Goal: Task Accomplishment & Management: Manage account settings

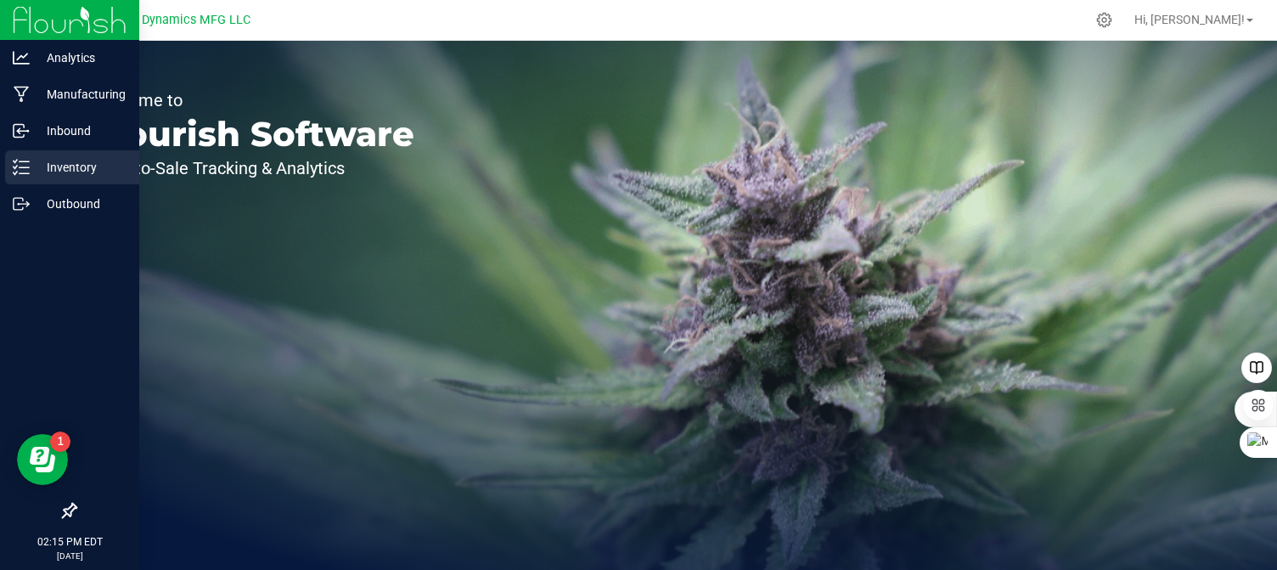
click at [15, 166] on icon at bounding box center [21, 167] width 17 height 17
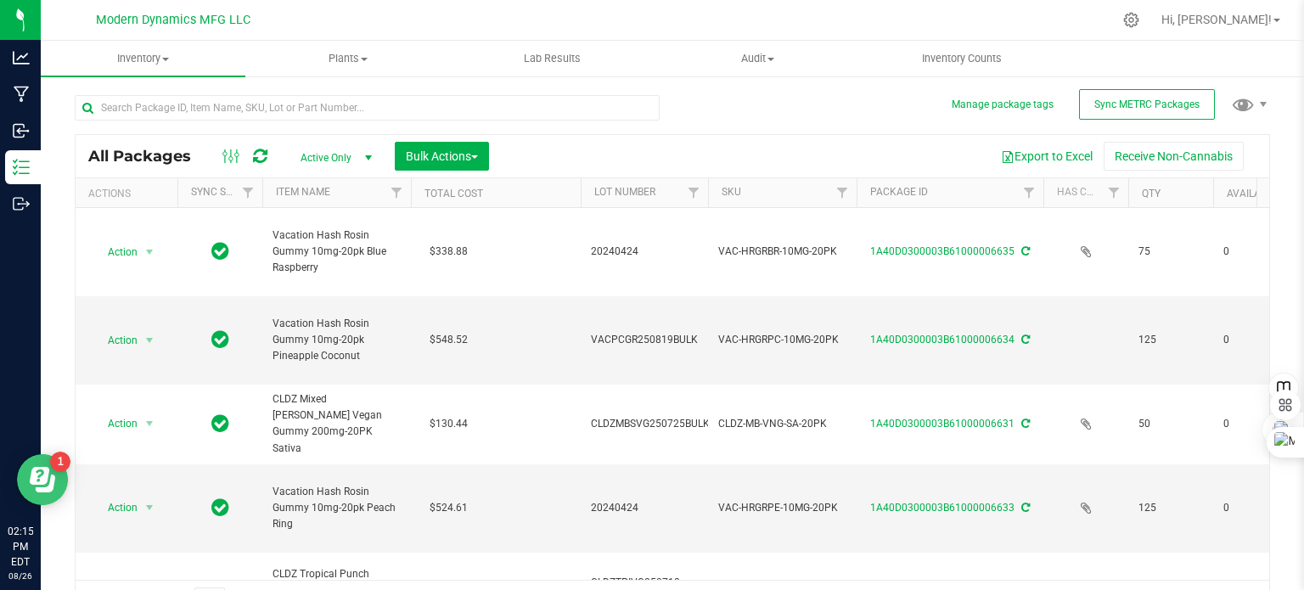
click at [44, 474] on icon "Open Resource Center" at bounding box center [40, 476] width 20 height 18
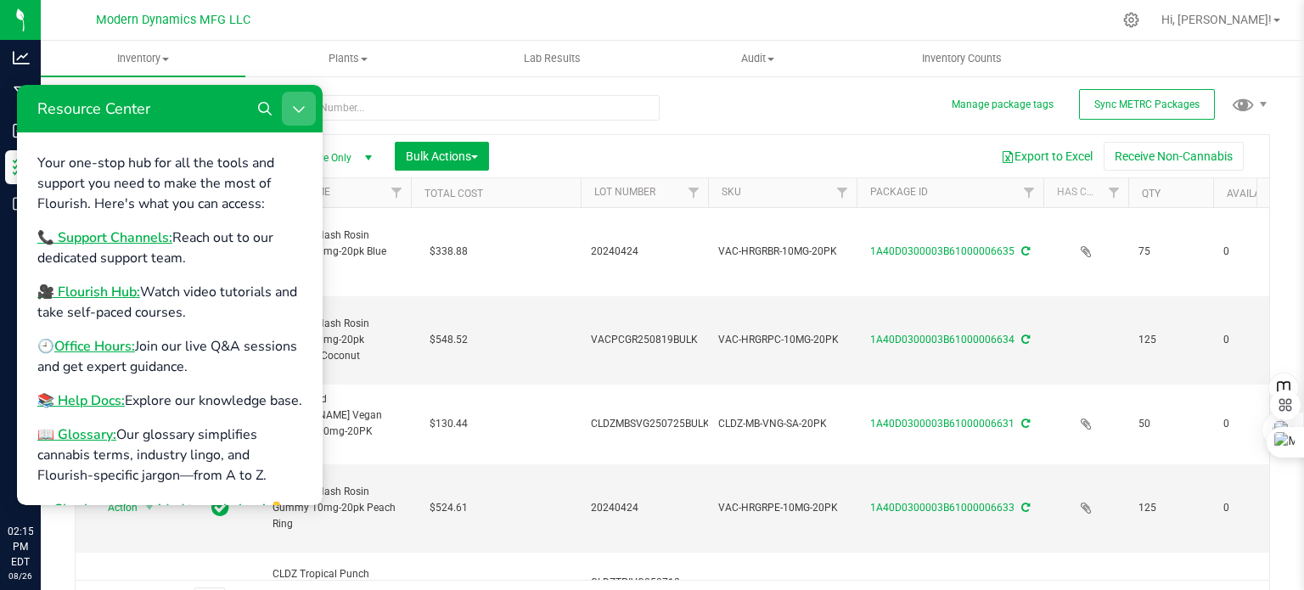
drag, startPoint x: 297, startPoint y: 108, endPoint x: 289, endPoint y: 238, distance: 130.1
click at [297, 108] on icon "Close Resource Center" at bounding box center [299, 109] width 14 height 14
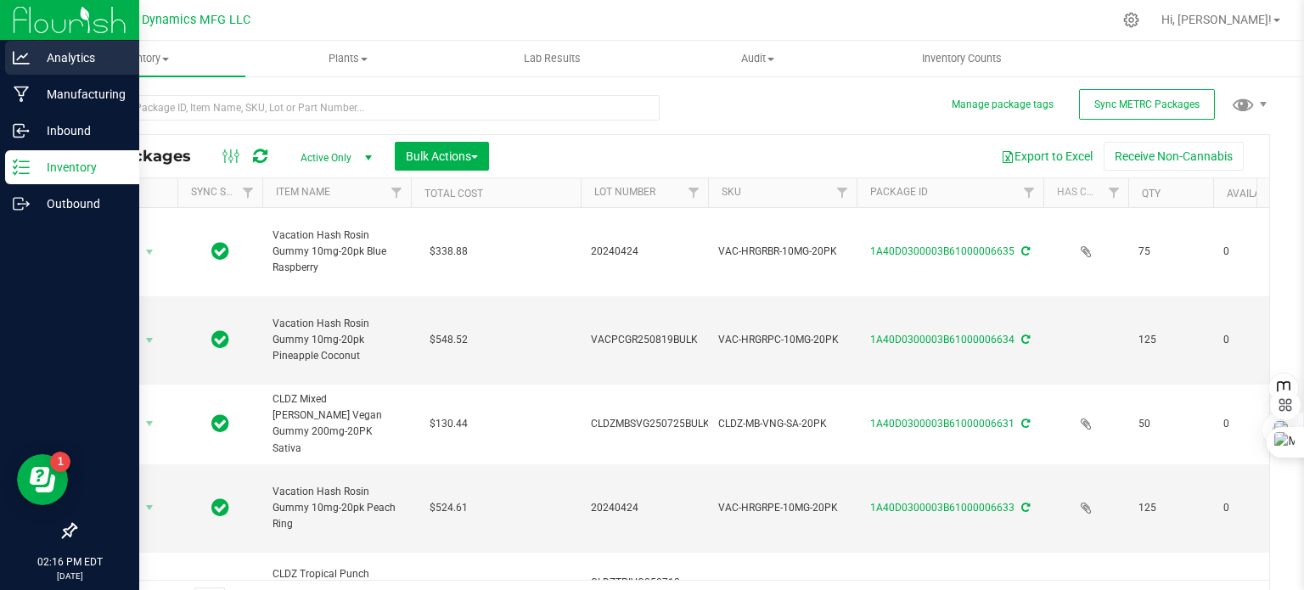
click at [25, 53] on icon at bounding box center [21, 57] width 17 height 17
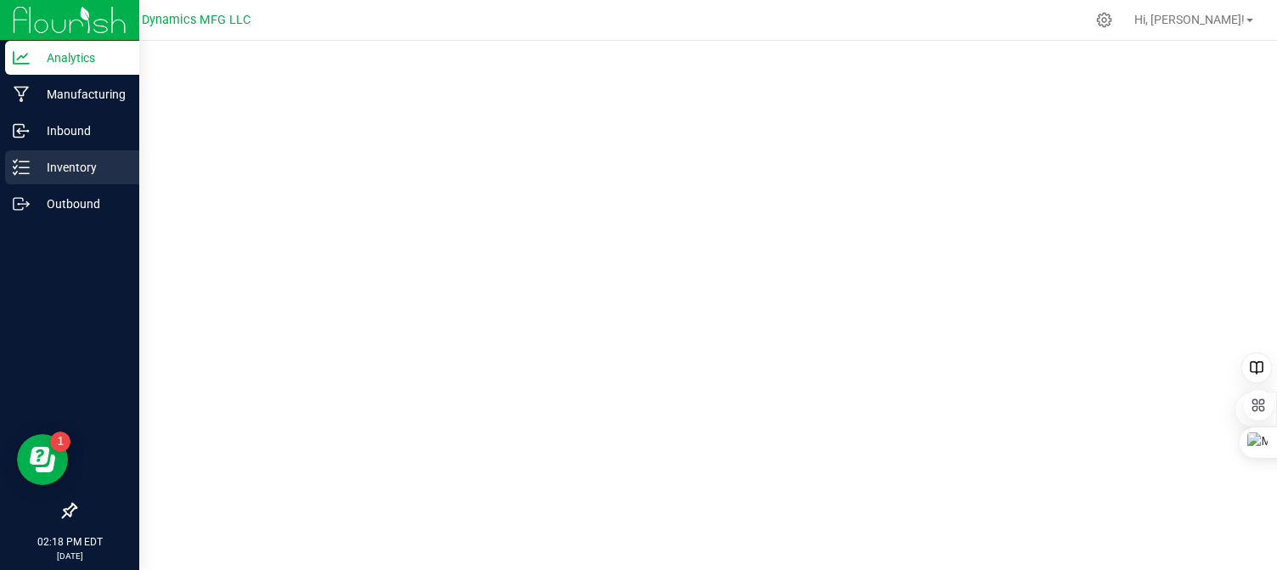
click at [28, 173] on line at bounding box center [24, 173] width 9 height 0
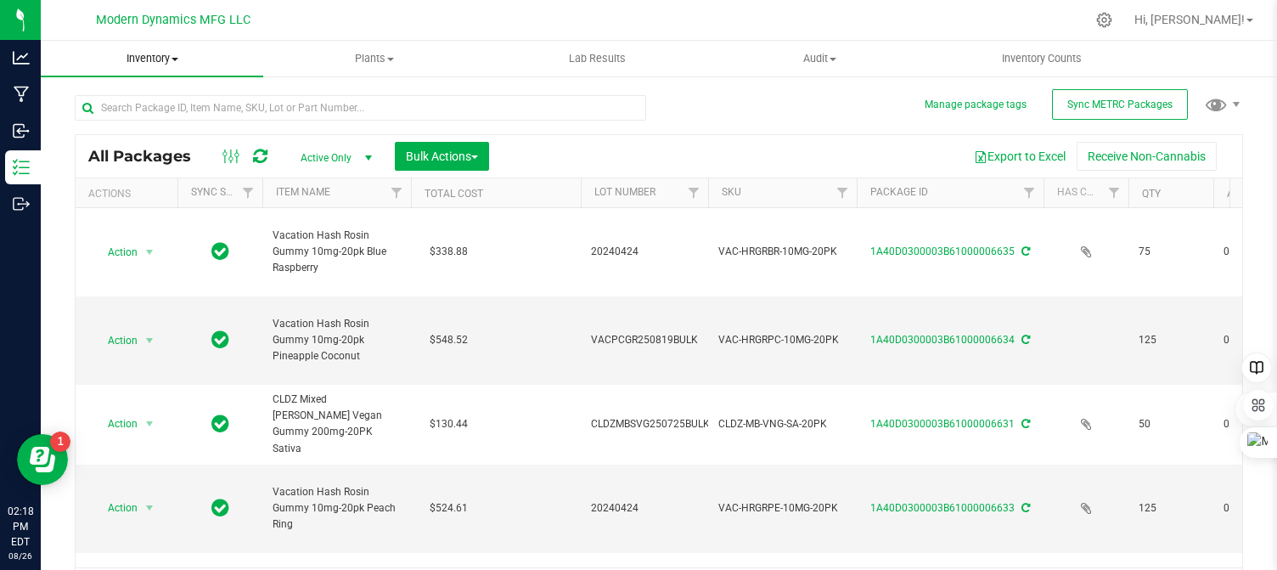
click at [174, 58] on span at bounding box center [174, 59] width 7 height 3
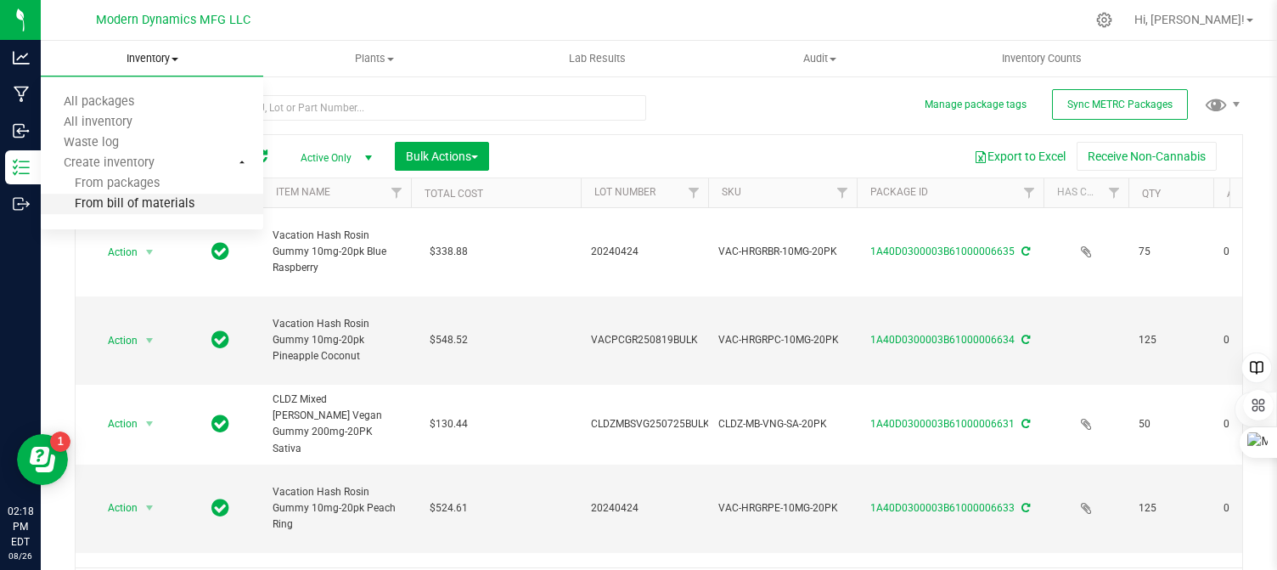
click at [168, 203] on span "From bill of materials" at bounding box center [118, 204] width 154 height 14
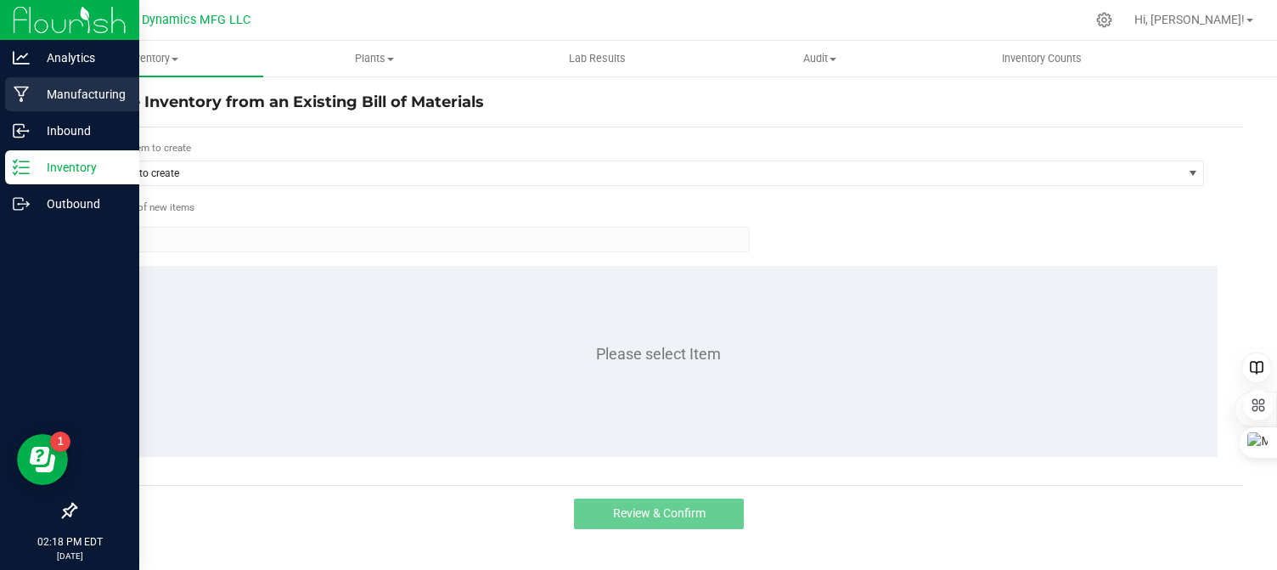
click at [15, 83] on div "Manufacturing" at bounding box center [72, 94] width 134 height 34
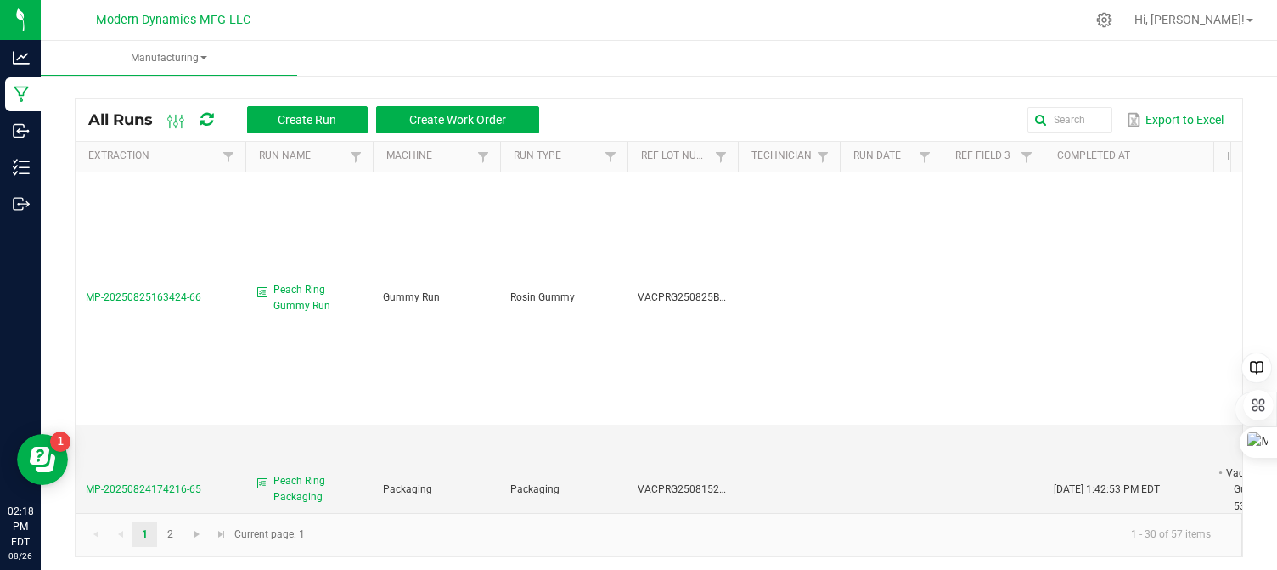
click at [449, 118] on span "Create Work Order" at bounding box center [457, 120] width 97 height 14
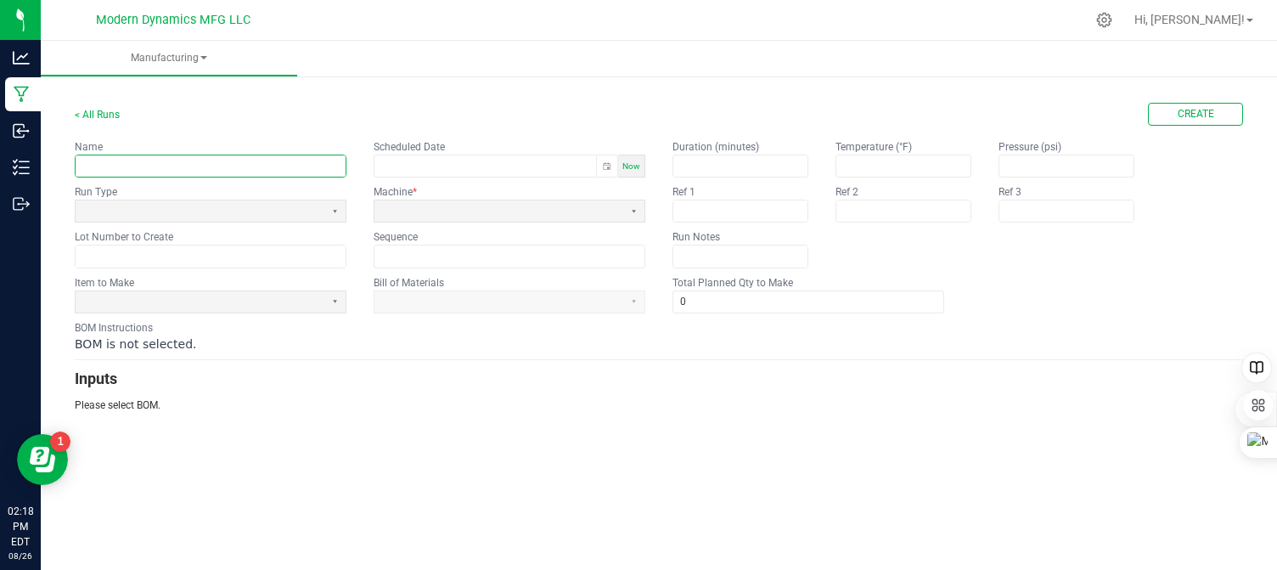
click at [236, 170] on input "text" at bounding box center [211, 165] width 270 height 21
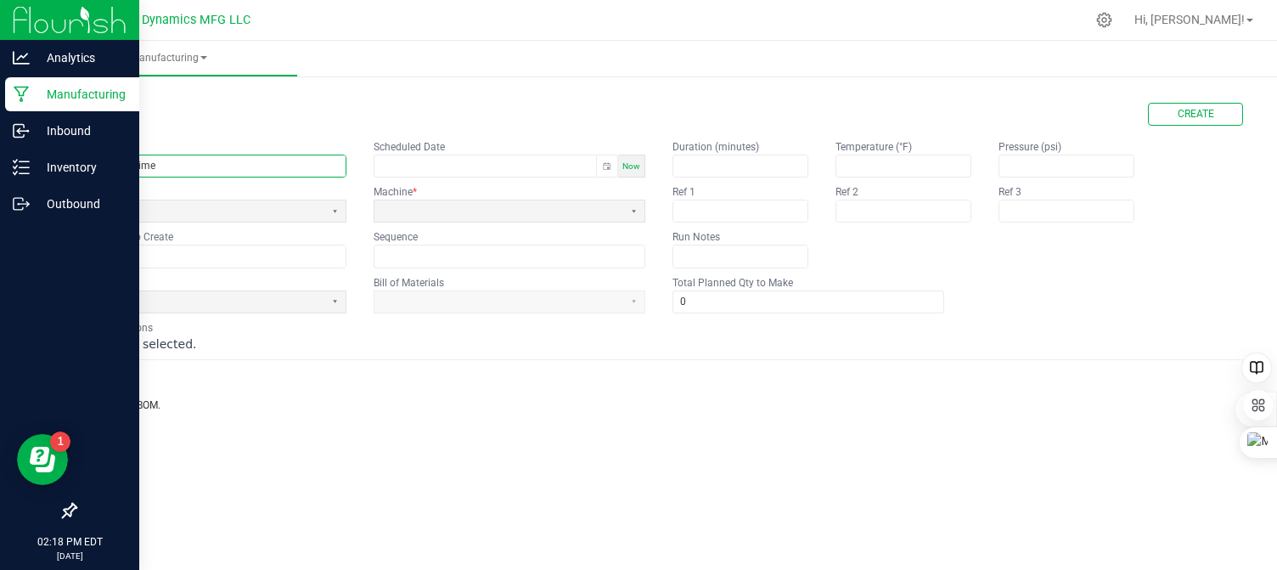
type input "CLDZ NIghttime"
click at [20, 96] on icon at bounding box center [21, 95] width 15 height 16
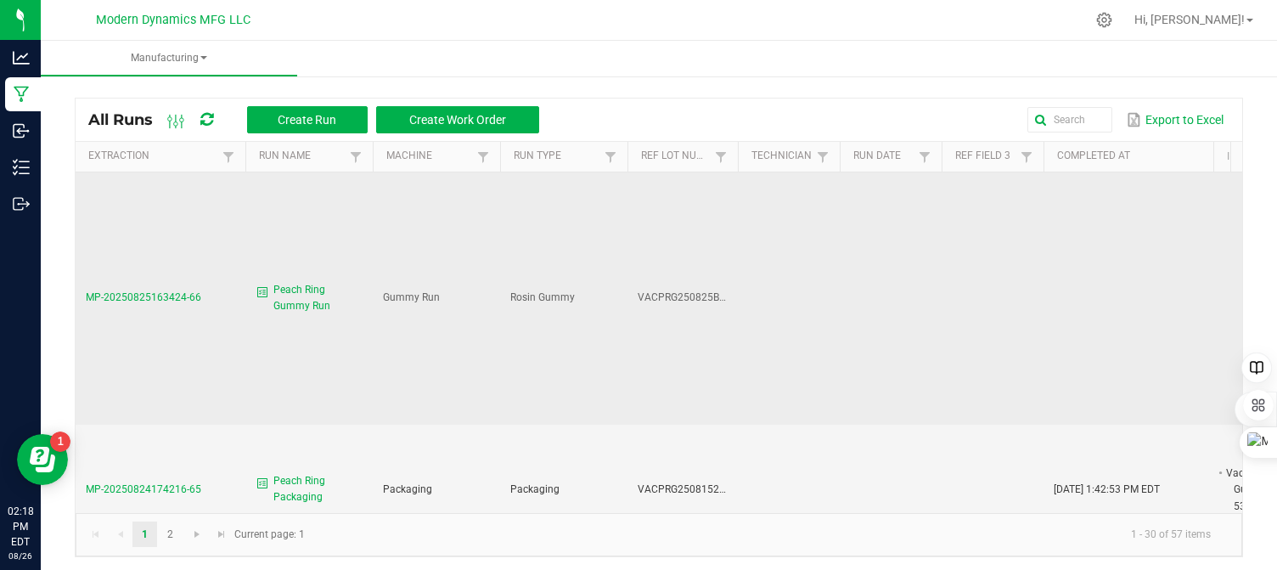
click at [154, 294] on span "MP-20250825163424-66" at bounding box center [143, 297] width 115 height 12
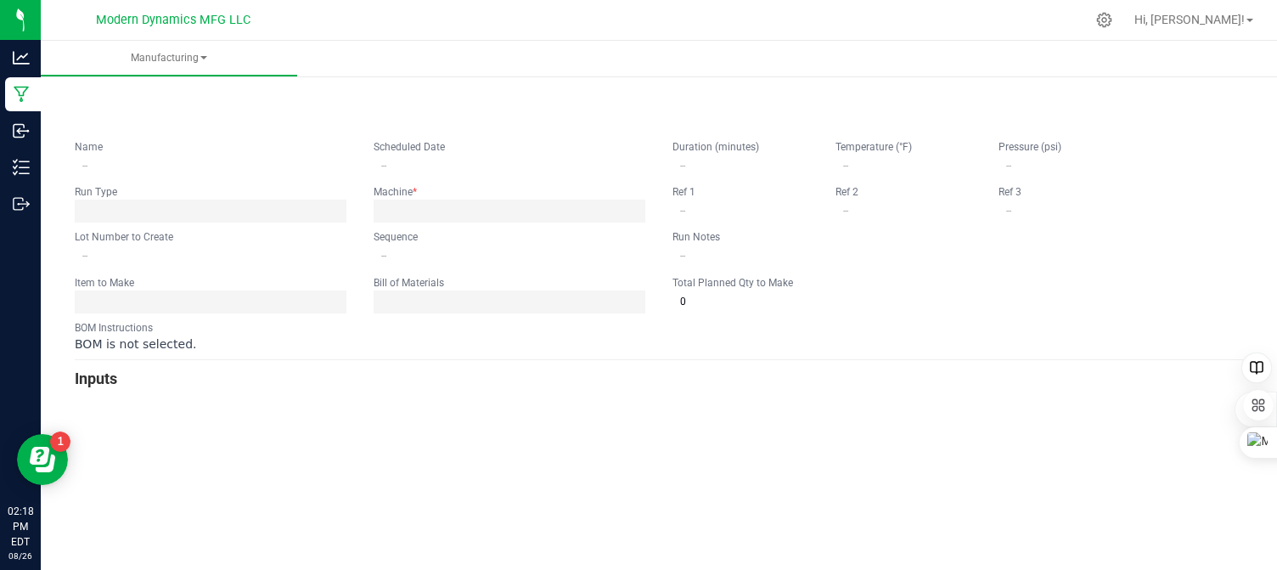
type input "Peach Ring Gummy Run"
type input "[DATE] 12:34 PM"
type input "VACPRG250825BULK"
type input "0"
type input "6,000"
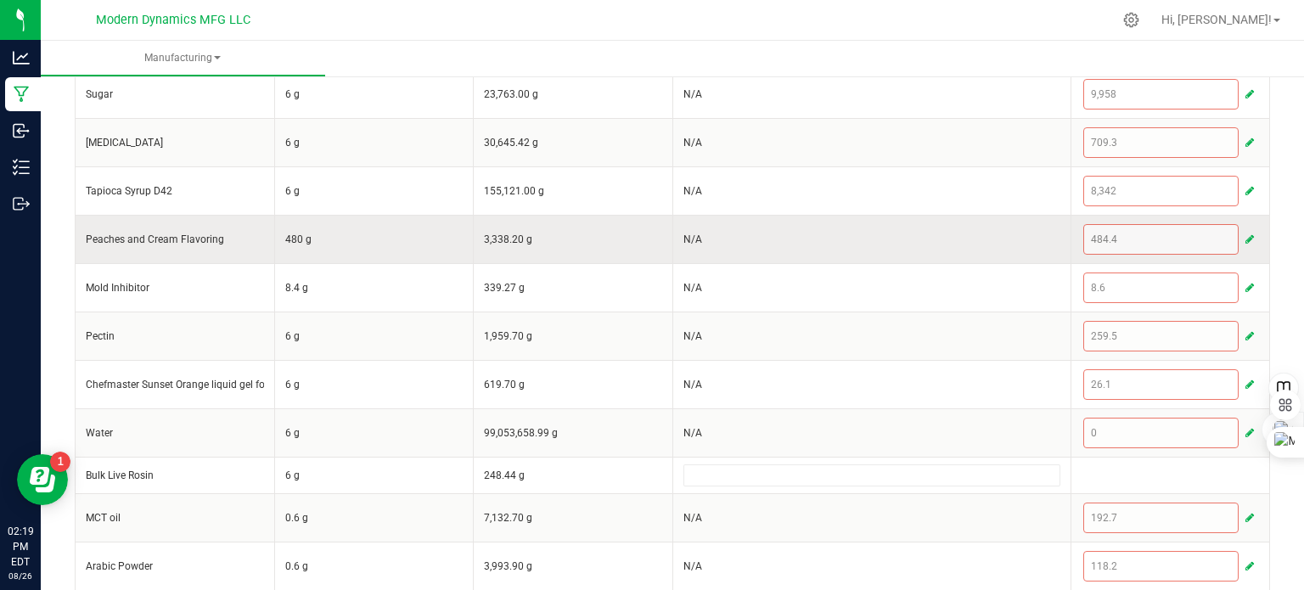
scroll to position [568, 0]
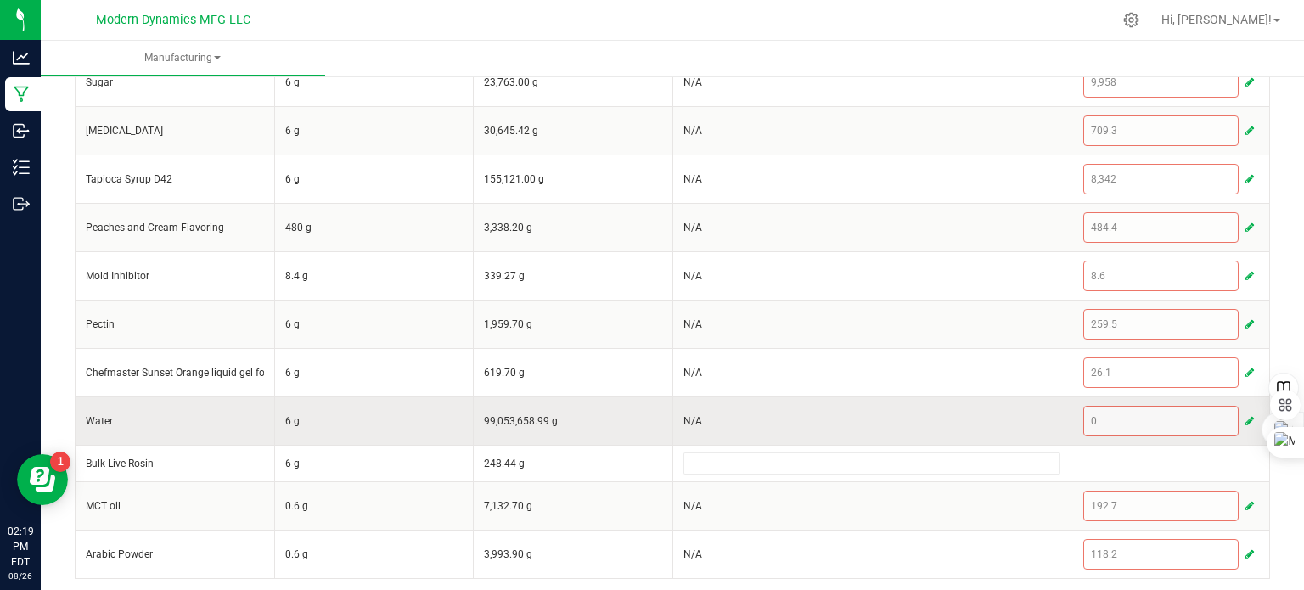
click at [1228, 419] on div "0" at bounding box center [1170, 421] width 175 height 31
click at [1245, 418] on span "button" at bounding box center [1249, 421] width 8 height 14
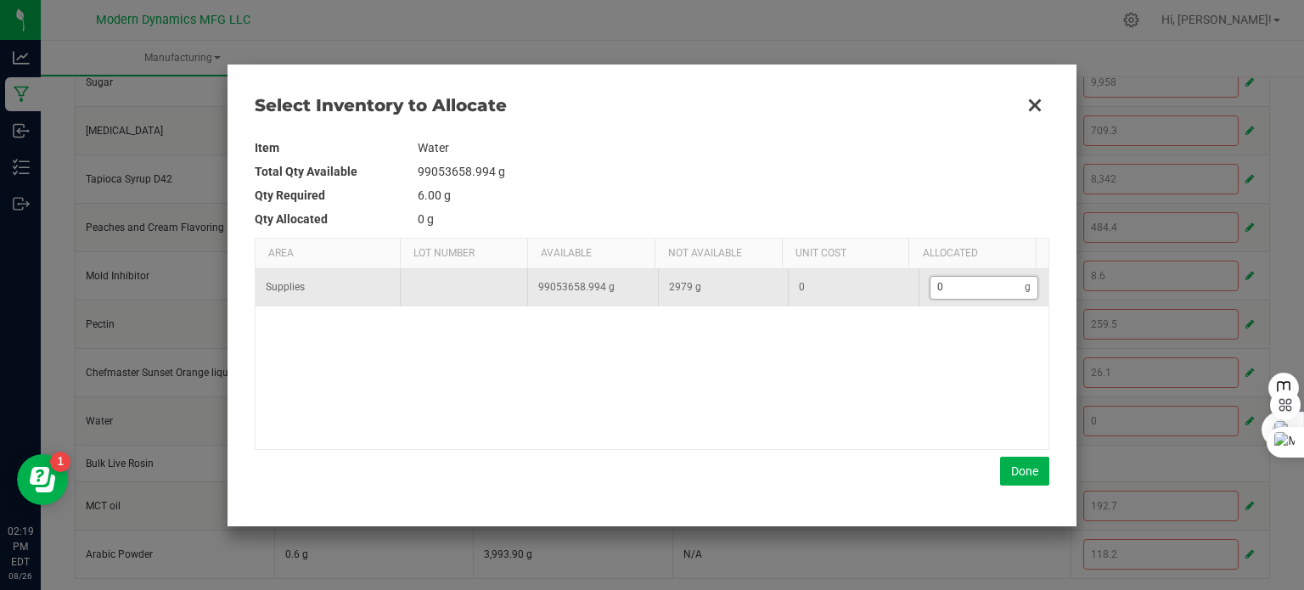
click at [957, 283] on input "0" at bounding box center [977, 287] width 95 height 21
type input "6"
type input "68"
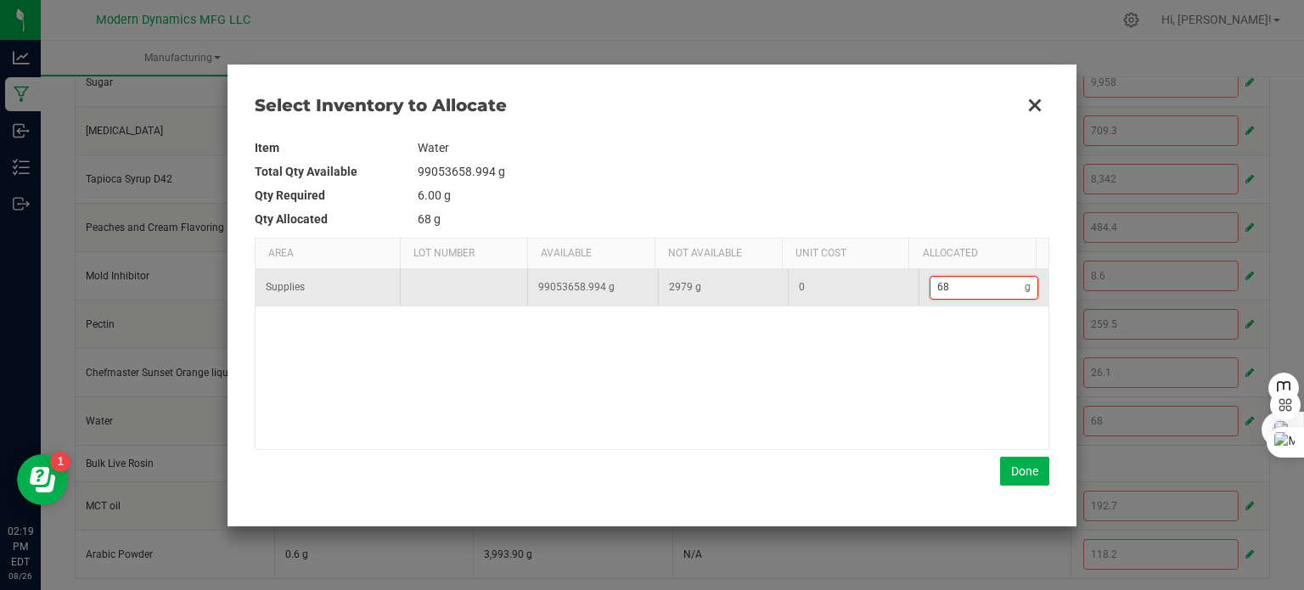
type input "683"
type input "6,833"
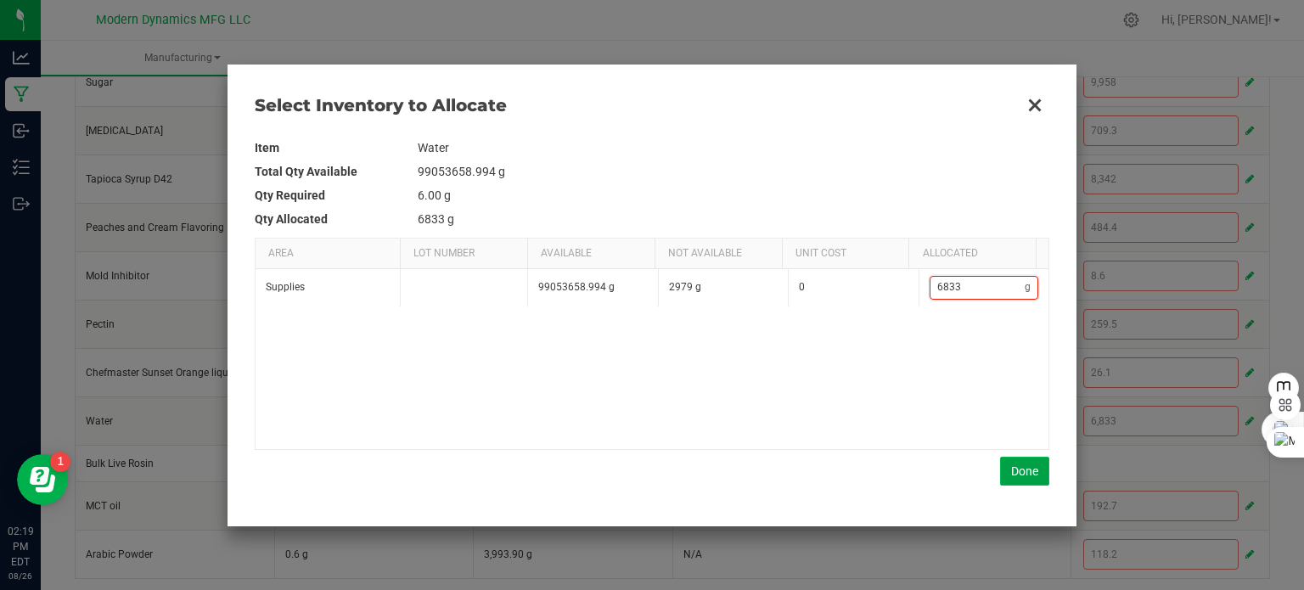
type input "6,833"
click at [1018, 470] on button "Done" at bounding box center [1024, 471] width 49 height 29
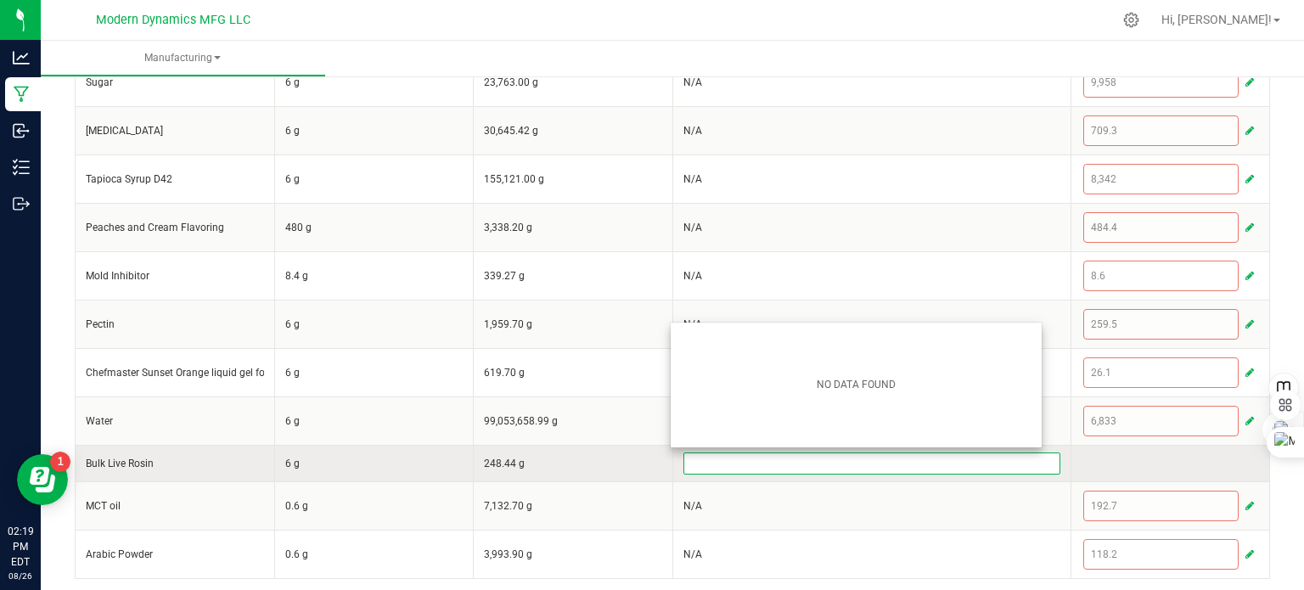
click at [792, 464] on input at bounding box center [871, 463] width 375 height 20
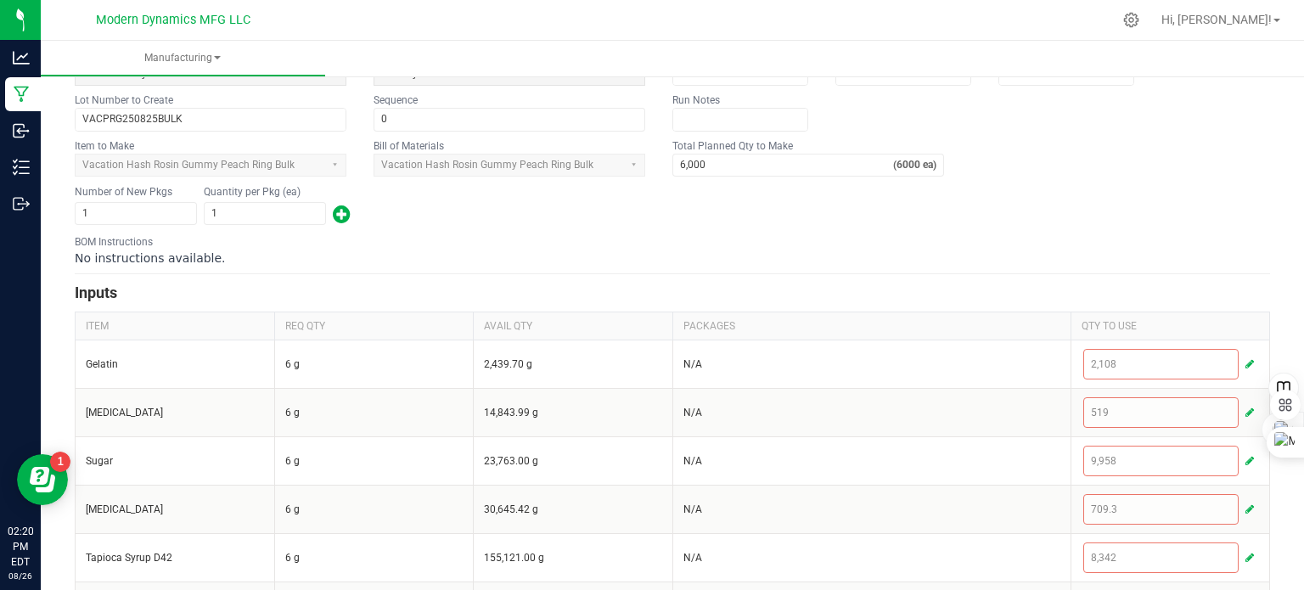
scroll to position [0, 0]
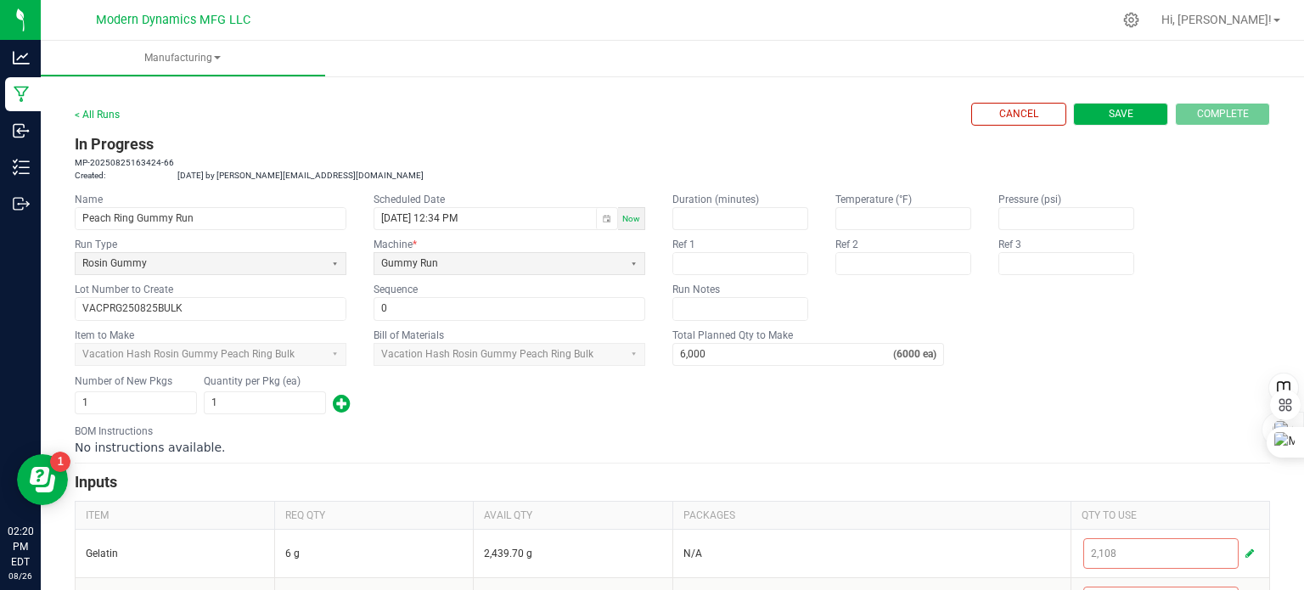
click at [1122, 118] on button "Save" at bounding box center [1120, 114] width 95 height 23
type input "0"
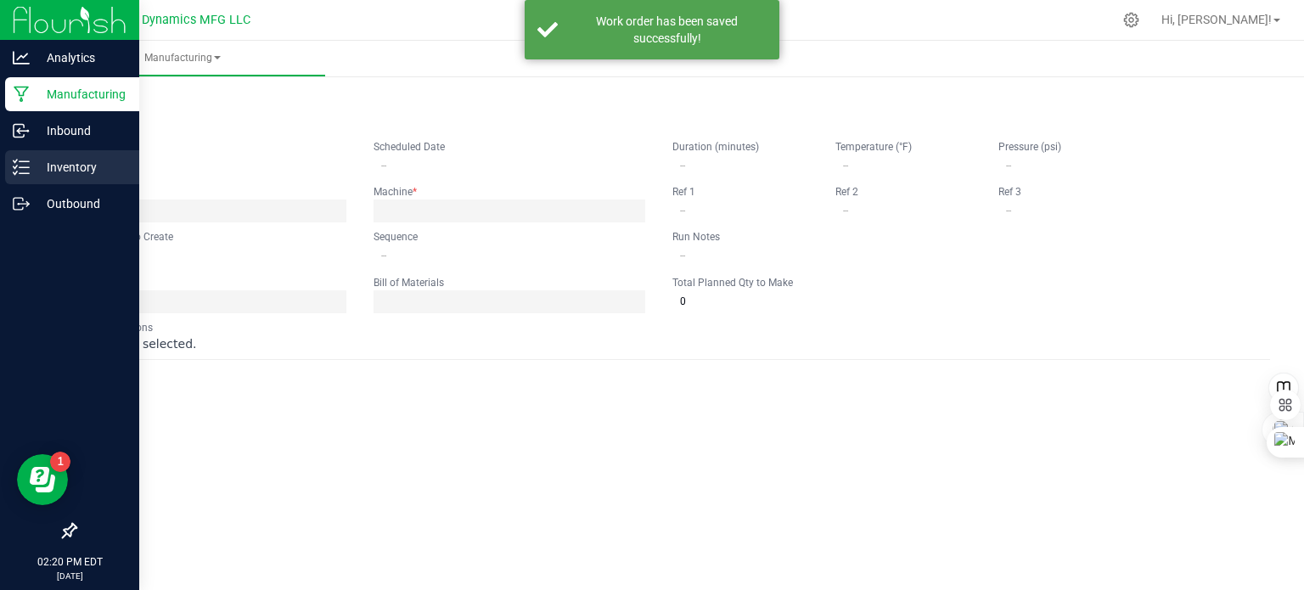
type input "Peach Ring Gummy Run"
type input "[DATE] 12:34 PM"
type input "VACPRG250825BULK"
type input "0"
type input "6,000"
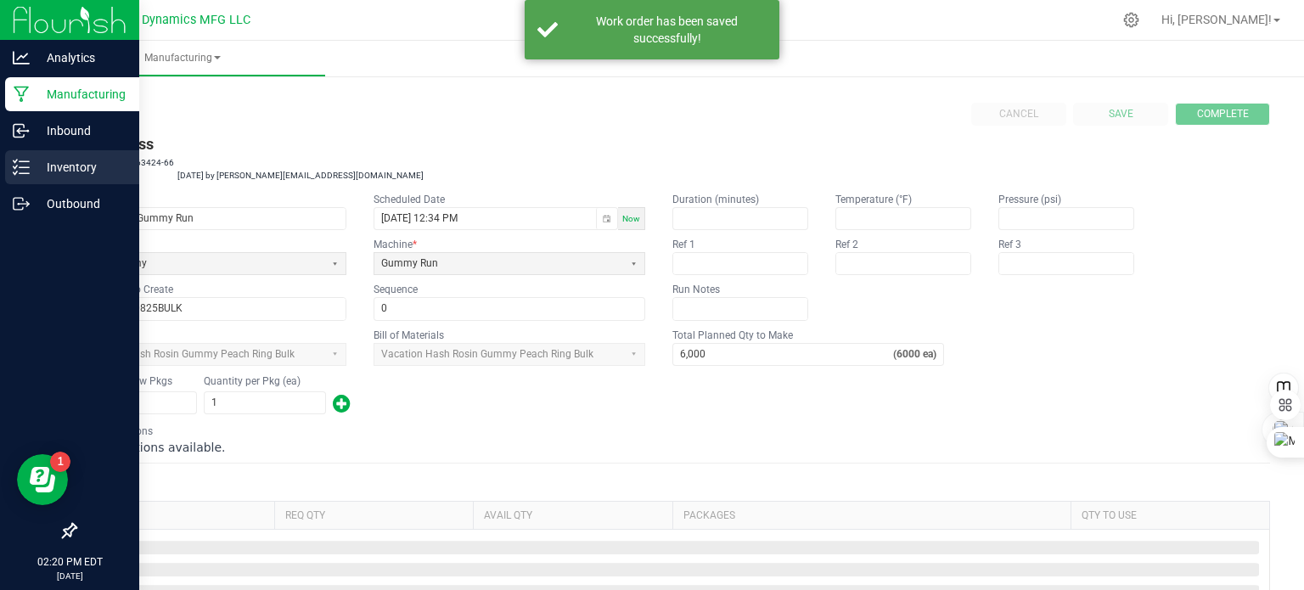
click at [20, 172] on icon at bounding box center [21, 167] width 17 height 17
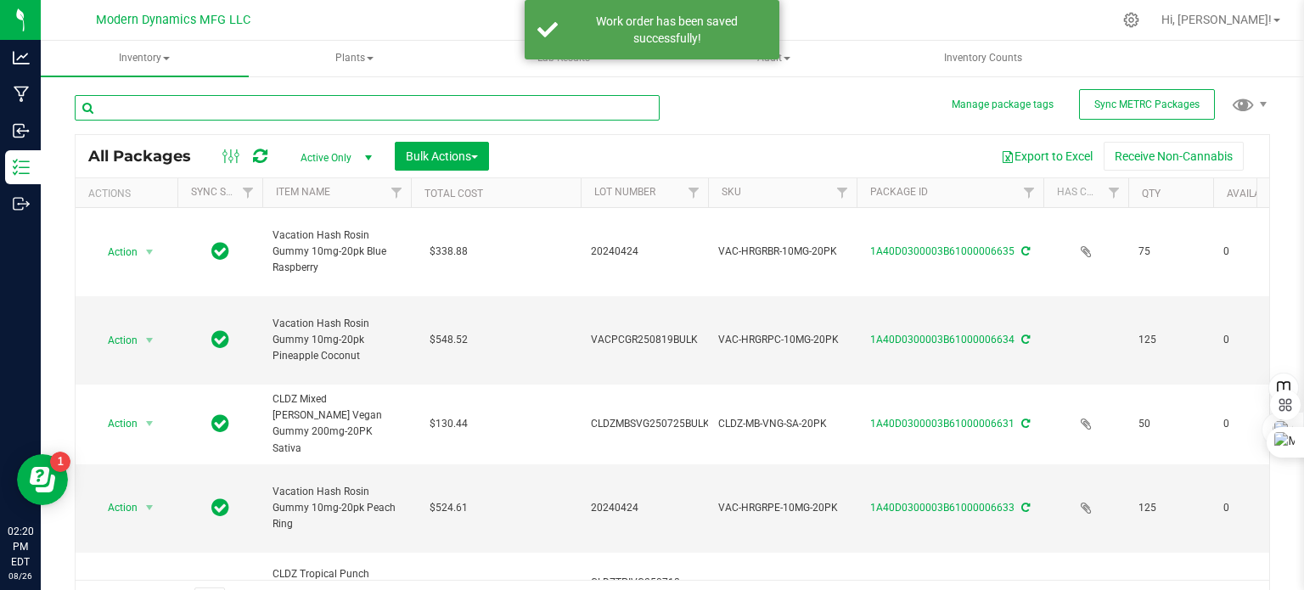
click at [160, 109] on input "text" at bounding box center [367, 107] width 585 height 25
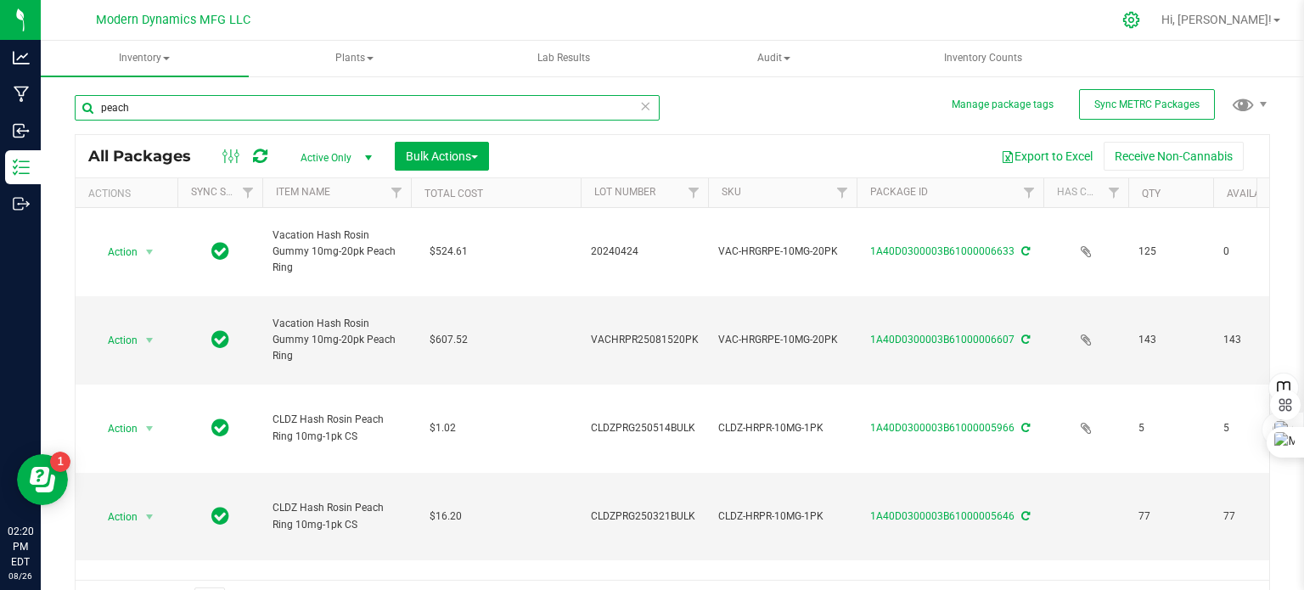
type input "peach"
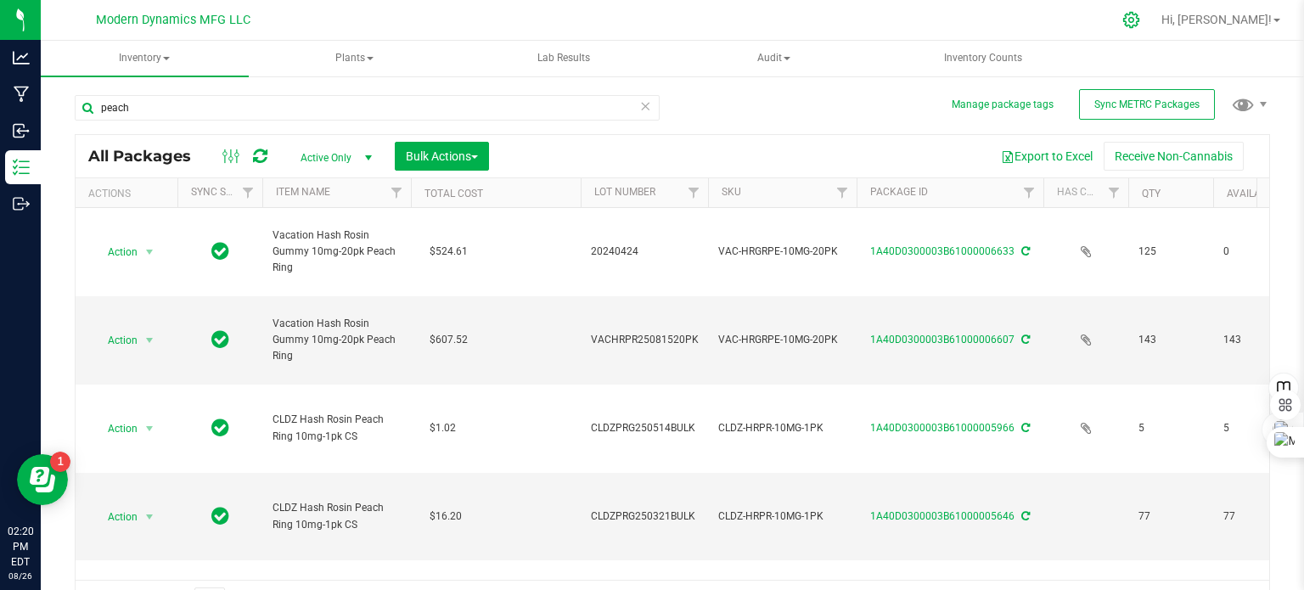
click at [1140, 19] on icon at bounding box center [1131, 20] width 18 height 18
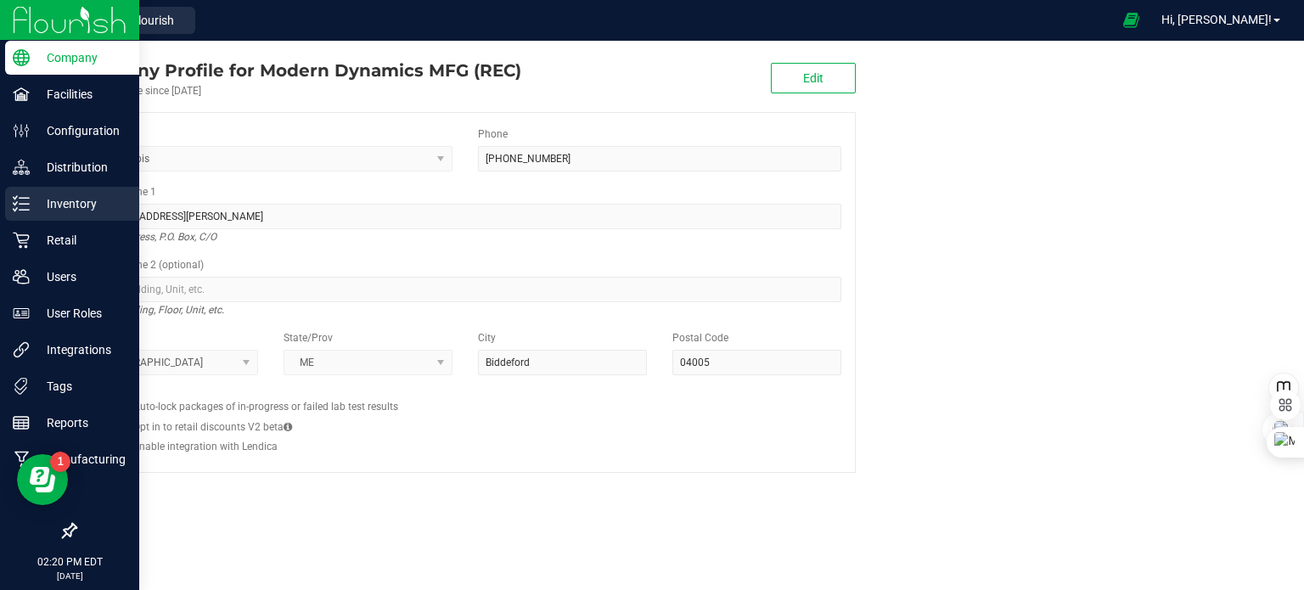
click at [14, 202] on icon at bounding box center [21, 203] width 17 height 17
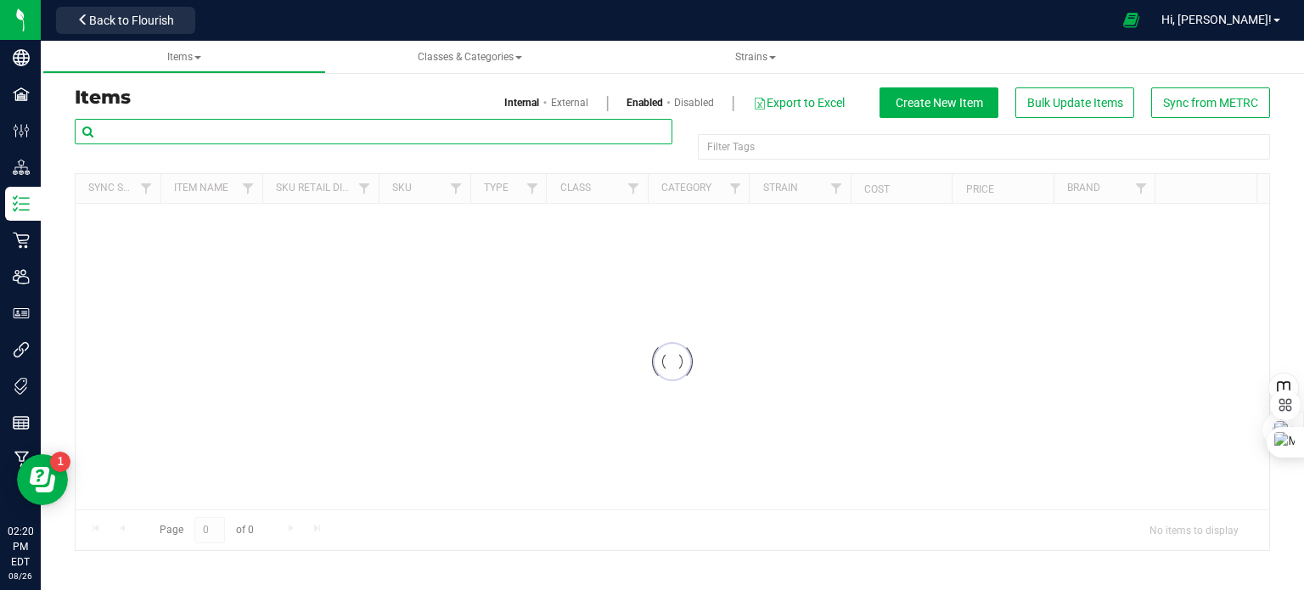
click at [354, 123] on input "text" at bounding box center [374, 131] width 598 height 25
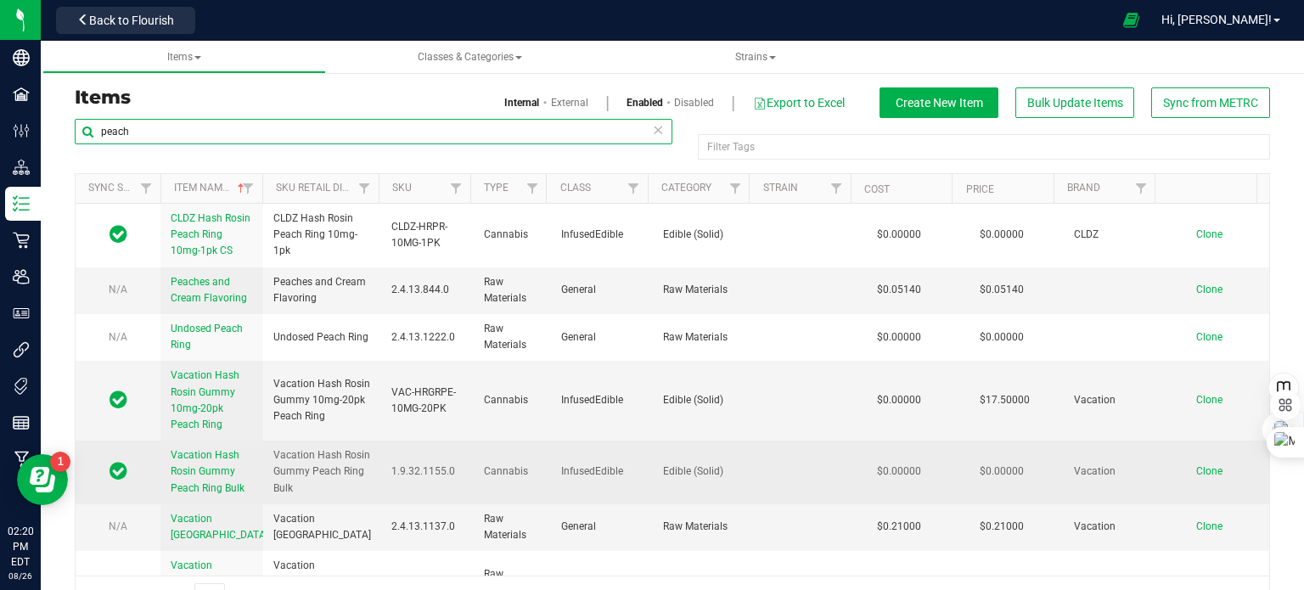
type input "peach"
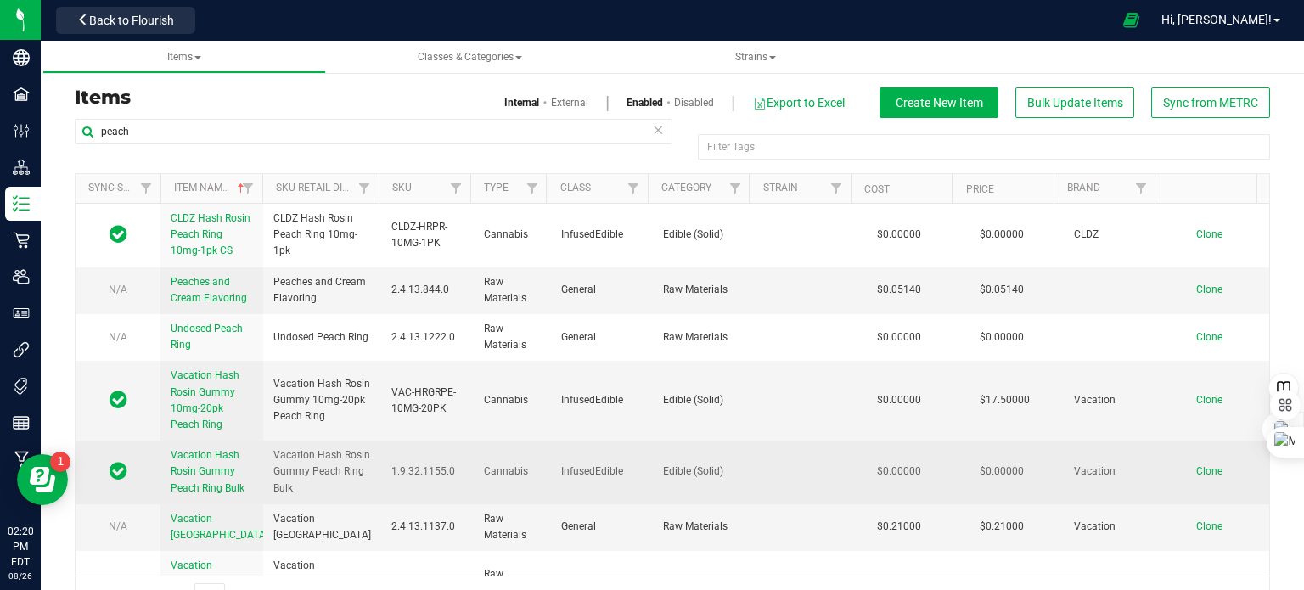
click at [199, 478] on link "Vacation Hash Rosin Gummy Peach Ring Bulk" at bounding box center [212, 471] width 82 height 49
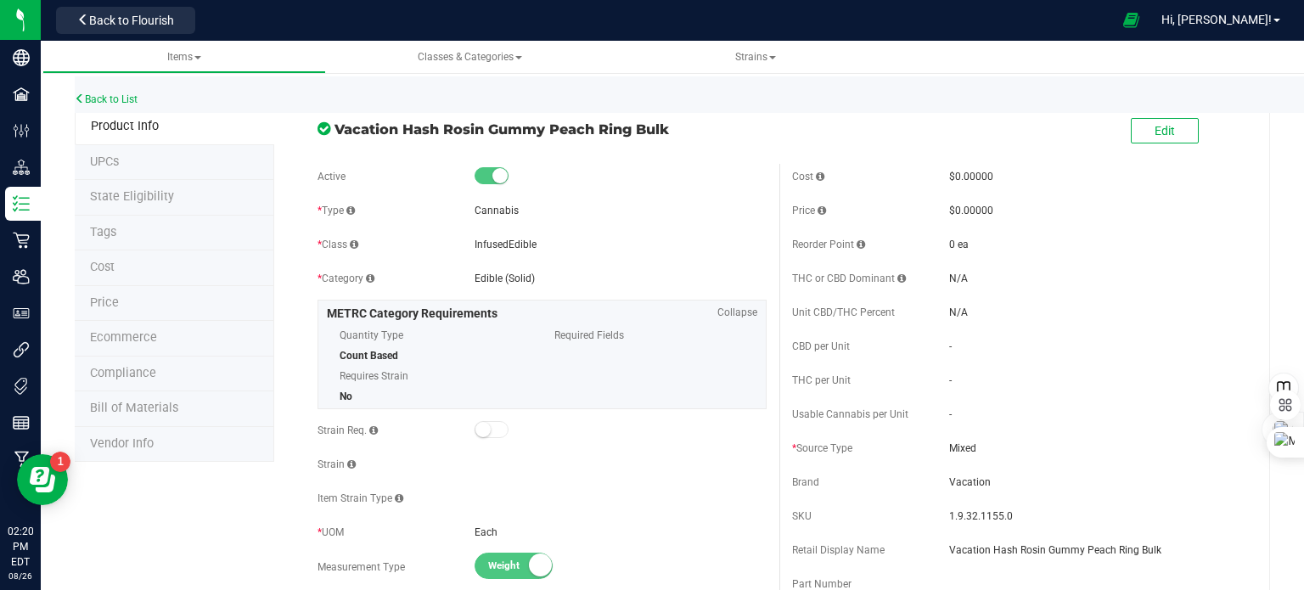
click at [132, 407] on span "Bill of Materials" at bounding box center [134, 408] width 88 height 14
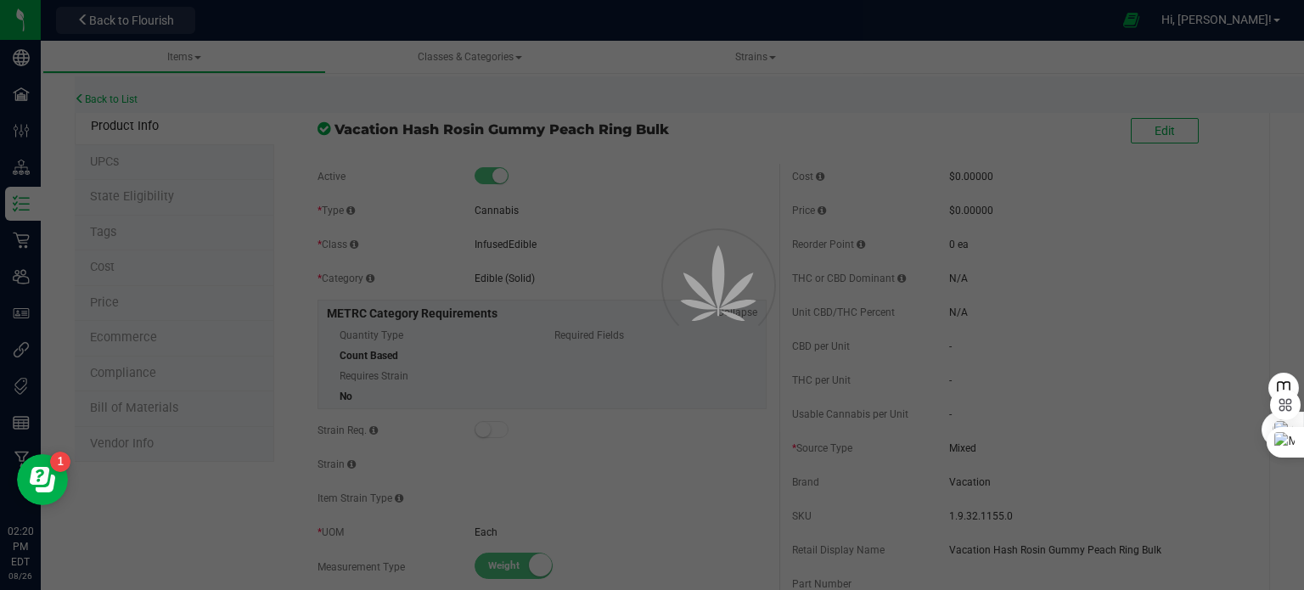
select select "176"
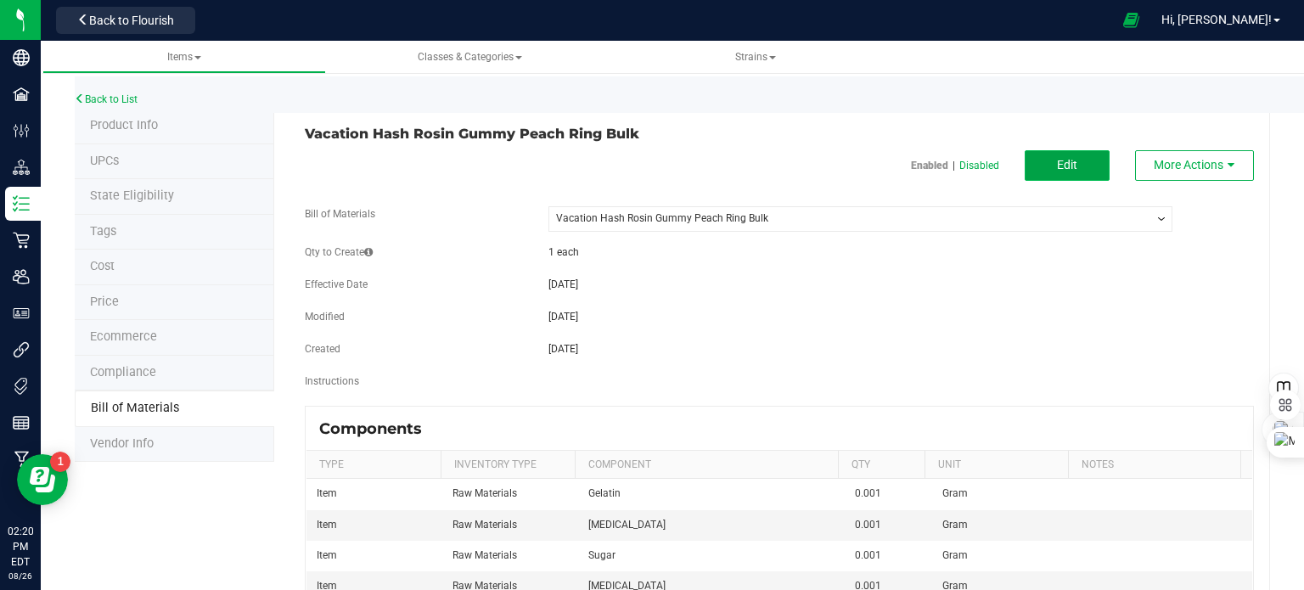
click at [1050, 179] on button "Edit" at bounding box center [1066, 165] width 85 height 31
select select "176"
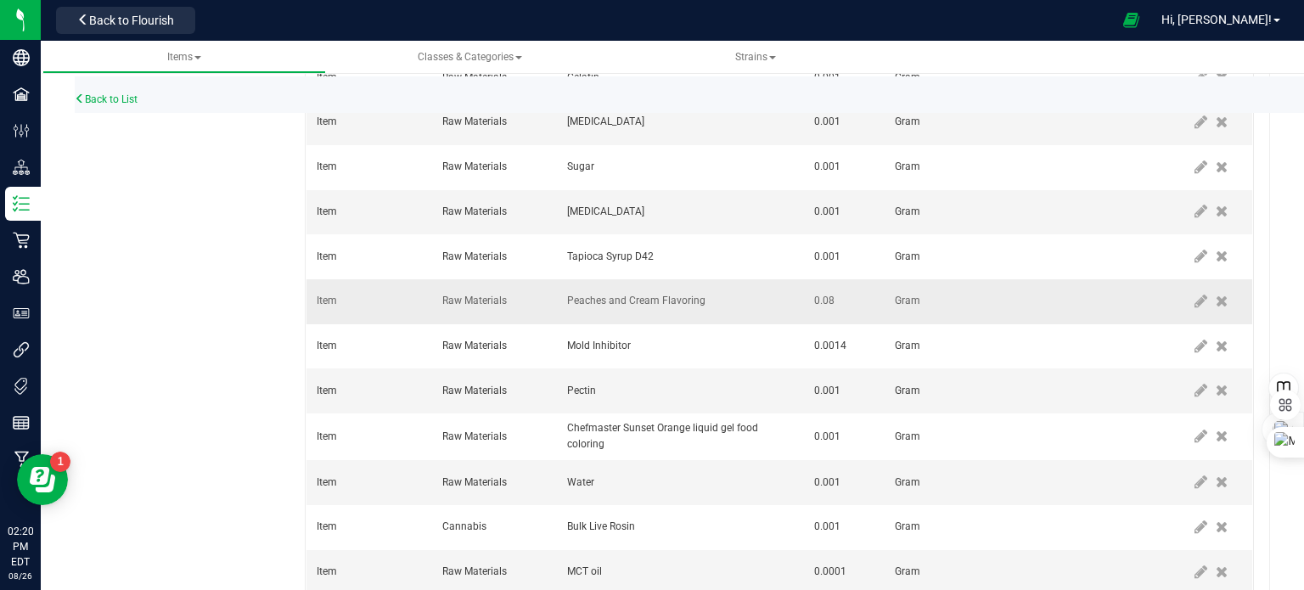
scroll to position [594, 0]
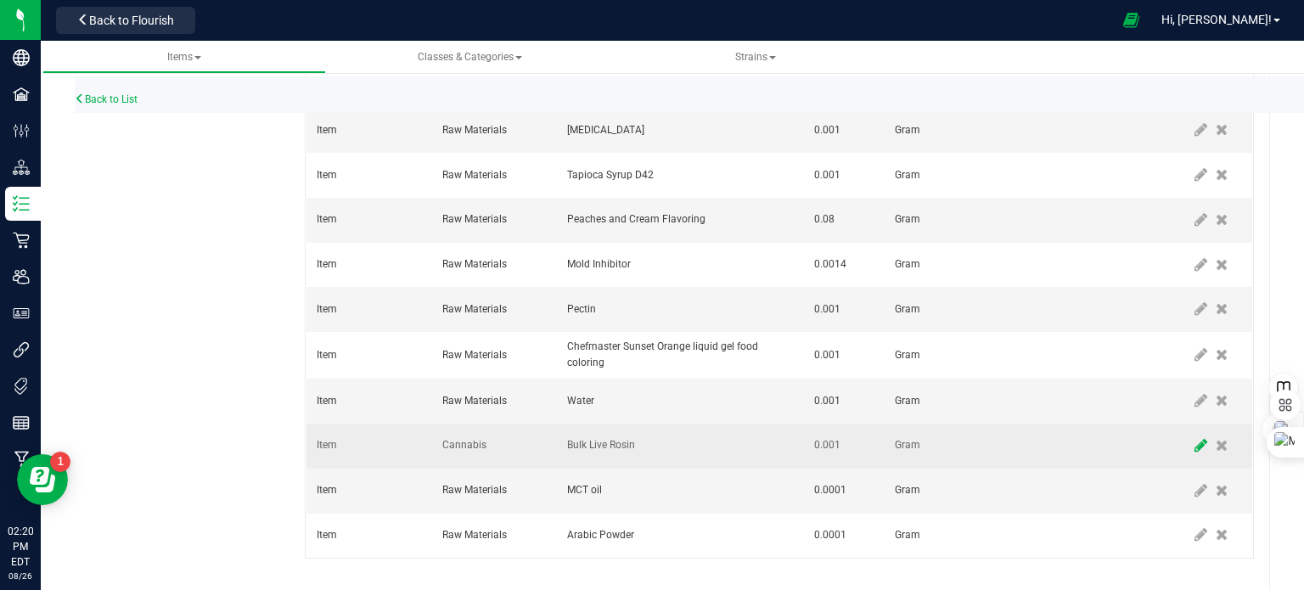
click at [1194, 442] on icon at bounding box center [1200, 445] width 13 height 15
click at [713, 437] on span "Bulk Live Rosin" at bounding box center [669, 446] width 203 height 24
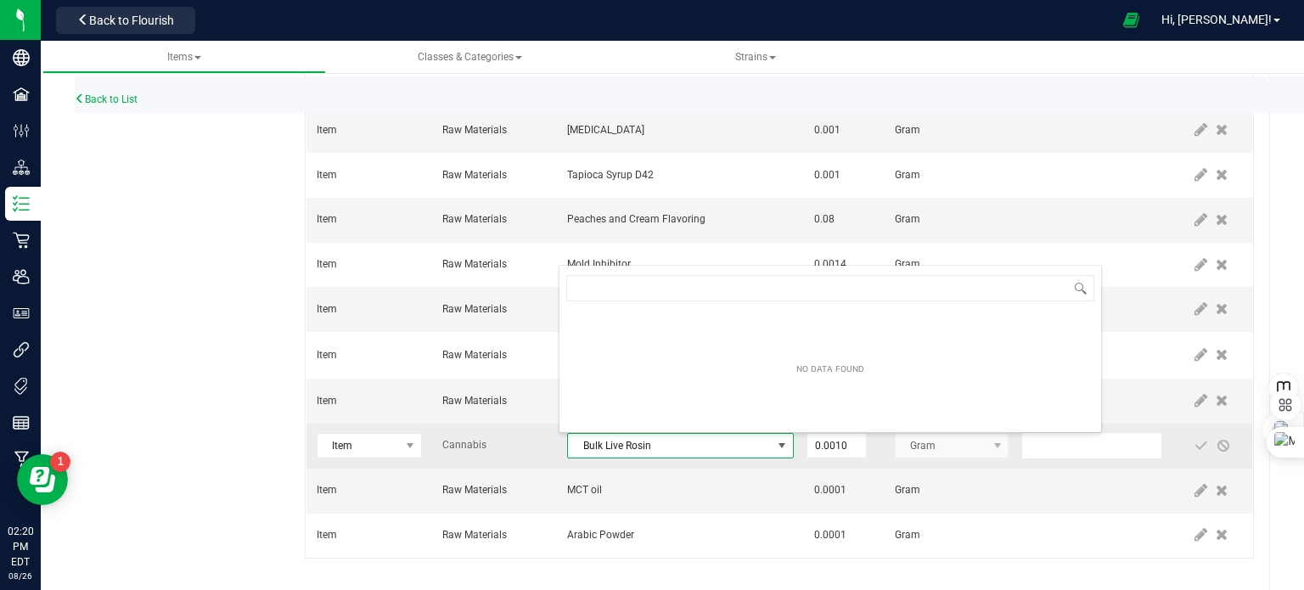
scroll to position [900, 0]
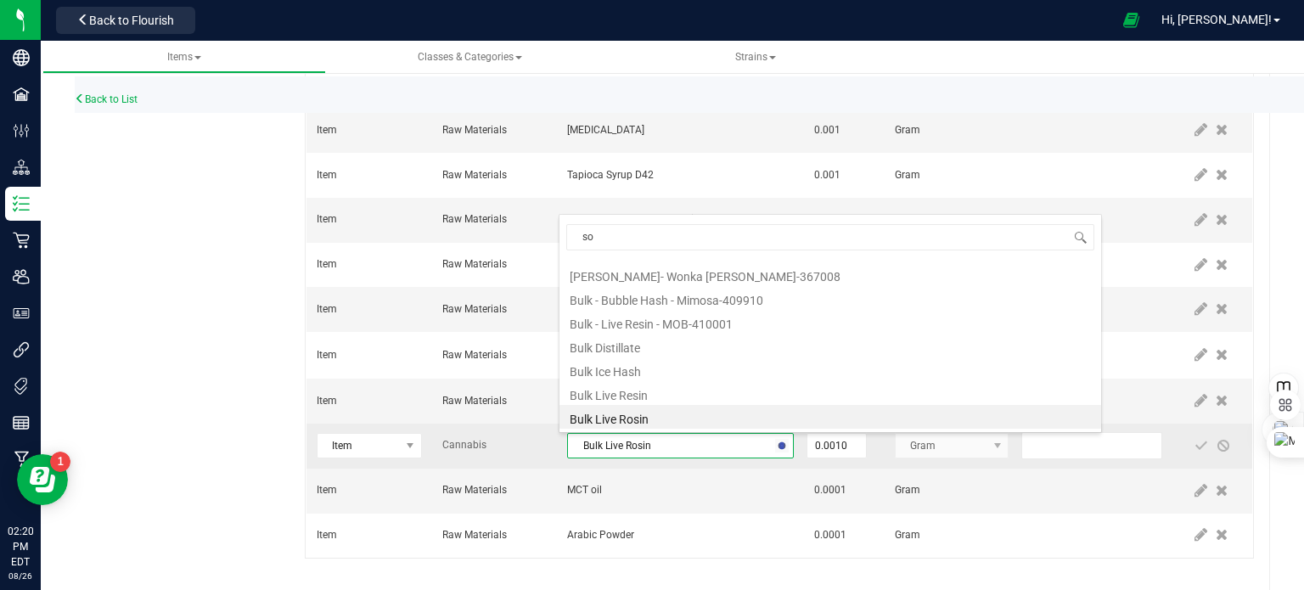
type input "sol"
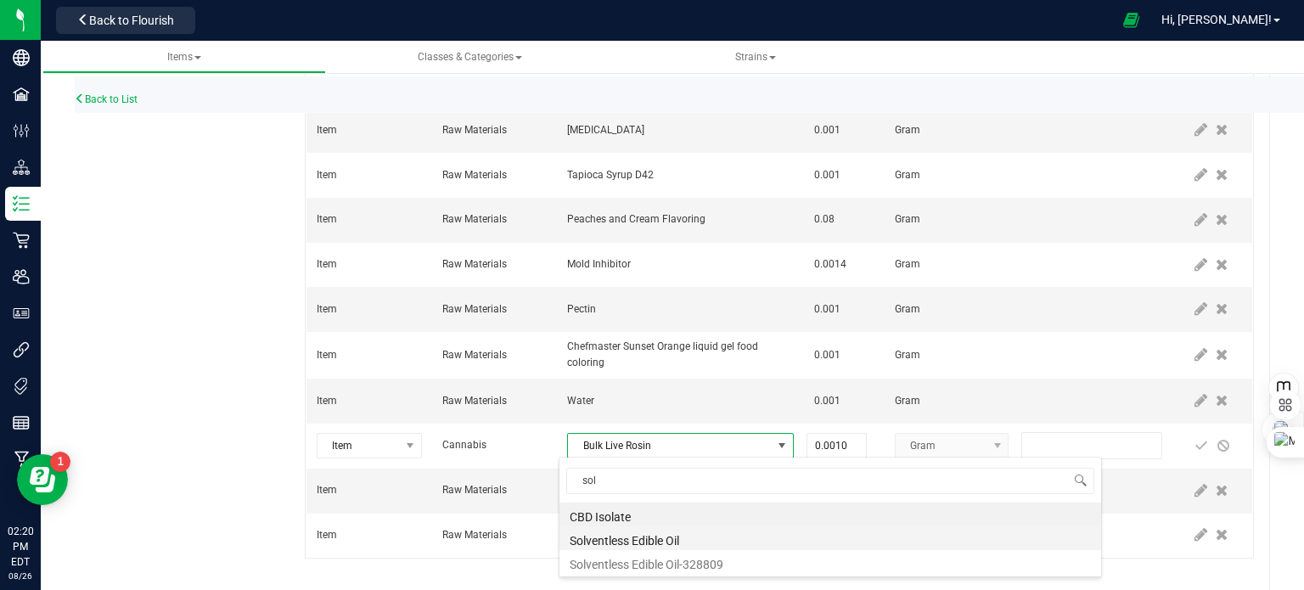
click at [694, 532] on li "Solventless Edible Oil" at bounding box center [830, 538] width 542 height 24
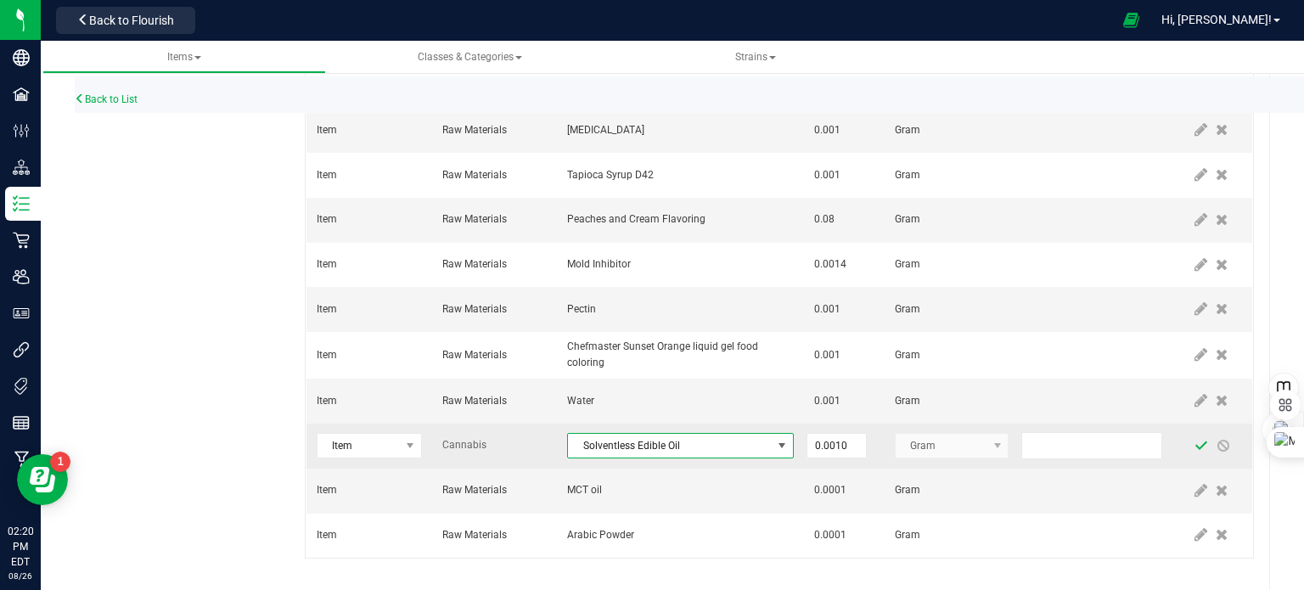
click at [1194, 446] on span at bounding box center [1201, 446] width 14 height 14
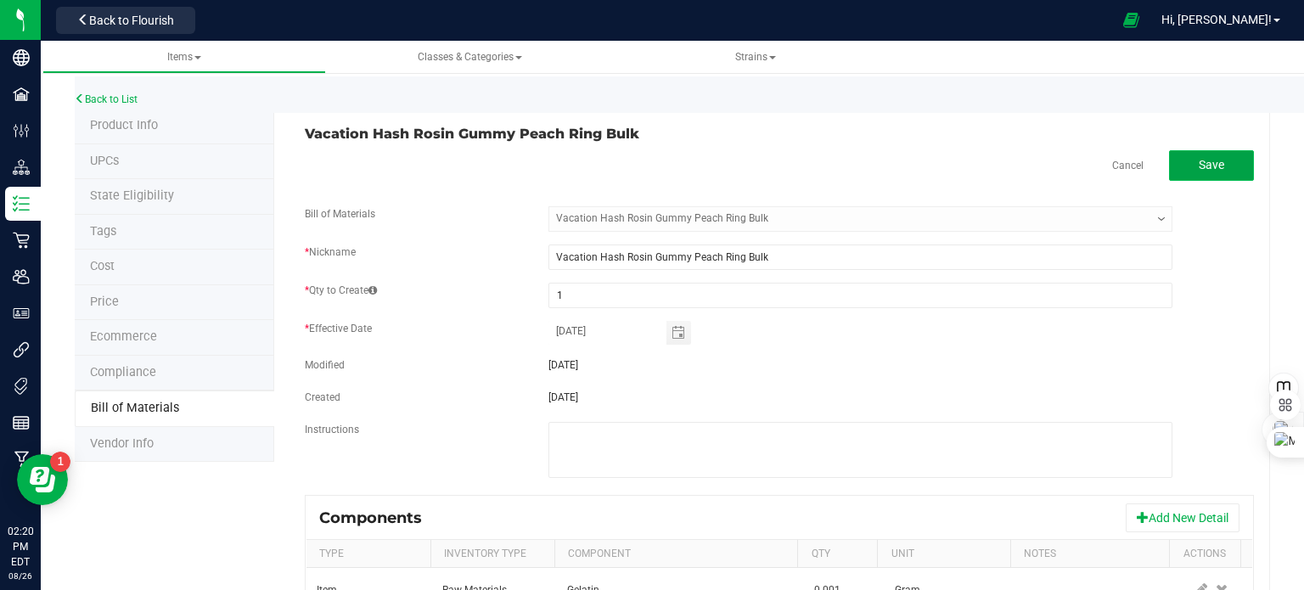
click at [1198, 159] on span "Save" at bounding box center [1210, 165] width 25 height 14
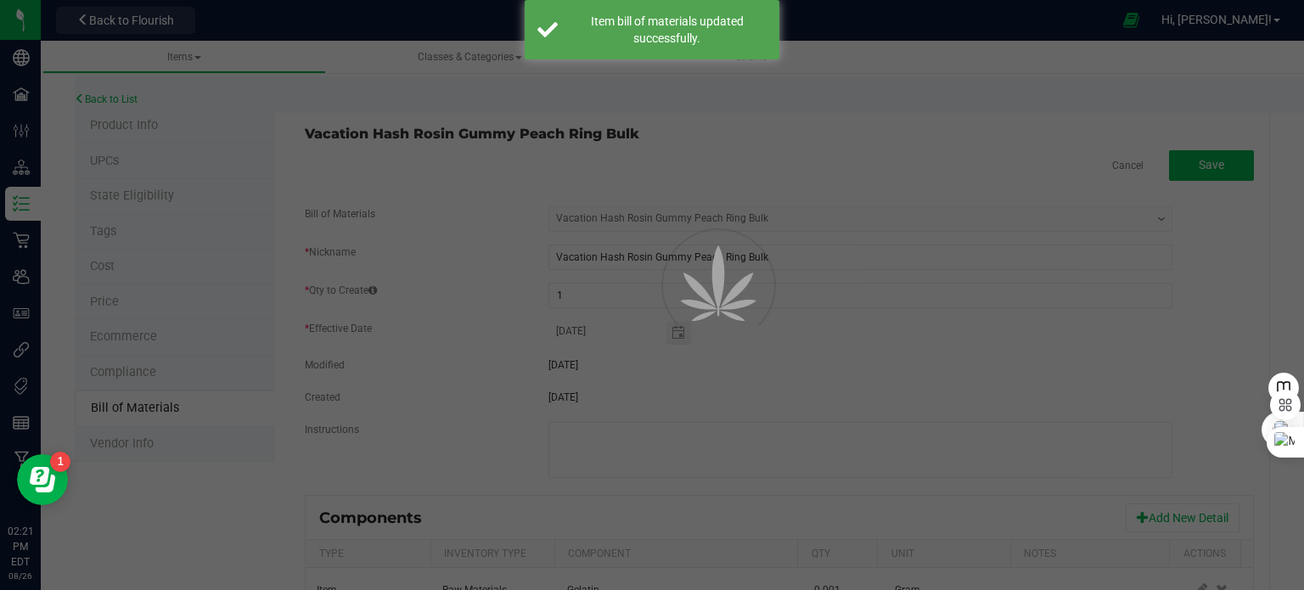
select select "176"
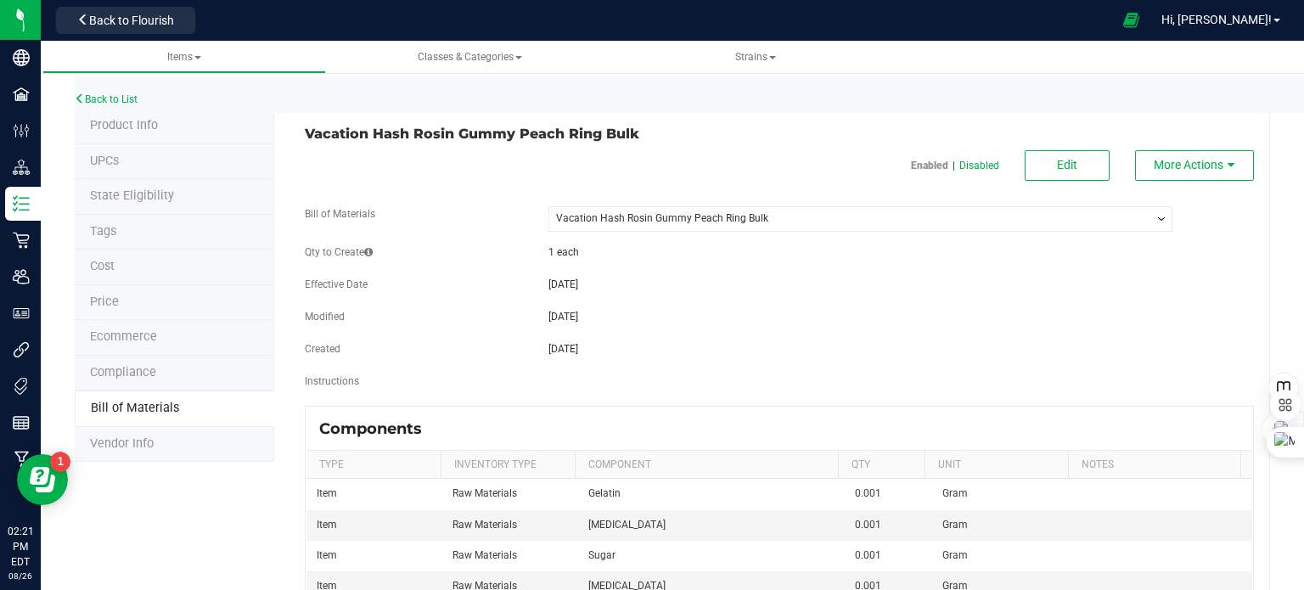
click at [125, 20] on span "Back to Flourish" at bounding box center [131, 21] width 85 height 14
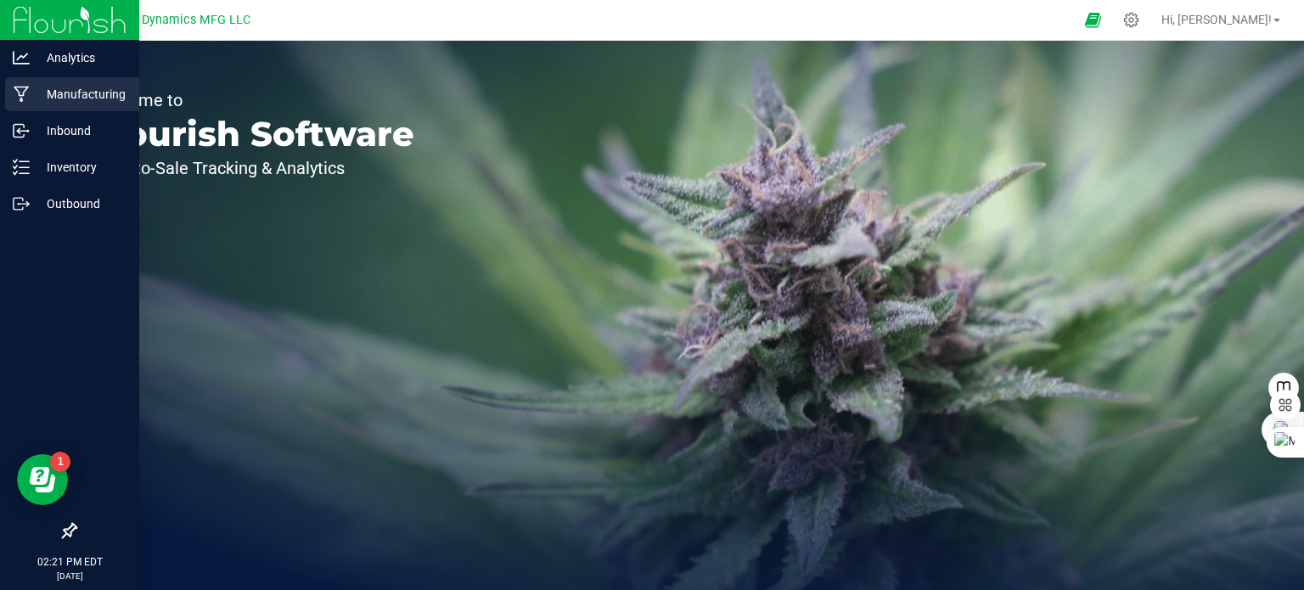
click at [23, 96] on icon at bounding box center [21, 95] width 15 height 16
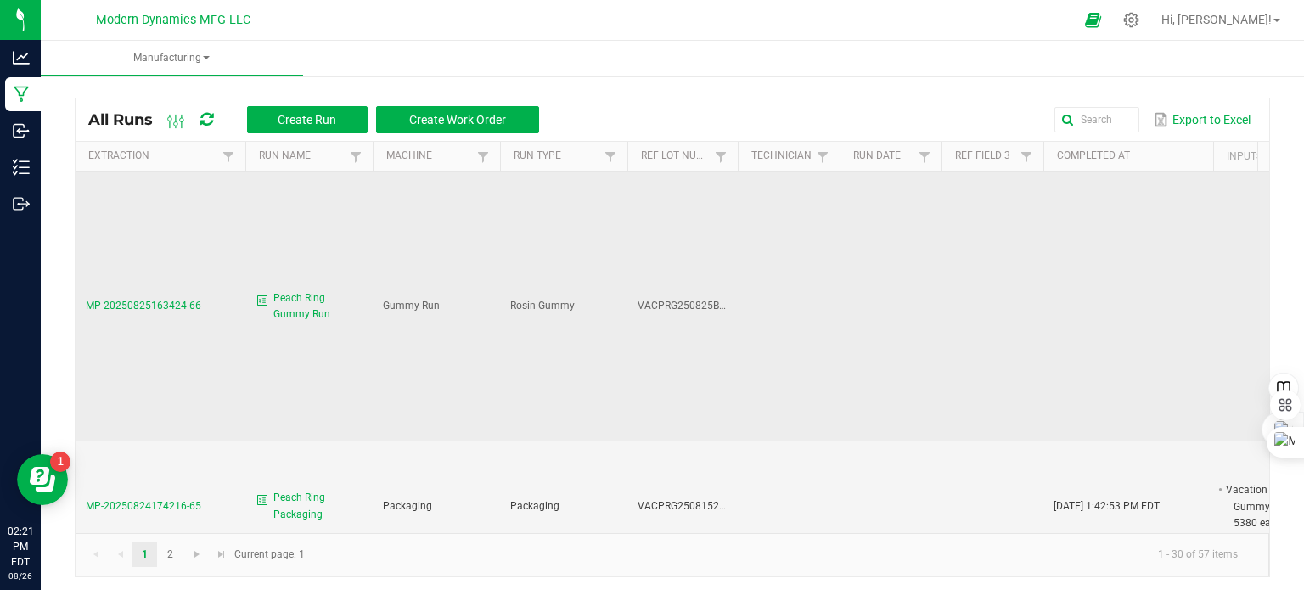
click at [309, 297] on span "Peach Ring Gummy Run" at bounding box center [317, 306] width 89 height 32
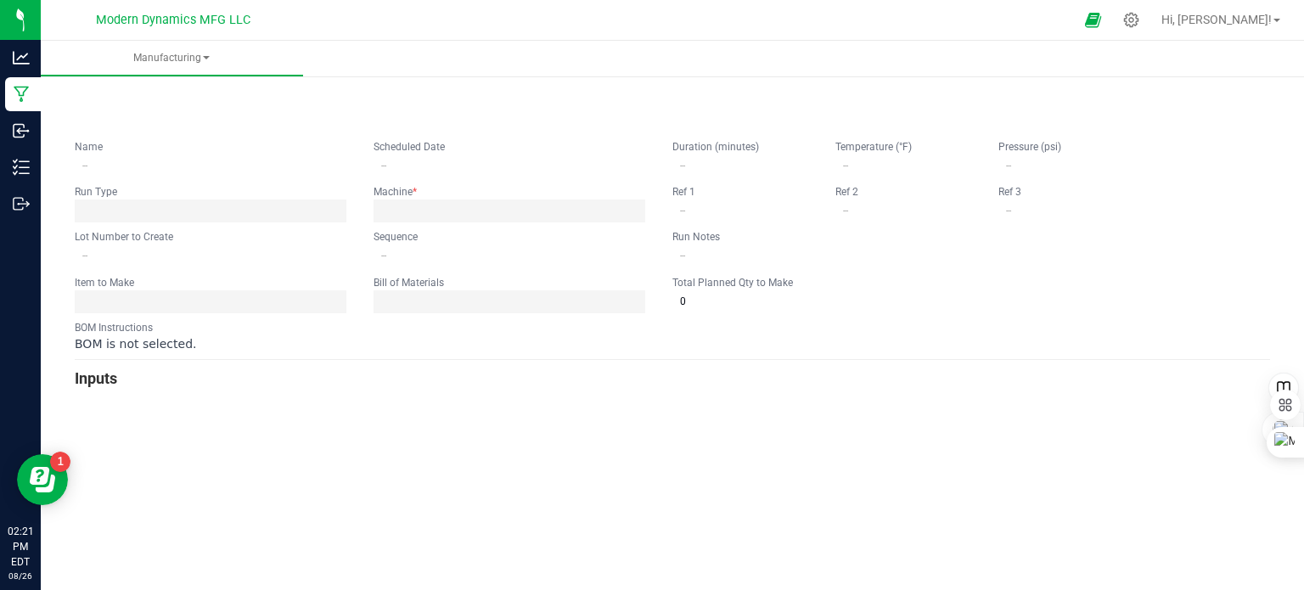
type input "Peach Ring Gummy Run"
type input "[DATE] 12:34 PM"
type input "VACPRG250825BULK"
type input "0"
type input "6,000"
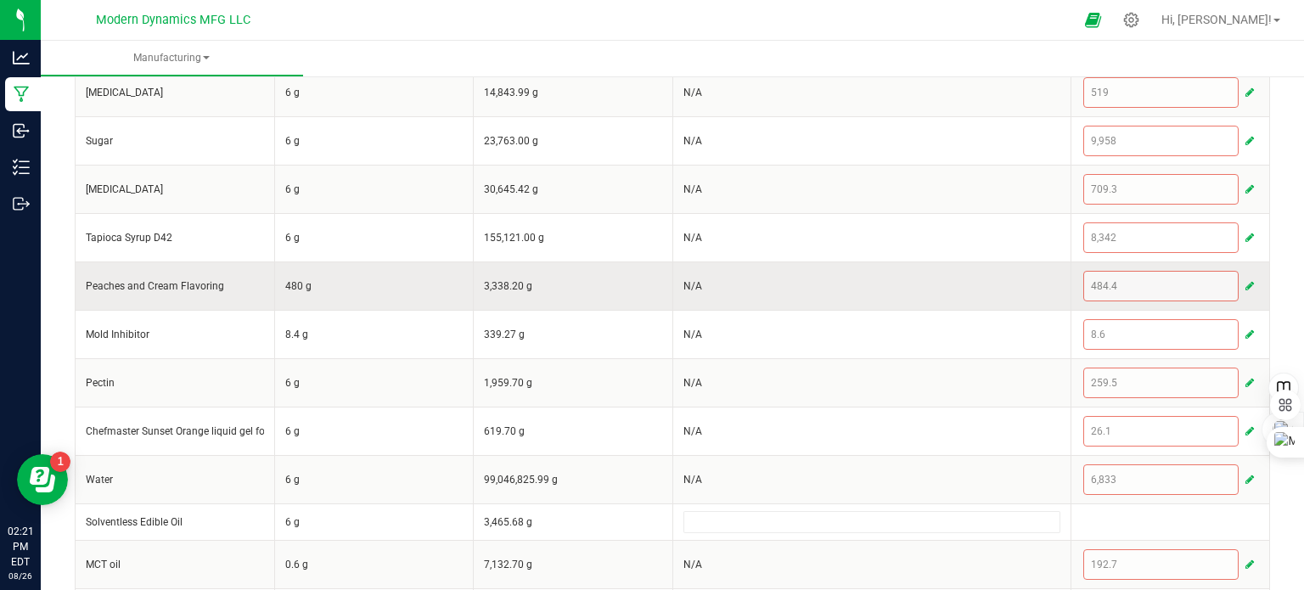
scroll to position [568, 0]
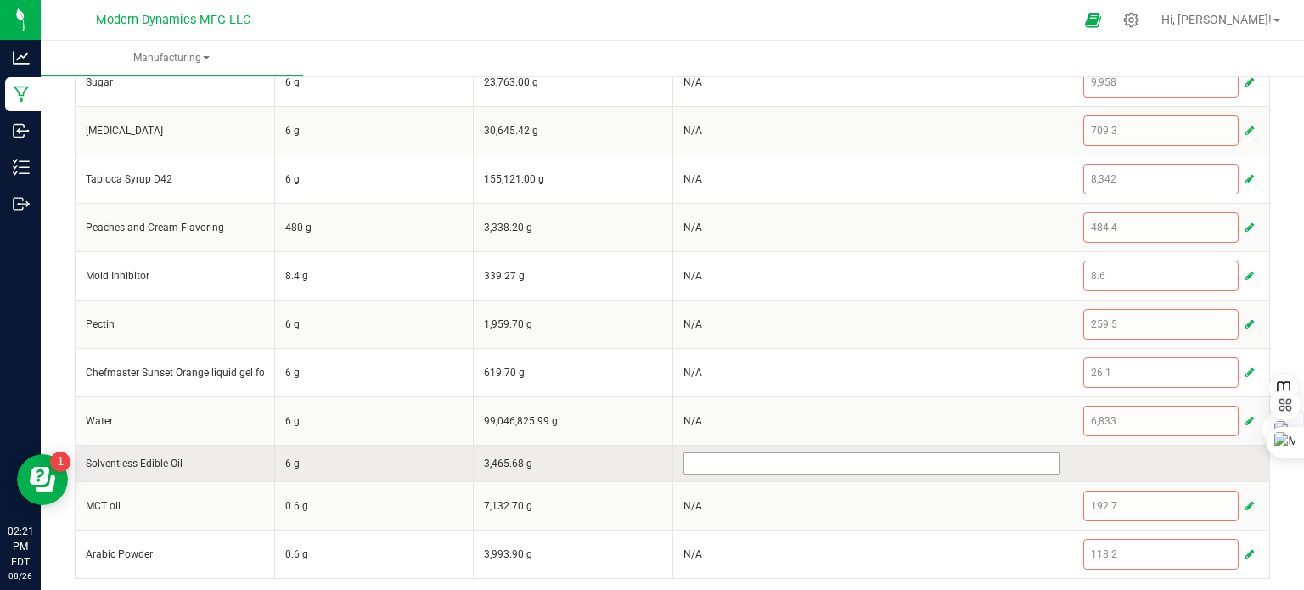
click at [730, 459] on input at bounding box center [871, 463] width 375 height 20
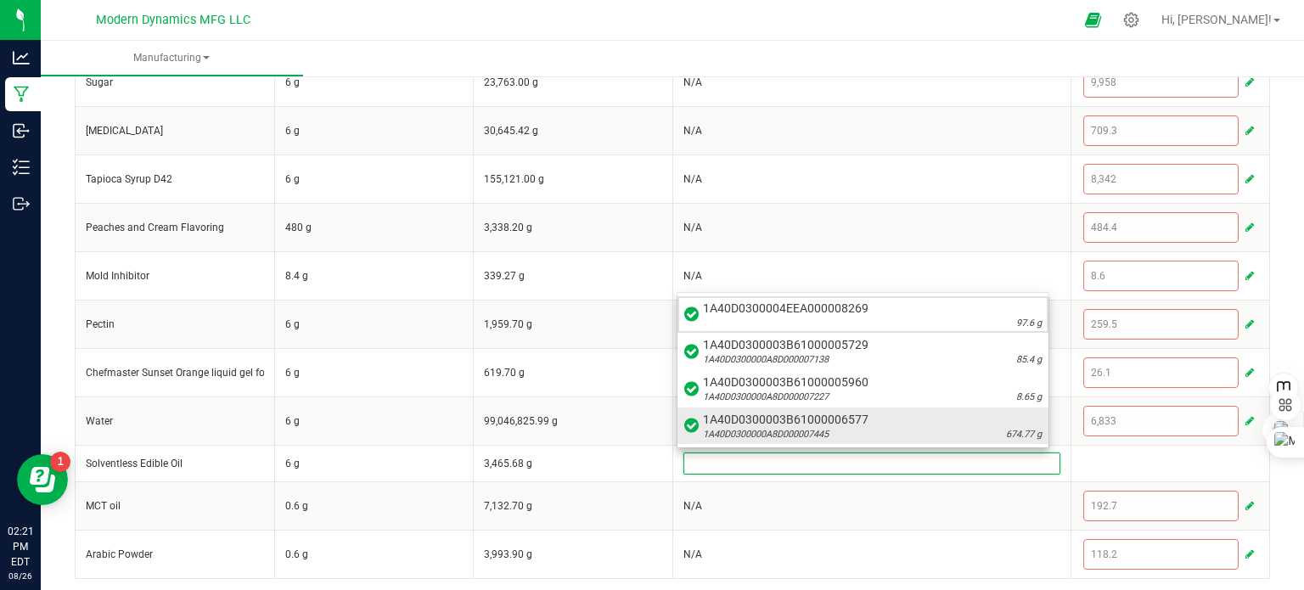
click at [865, 434] on div "1A40D0300000A8D000007445 674.77 g" at bounding box center [872, 435] width 339 height 14
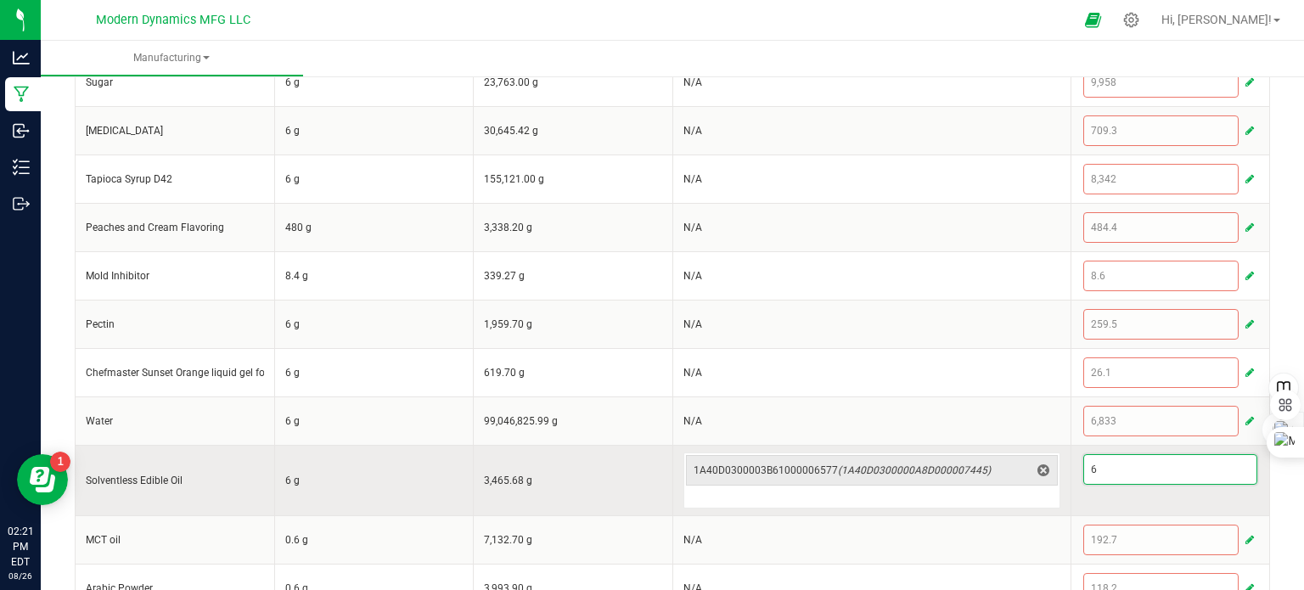
click at [1118, 473] on input "6" at bounding box center [1170, 469] width 173 height 29
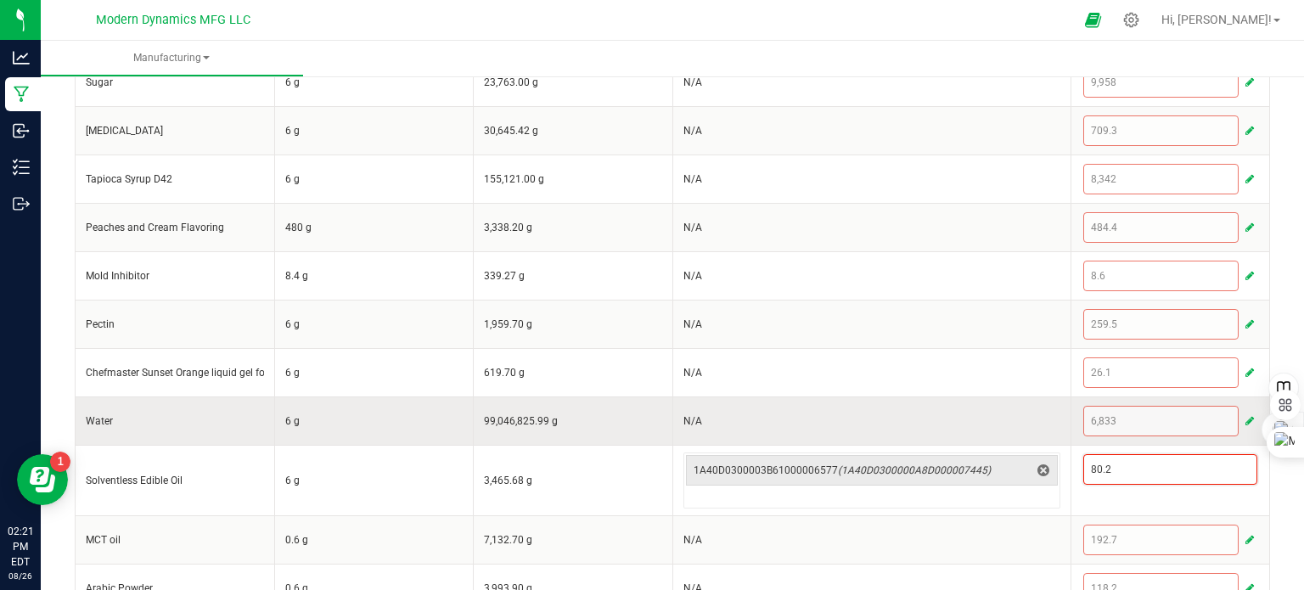
type input "80.2"
click at [920, 413] on td "N/A" at bounding box center [871, 420] width 398 height 48
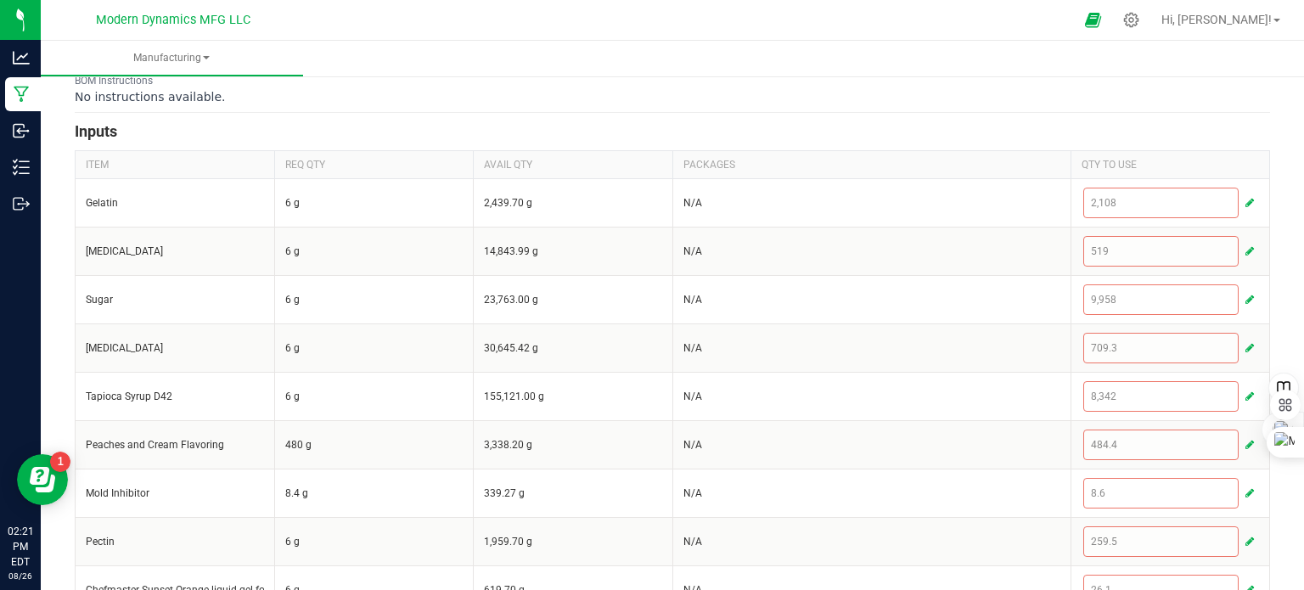
scroll to position [0, 0]
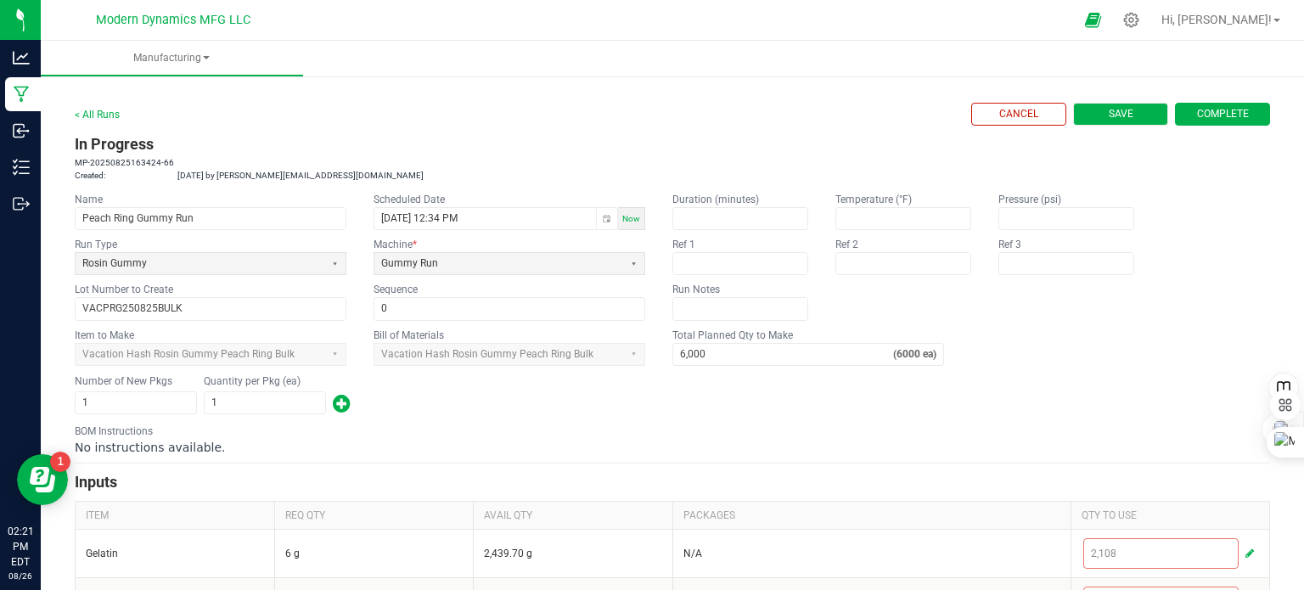
click at [1109, 109] on span "Save" at bounding box center [1121, 114] width 25 height 14
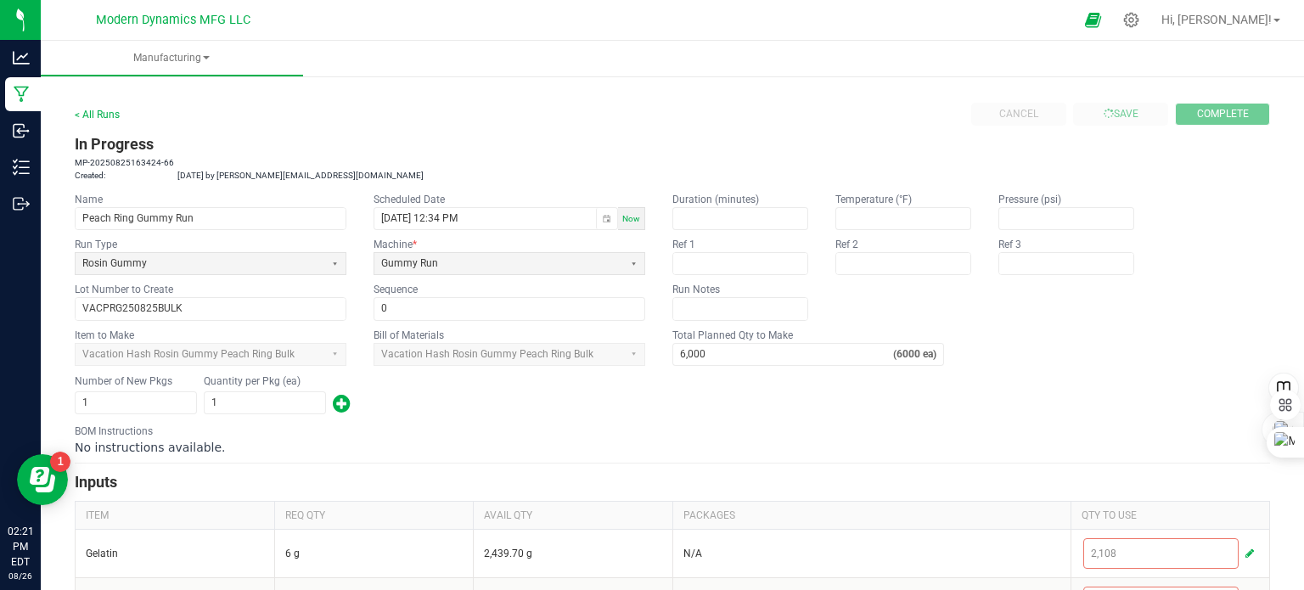
type input "0"
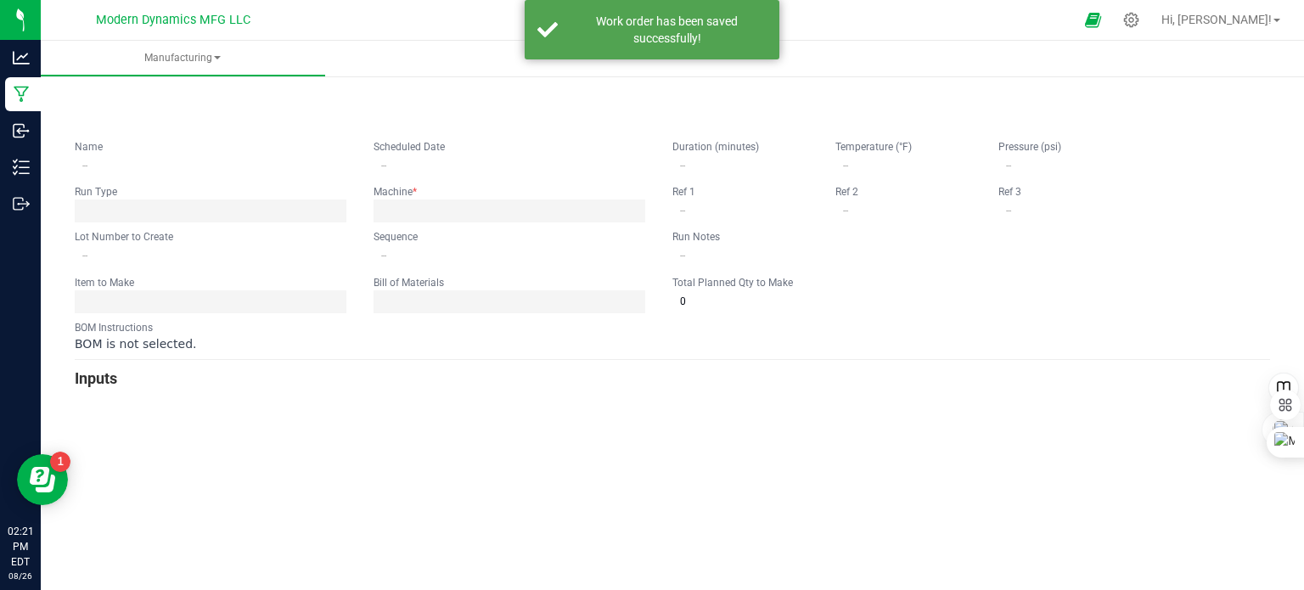
type input "Peach Ring Gummy Run"
type input "[DATE] 12:34 PM"
type input "VACPRG250825BULK"
type input "0"
type input "6,000"
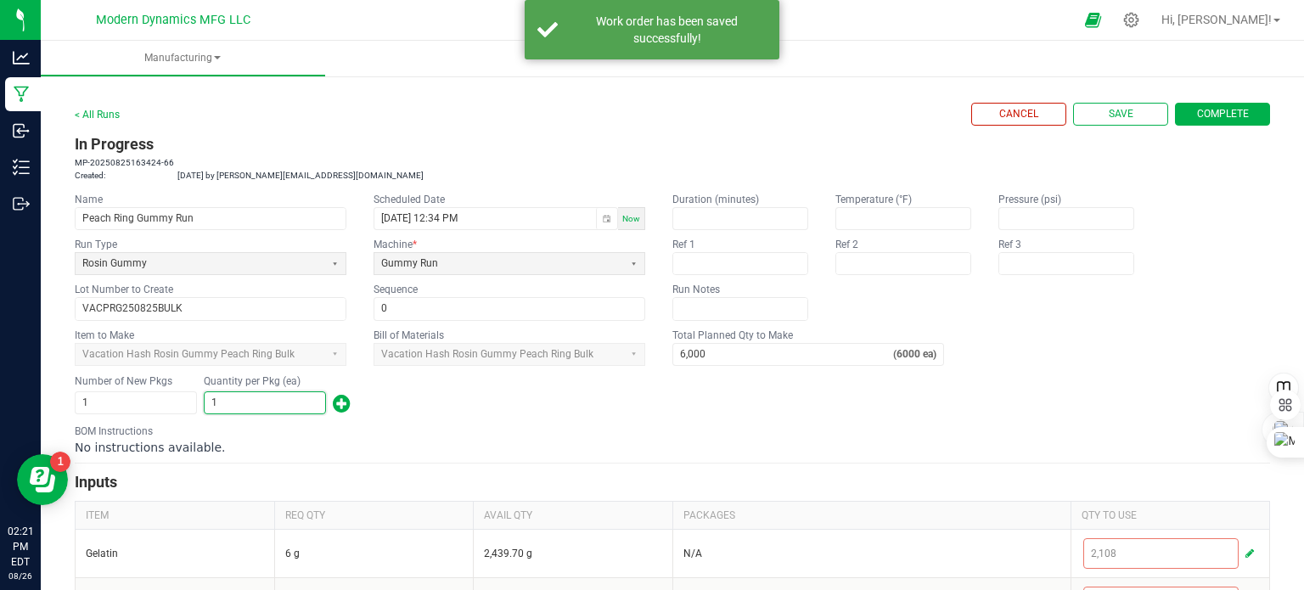
click at [254, 404] on input "1" at bounding box center [265, 402] width 121 height 21
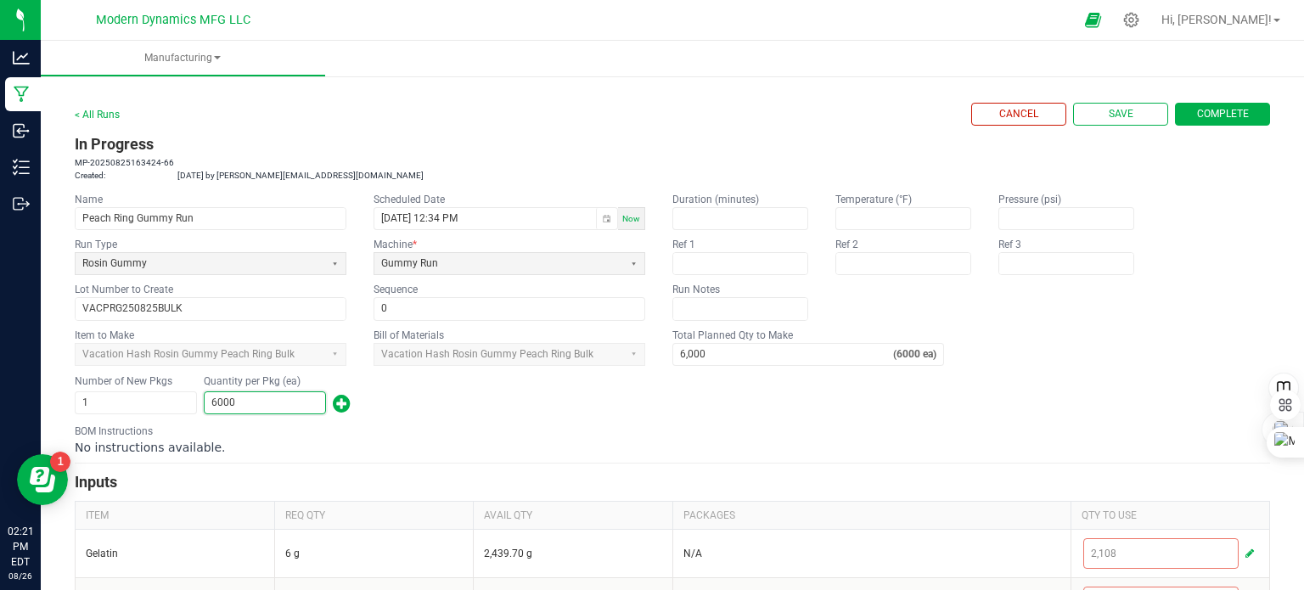
type input "6,000"
click at [509, 433] on div "BOM Instructions No instructions available." at bounding box center [672, 440] width 1195 height 32
click at [1221, 116] on span "Complete" at bounding box center [1223, 114] width 52 height 14
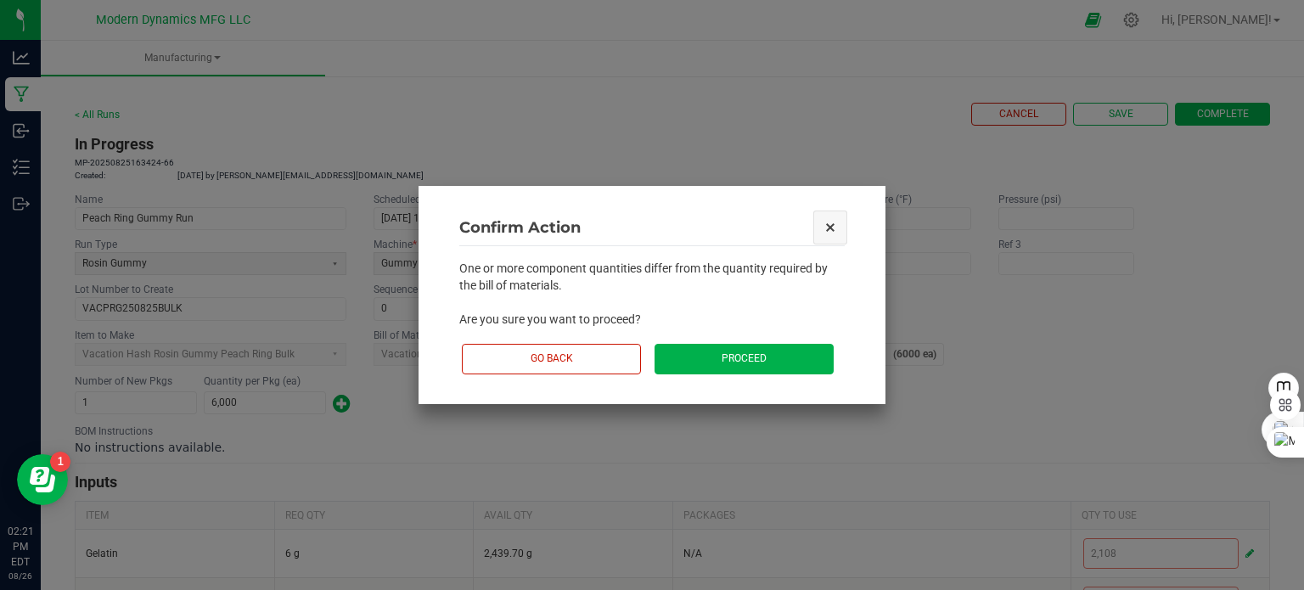
click at [828, 225] on button "Close" at bounding box center [830, 228] width 36 height 36
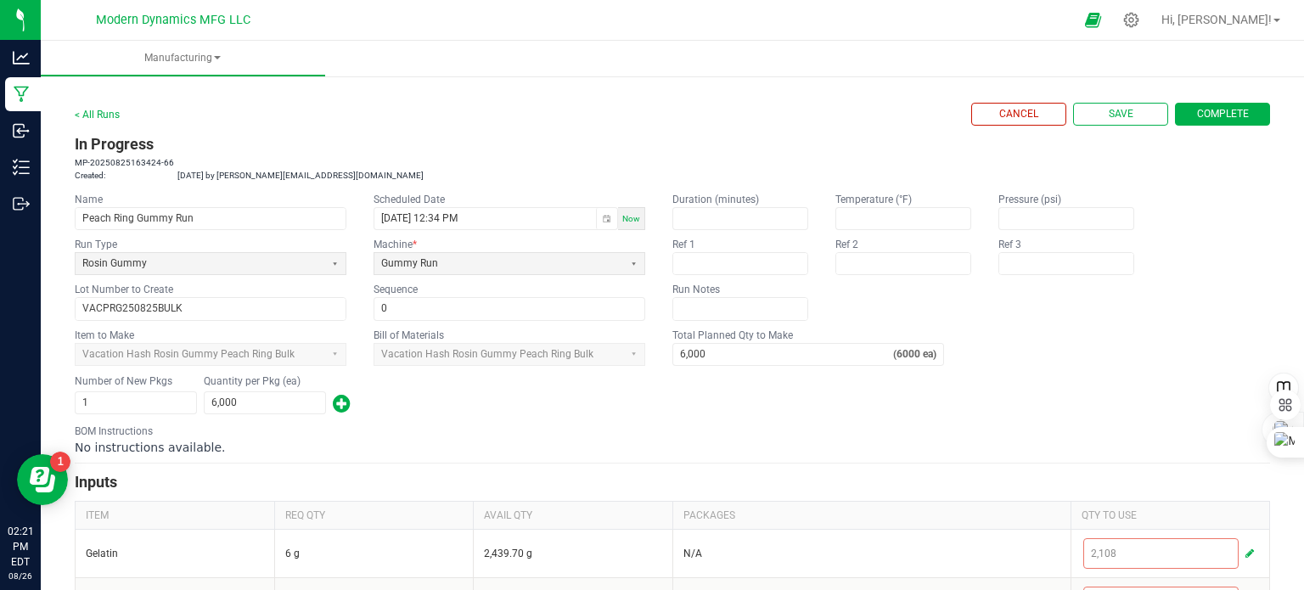
click at [1199, 111] on span "Complete" at bounding box center [1223, 114] width 52 height 14
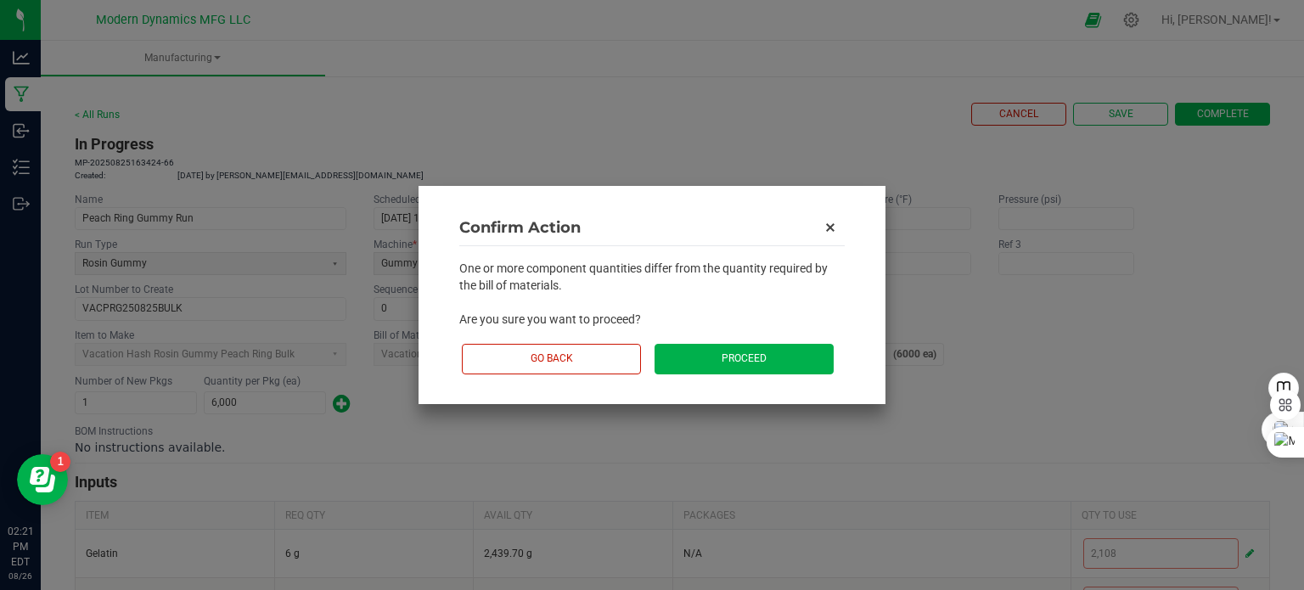
click at [788, 360] on button "Proceed" at bounding box center [743, 359] width 179 height 30
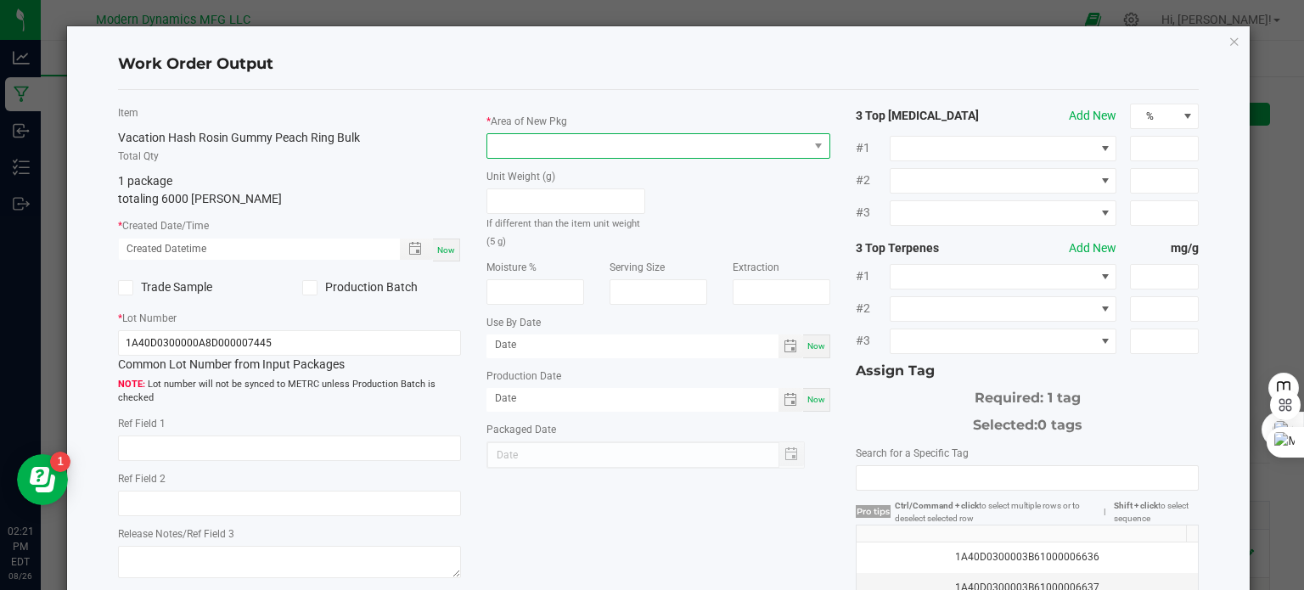
click at [577, 140] on span at bounding box center [647, 146] width 321 height 24
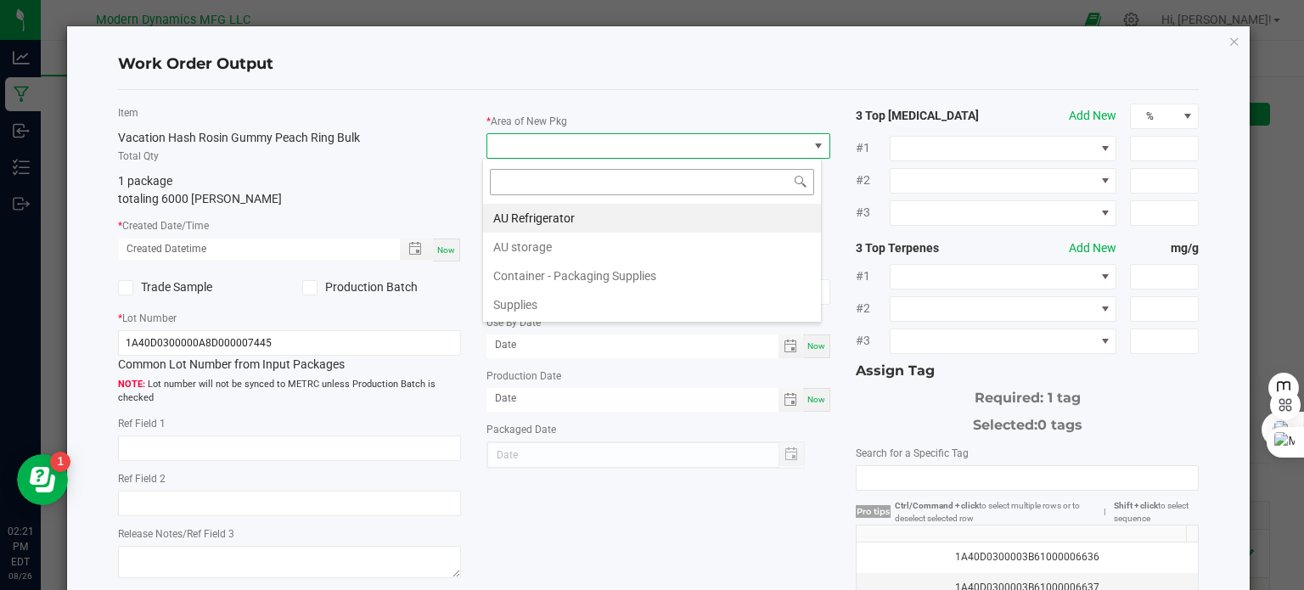
scroll to position [25, 340]
click at [545, 244] on li "AU storage" at bounding box center [652, 247] width 338 height 29
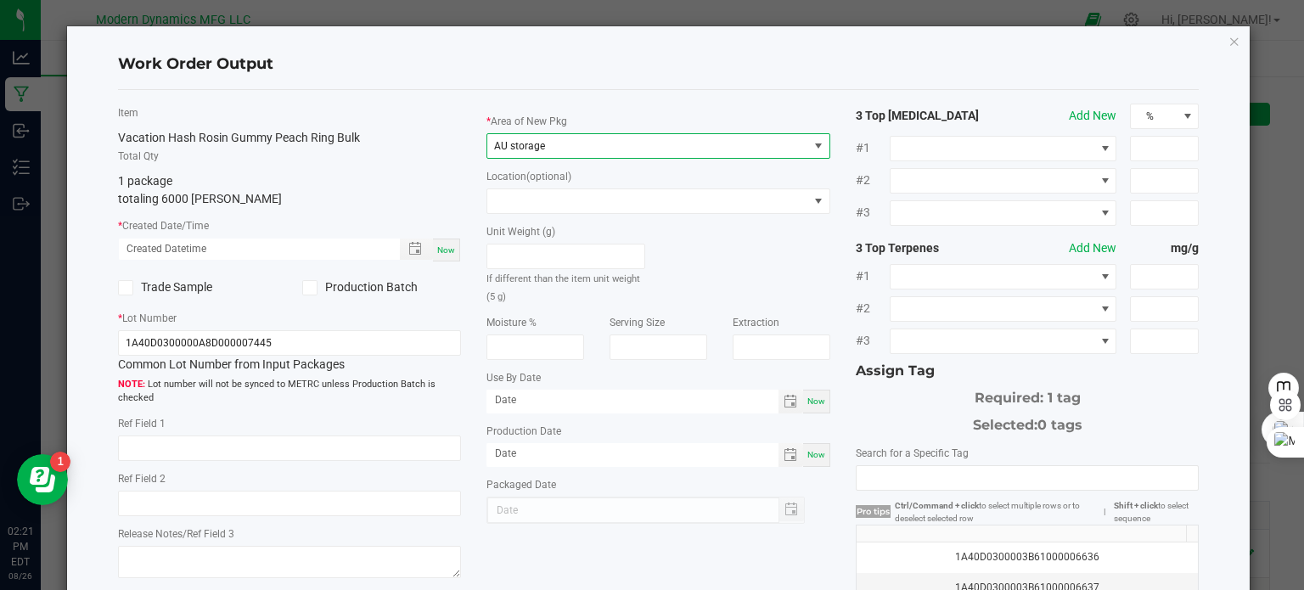
click at [448, 253] on span "Now" at bounding box center [446, 249] width 18 height 9
type input "[DATE] 2:21 PM"
type input "[DATE]"
click at [312, 283] on label "Production Batch" at bounding box center [381, 287] width 159 height 18
click at [305, 288] on icon at bounding box center [309, 288] width 11 height 0
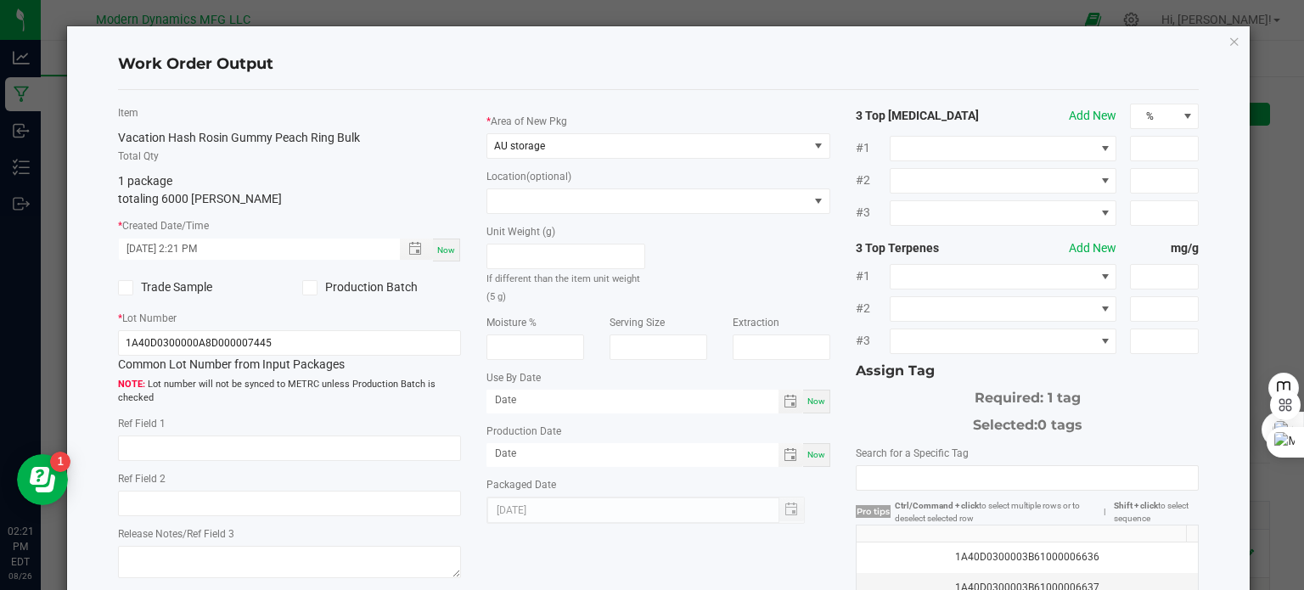
click at [0, 0] on input "Production Batch" at bounding box center [0, 0] width 0 height 0
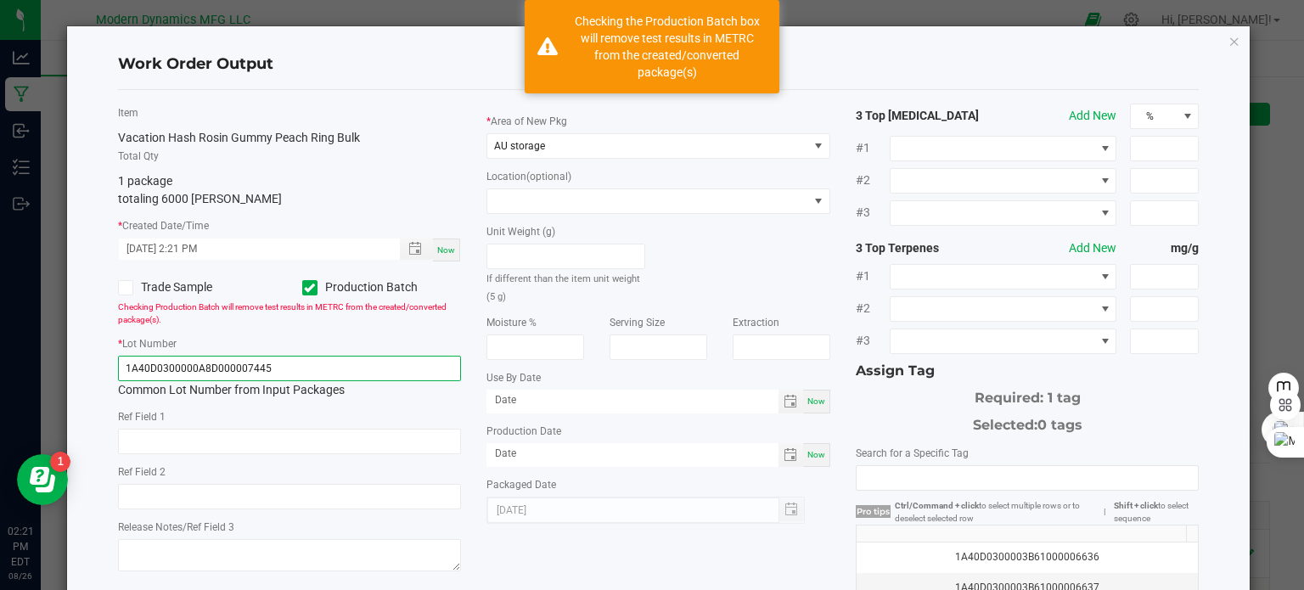
click at [284, 363] on input "1A40D0300000A8D000007445" at bounding box center [290, 368] width 344 height 25
click at [284, 362] on input "1A40D0300000A8D000007445" at bounding box center [290, 368] width 344 height 25
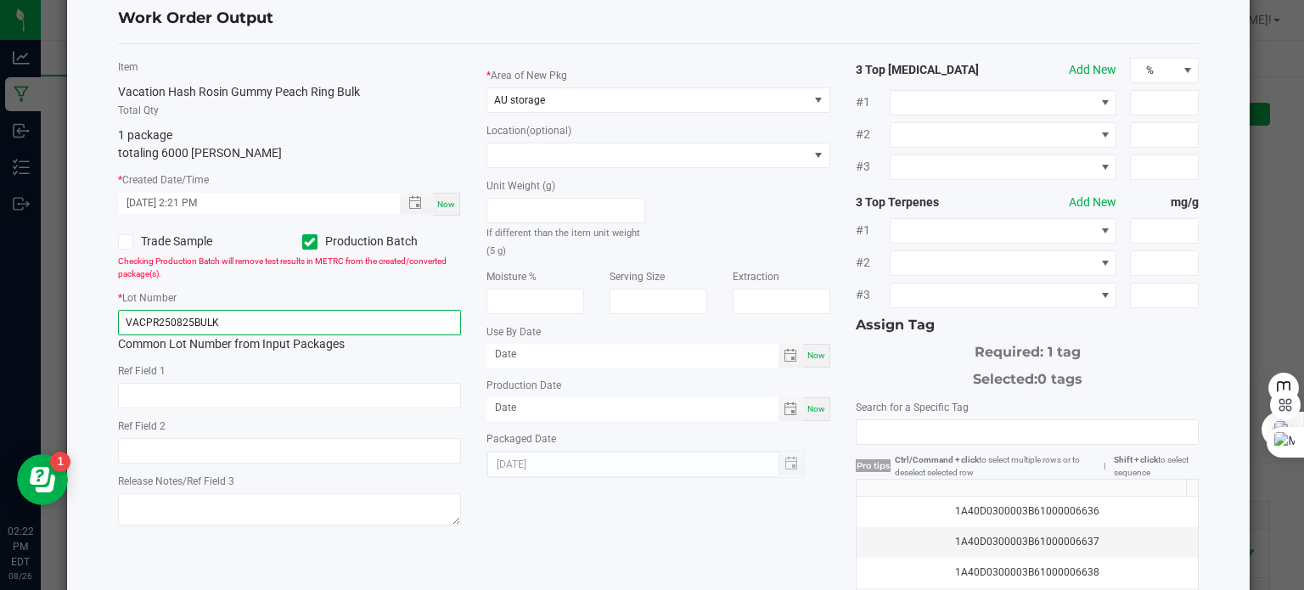
scroll to position [85, 0]
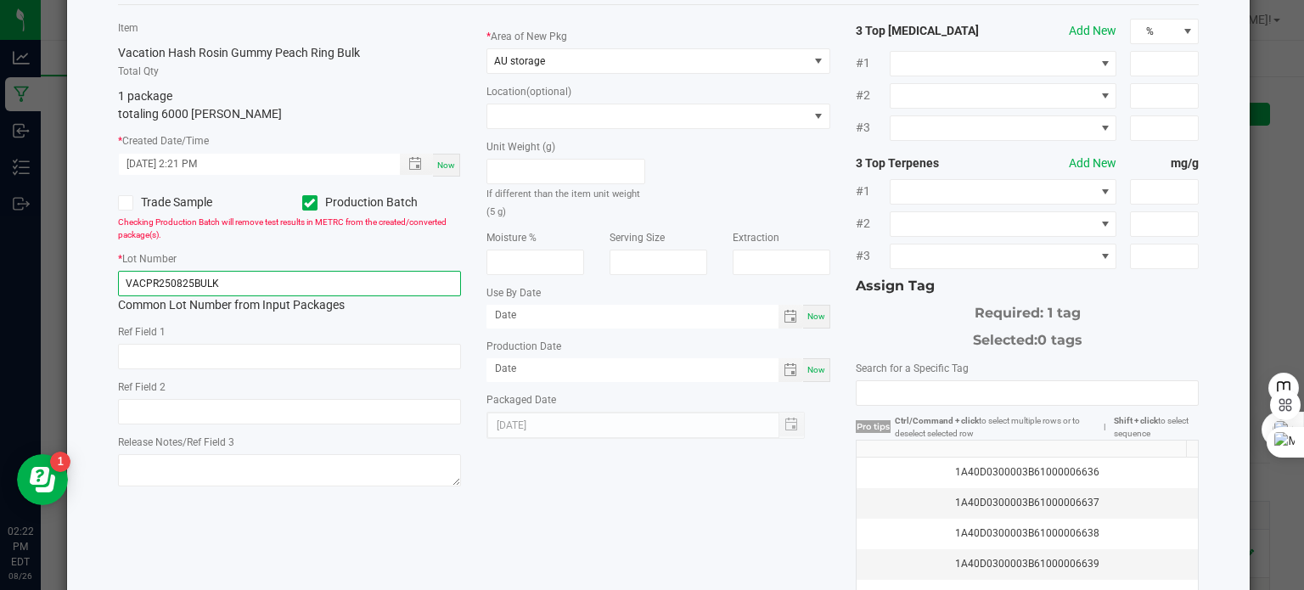
type input "VACPR250825BULK"
drag, startPoint x: 805, startPoint y: 373, endPoint x: 793, endPoint y: 361, distance: 16.8
click at [808, 369] on span "Now" at bounding box center [816, 369] width 18 height 9
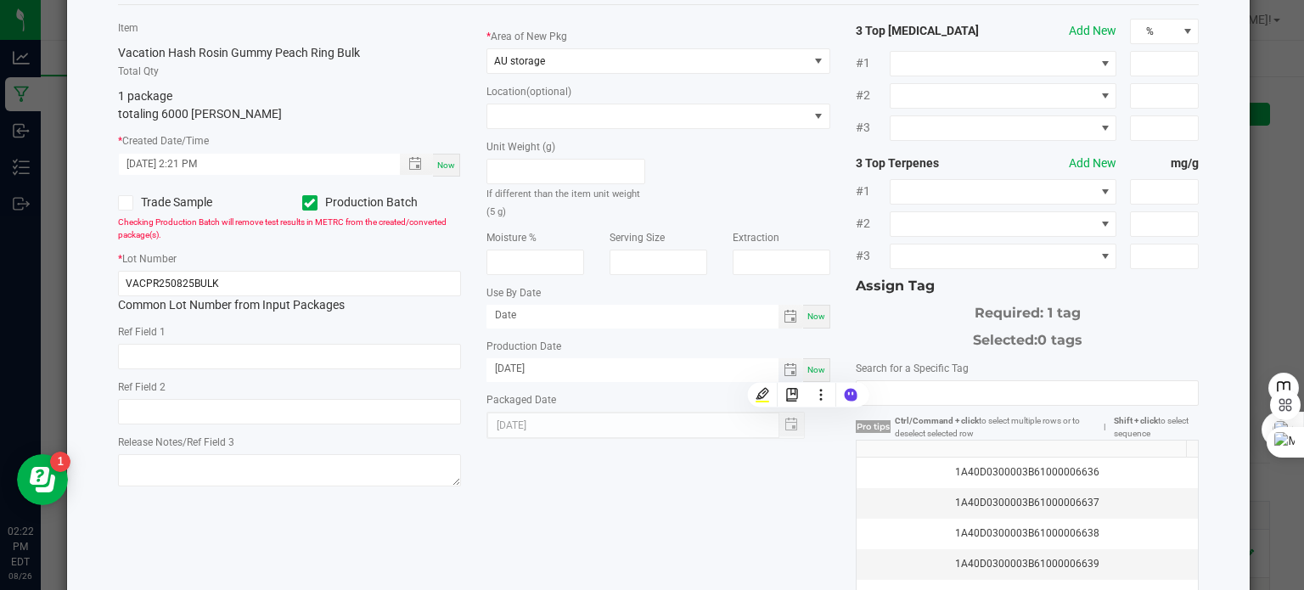
click at [515, 369] on input "[DATE]" at bounding box center [632, 368] width 292 height 21
type input "[DATE]"
click at [807, 315] on span "Now" at bounding box center [816, 316] width 18 height 9
click at [514, 315] on input "[DATE]" at bounding box center [632, 315] width 292 height 21
type input "[DATE]"
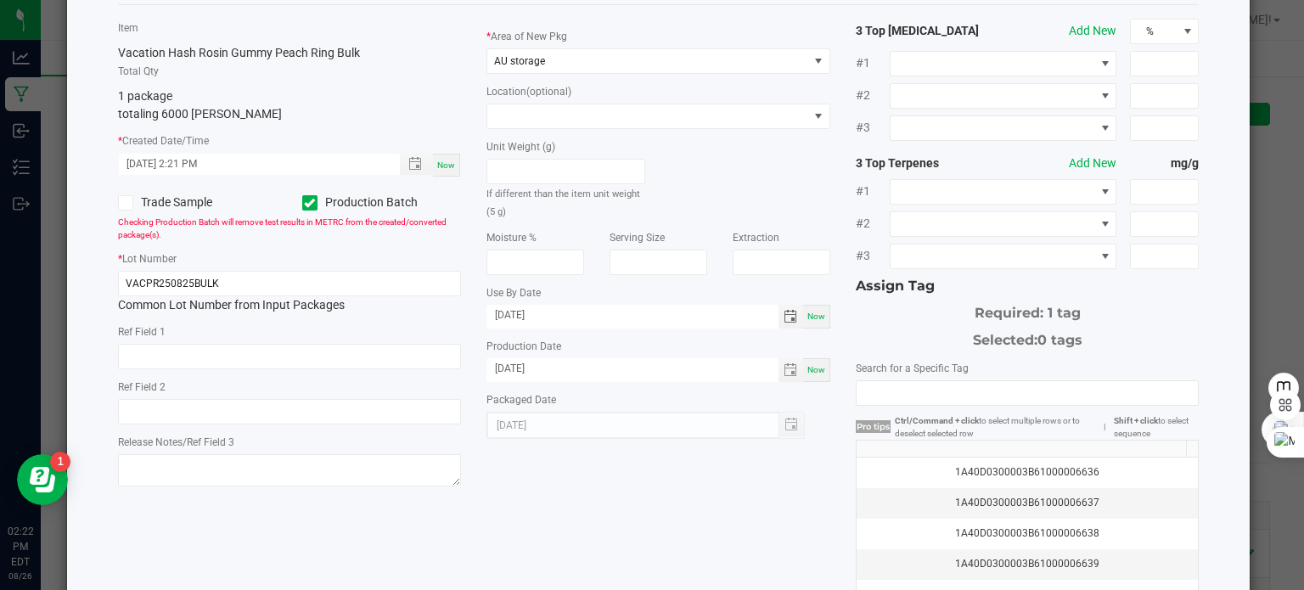
click at [746, 507] on div "Item Vacation Hash Rosin Gummy Peach Ring Bulk Total Qty 1 package totaling 600…" at bounding box center [658, 323] width 1107 height 608
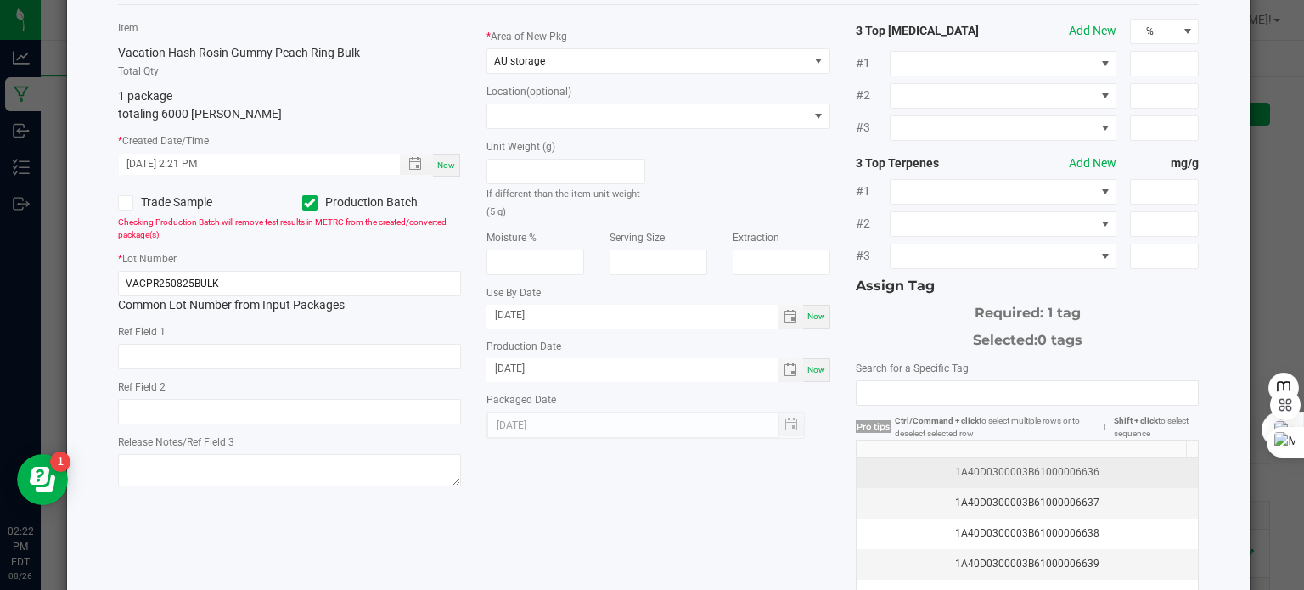
click at [1065, 469] on div "1A40D0300003B61000006636" at bounding box center [1028, 472] width 322 height 16
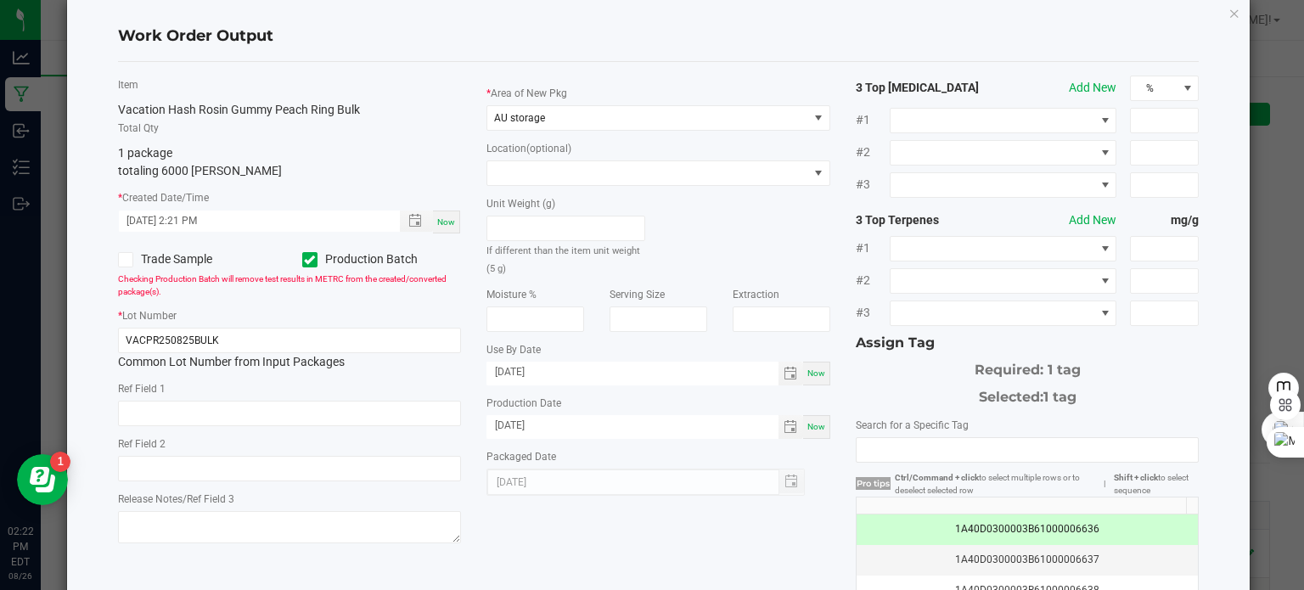
scroll to position [0, 0]
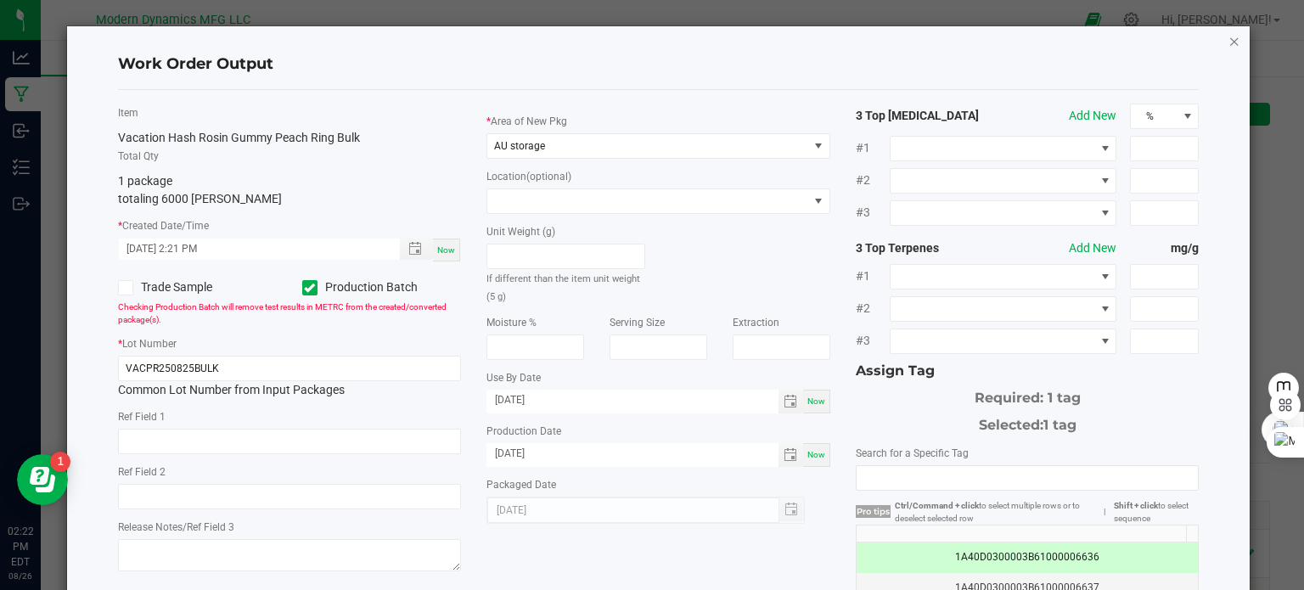
click at [1228, 46] on icon "button" at bounding box center [1234, 41] width 12 height 20
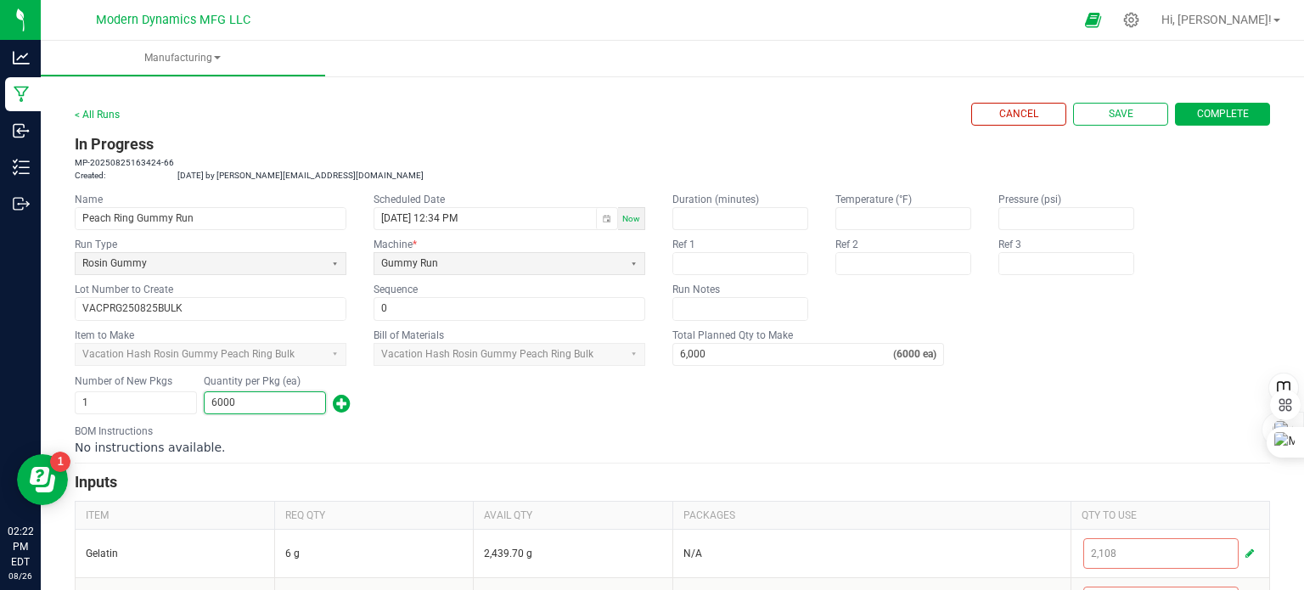
click at [257, 405] on input "6000" at bounding box center [265, 402] width 121 height 21
type input "5,280"
click at [567, 413] on div "Number of New Pkgs 1 Quantity per Pkg (ea) 5,280" at bounding box center [672, 395] width 1195 height 44
click at [1209, 111] on span "Complete" at bounding box center [1223, 114] width 52 height 14
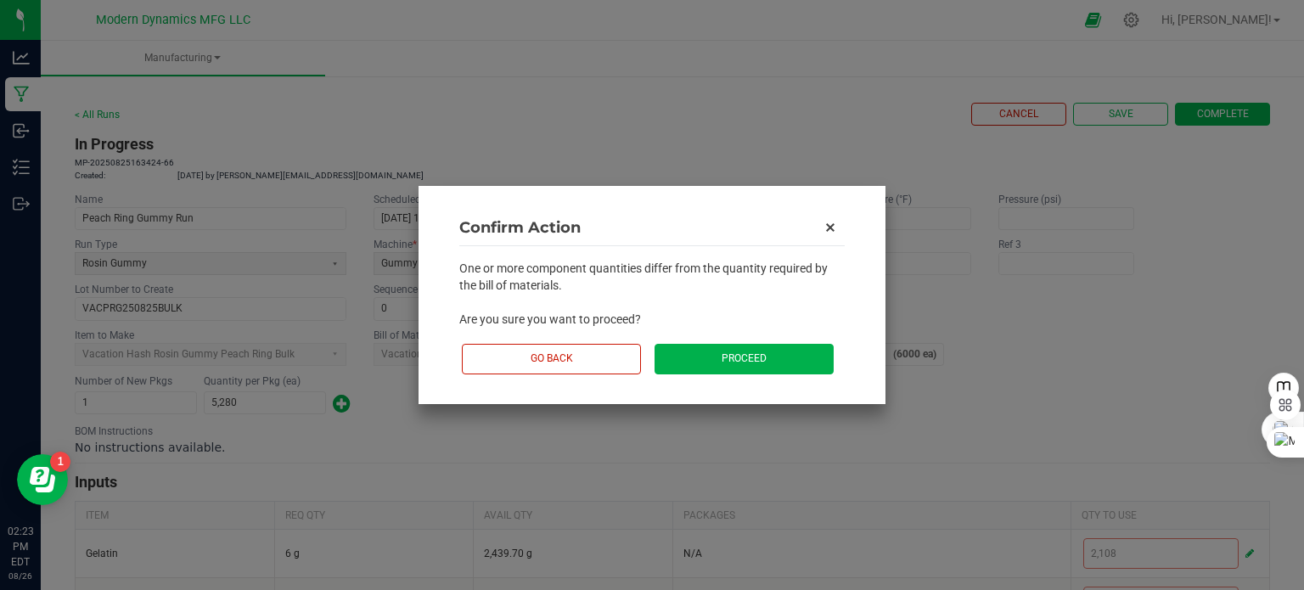
click at [810, 357] on button "Proceed" at bounding box center [743, 359] width 179 height 30
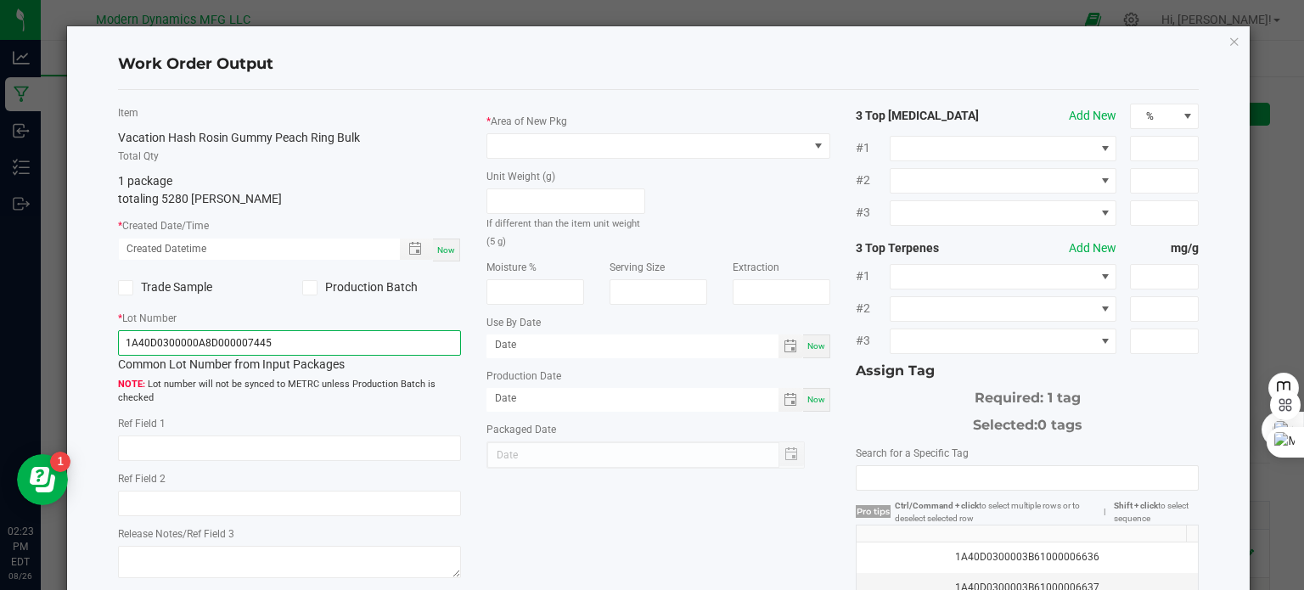
click at [281, 341] on input "1A40D0300000A8D000007445" at bounding box center [290, 342] width 344 height 25
click at [282, 341] on input "1A40D0300000A8D000007445" at bounding box center [290, 342] width 344 height 25
click at [285, 341] on input "1A40D0300000A8D000007445" at bounding box center [290, 342] width 344 height 25
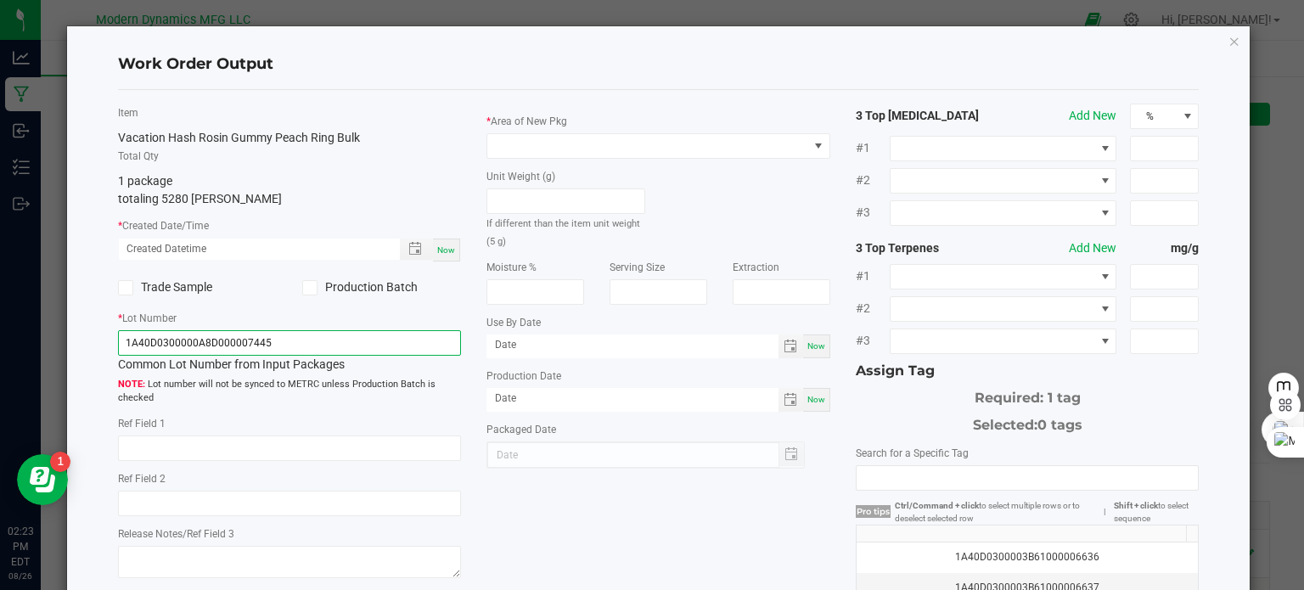
click at [285, 341] on input "1A40D0300000A8D000007445" at bounding box center [290, 342] width 344 height 25
type input "VACPR250825BULK"
click at [813, 399] on span "Now" at bounding box center [816, 399] width 18 height 9
click at [514, 403] on input "[DATE]" at bounding box center [632, 398] width 292 height 21
type input "[DATE]"
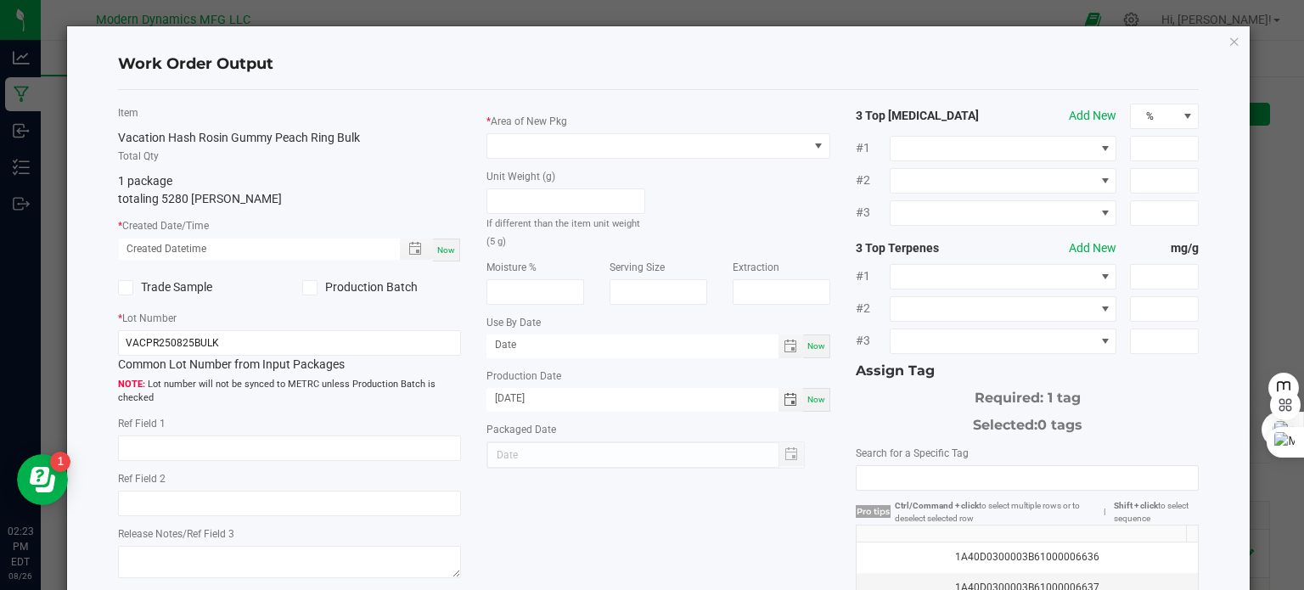
click at [812, 338] on div "Now" at bounding box center [816, 346] width 27 height 24
click at [515, 344] on input "[DATE]" at bounding box center [632, 344] width 292 height 21
type input "[DATE]"
click at [577, 143] on span at bounding box center [647, 146] width 321 height 24
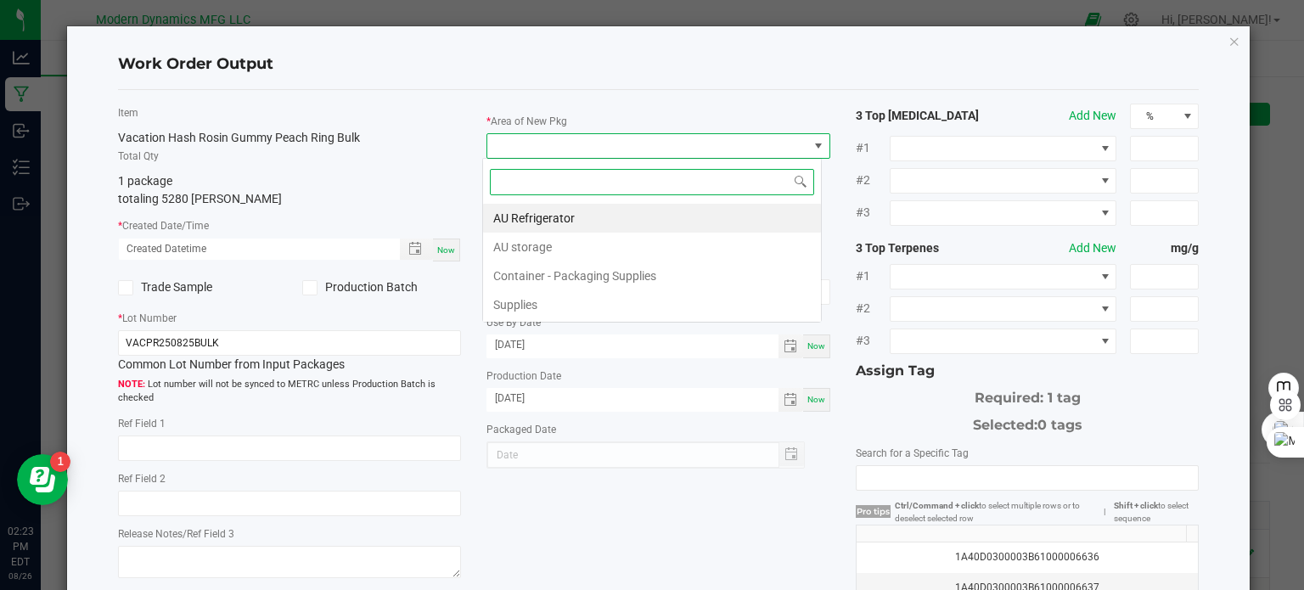
scroll to position [25, 340]
click at [579, 242] on li "AU storage" at bounding box center [652, 247] width 338 height 29
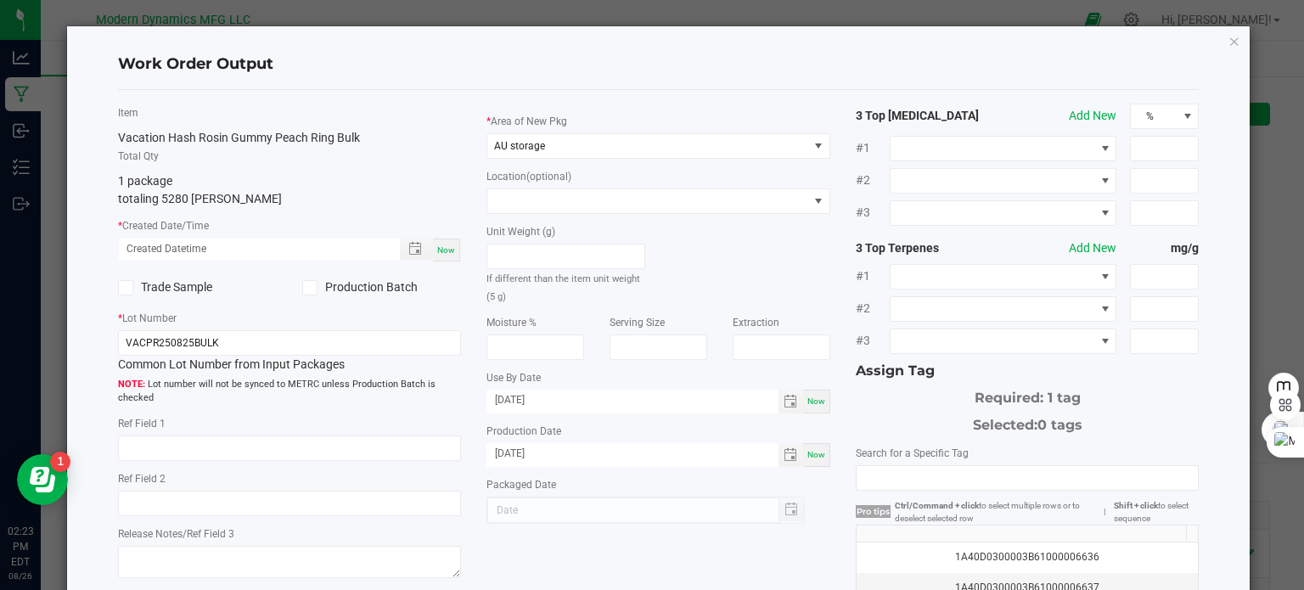
click at [306, 288] on icon at bounding box center [309, 288] width 11 height 0
click at [0, 0] on input "Production Batch" at bounding box center [0, 0] width 0 height 0
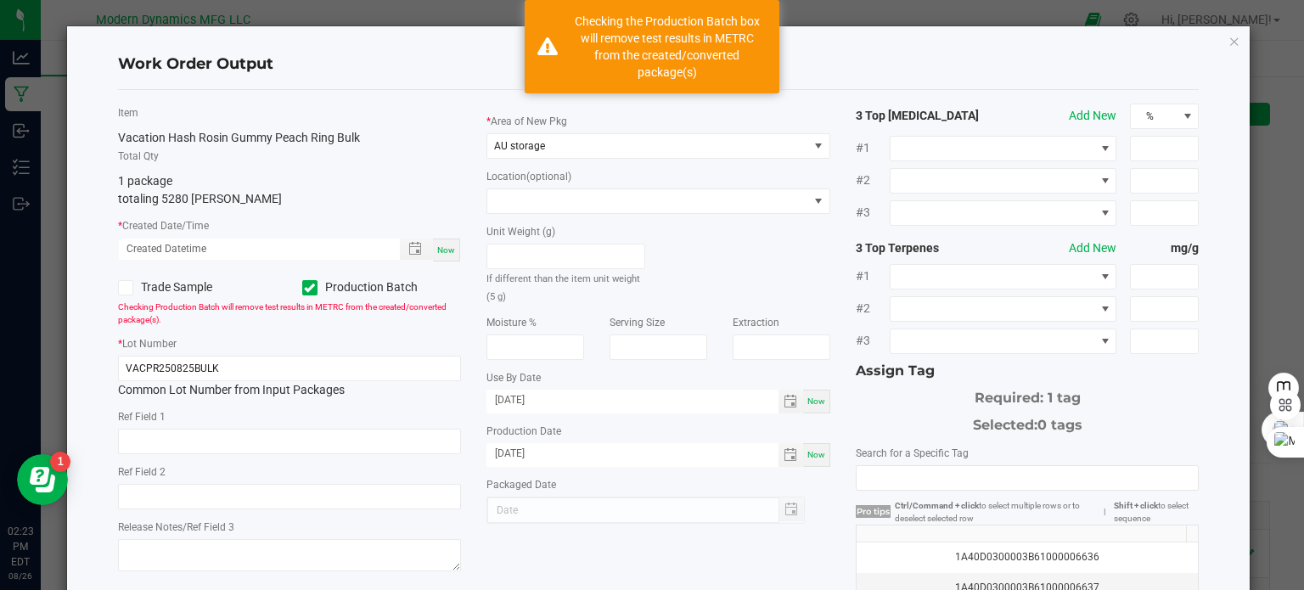
click at [438, 250] on span "Now" at bounding box center [446, 249] width 18 height 9
type input "[DATE] 2:23 PM"
type input "[DATE]"
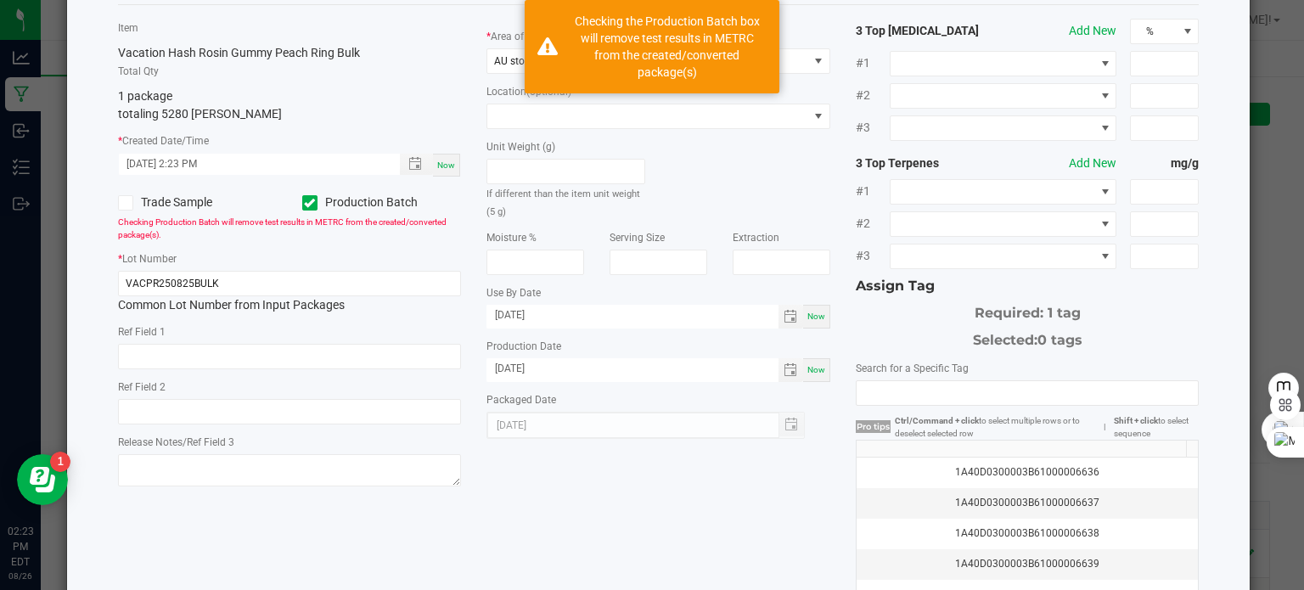
scroll to position [85, 0]
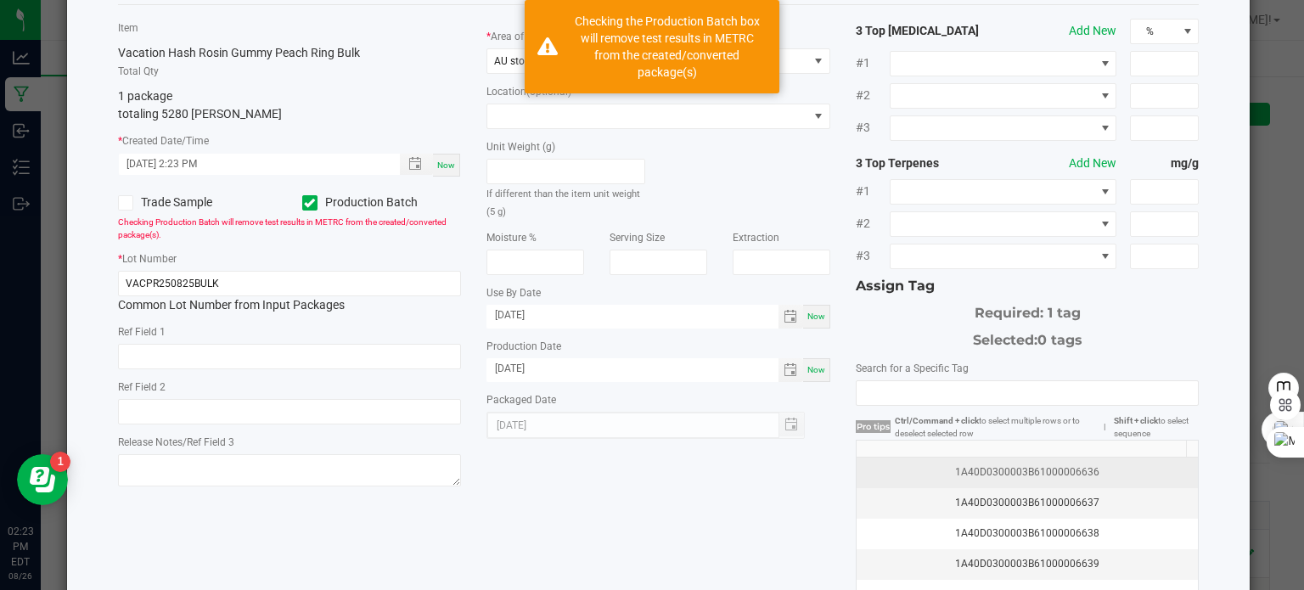
click at [1047, 464] on div "1A40D0300003B61000006636" at bounding box center [1028, 472] width 322 height 16
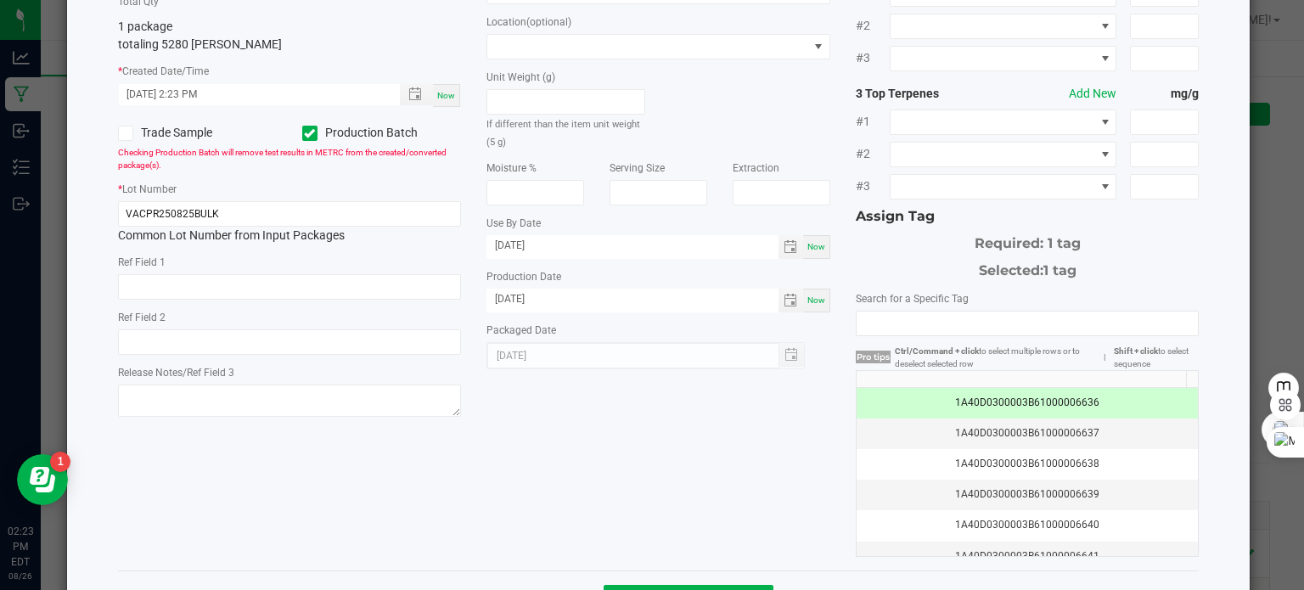
scroll to position [216, 0]
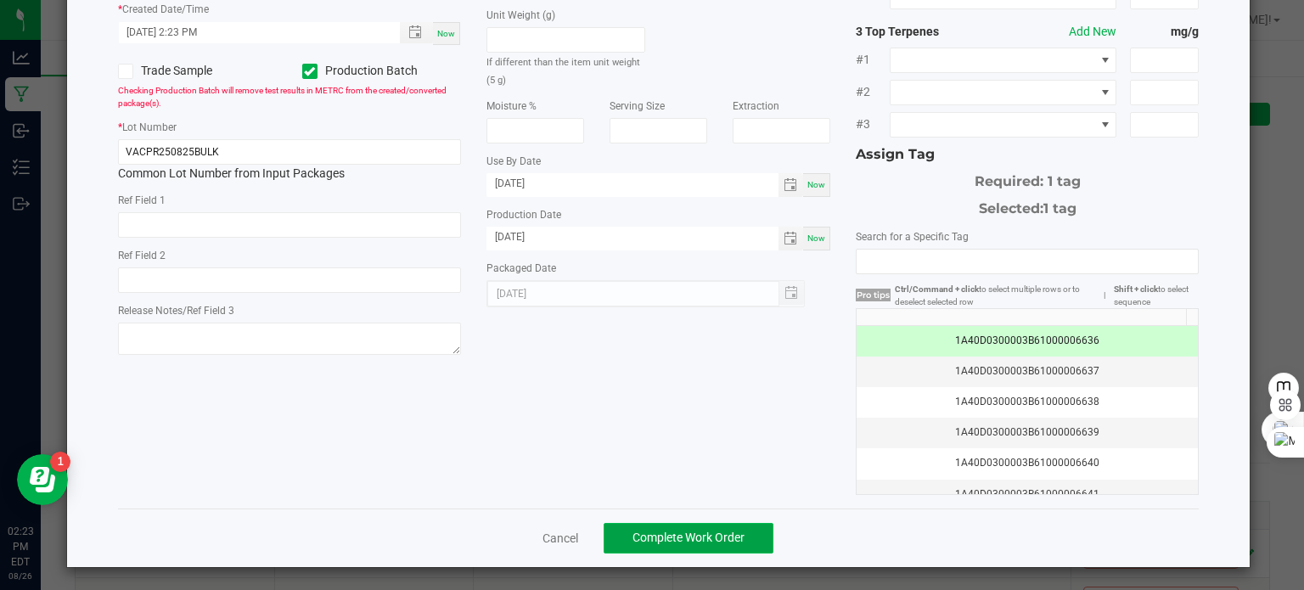
click at [733, 530] on span "Complete Work Order" at bounding box center [688, 537] width 112 height 14
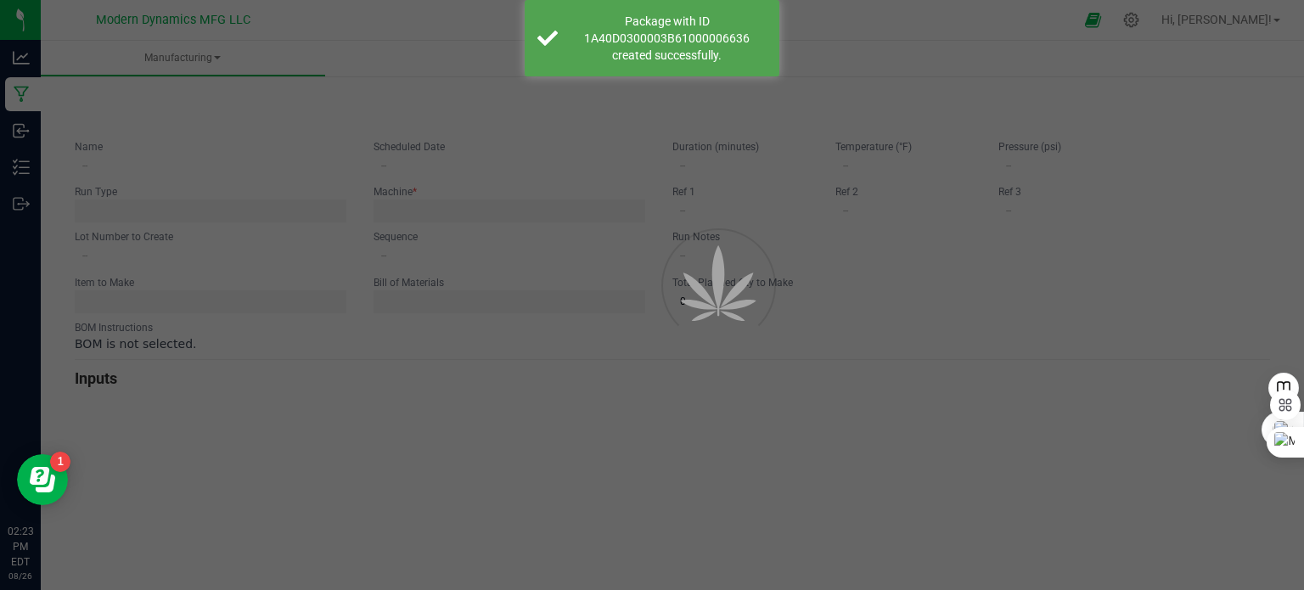
type input "Peach Ring Gummy Run"
type input "[DATE] 12:34 PM"
type input "VACPRG250825BULK"
type input "0"
type input "6,000"
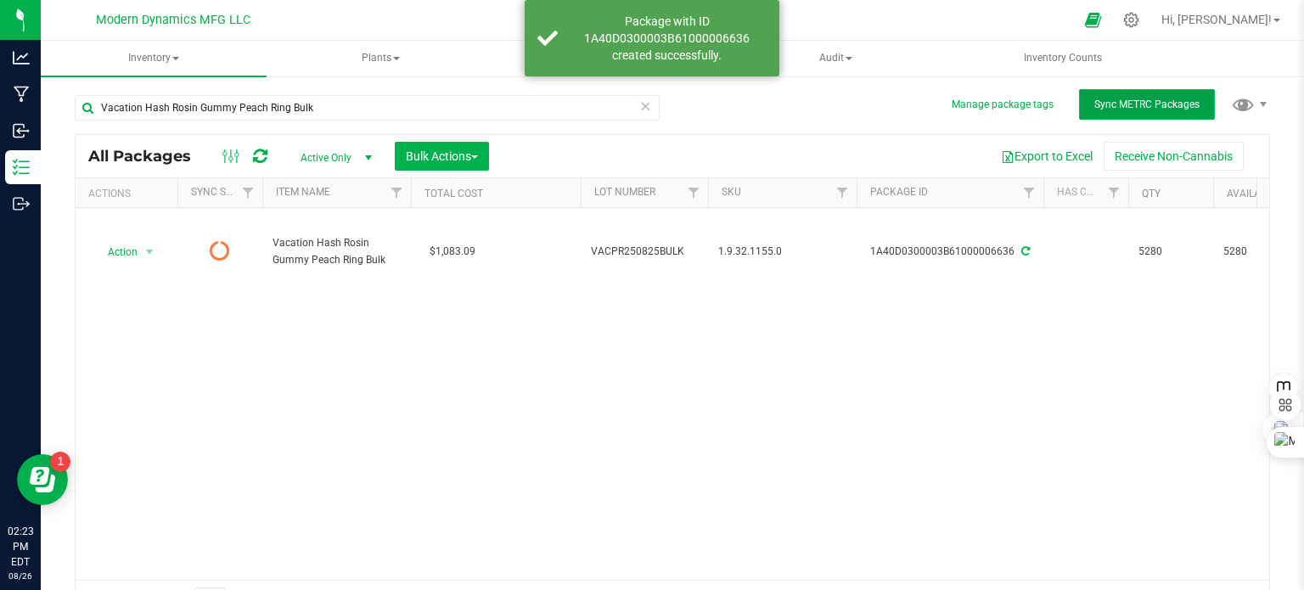
click at [1094, 108] on span "Sync METRC Packages" at bounding box center [1146, 104] width 105 height 12
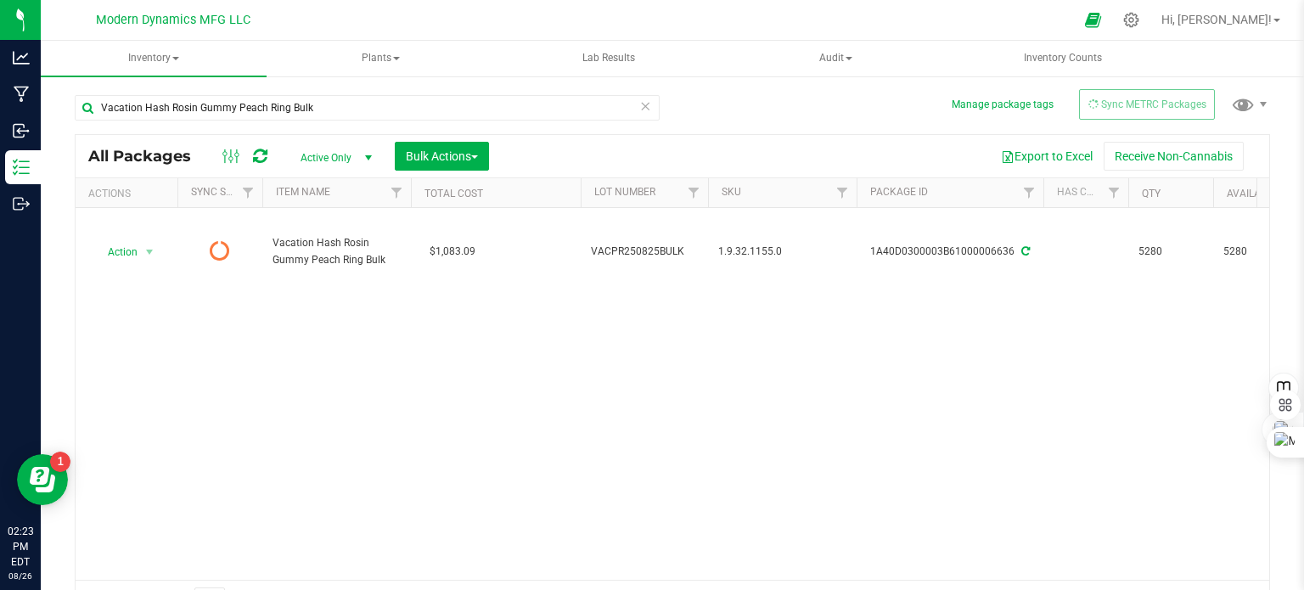
click at [268, 421] on div "Action Action Edit attributes Global inventory Lock package Print package label…" at bounding box center [672, 394] width 1193 height 372
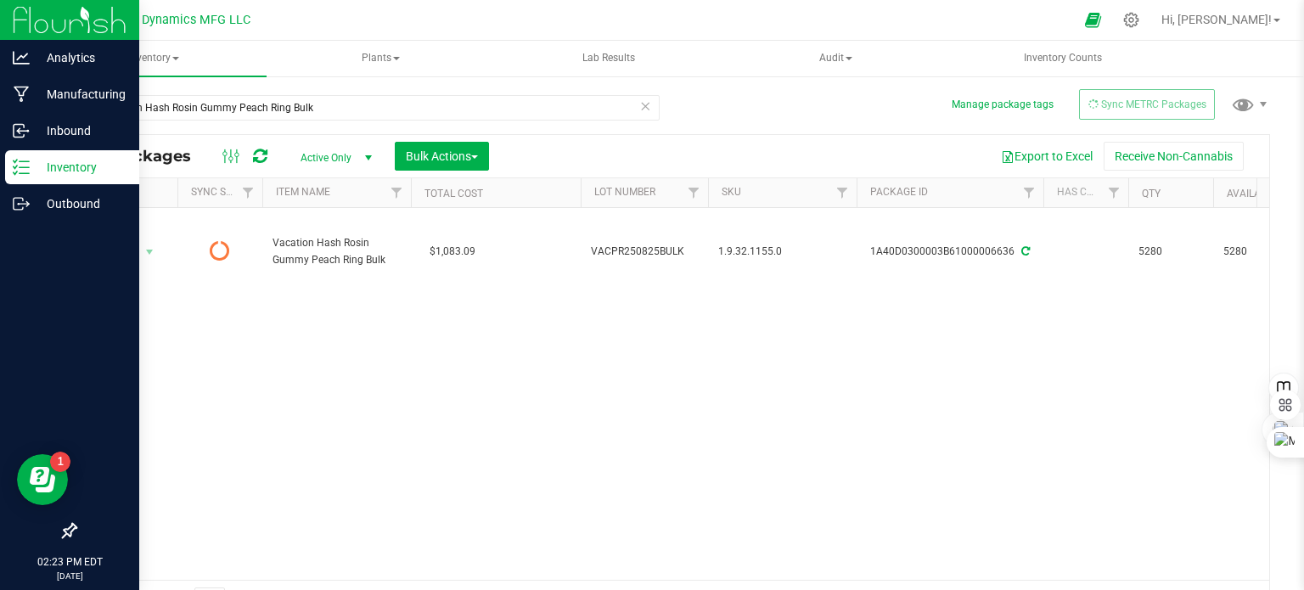
click at [34, 167] on p "Inventory" at bounding box center [81, 167] width 102 height 20
click at [25, 167] on line at bounding box center [24, 167] width 9 height 0
click at [20, 87] on icon at bounding box center [22, 94] width 16 height 17
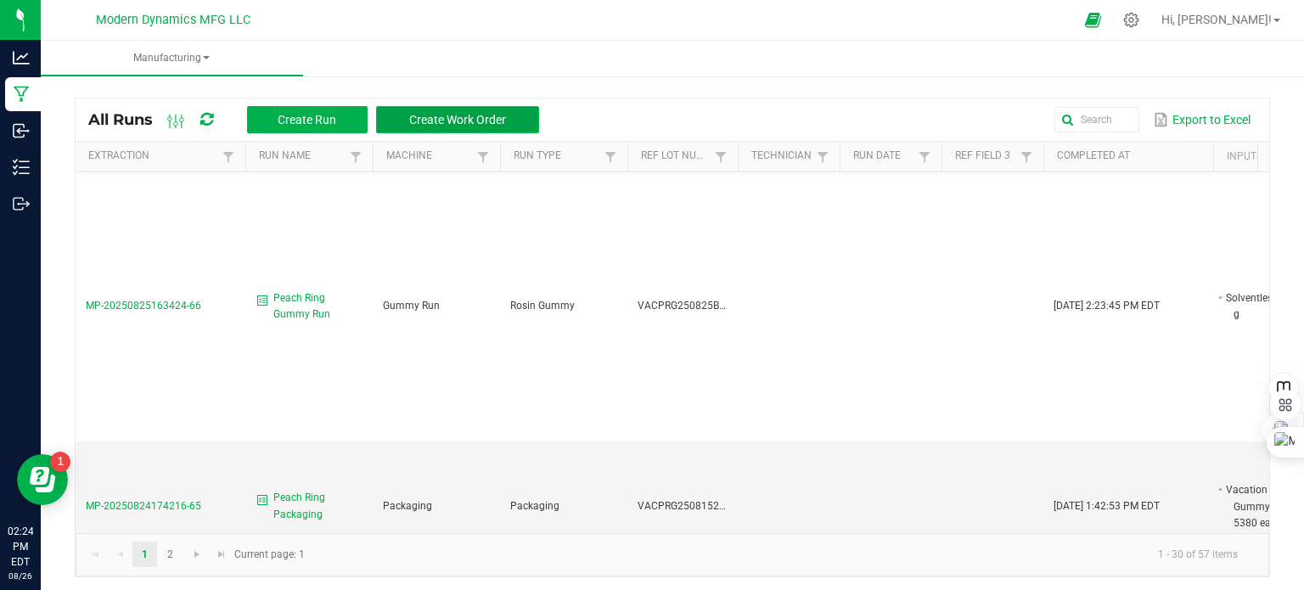
click at [448, 122] on span "Create Work Order" at bounding box center [457, 120] width 97 height 14
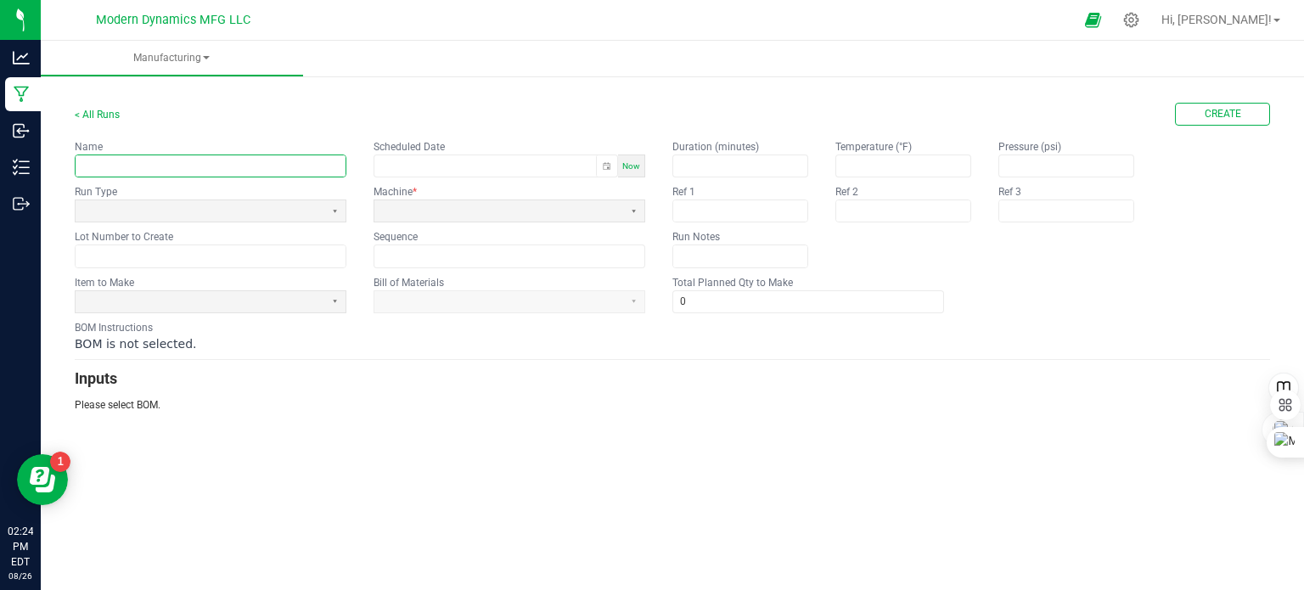
click at [194, 154] on kendo-textbox at bounding box center [211, 165] width 272 height 23
click at [132, 163] on input "CLDZ NIghttime Gummies" at bounding box center [211, 165] width 270 height 21
drag, startPoint x: 134, startPoint y: 164, endPoint x: 143, endPoint y: 166, distance: 8.7
click at [134, 163] on input "CLDZ NIghttime Gummies" at bounding box center [211, 165] width 270 height 21
type input "CLDZ Nighttime Gummies"
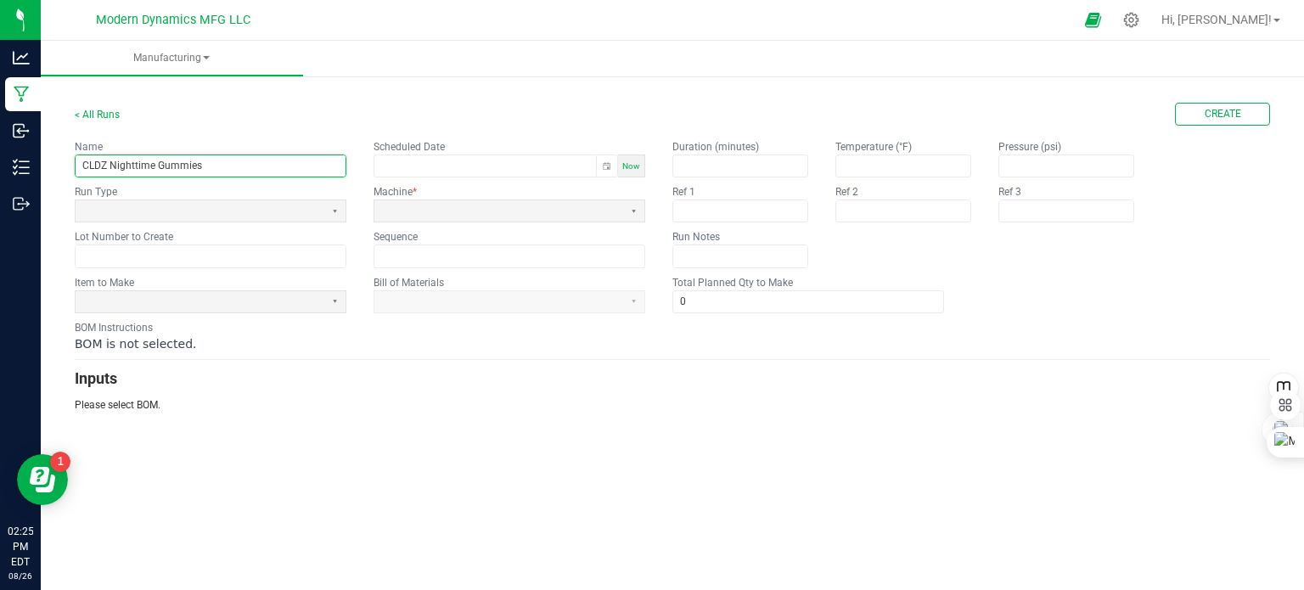
click at [636, 169] on span "Now" at bounding box center [631, 165] width 18 height 9
type input "[DATE] 2:25 PM"
click at [169, 216] on span at bounding box center [199, 211] width 235 height 14
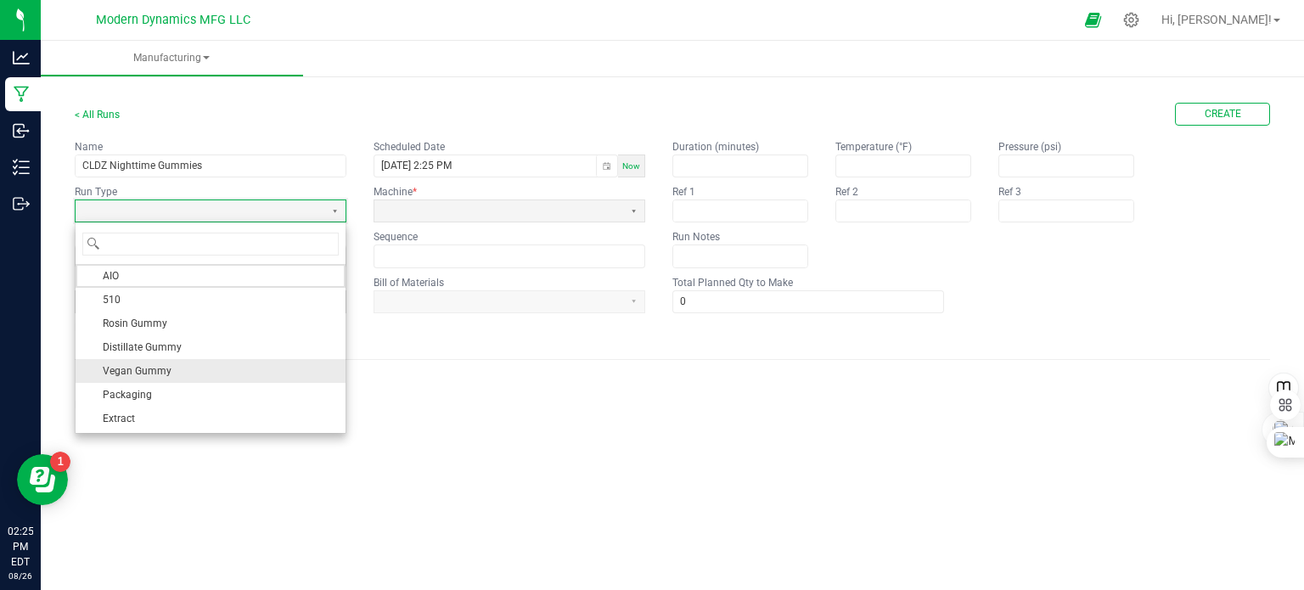
click at [153, 366] on span "Vegan Gummy" at bounding box center [137, 370] width 69 height 17
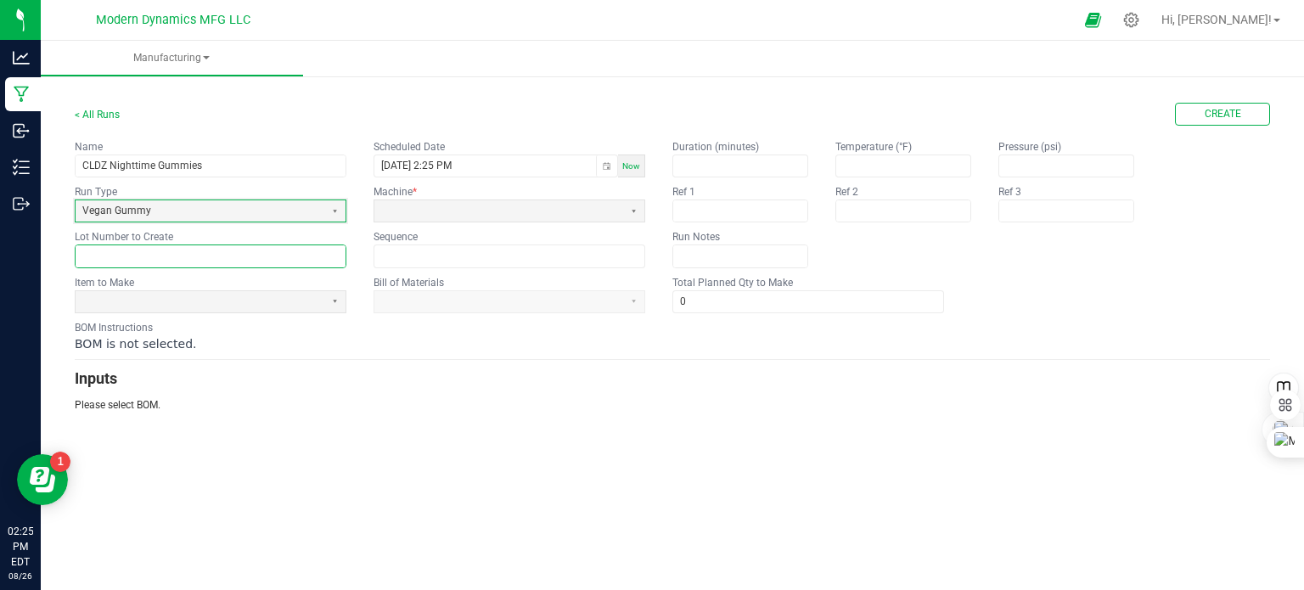
click at [146, 253] on input "text" at bounding box center [211, 255] width 270 height 21
type input "CLDZNTVG250826BULK"
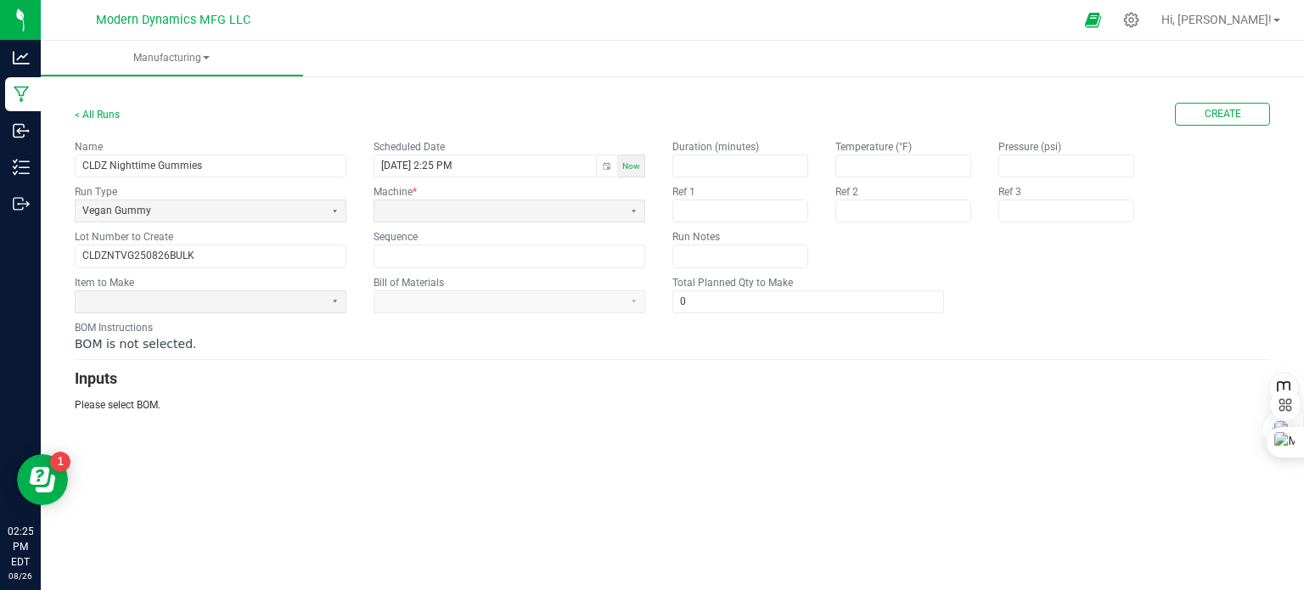
click at [635, 161] on span "Now" at bounding box center [631, 165] width 18 height 9
click at [574, 205] on span at bounding box center [498, 211] width 235 height 14
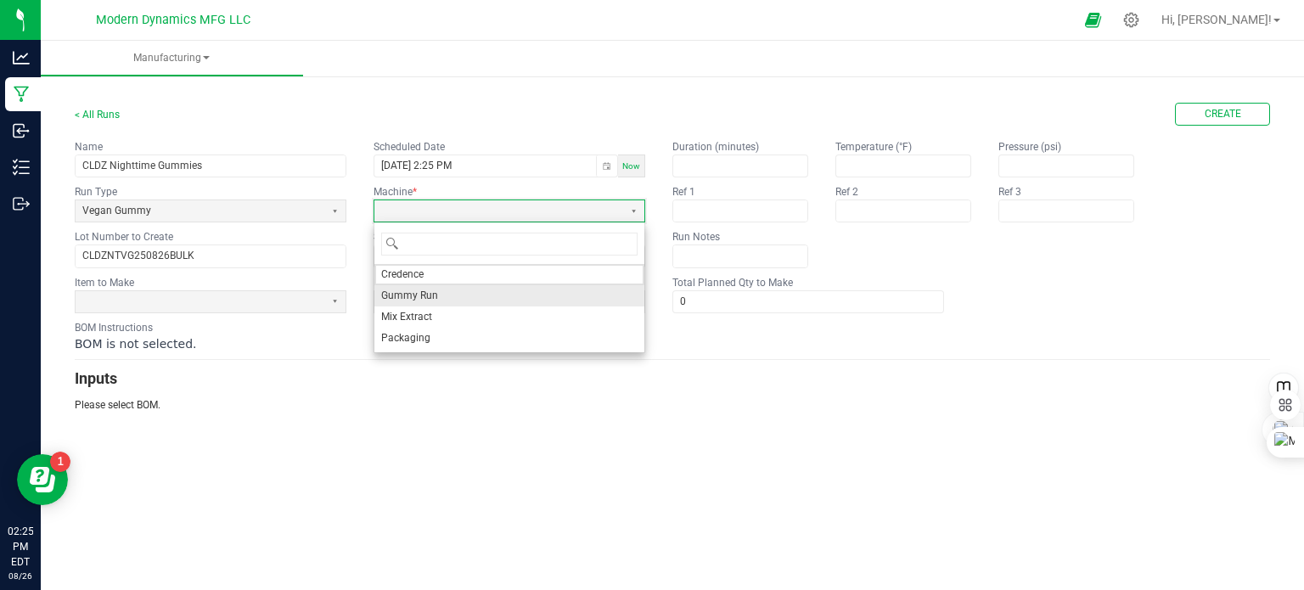
click at [475, 295] on li "Gummy Run" at bounding box center [509, 295] width 270 height 21
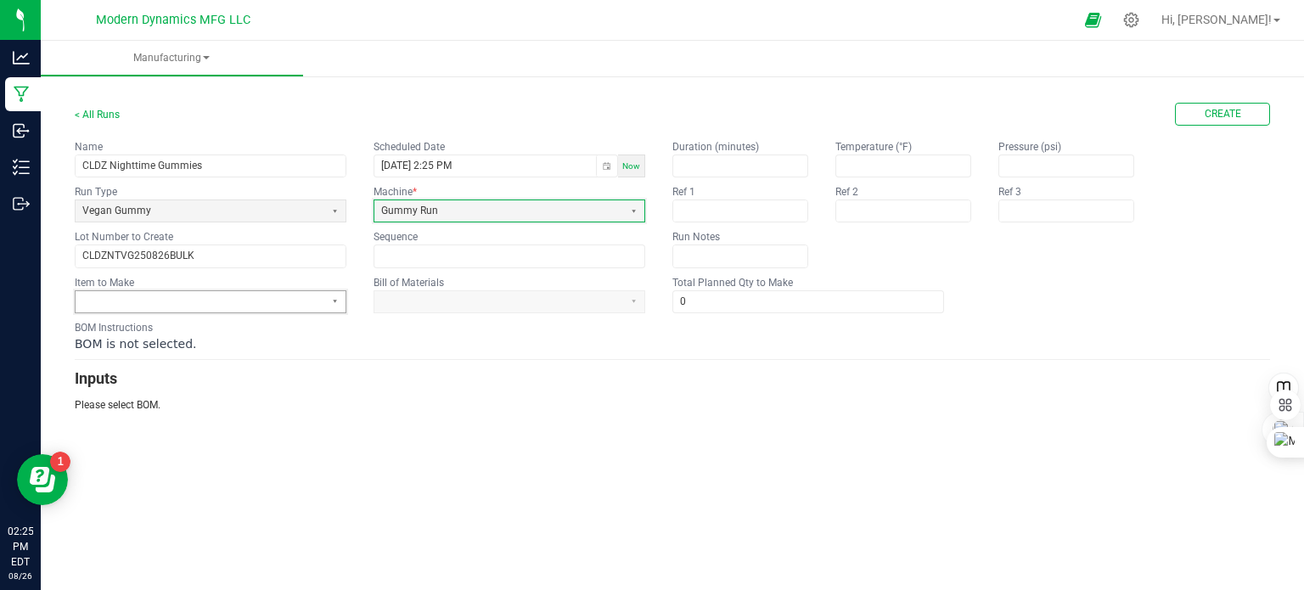
click at [204, 305] on span at bounding box center [199, 302] width 235 height 14
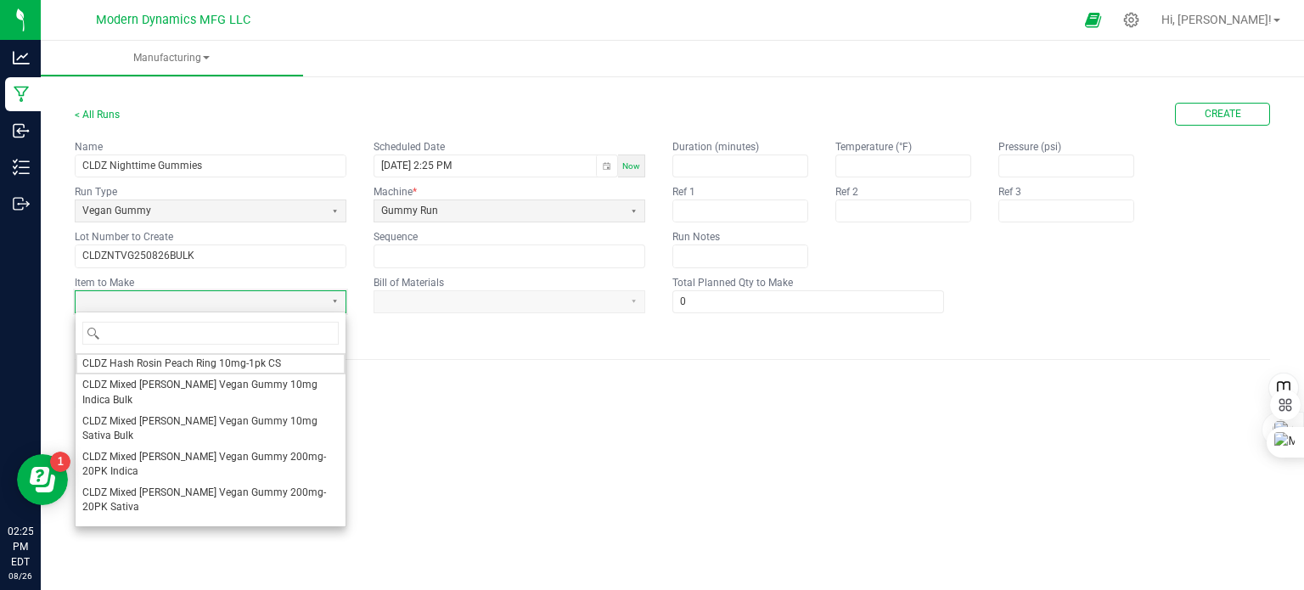
click at [221, 543] on span "CLDZ Nighttime Vegan Gummy Bulk" at bounding box center [165, 550] width 166 height 14
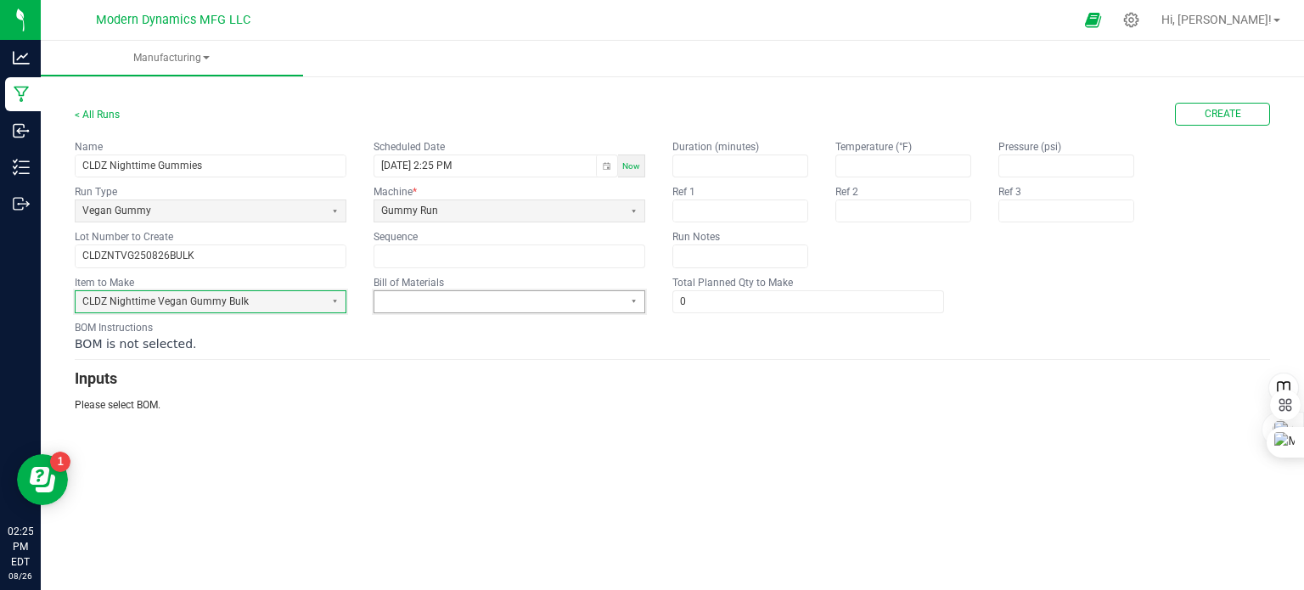
click at [467, 295] on span at bounding box center [498, 302] width 235 height 14
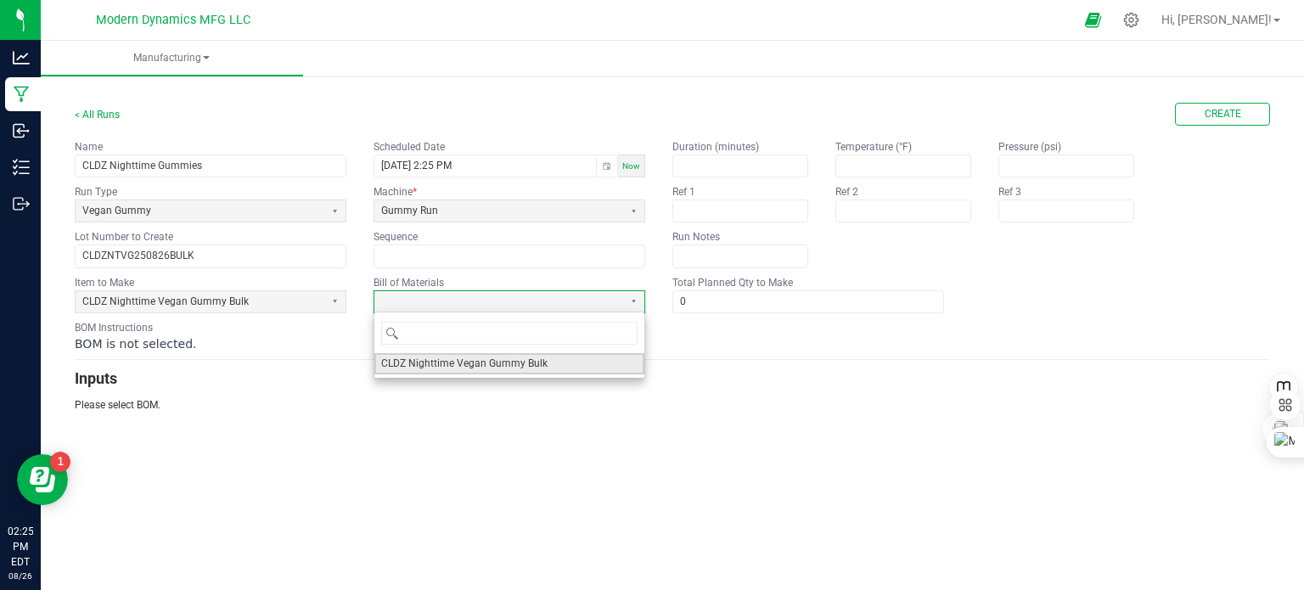
click at [451, 366] on span "CLDZ Nighttime Vegan Gummy Bulk" at bounding box center [464, 363] width 166 height 14
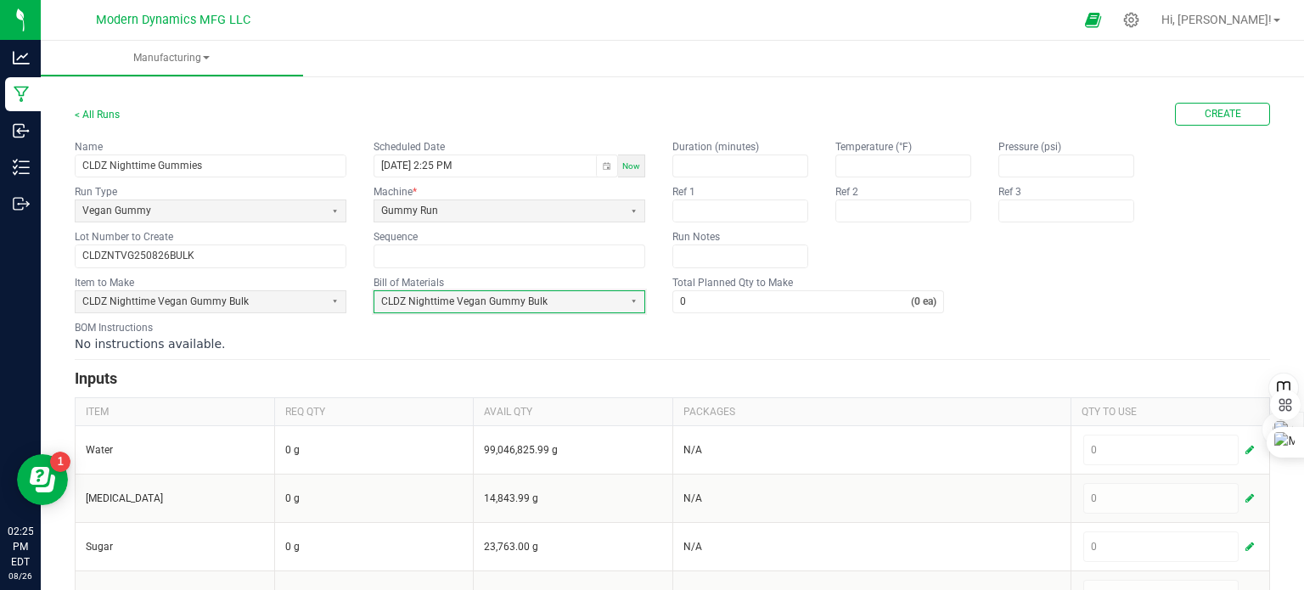
click at [705, 351] on form "< All Runs Create Name CLDZ Nighttime Gummies Scheduled Date [DATE] 2:25 PM Now…" at bounding box center [672, 573] width 1195 height 940
click at [702, 301] on input "0" at bounding box center [792, 301] width 238 height 21
type input "5,000"
click at [754, 337] on div "No instructions available." at bounding box center [672, 343] width 1195 height 17
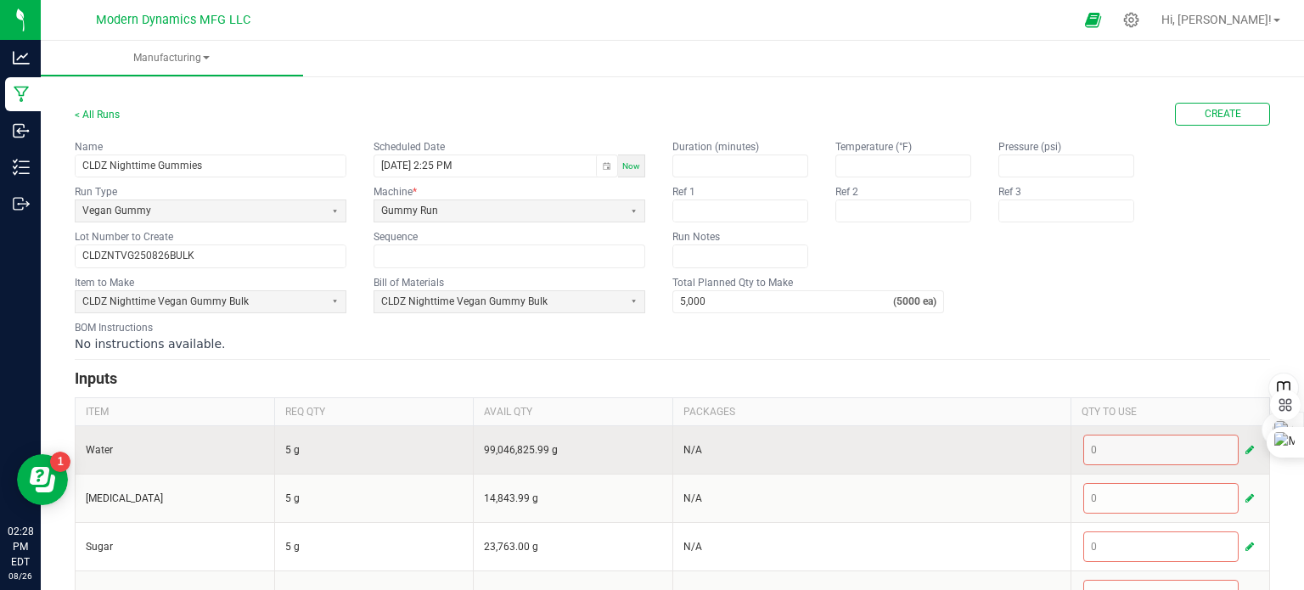
scroll to position [85, 0]
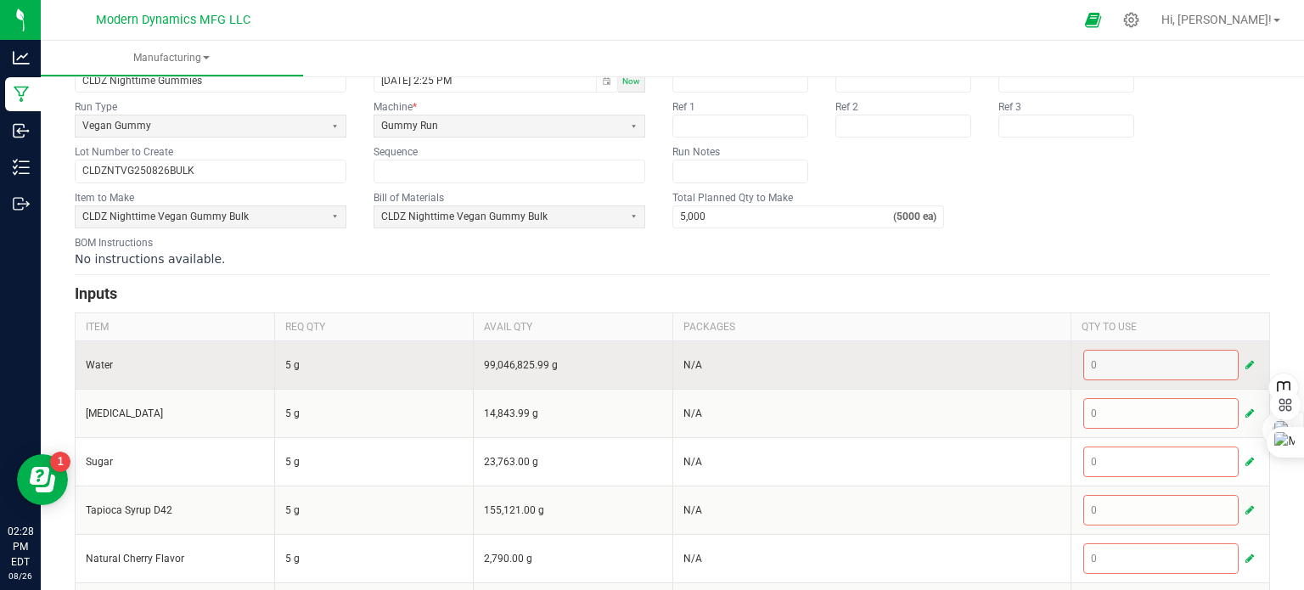
click at [1245, 364] on span "button" at bounding box center [1249, 365] width 8 height 14
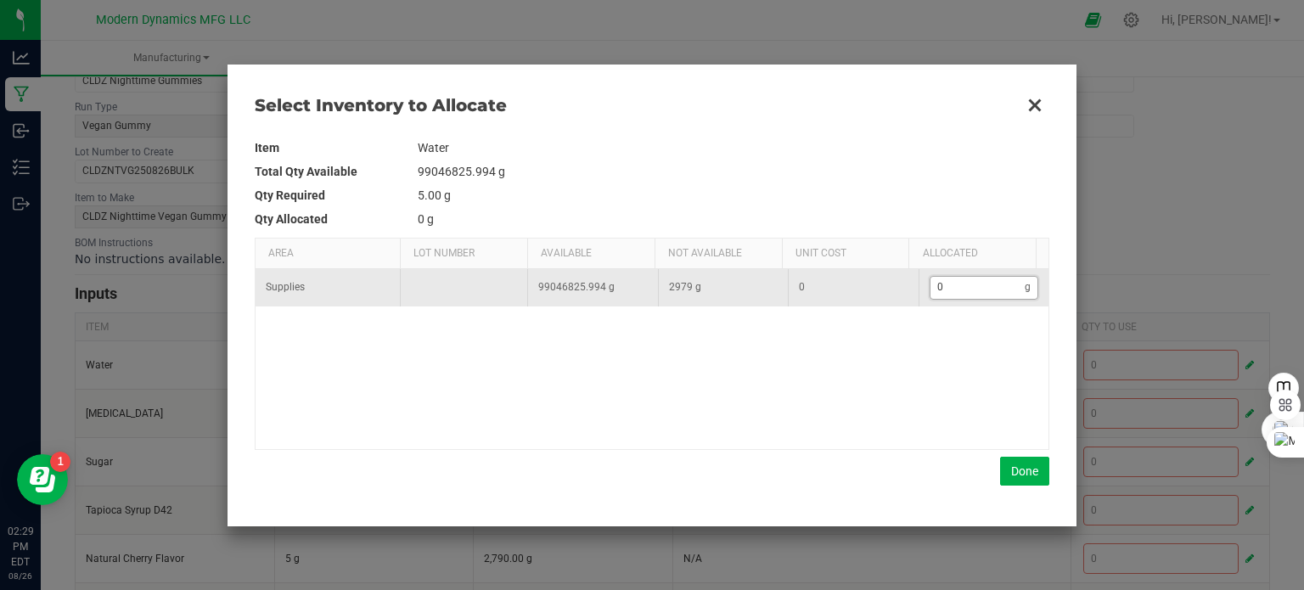
click at [961, 282] on input "0" at bounding box center [977, 287] width 95 height 21
type input "2"
type input "24"
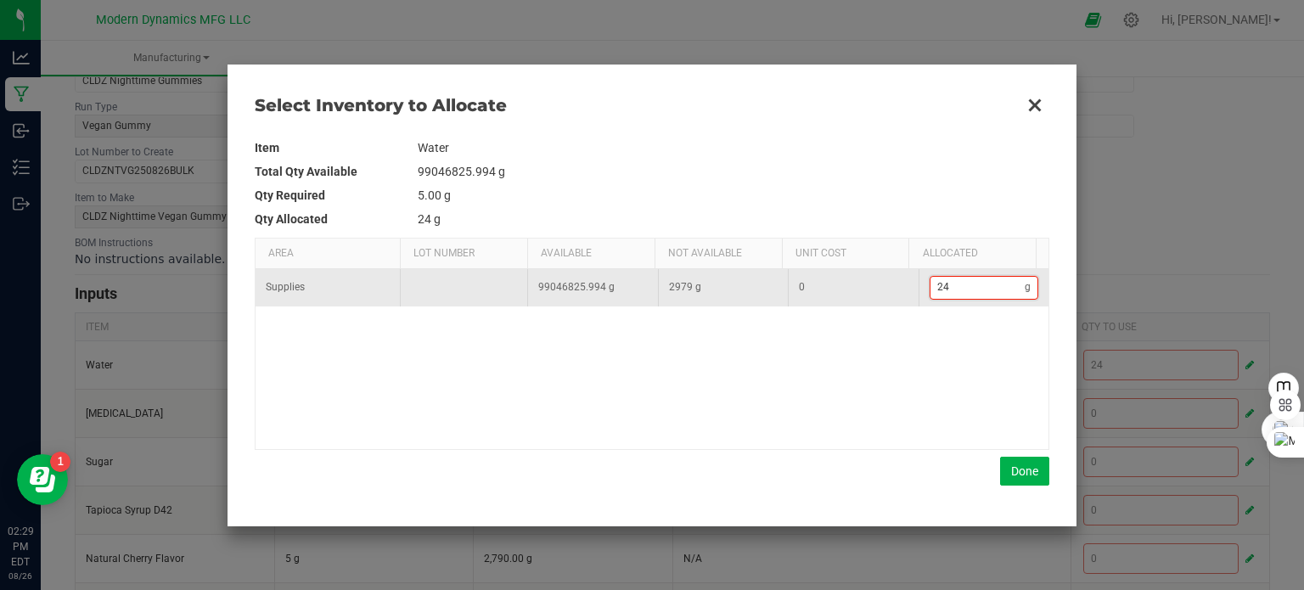
type input "241"
type input "2,410"
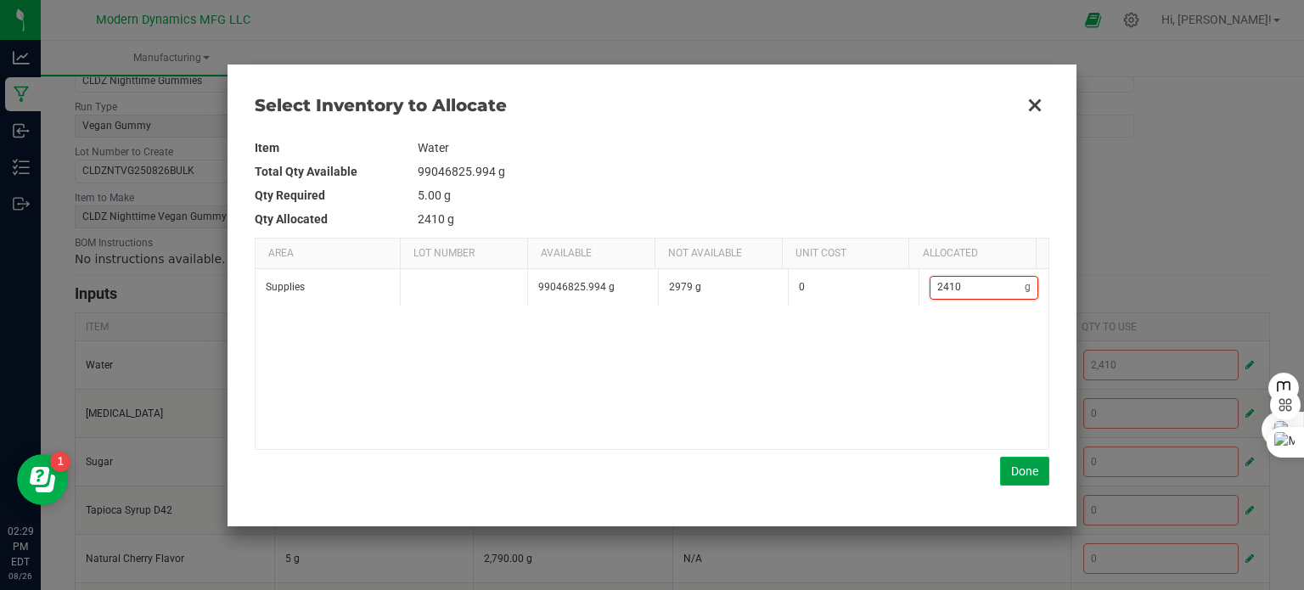
type input "2,410"
click at [1023, 474] on button "Done" at bounding box center [1024, 471] width 49 height 29
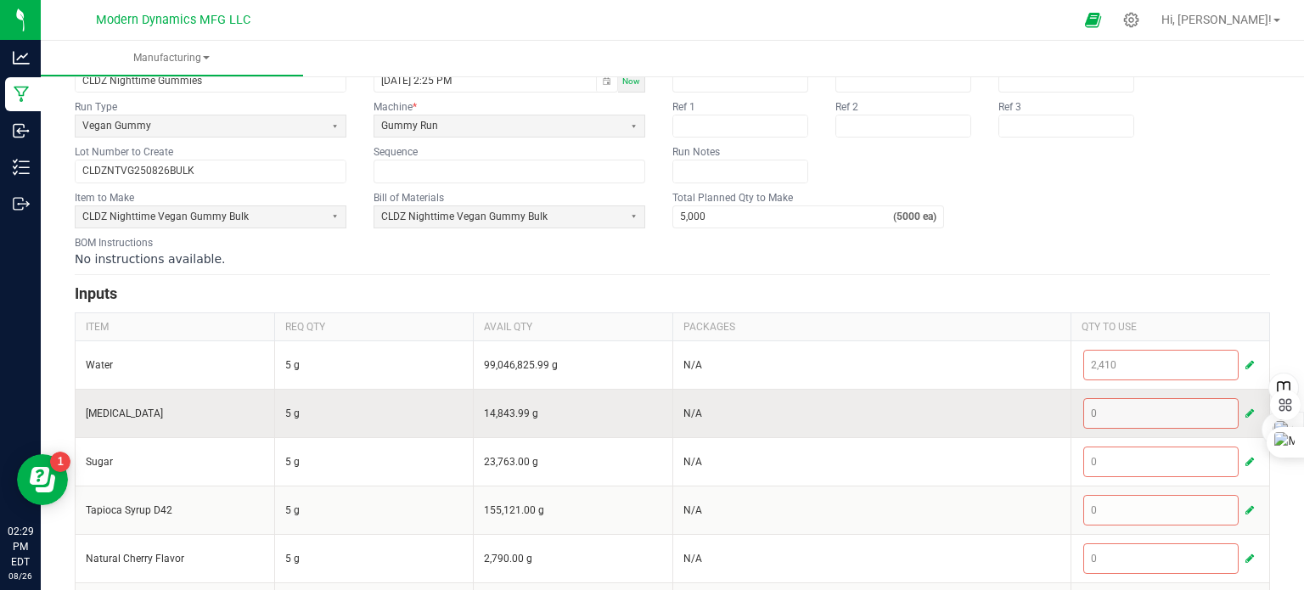
click at [1245, 407] on span "button" at bounding box center [1249, 414] width 8 height 14
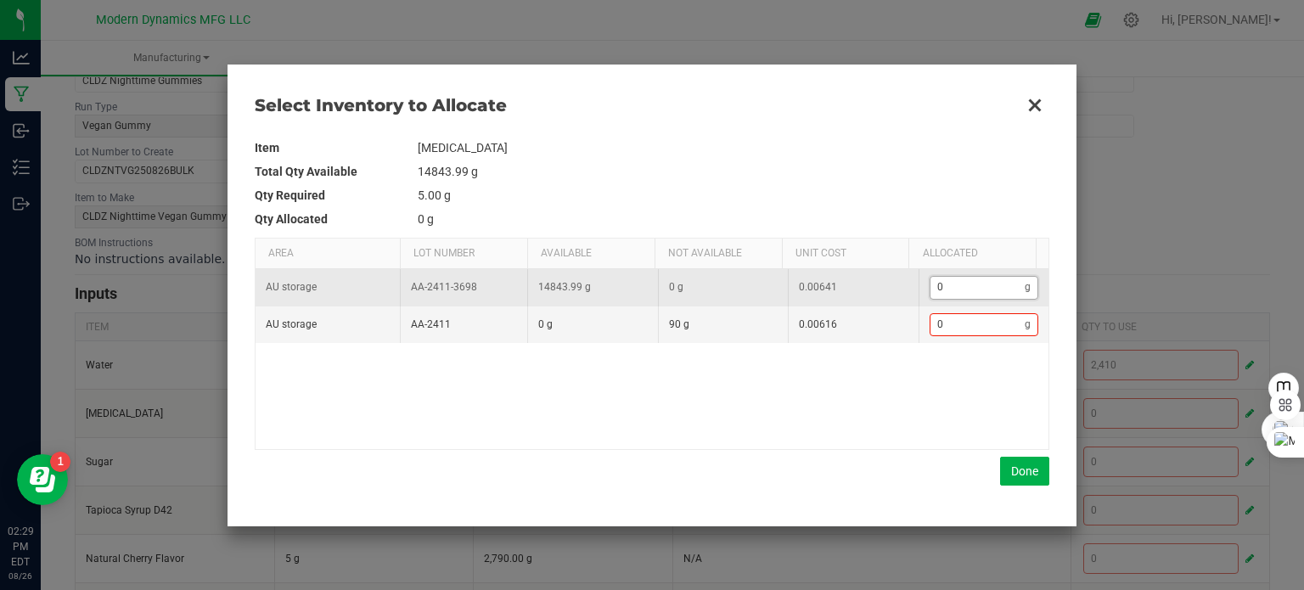
click at [954, 282] on input "0" at bounding box center [977, 287] width 95 height 21
type input "9"
type input "90"
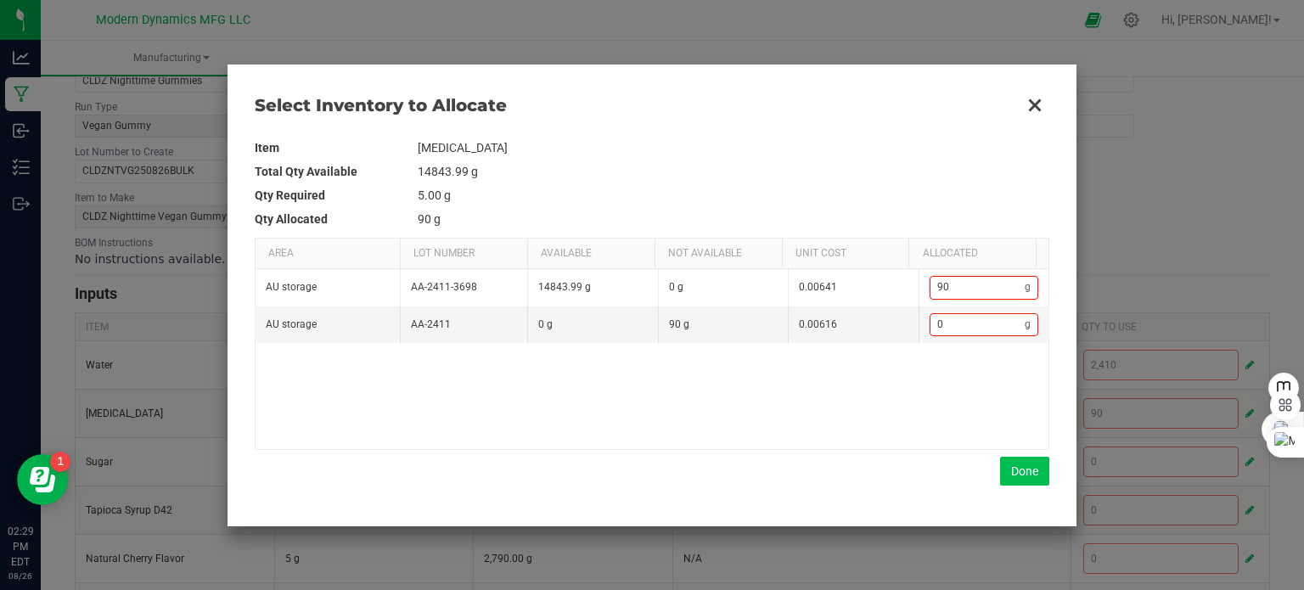
type input "90"
click at [1029, 472] on button "Done" at bounding box center [1024, 471] width 49 height 29
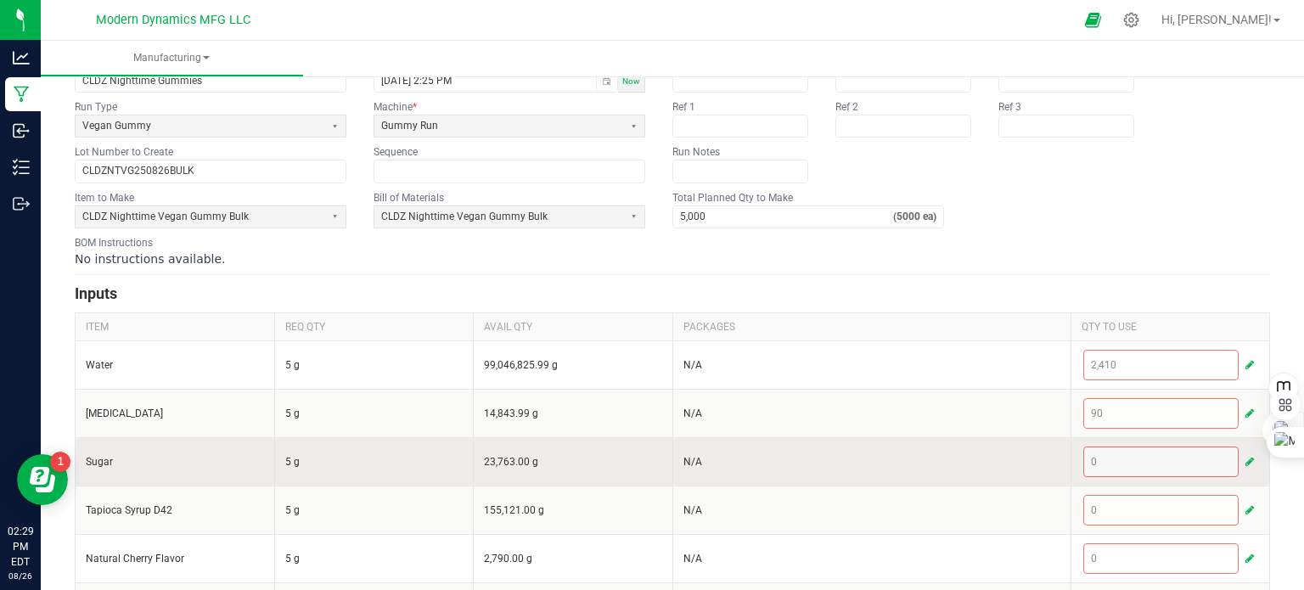
click at [1245, 459] on span "button" at bounding box center [1249, 462] width 8 height 14
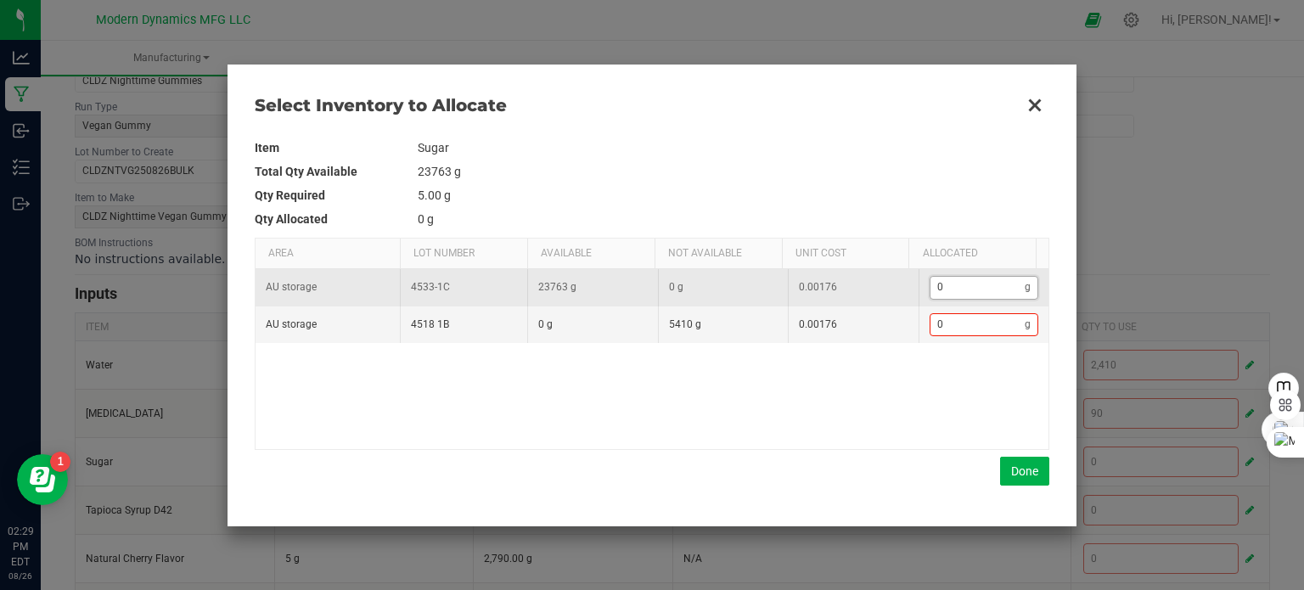
click at [971, 295] on input "0" at bounding box center [977, 287] width 95 height 21
type input "5"
type input "52"
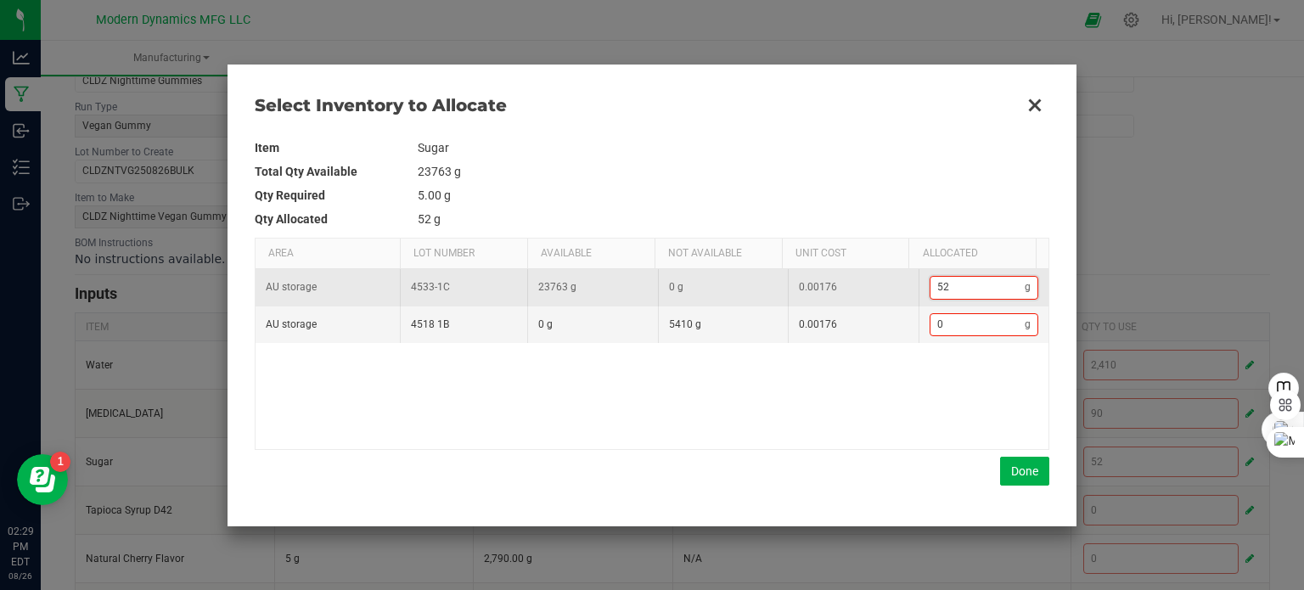
type input "529"
type input "5,297"
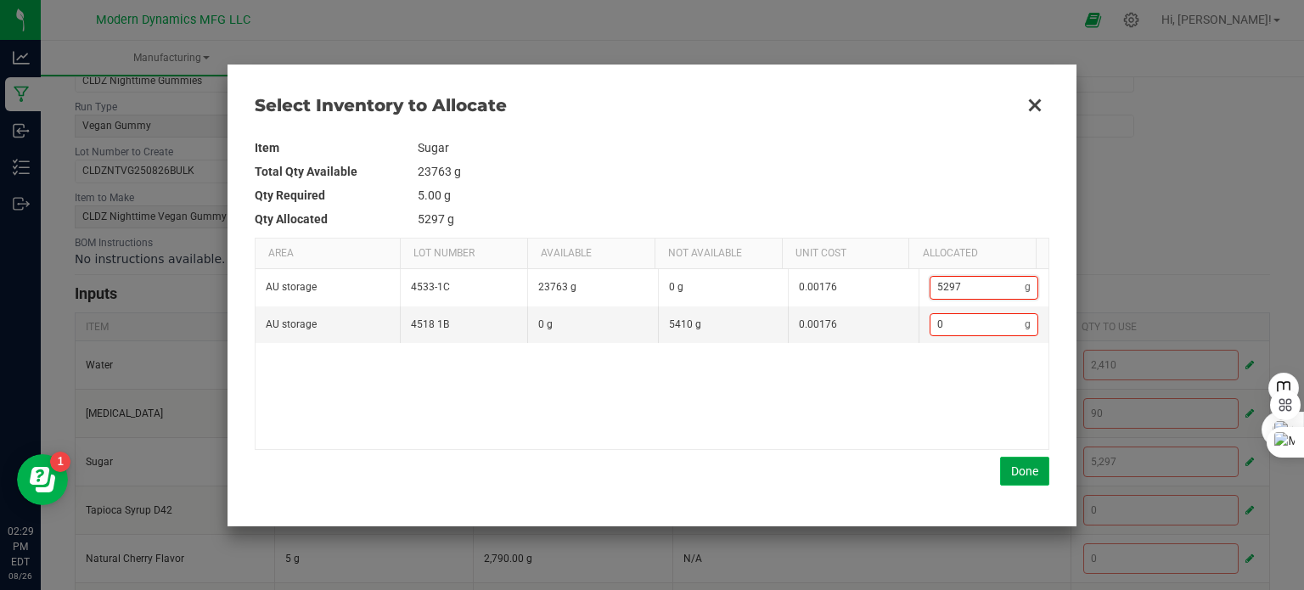
type input "5,297"
click at [1029, 461] on button "Done" at bounding box center [1024, 471] width 49 height 29
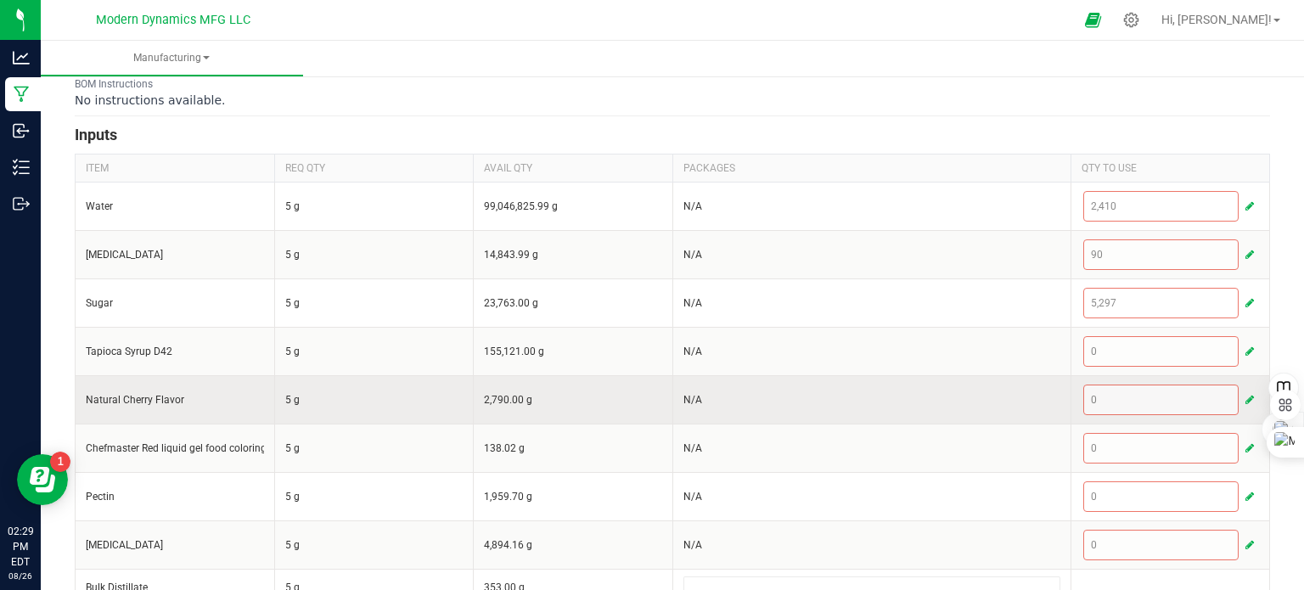
scroll to position [255, 0]
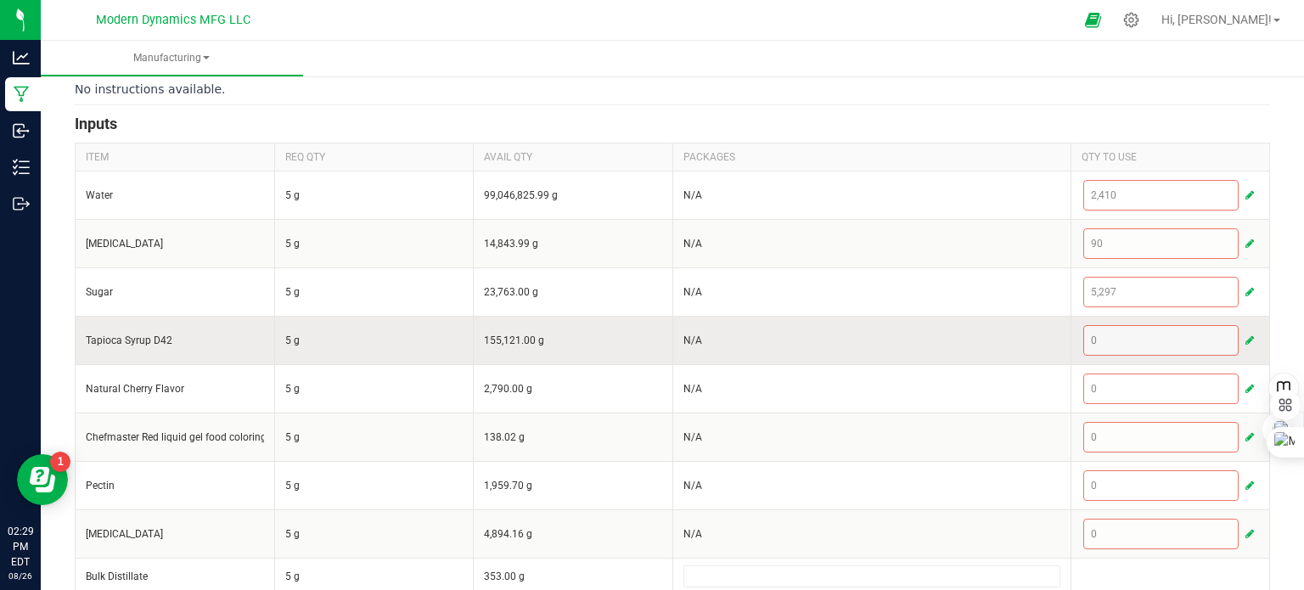
click at [1245, 336] on span "button" at bounding box center [1249, 341] width 8 height 14
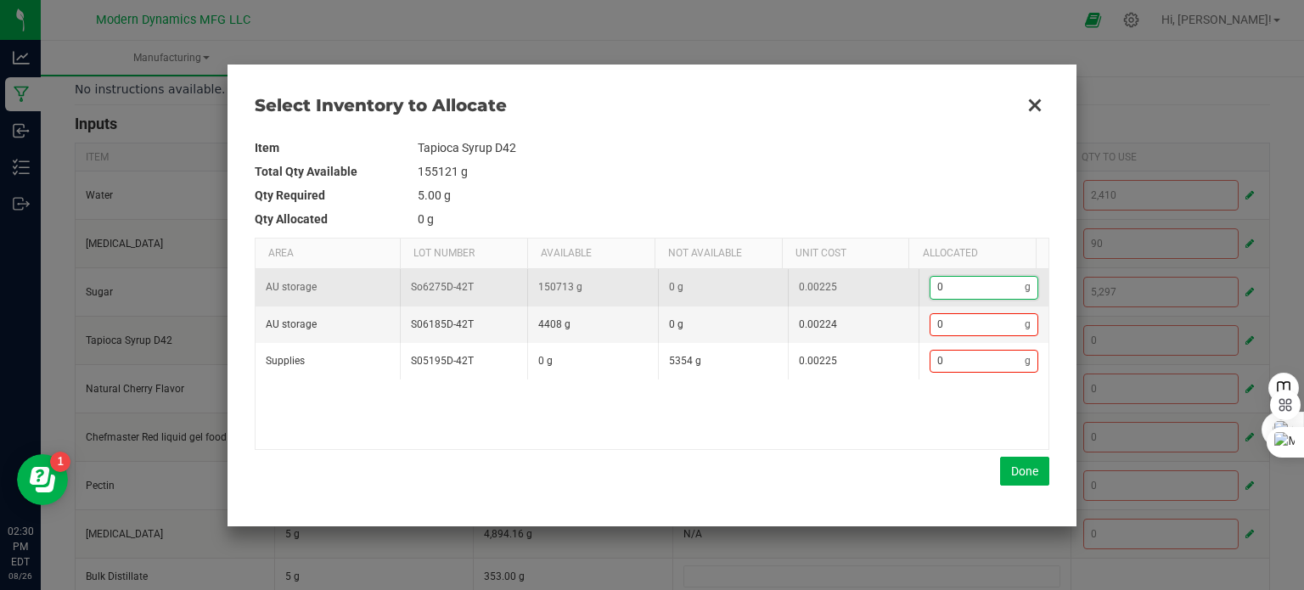
click at [956, 283] on input "0" at bounding box center [977, 287] width 95 height 21
type input "5"
type input "53"
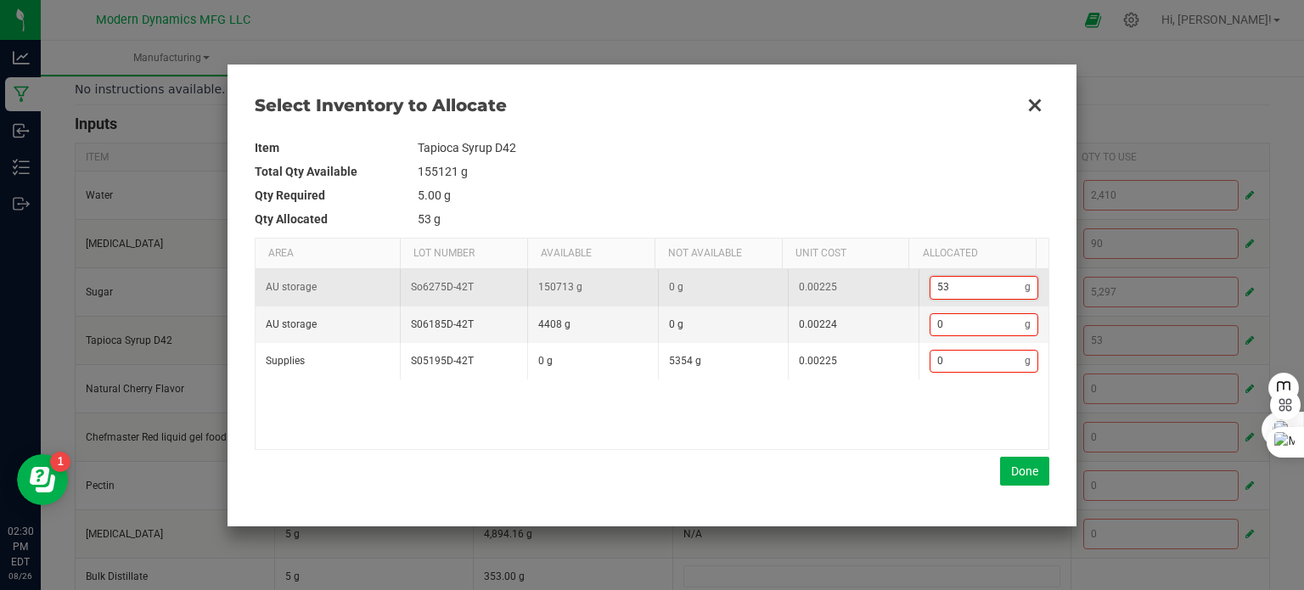
type input "536"
type input "5,366"
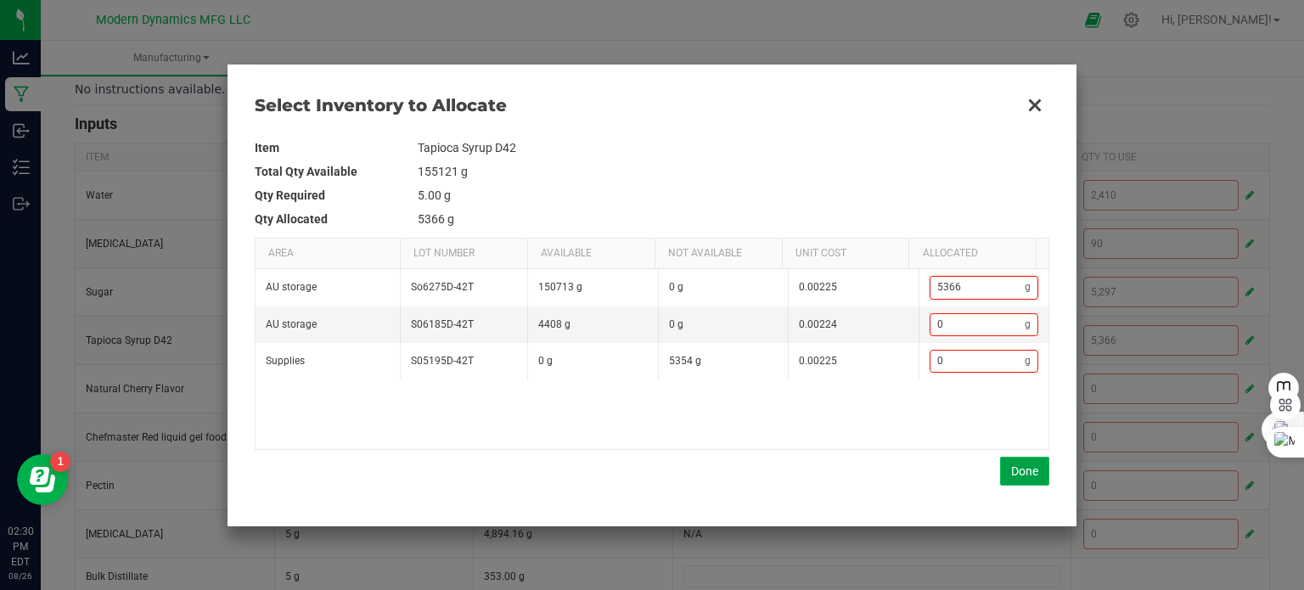
type input "5,366"
click at [1014, 474] on button "Done" at bounding box center [1024, 471] width 49 height 29
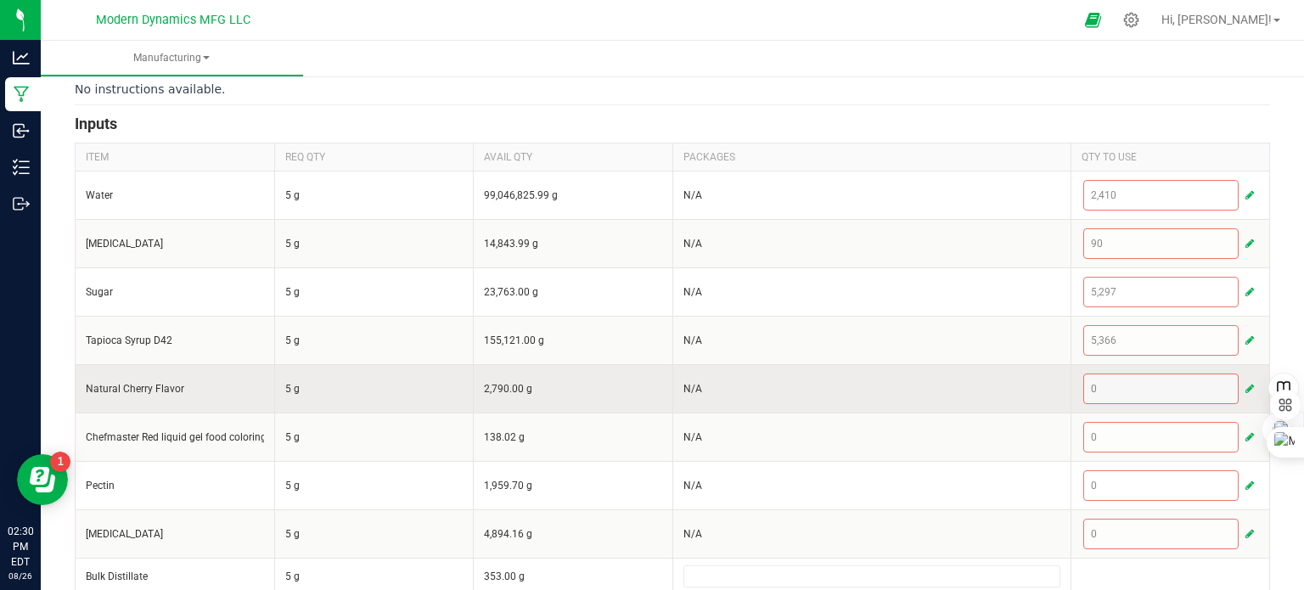
click at [1245, 386] on span "button" at bounding box center [1249, 389] width 8 height 14
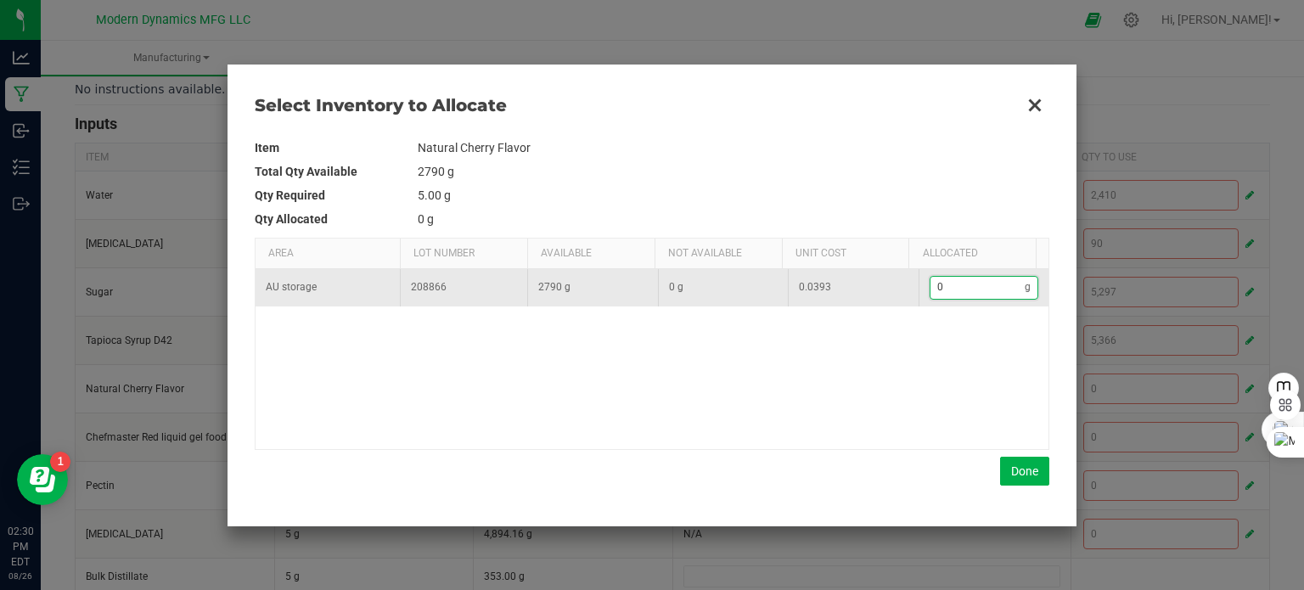
click at [978, 289] on input "0" at bounding box center [977, 287] width 95 height 21
type input "1"
type input "10"
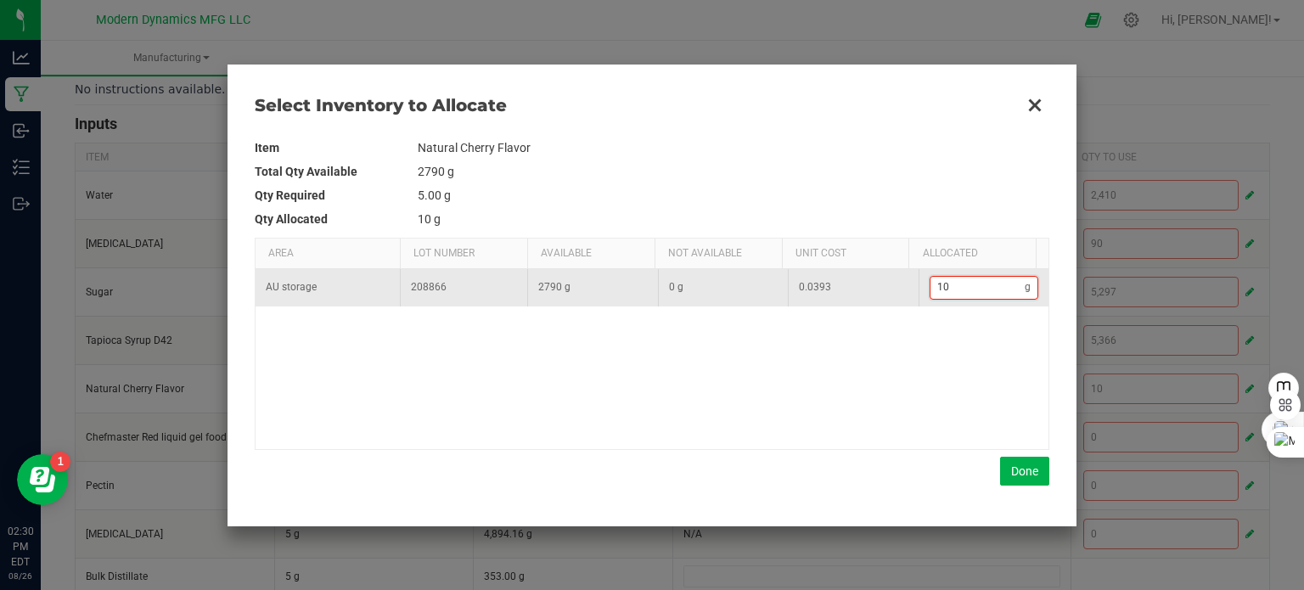
type input "105"
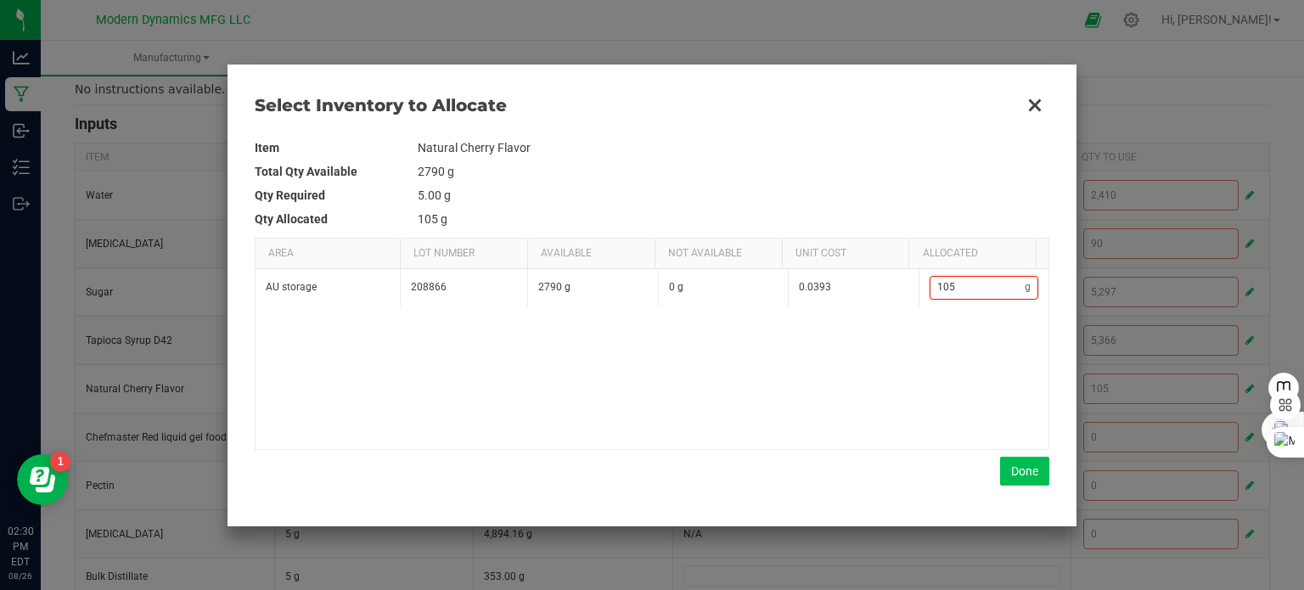
type input "105"
click at [1030, 469] on button "Done" at bounding box center [1024, 471] width 49 height 29
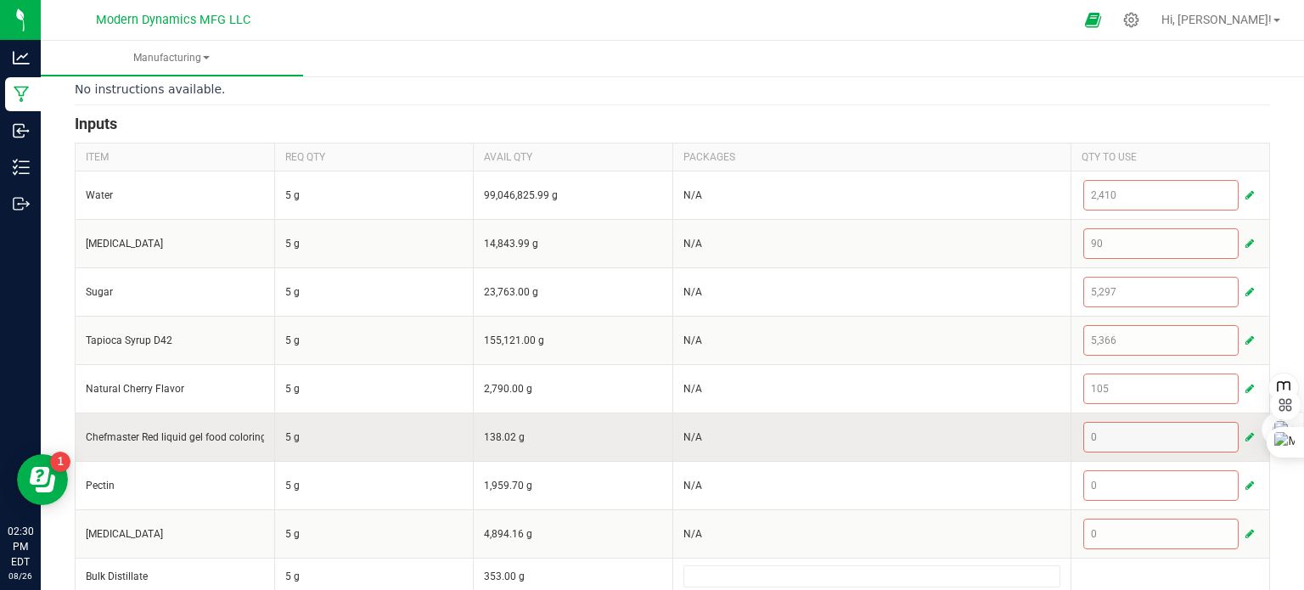
click at [1245, 435] on span "button" at bounding box center [1249, 437] width 8 height 14
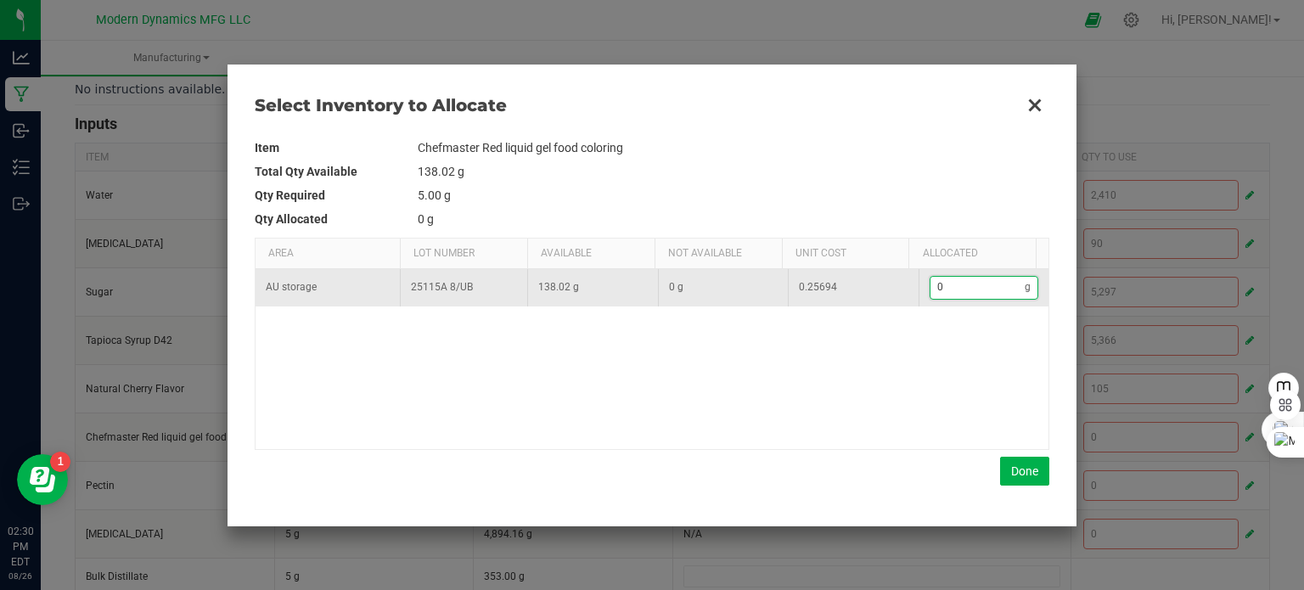
click at [968, 283] on input "0" at bounding box center [977, 287] width 95 height 21
type input "9"
type input "9."
type input "9.6"
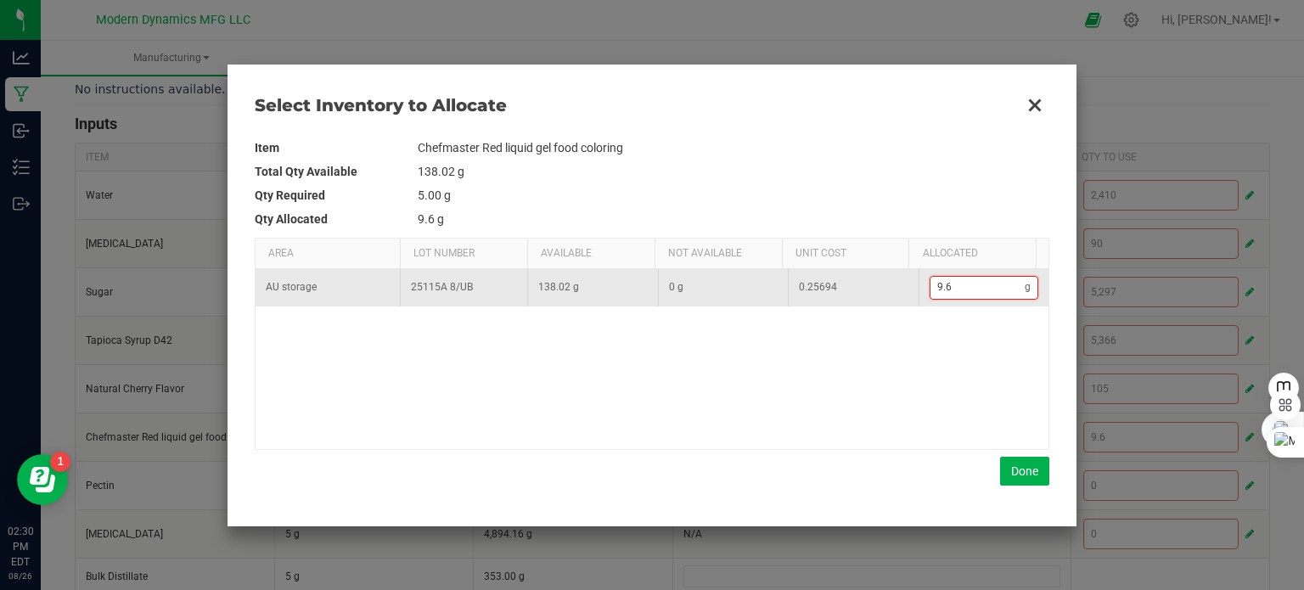
type input "9"
type input "0"
type input "2"
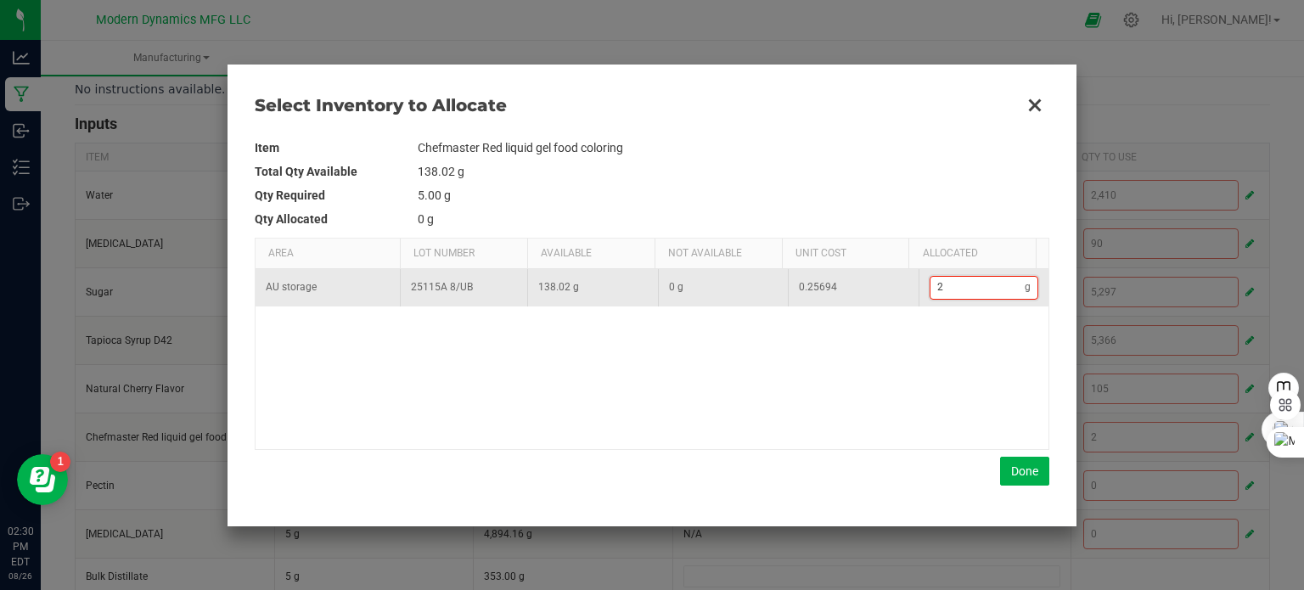
type input "23"
type input "23."
type input "23.4"
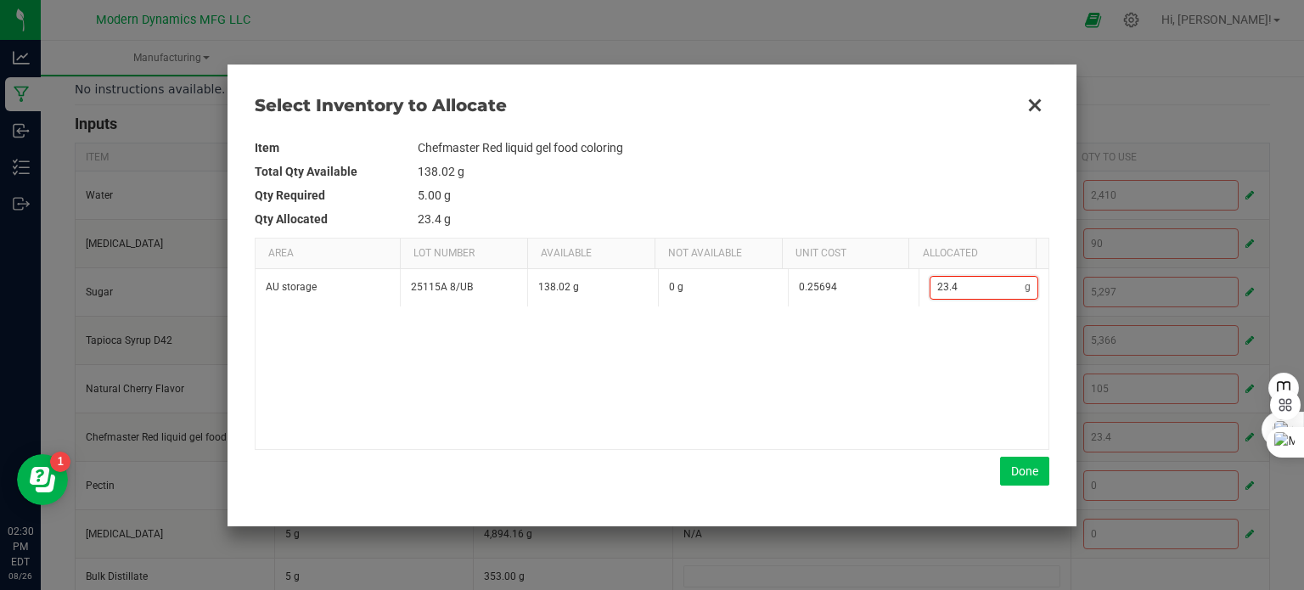
type input "23.4"
click at [1019, 472] on button "Done" at bounding box center [1024, 471] width 49 height 29
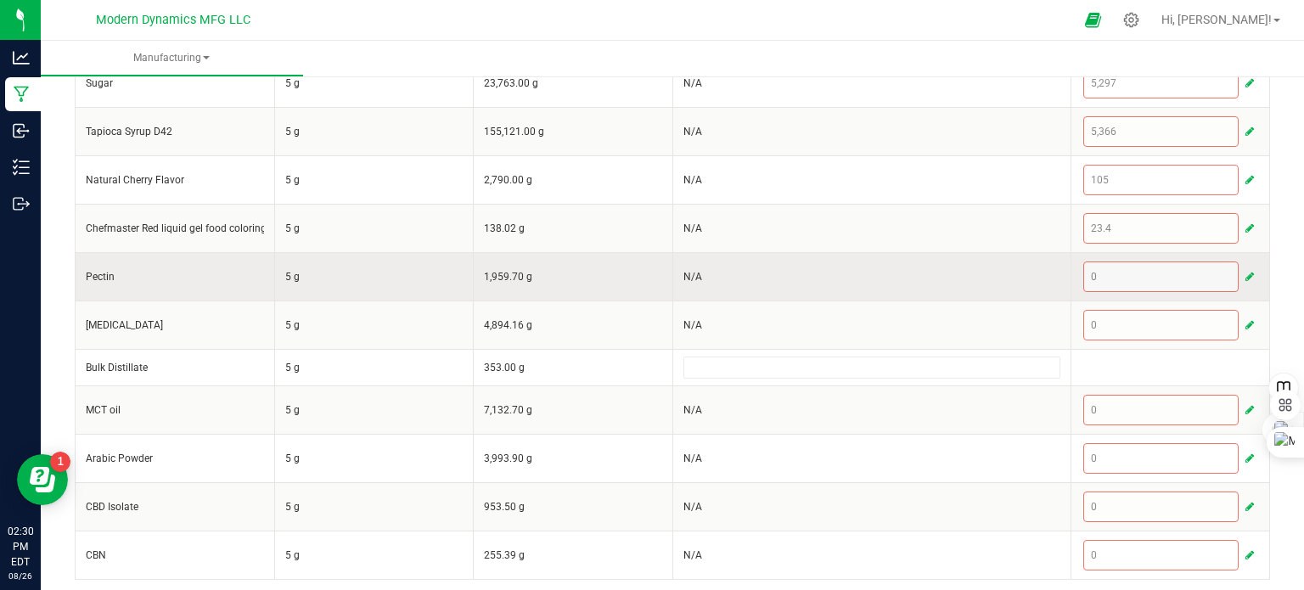
scroll to position [465, 0]
click at [1245, 269] on span "button" at bounding box center [1249, 275] width 8 height 14
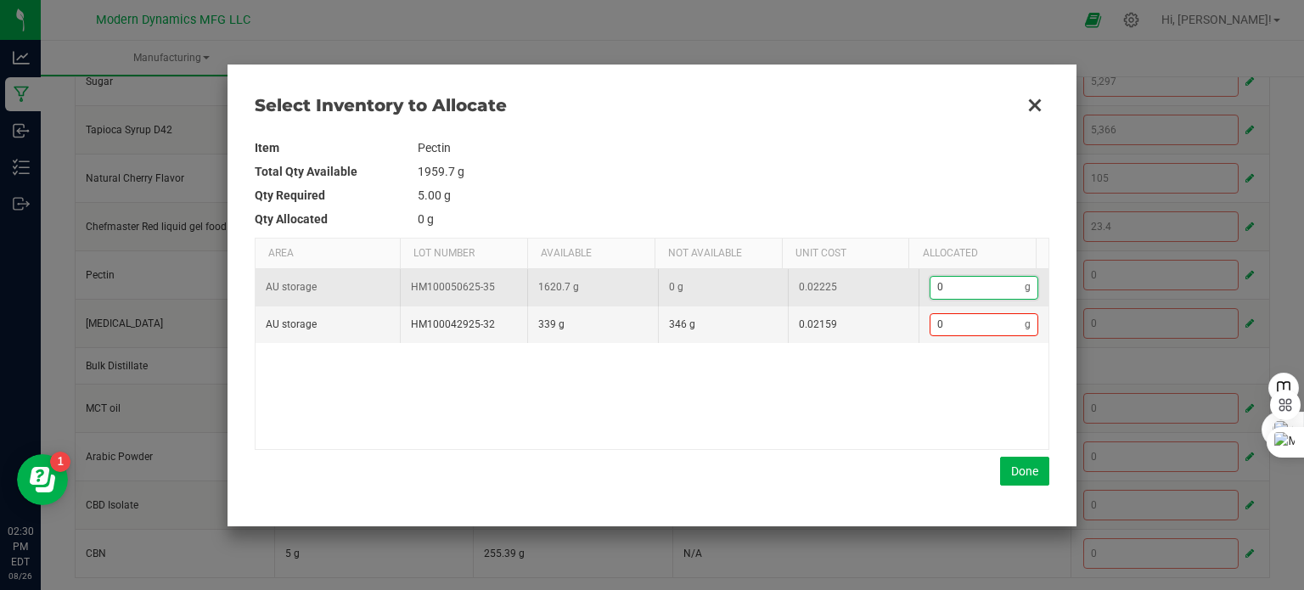
click at [958, 287] on input "0" at bounding box center [977, 287] width 95 height 21
type input "3"
type input "34"
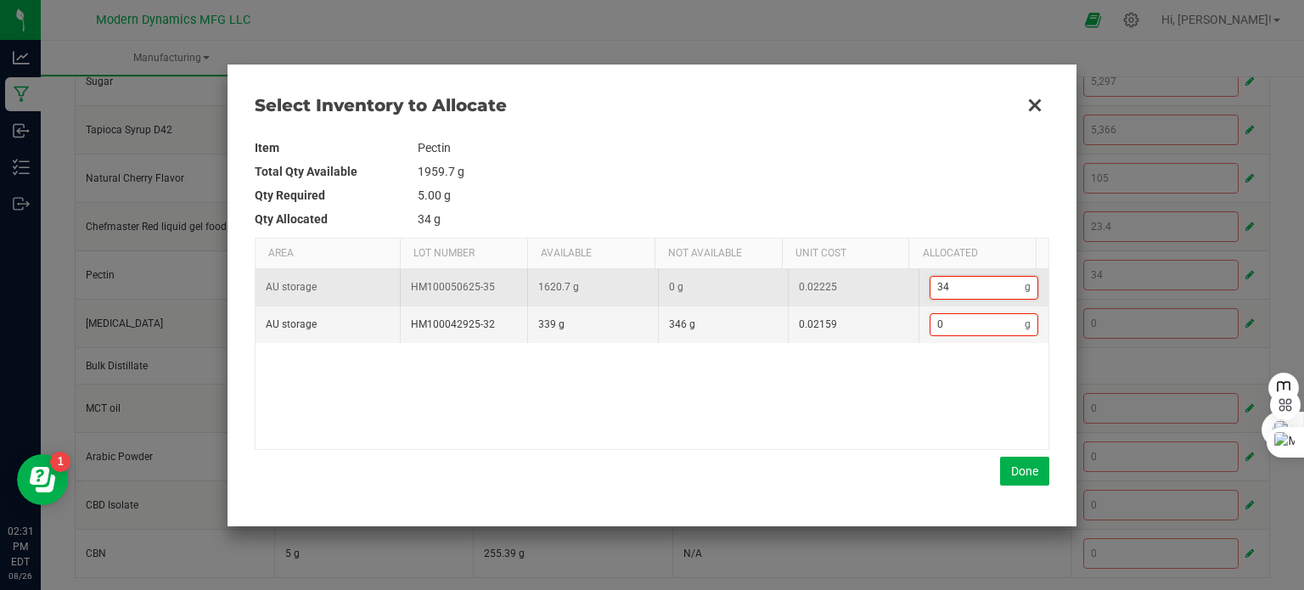
type input "346"
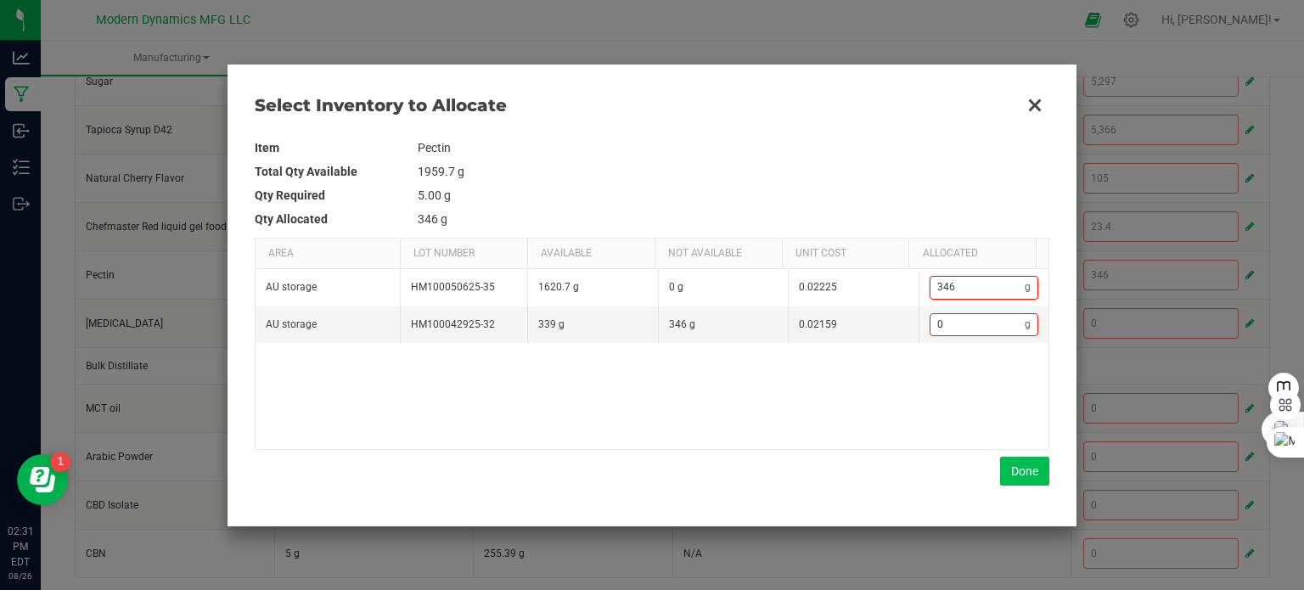
type input "346"
click at [1036, 462] on button "Done" at bounding box center [1024, 471] width 49 height 29
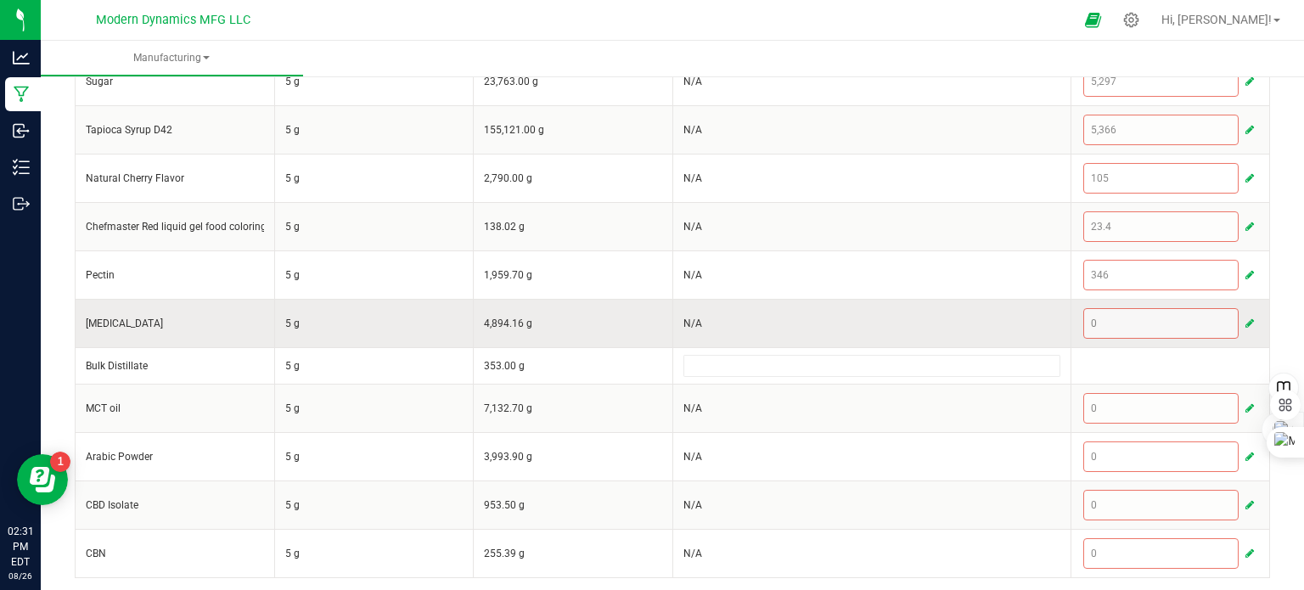
click at [1245, 317] on span "button" at bounding box center [1249, 324] width 8 height 14
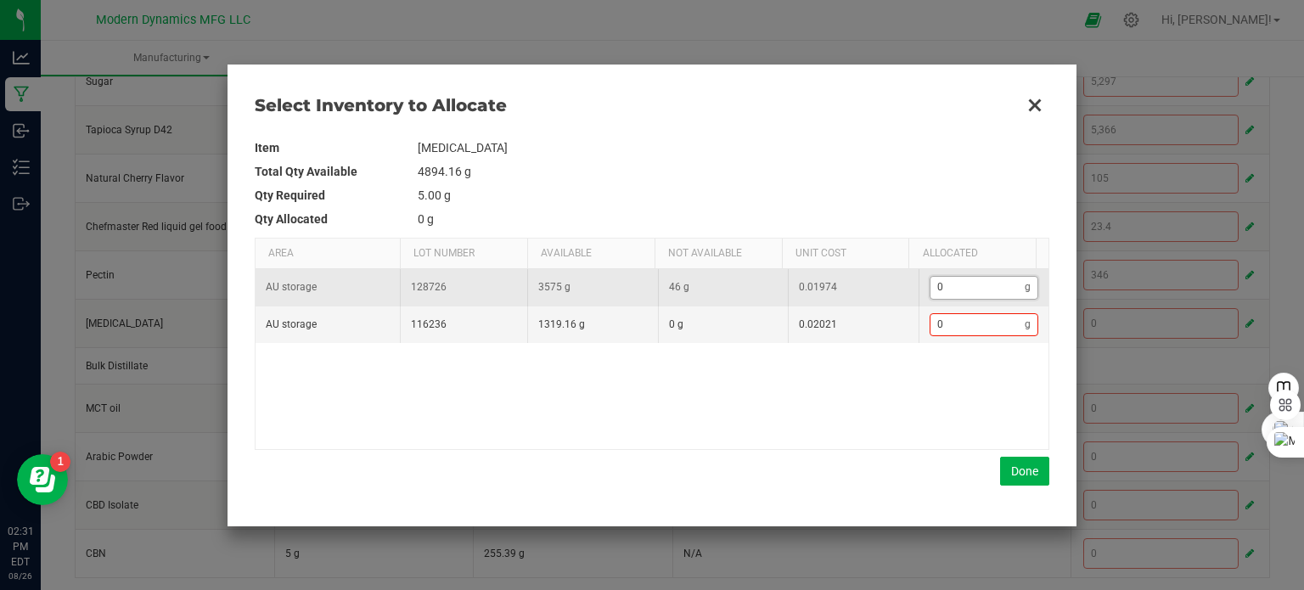
click at [957, 286] on input "0" at bounding box center [977, 287] width 95 height 21
type input "4"
type input "46"
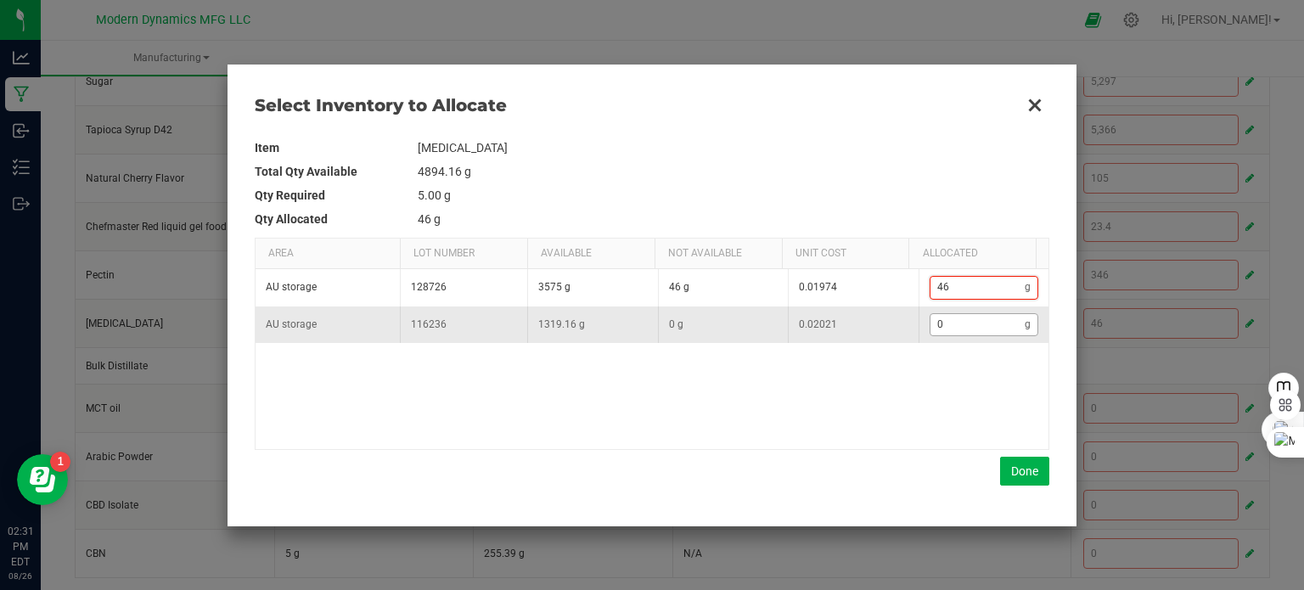
type input "4"
type input "0"
click at [969, 321] on input "0" at bounding box center [977, 324] width 95 height 21
type input "4"
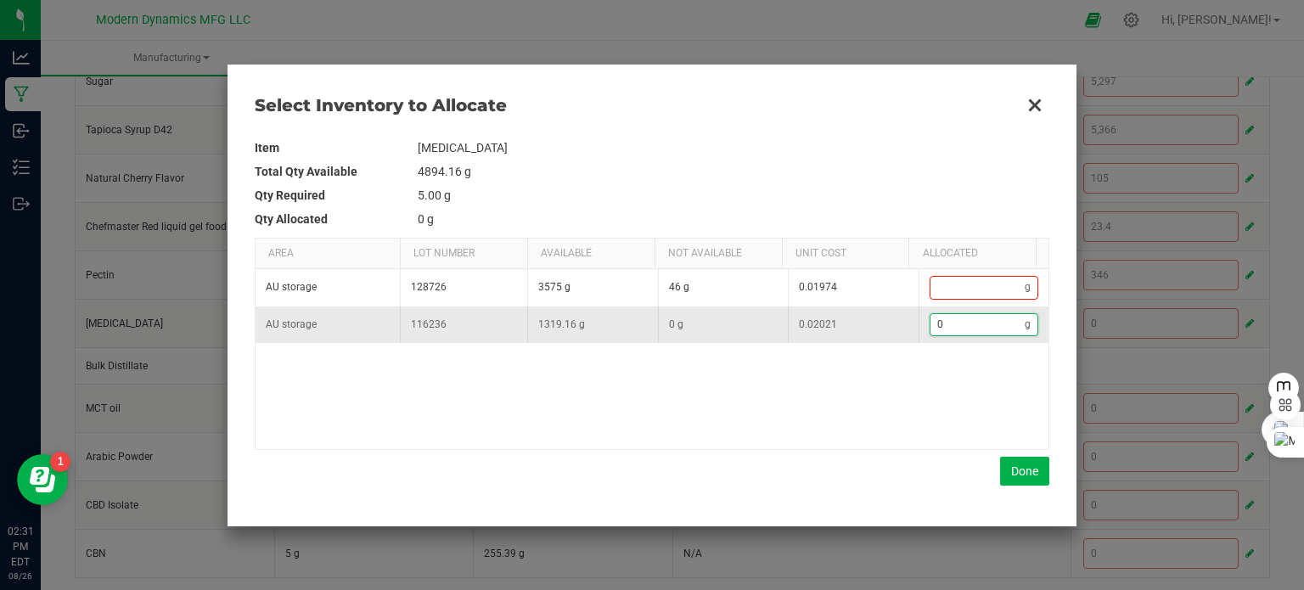
type input "4"
type input "46"
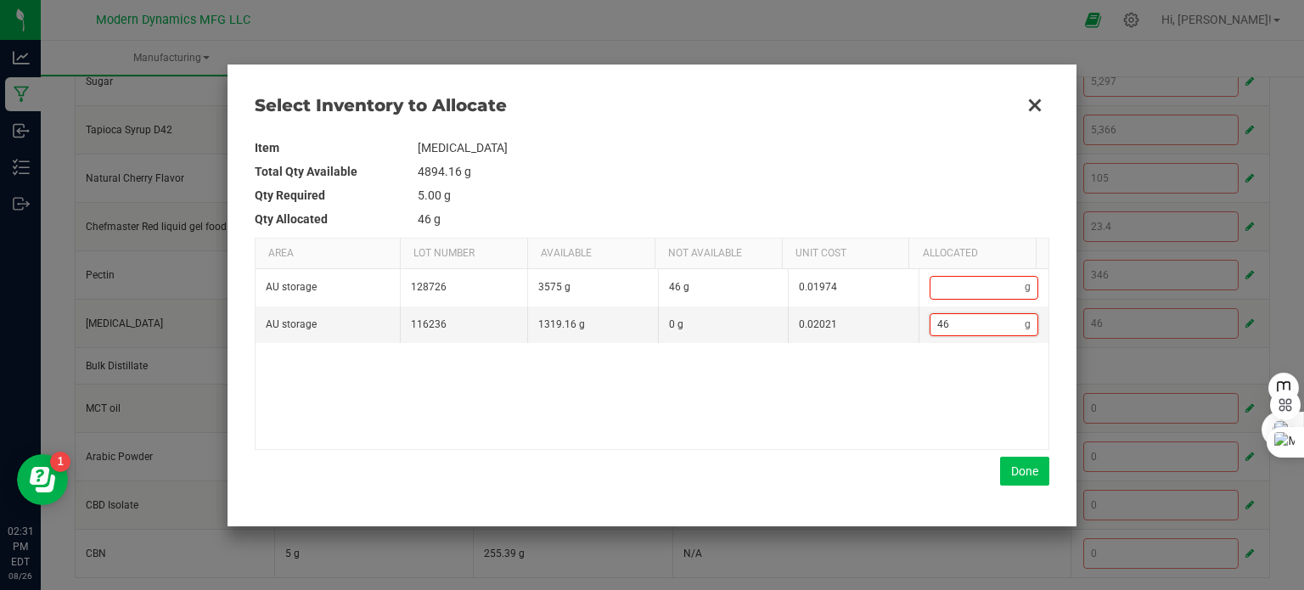
type input "46"
click at [1036, 464] on button "Done" at bounding box center [1024, 471] width 49 height 29
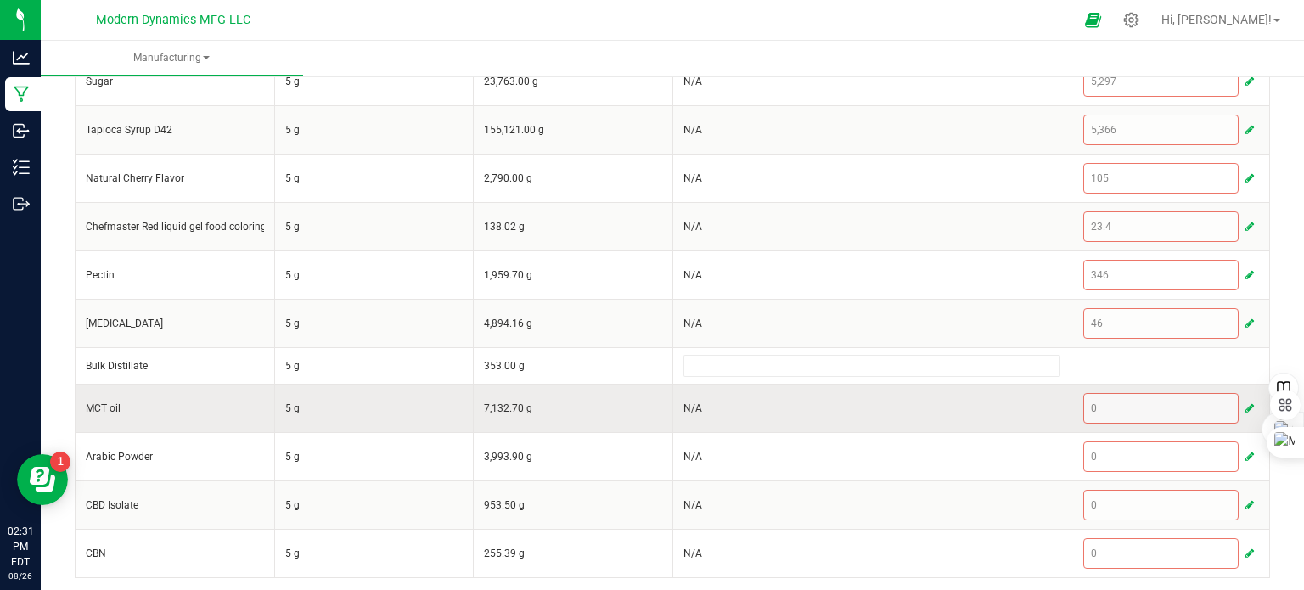
click at [1245, 403] on span "button" at bounding box center [1249, 408] width 8 height 14
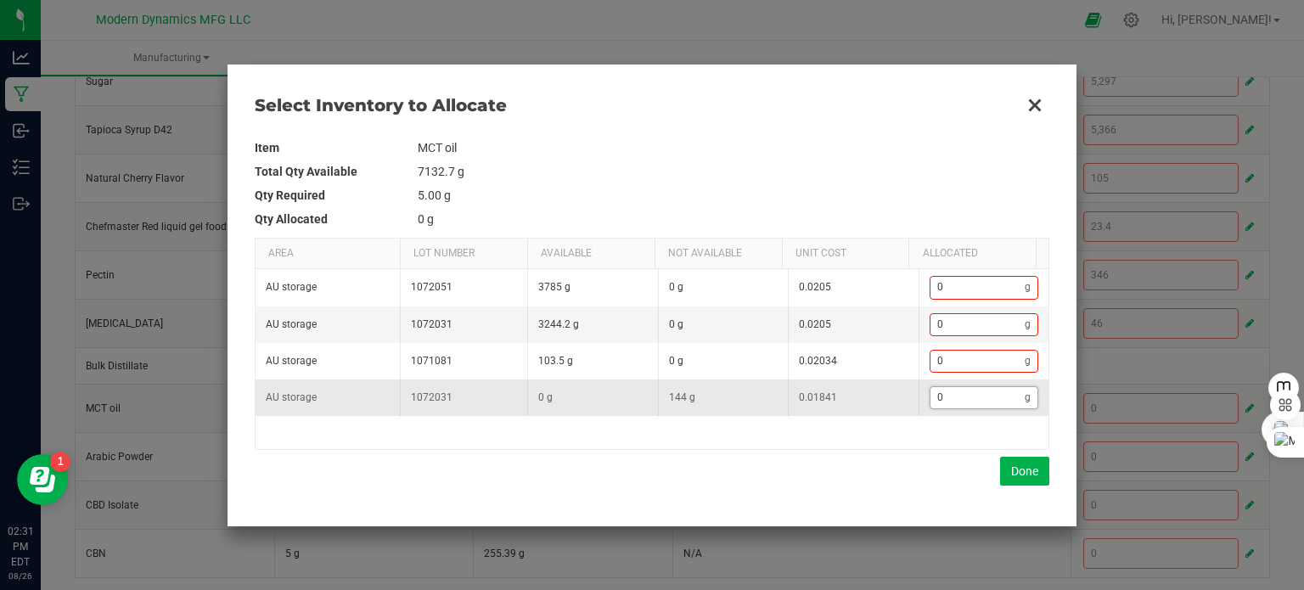
click at [979, 392] on input "0" at bounding box center [977, 397] width 95 height 21
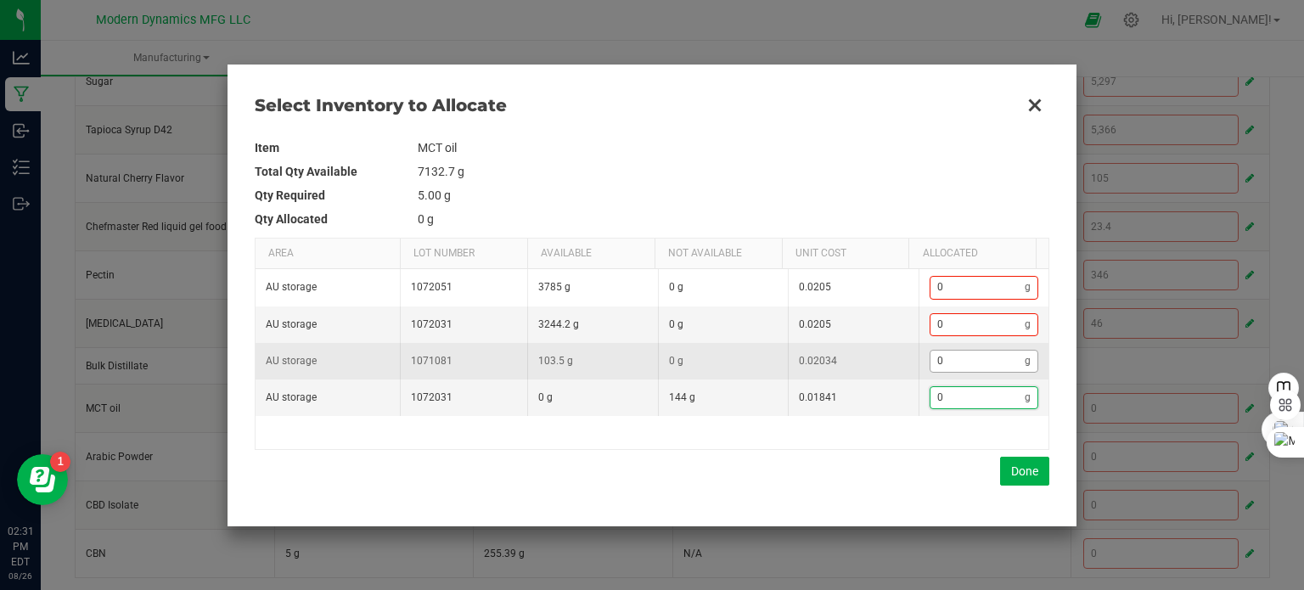
type input "1"
type input "14"
type input "145"
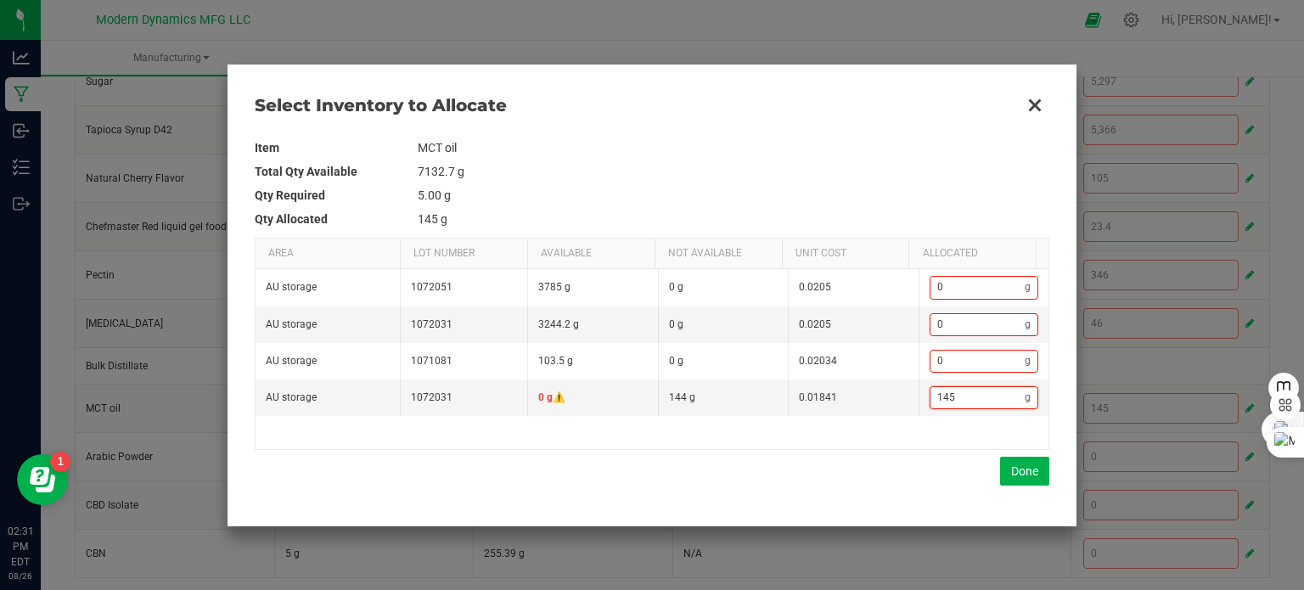
type input "145"
click at [767, 440] on div "AU storage 1072051 3785 g 0 g 0.0205 0 g AU storage 1072031 3244.2 g 0 g 0.0205…" at bounding box center [651, 358] width 793 height 179
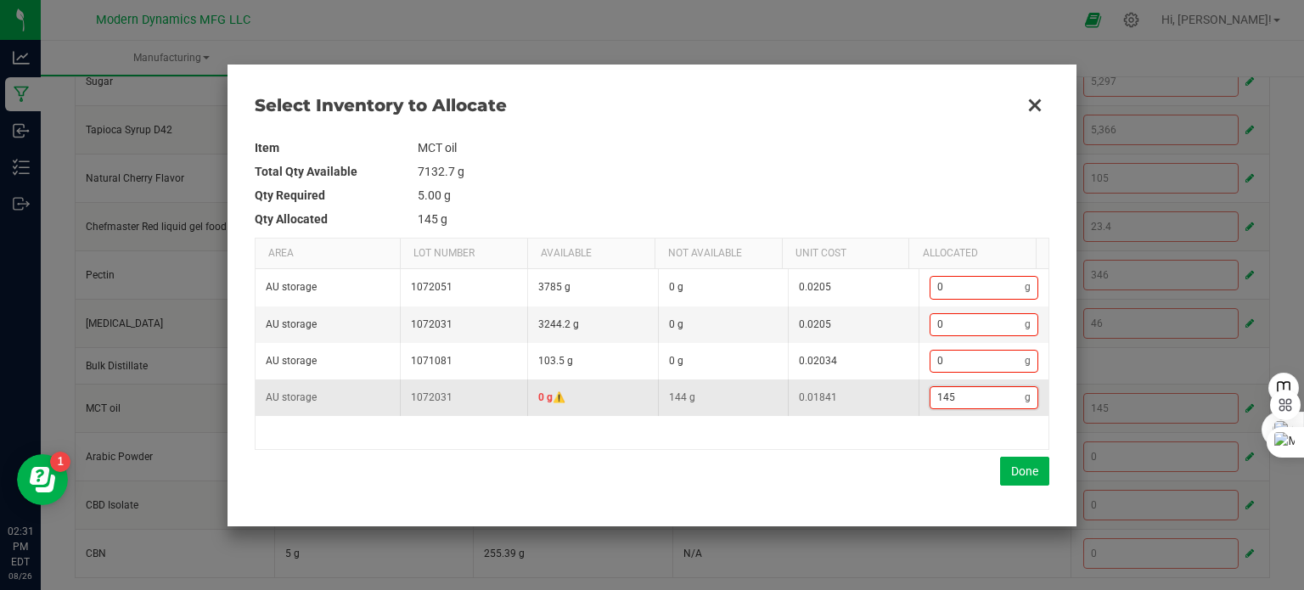
click at [949, 398] on input "145" at bounding box center [977, 397] width 95 height 21
type input "0"
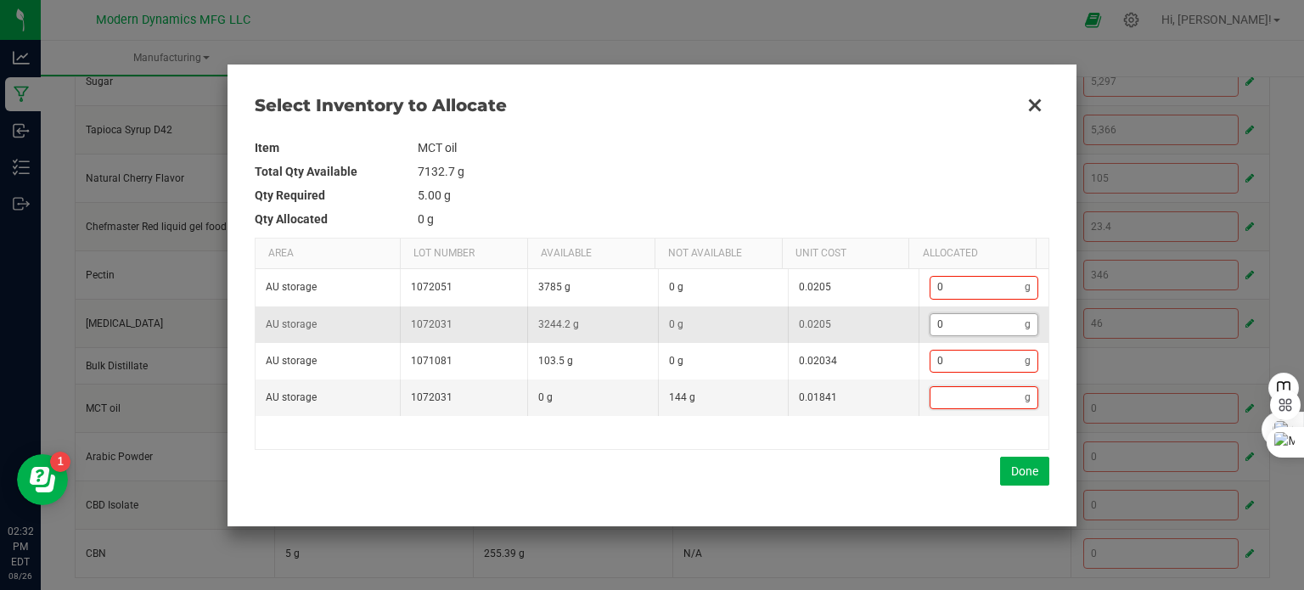
click at [967, 324] on input "0" at bounding box center [977, 324] width 95 height 21
type input "1"
type input "14"
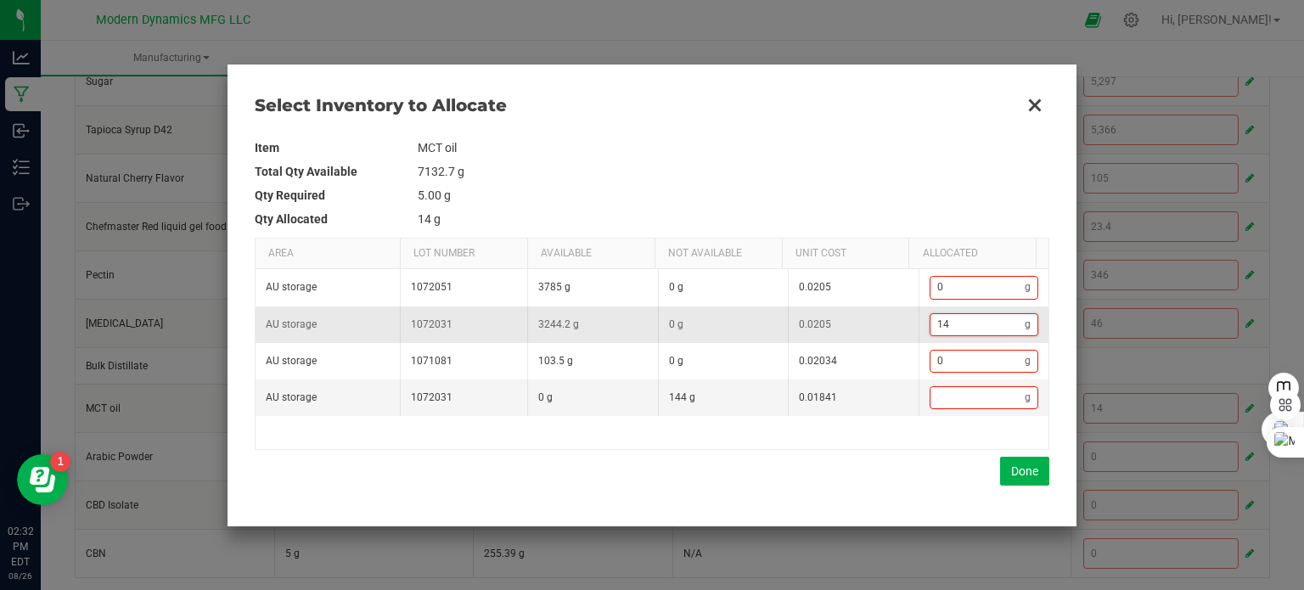
type input "145"
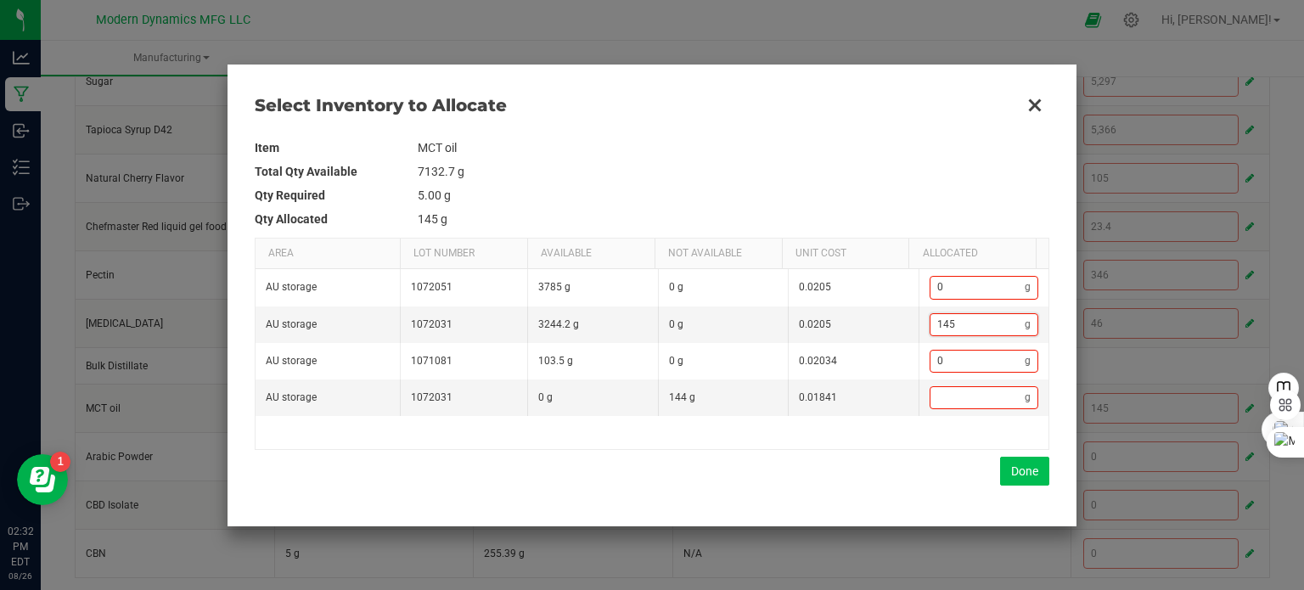
type input "145"
click at [1024, 468] on button "Done" at bounding box center [1024, 471] width 49 height 29
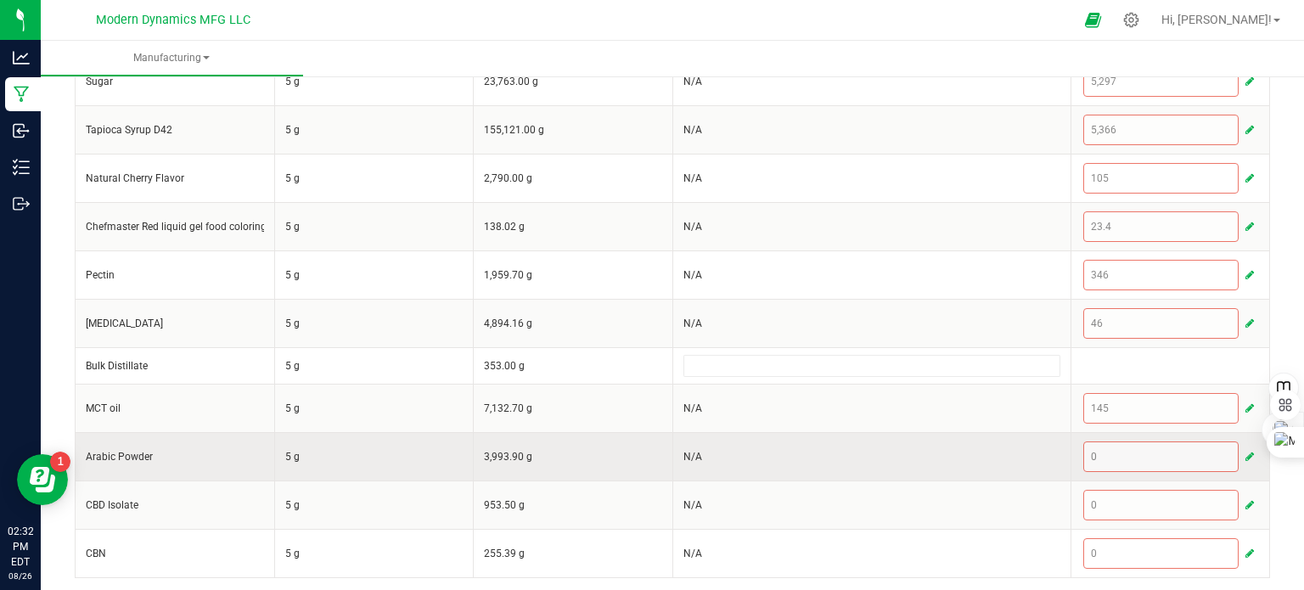
click at [1245, 452] on span "button" at bounding box center [1249, 457] width 8 height 14
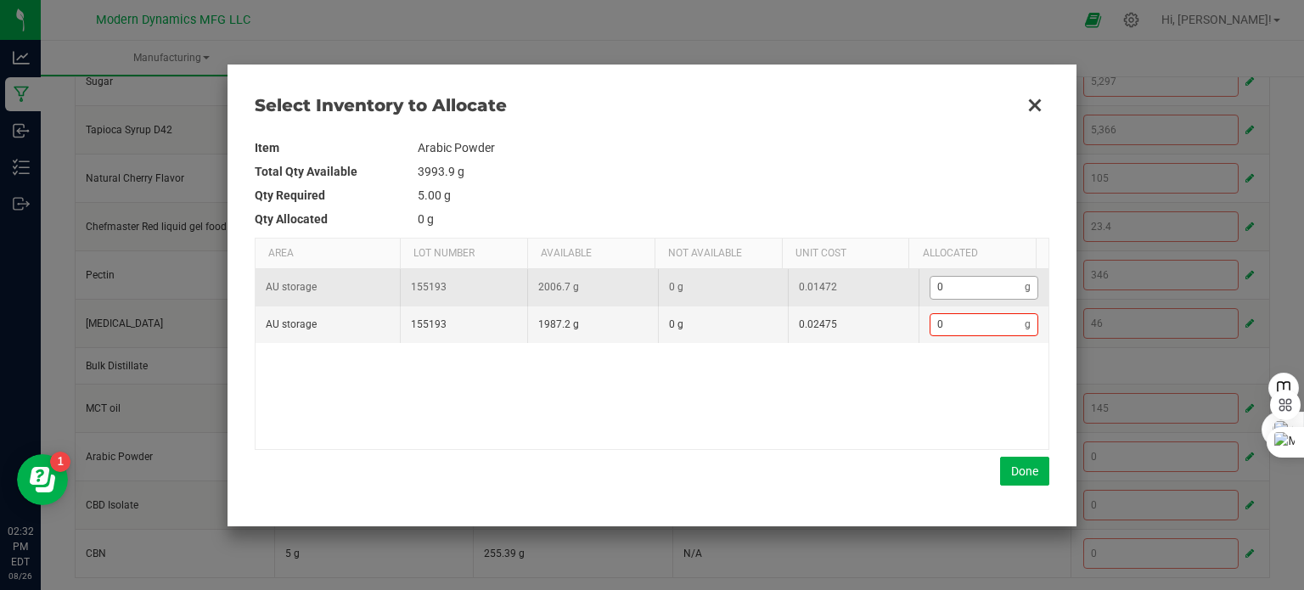
click at [995, 298] on kendo-numerictextbox "0 g" at bounding box center [983, 287] width 109 height 23
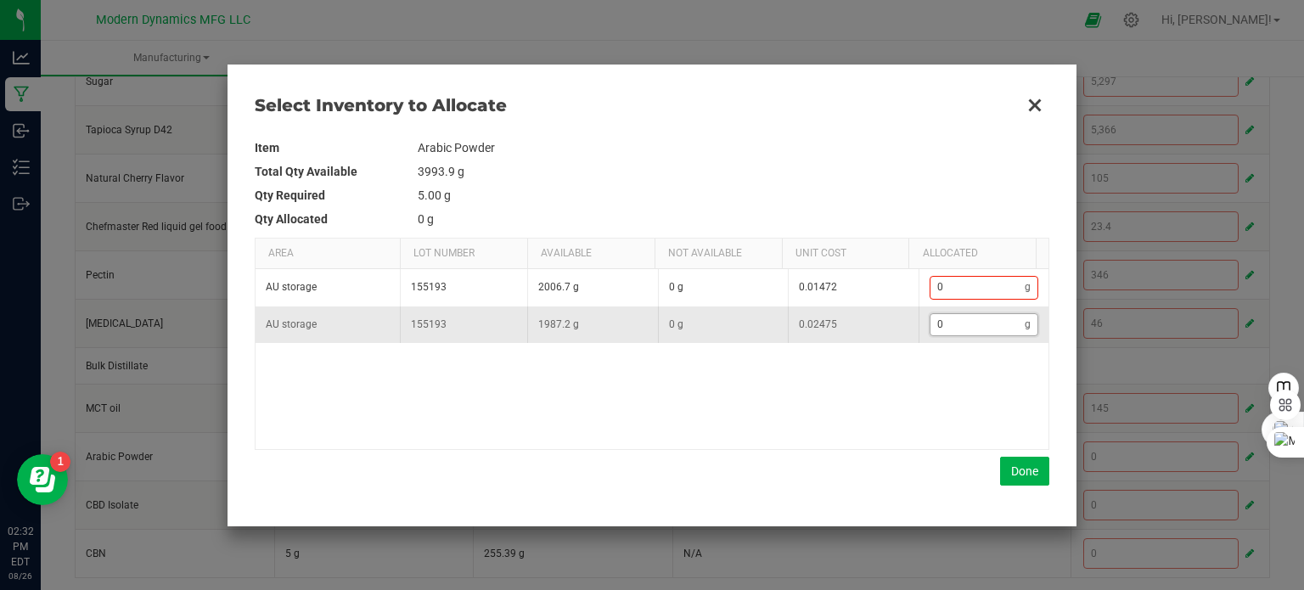
click at [983, 327] on input "0" at bounding box center [977, 324] width 95 height 21
type input "8"
type input "89"
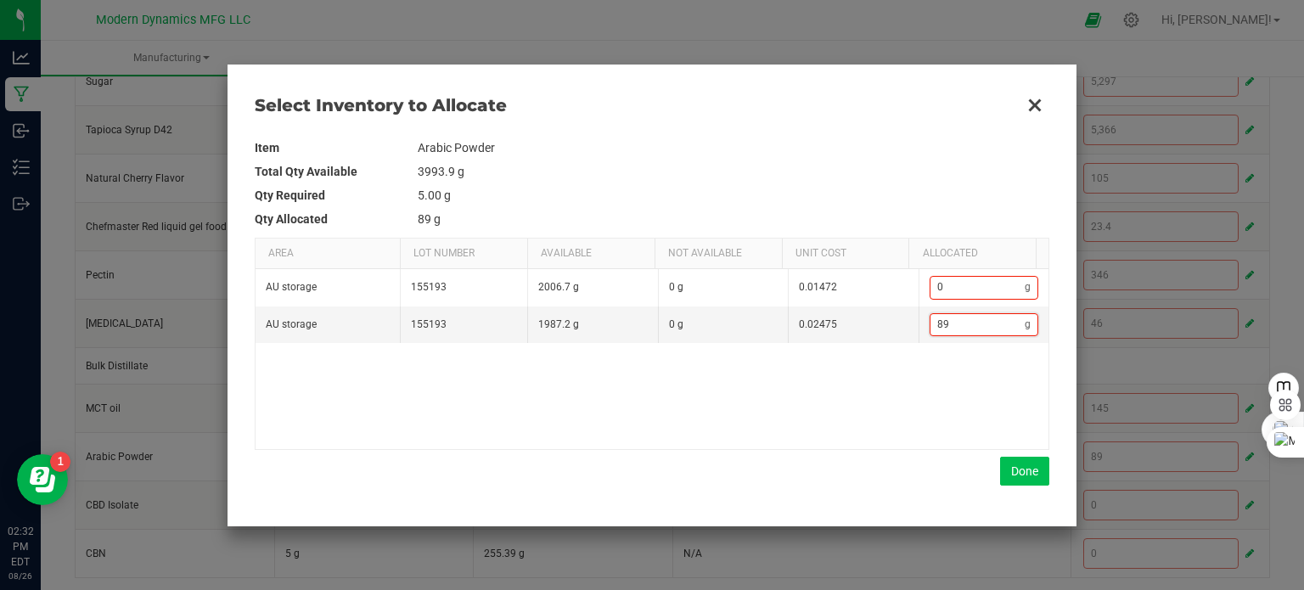
type input "89"
click at [1018, 468] on button "Done" at bounding box center [1024, 471] width 49 height 29
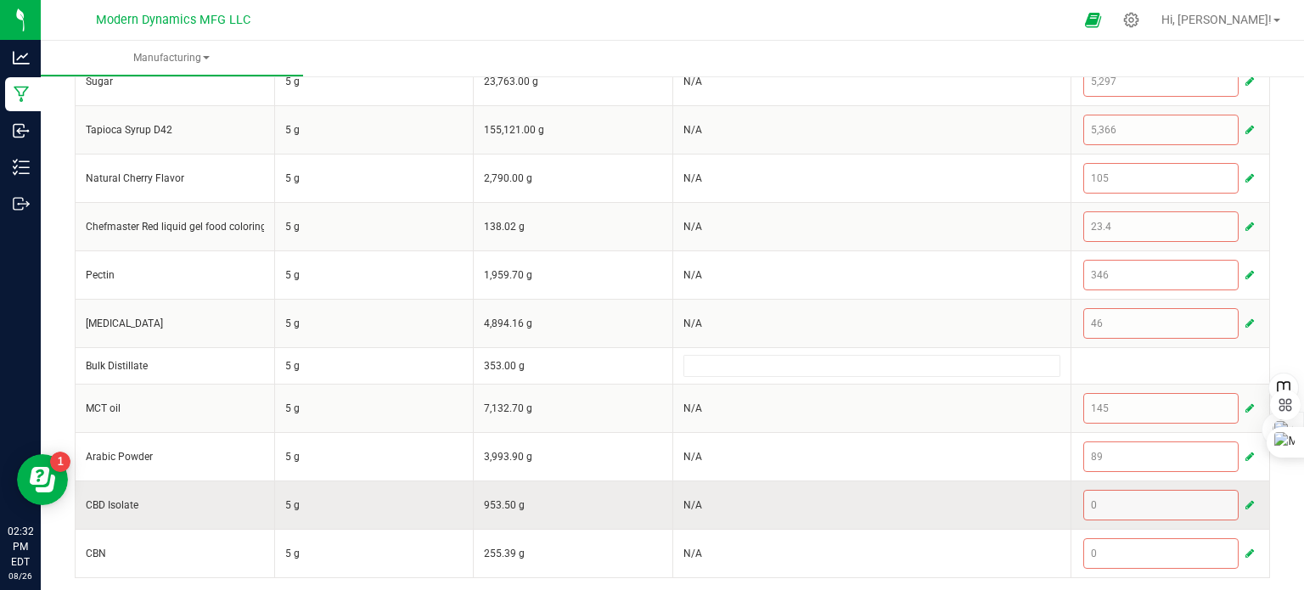
click at [1245, 502] on span "button" at bounding box center [1249, 505] width 8 height 14
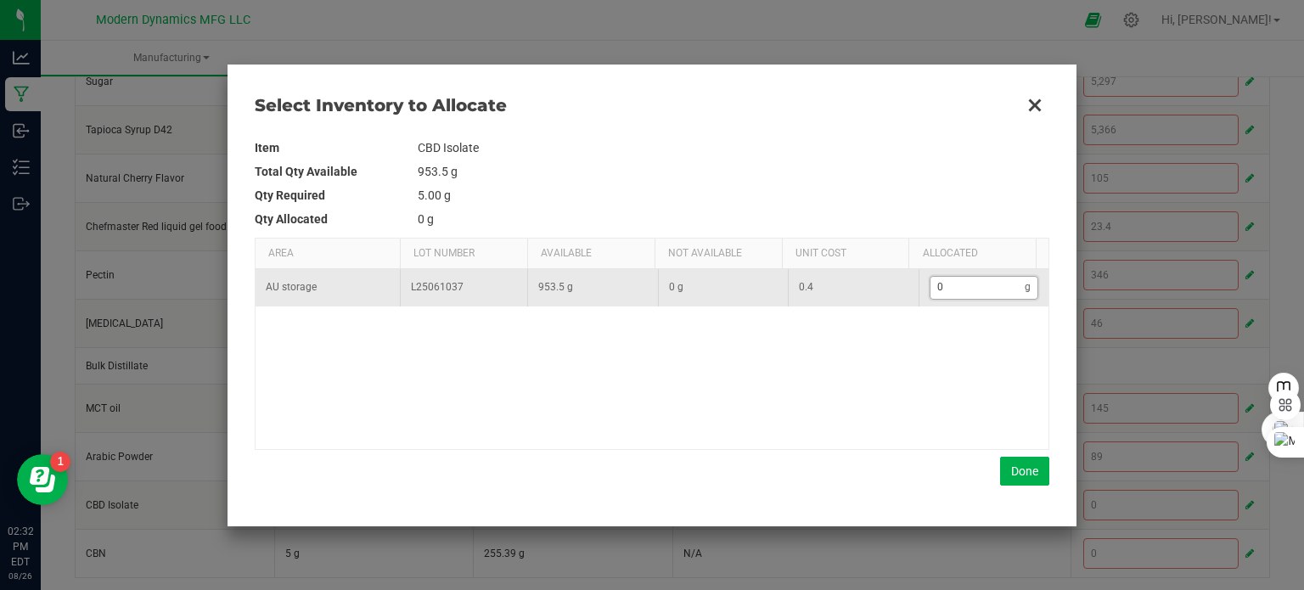
click at [957, 290] on input "0" at bounding box center [977, 287] width 95 height 21
type input "2"
type input "21"
type input "21."
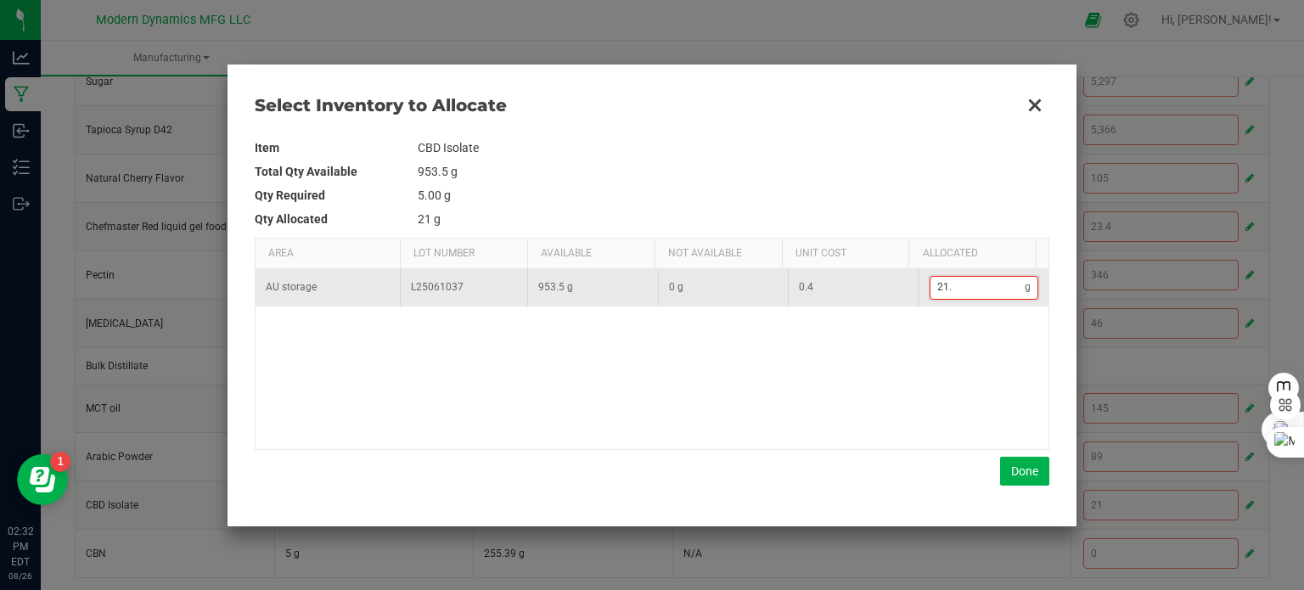
type input "21.4"
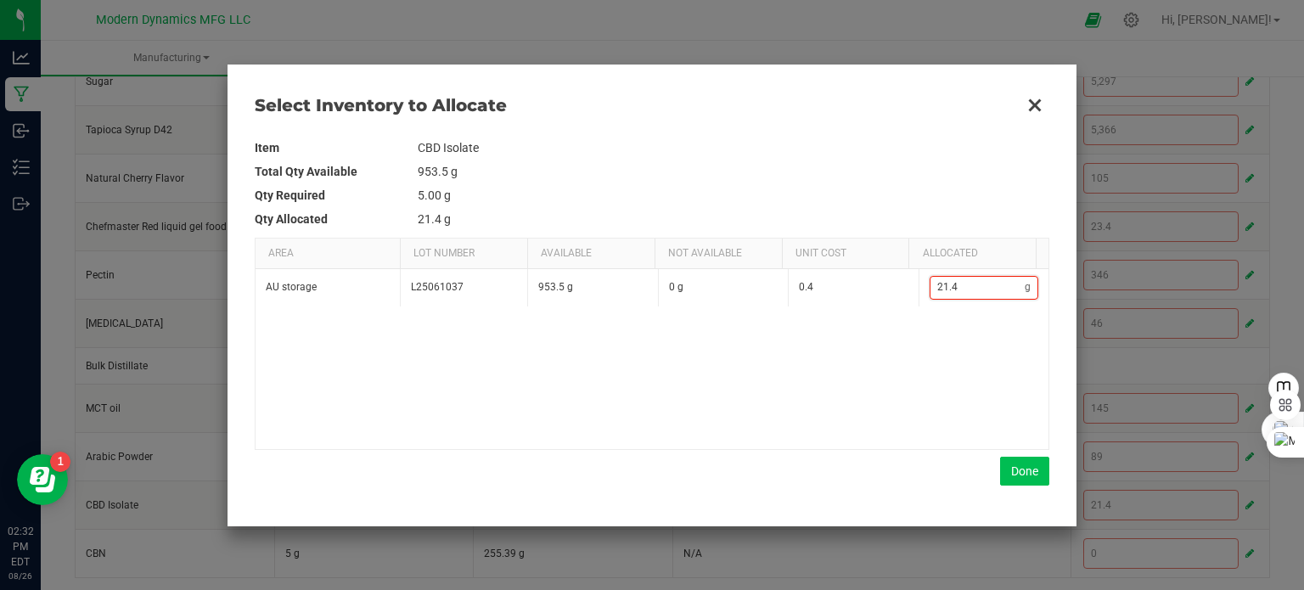
type input "21.4"
click at [1014, 471] on button "Done" at bounding box center [1024, 471] width 49 height 29
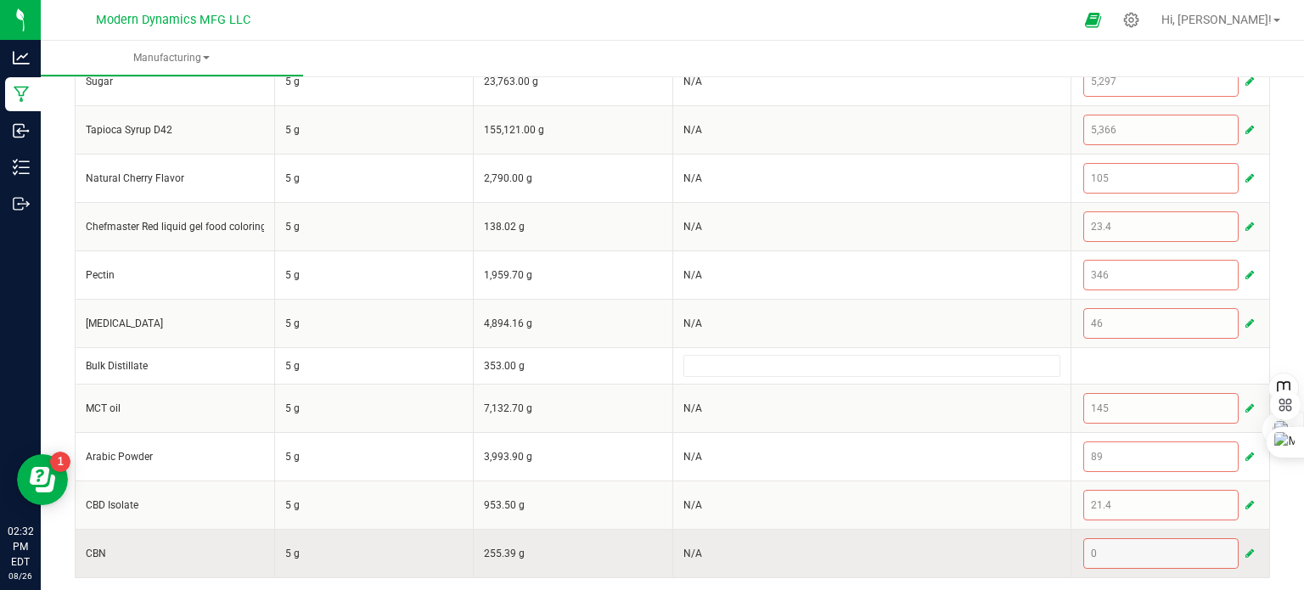
click at [1245, 547] on span "button" at bounding box center [1249, 554] width 8 height 14
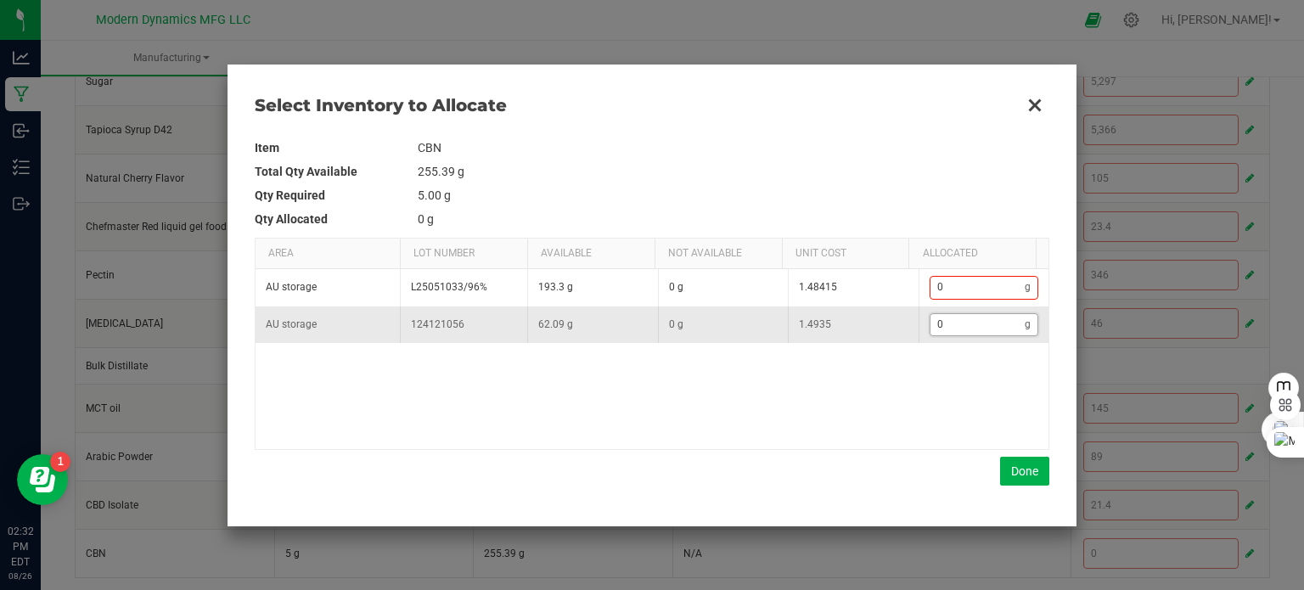
click at [946, 323] on input "0" at bounding box center [977, 324] width 95 height 21
type input "6"
type input "6."
type input "6.2"
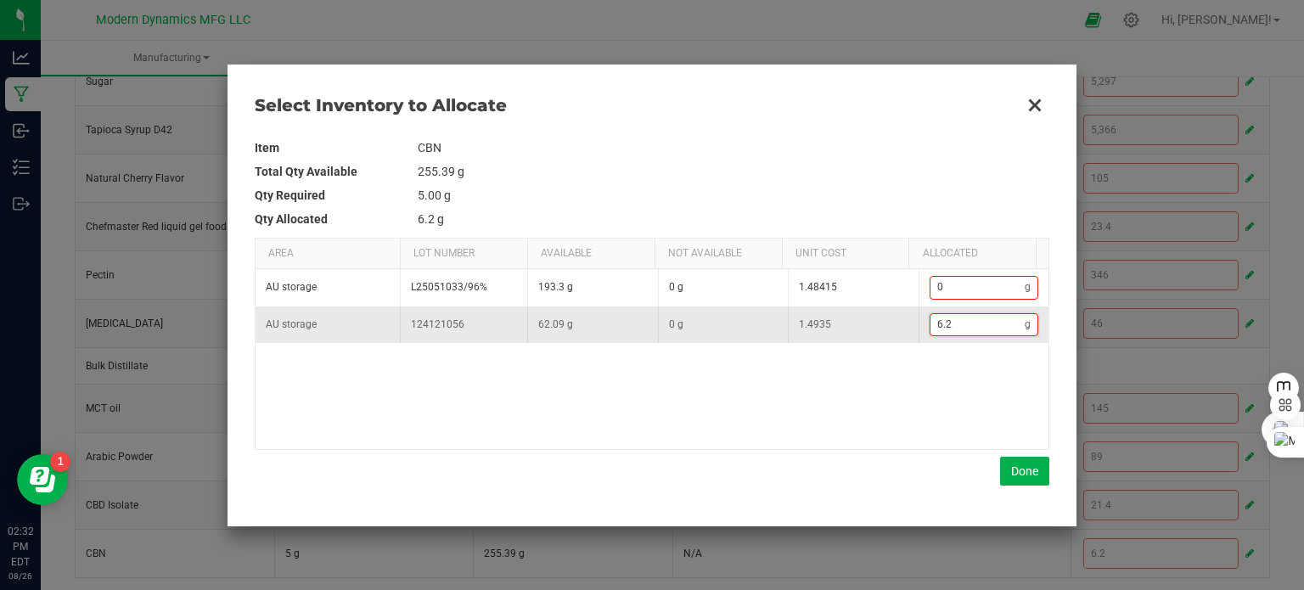
type input "6.25"
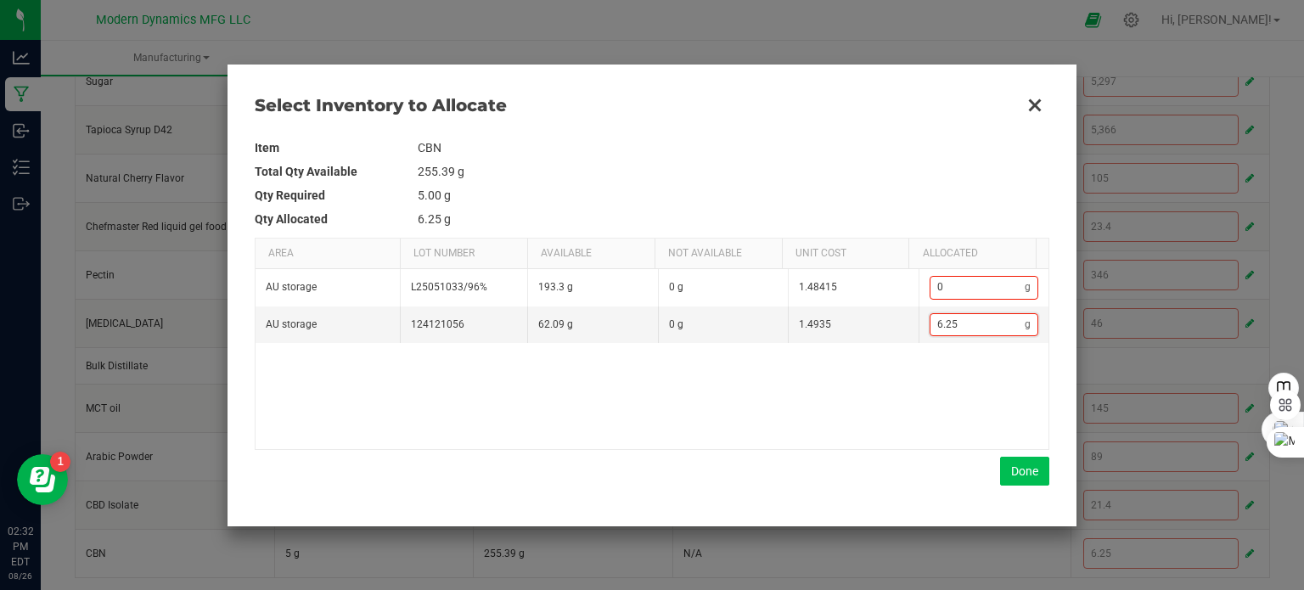
type input "6.25"
click at [1022, 464] on button "Done" at bounding box center [1024, 471] width 49 height 29
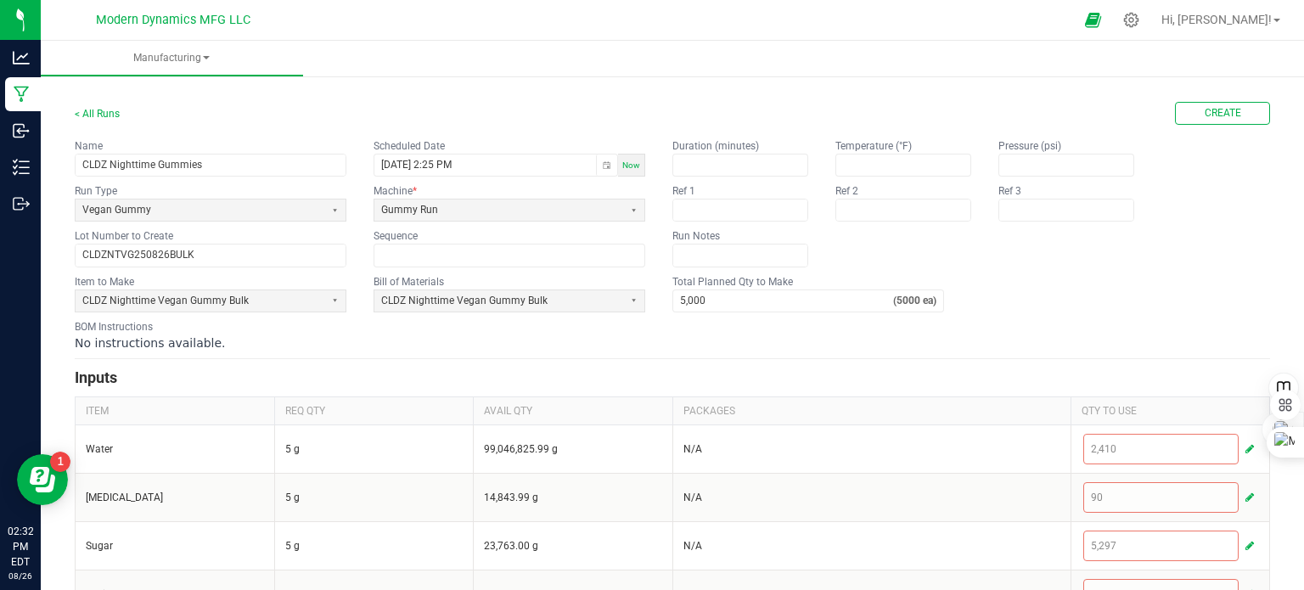
scroll to position [0, 0]
click at [1184, 118] on button "Create" at bounding box center [1222, 114] width 95 height 23
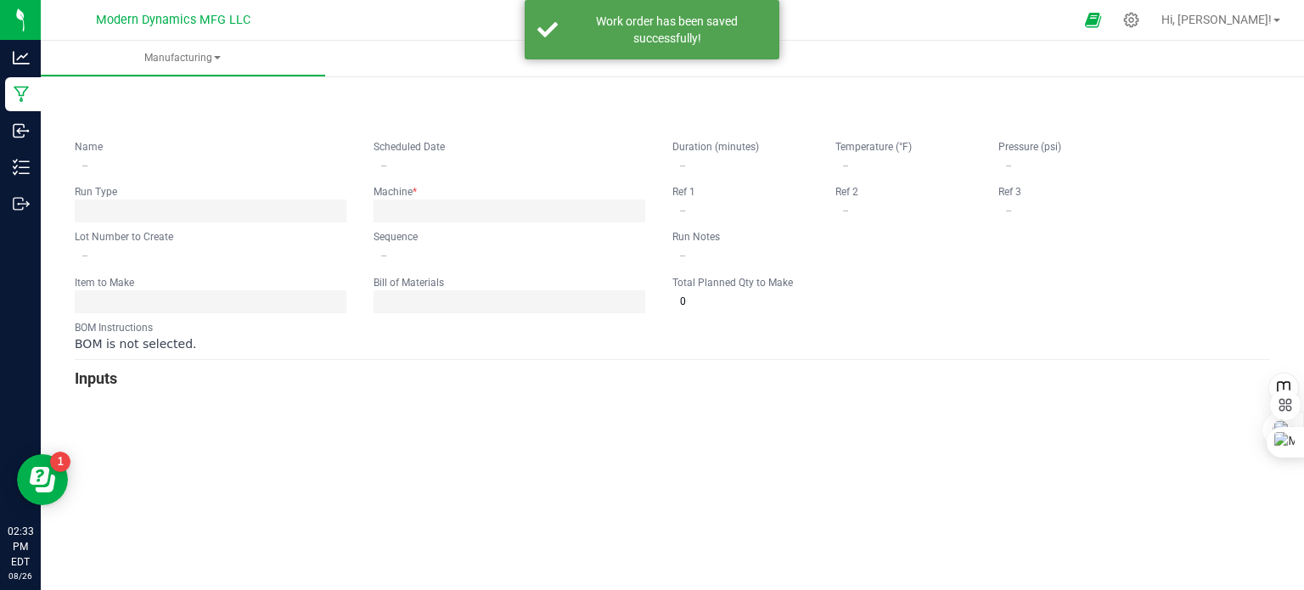
type input "CLDZ Nighttime Gummies"
type input "[DATE] 2:25 PM"
type input "CLDZNTVG250826BULK"
type input "0"
type input "5,000"
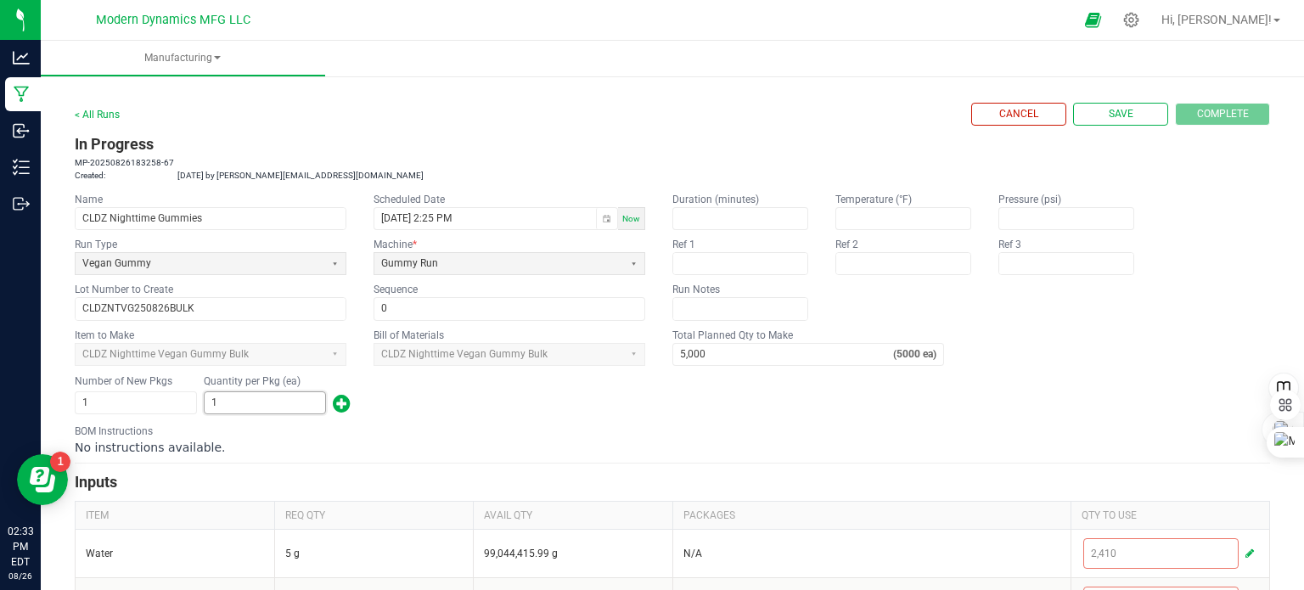
click at [223, 396] on input "1" at bounding box center [265, 402] width 121 height 21
type input "4,648"
click at [562, 427] on div "BOM Instructions No instructions available." at bounding box center [672, 440] width 1195 height 32
click at [1211, 110] on div "Cancel Save Complete" at bounding box center [1120, 114] width 299 height 23
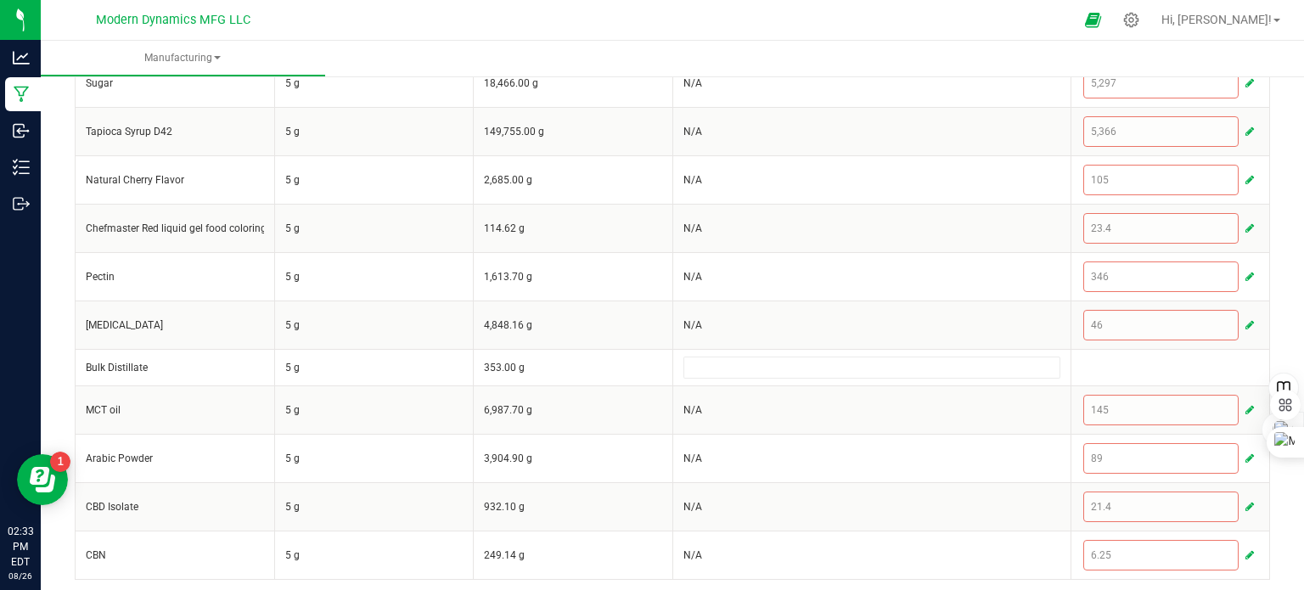
scroll to position [568, 0]
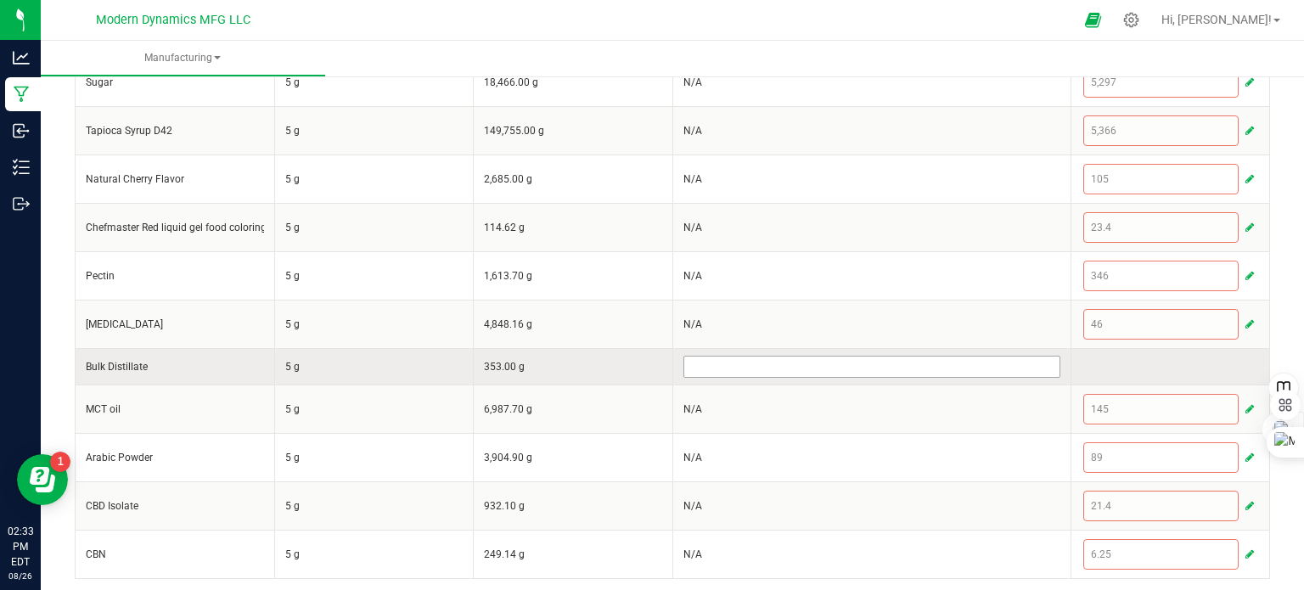
click at [761, 356] on input at bounding box center [871, 366] width 375 height 20
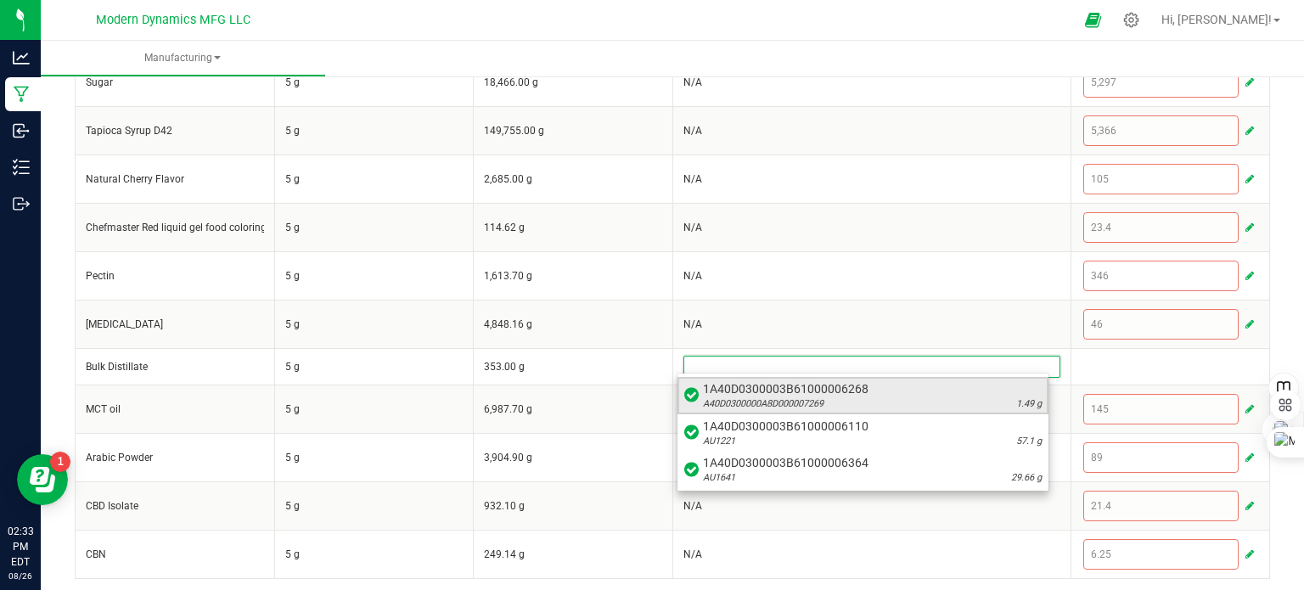
click at [818, 388] on span "1A40D0300003B61000006268" at bounding box center [872, 388] width 339 height 17
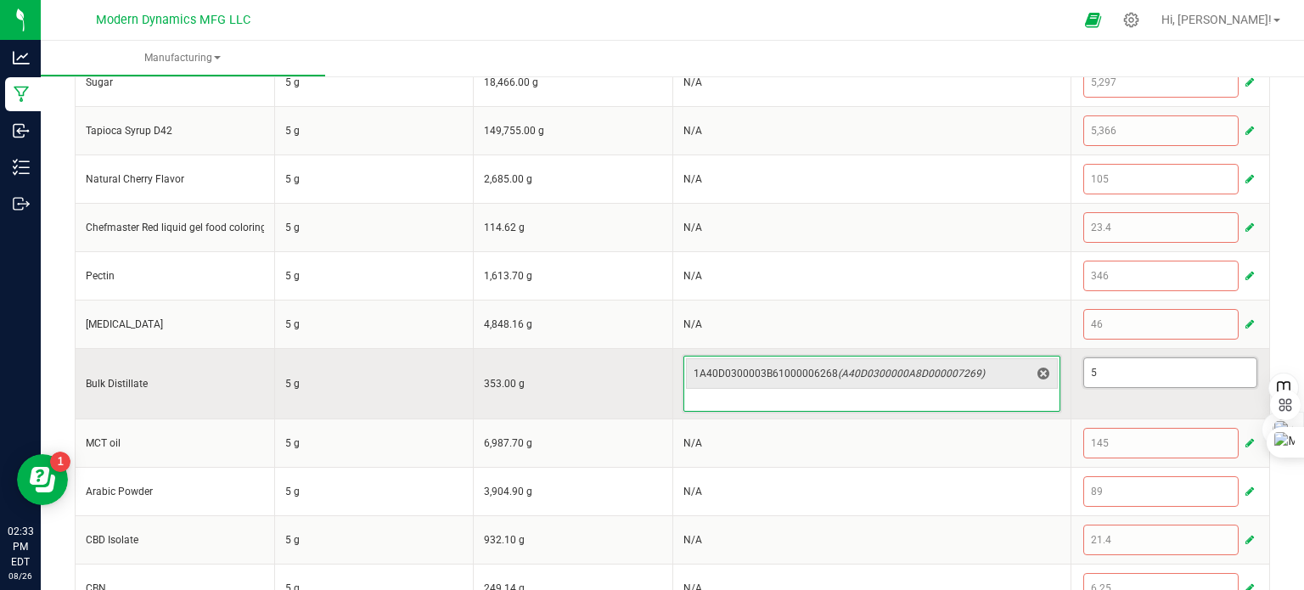
click at [1137, 377] on input "5" at bounding box center [1170, 372] width 173 height 29
type input "1.49"
click at [1145, 405] on td "1.49" at bounding box center [1169, 383] width 199 height 70
click at [598, 388] on td "353.00 g" at bounding box center [573, 383] width 199 height 70
click at [1019, 401] on input at bounding box center [871, 400] width 375 height 20
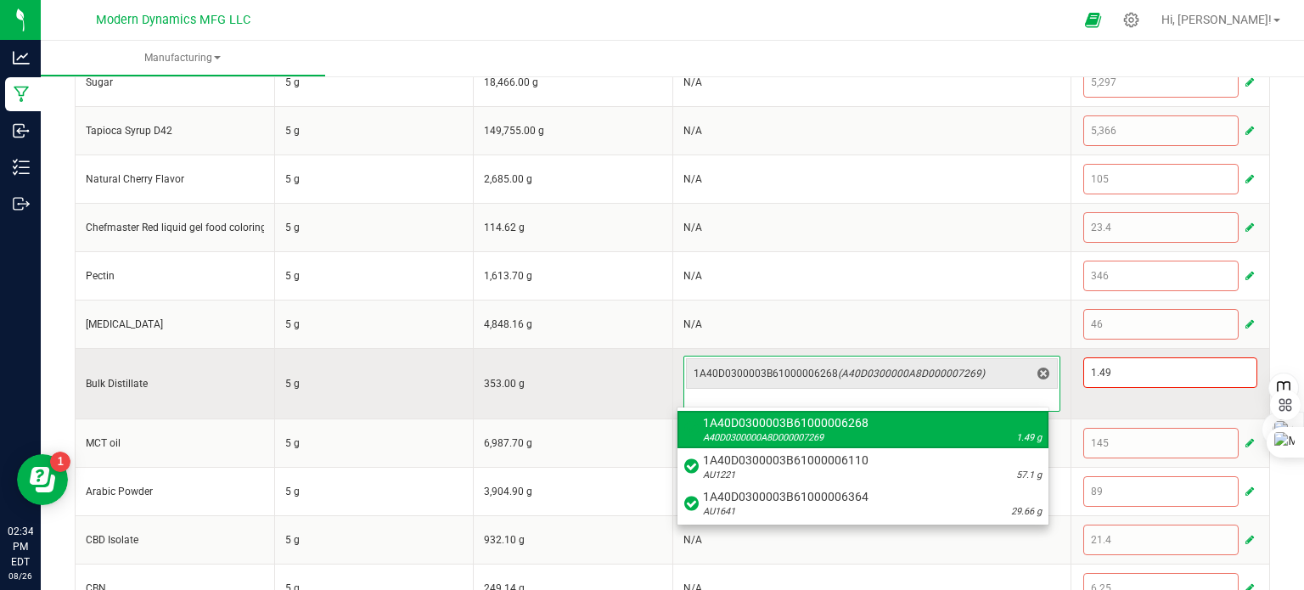
click at [1019, 401] on input at bounding box center [871, 400] width 375 height 20
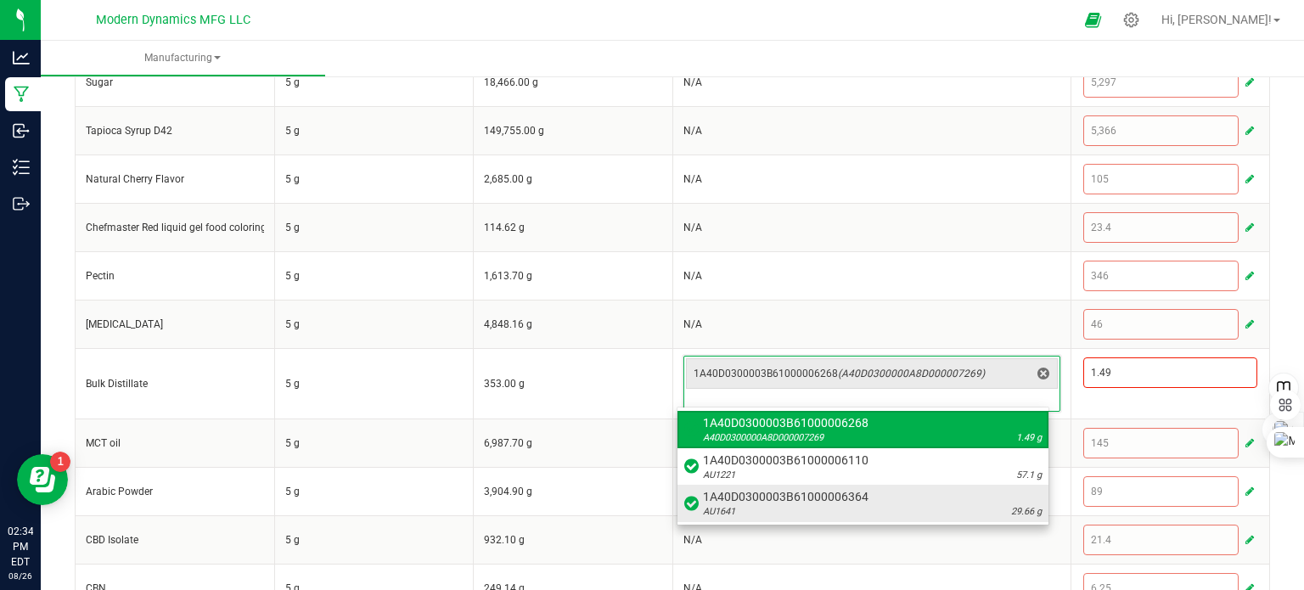
click at [990, 510] on div "AU1641 29.66 g" at bounding box center [872, 512] width 339 height 14
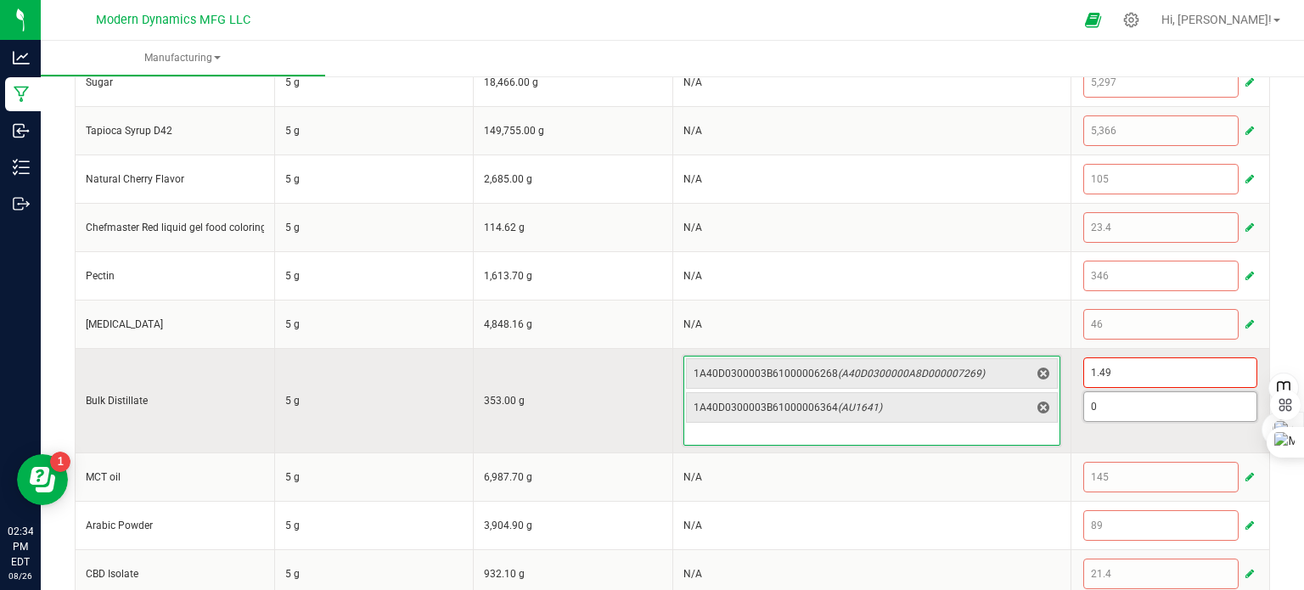
click at [1148, 405] on input "0" at bounding box center [1170, 406] width 173 height 29
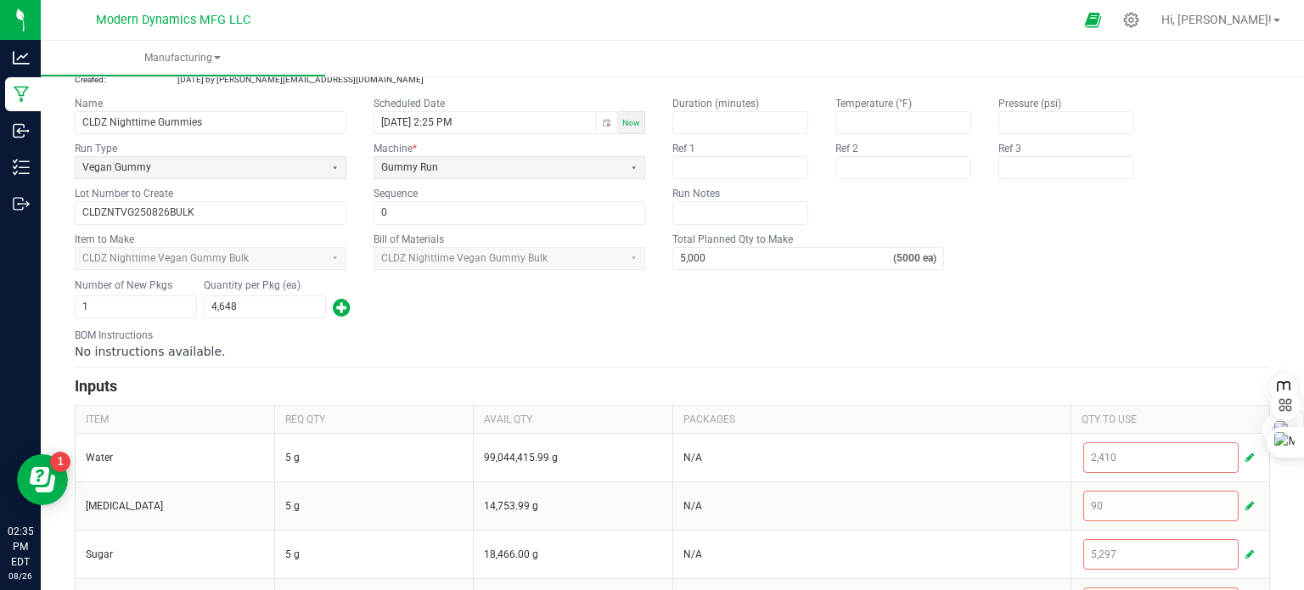
scroll to position [0, 0]
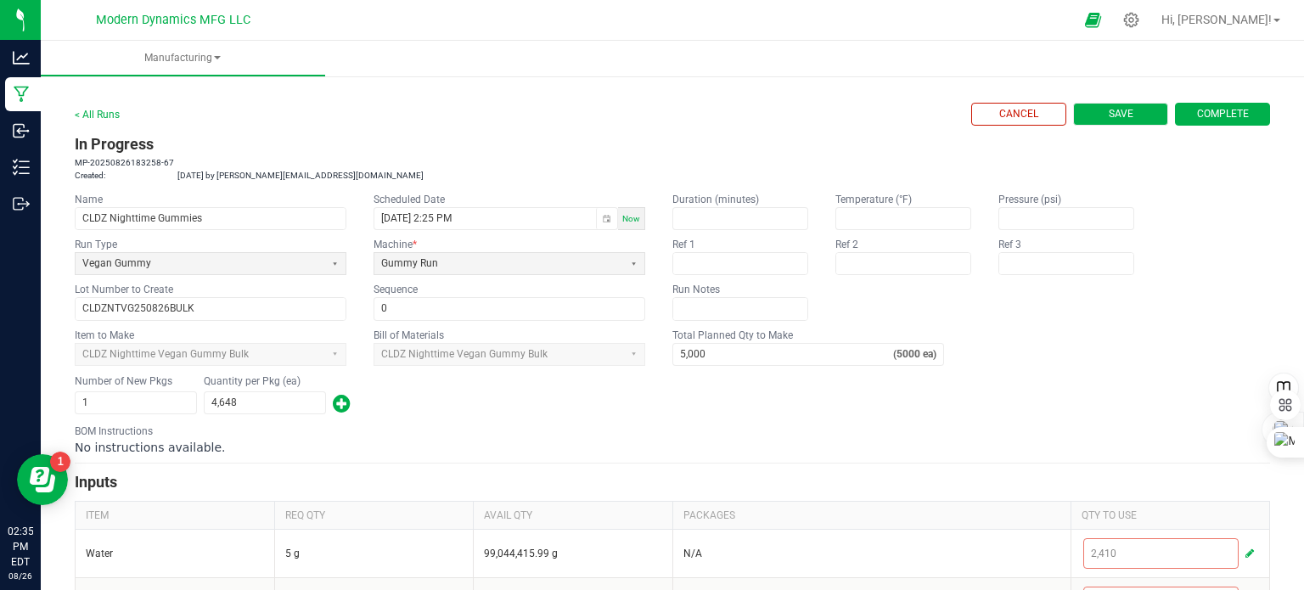
click at [1087, 117] on button "Save" at bounding box center [1120, 114] width 95 height 23
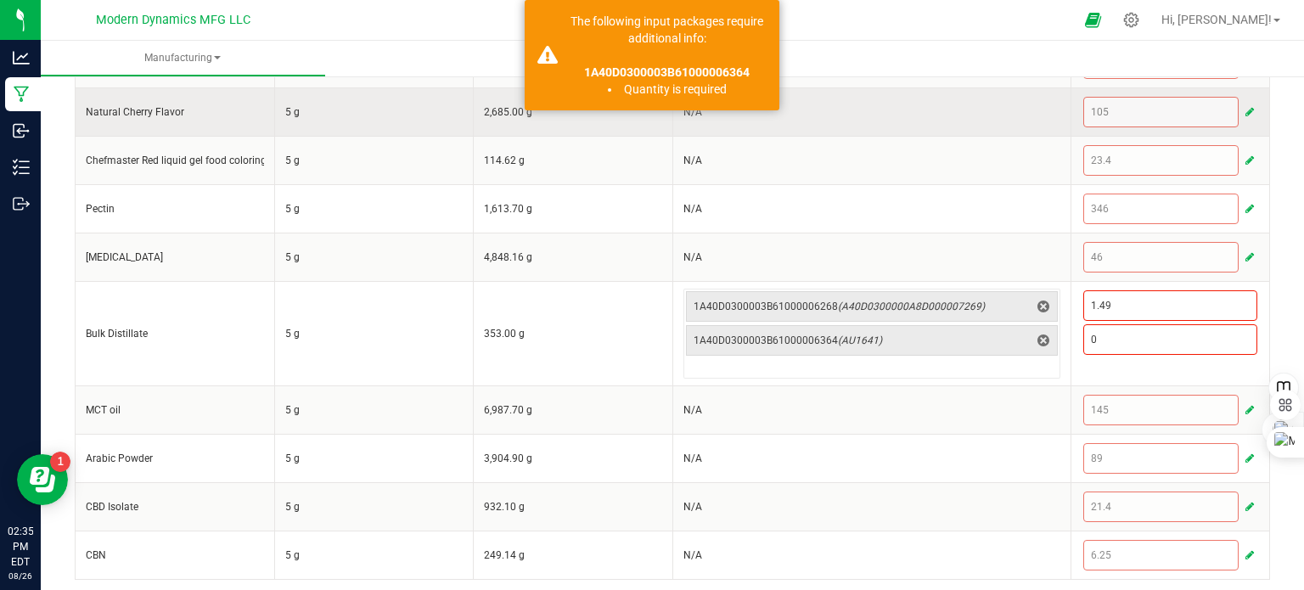
scroll to position [636, 0]
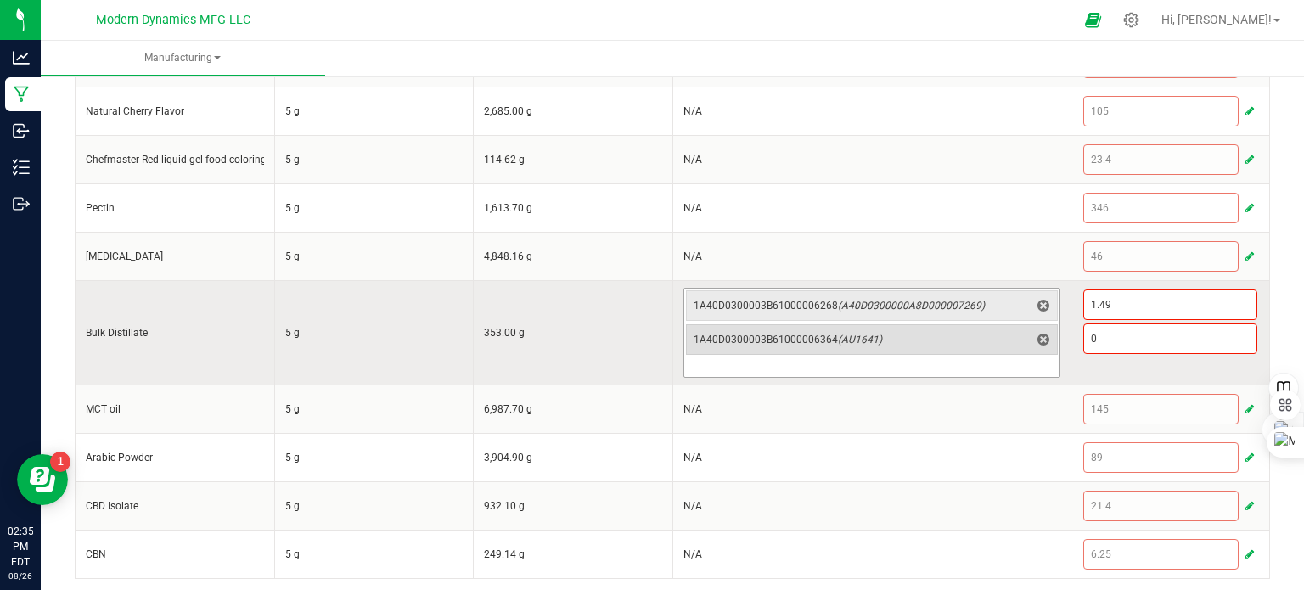
click at [1039, 334] on span "delete" at bounding box center [1043, 339] width 20 height 20
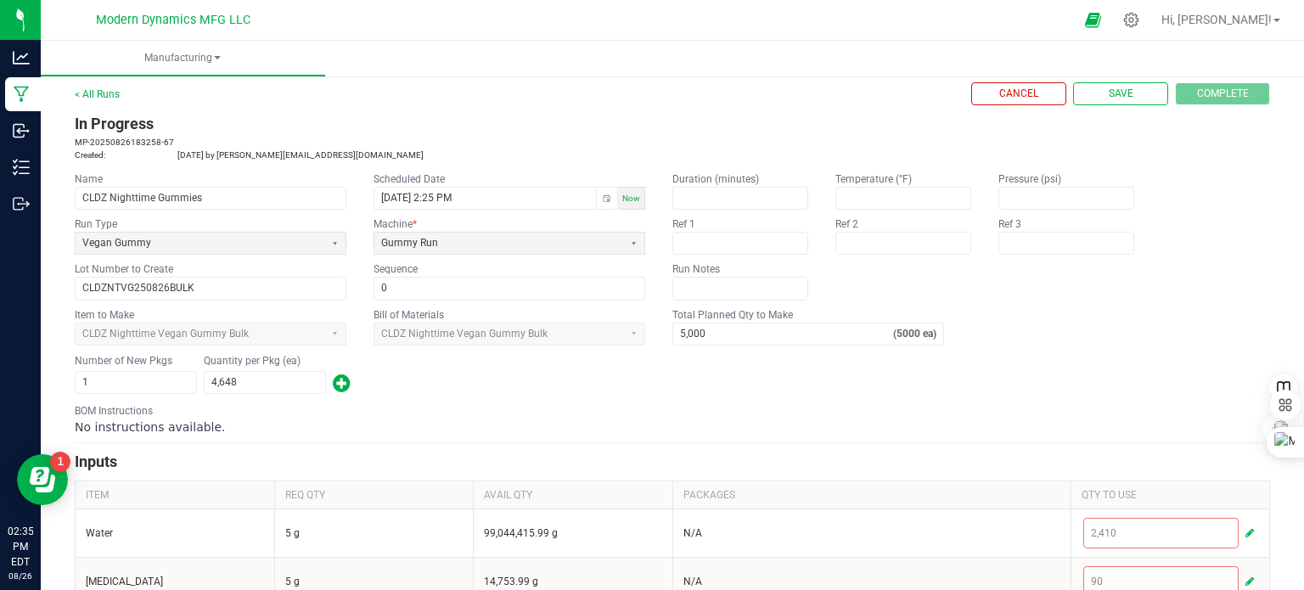
scroll to position [0, 0]
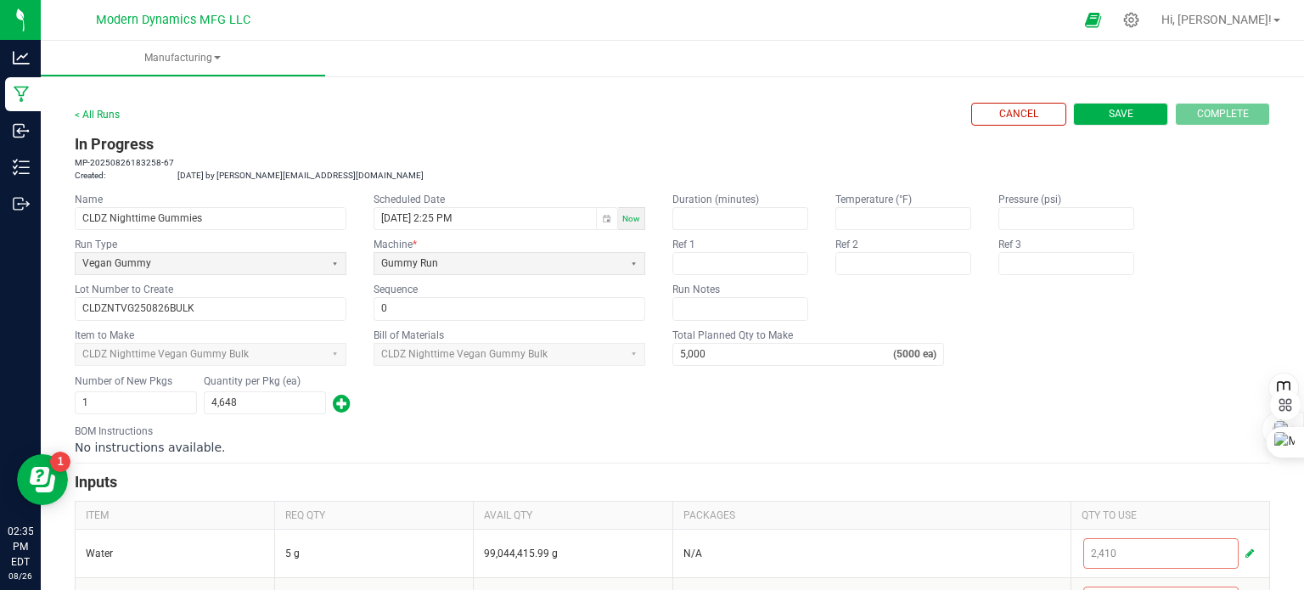
click at [1133, 116] on button "Save" at bounding box center [1120, 114] width 95 height 23
type input "0"
type input "1"
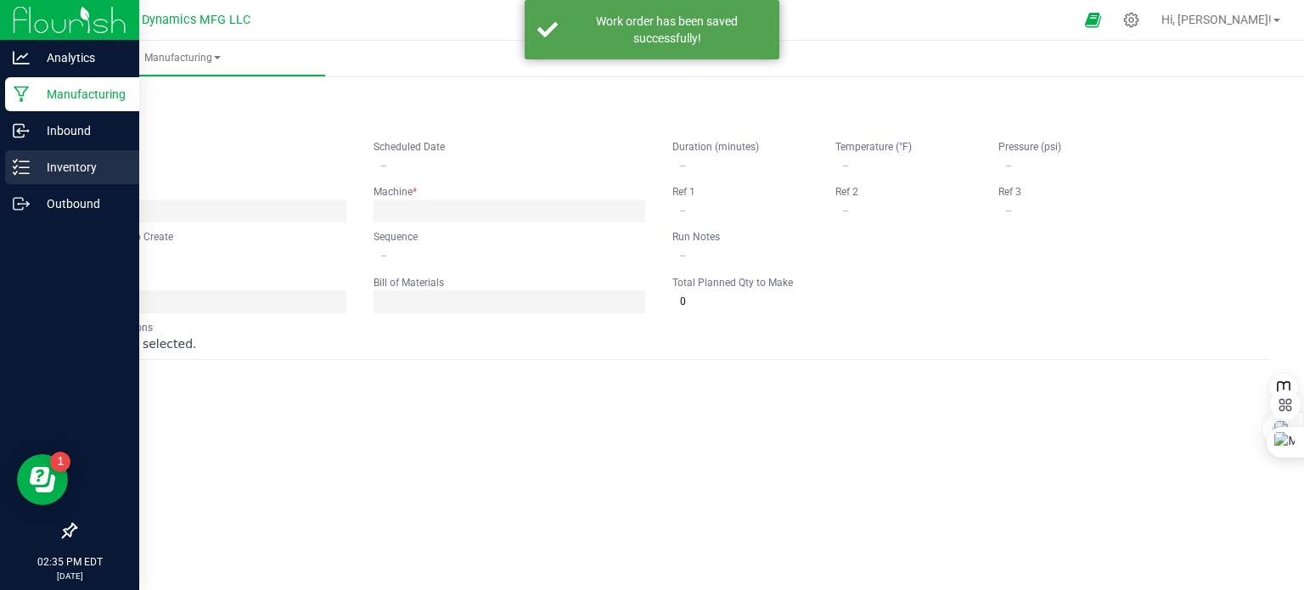
type input "CLDZ Nighttime Gummies"
type input "[DATE] 2:25 PM"
type input "CLDZNTVG250826BULK"
type input "0"
type input "5,000"
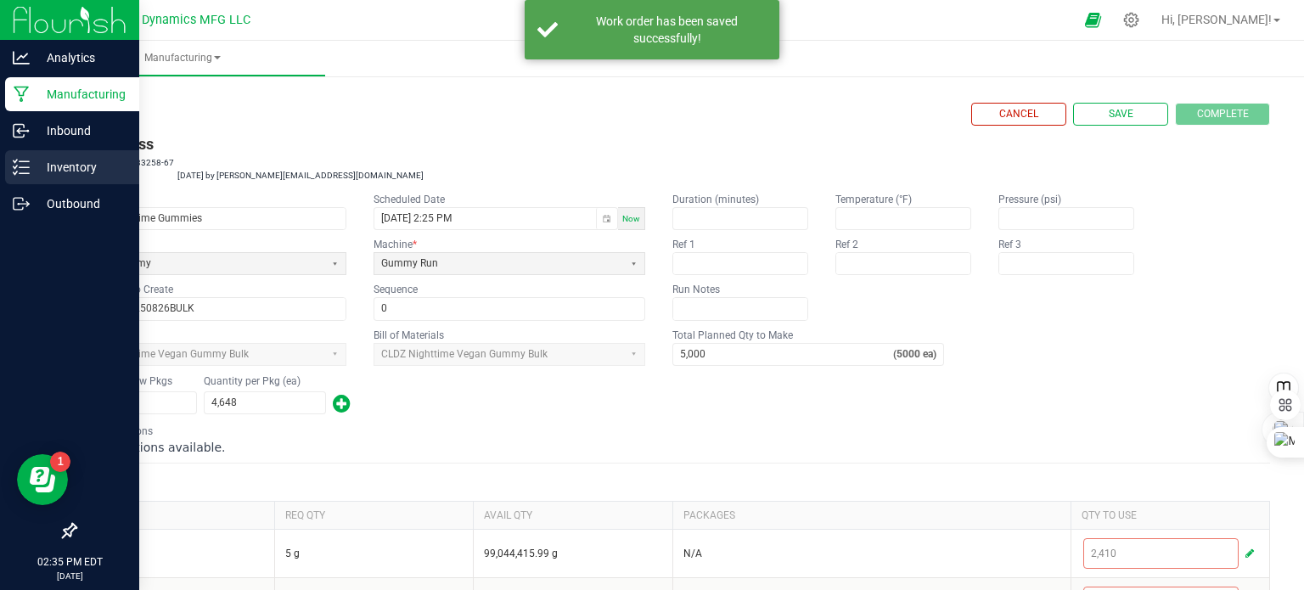
click at [23, 168] on icon at bounding box center [21, 167] width 17 height 17
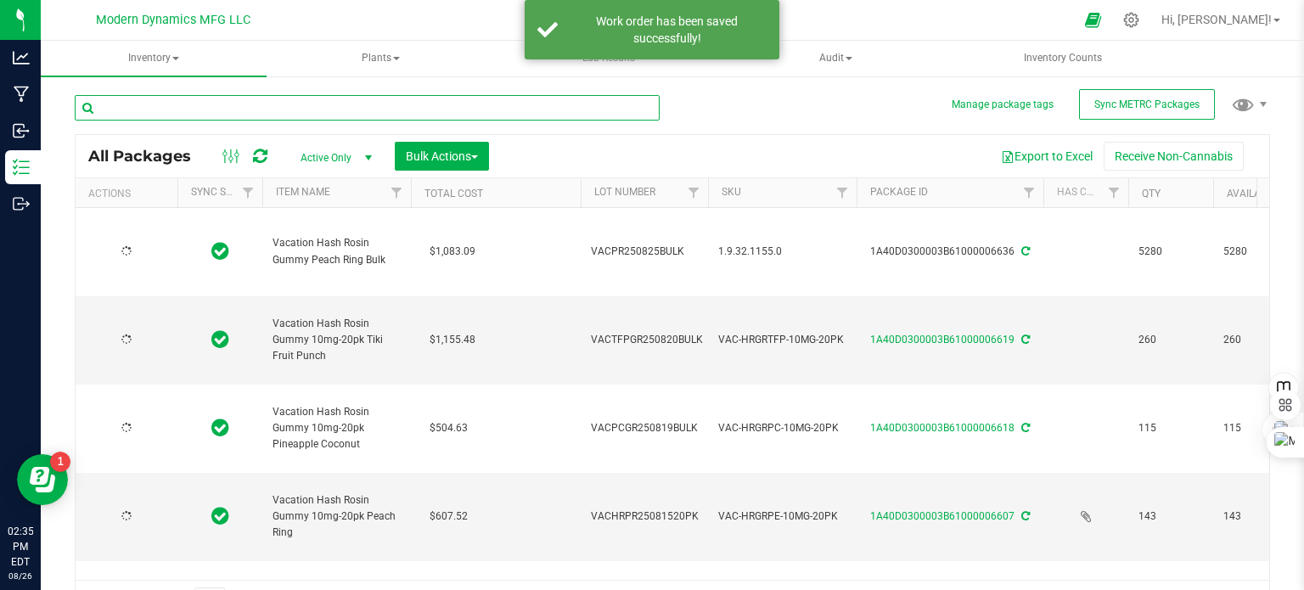
click at [193, 110] on input "text" at bounding box center [367, 107] width 585 height 25
type input "[DATE]"
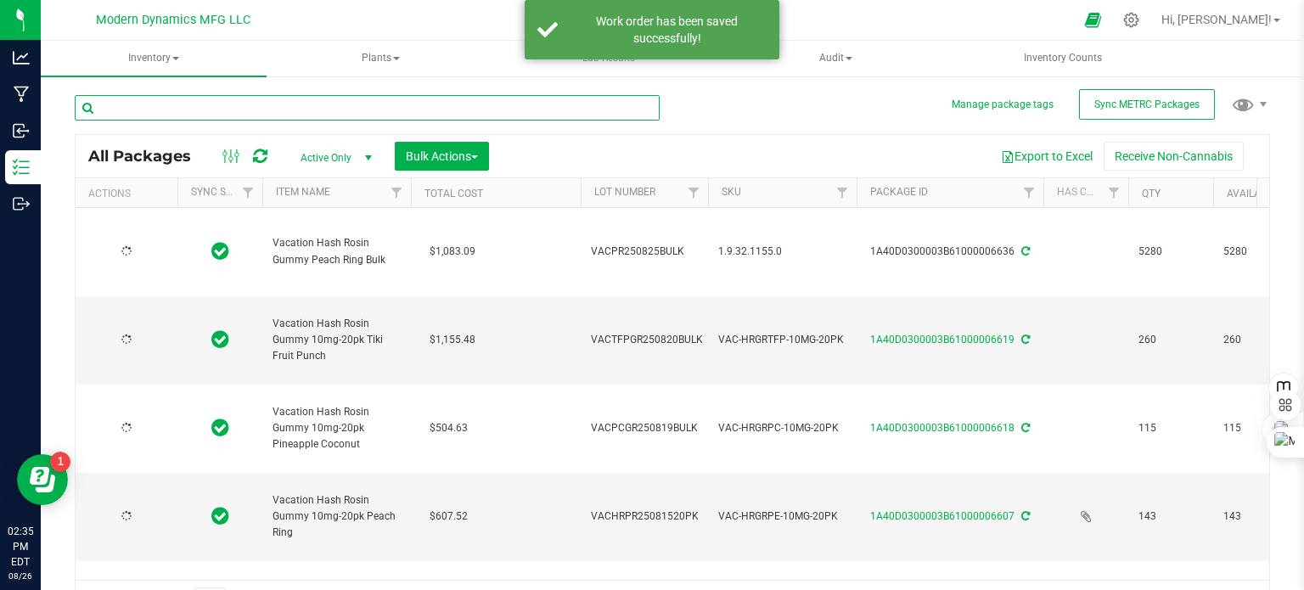
type input "[DATE]"
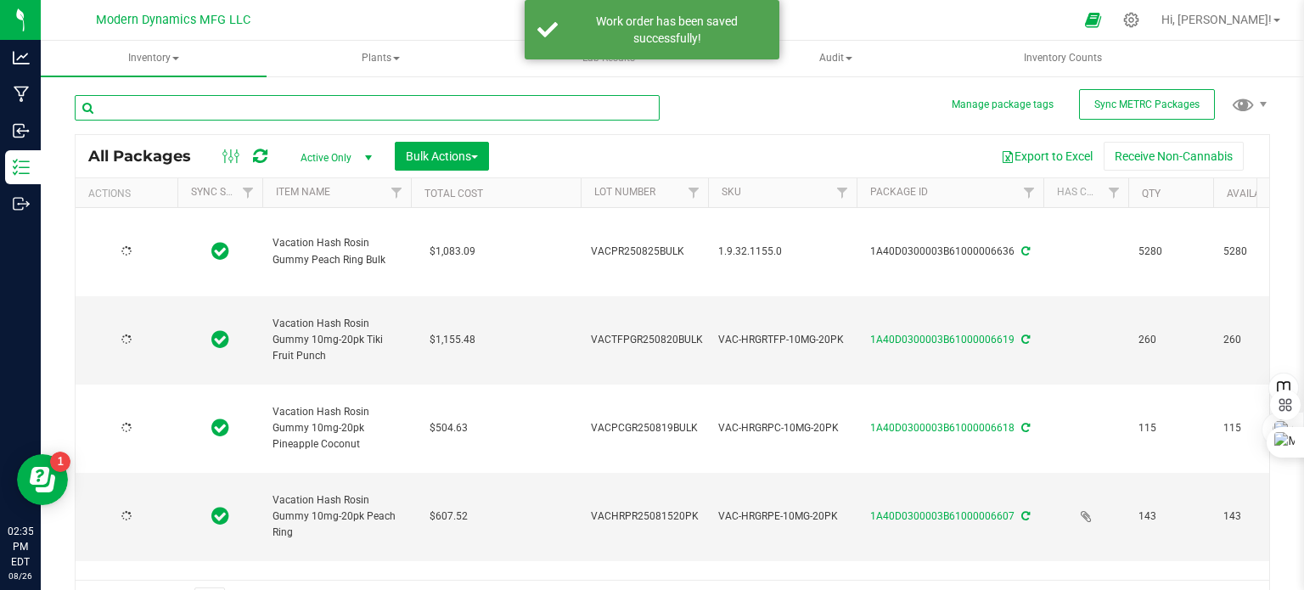
type input "[DATE]"
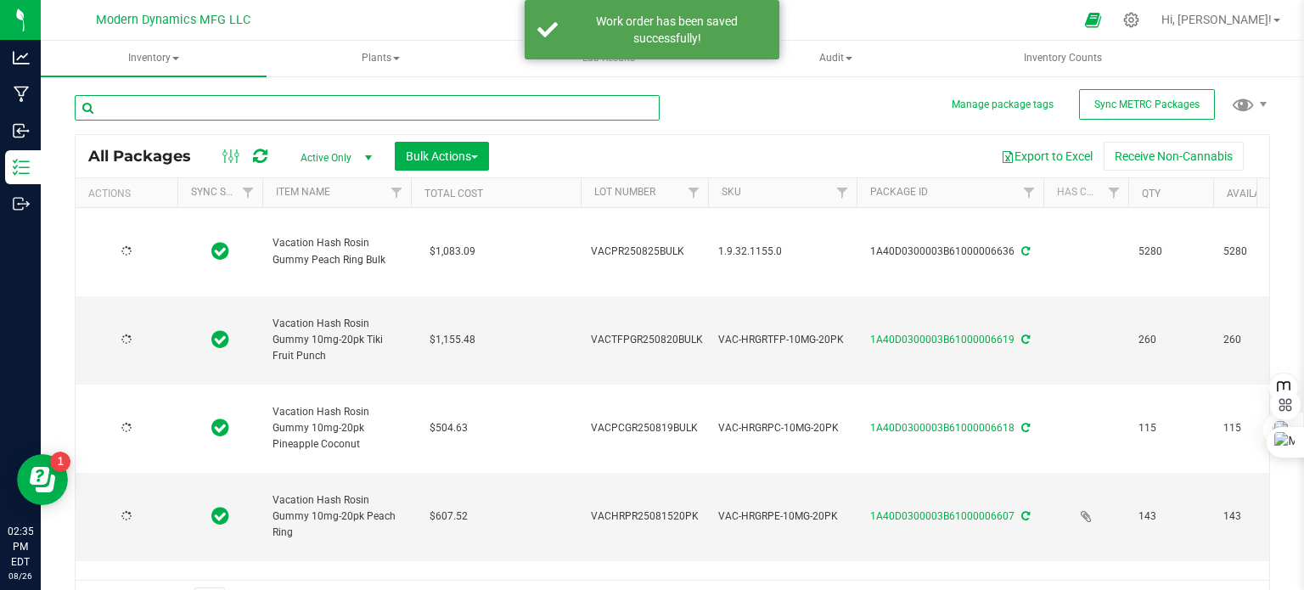
type input "[DATE]"
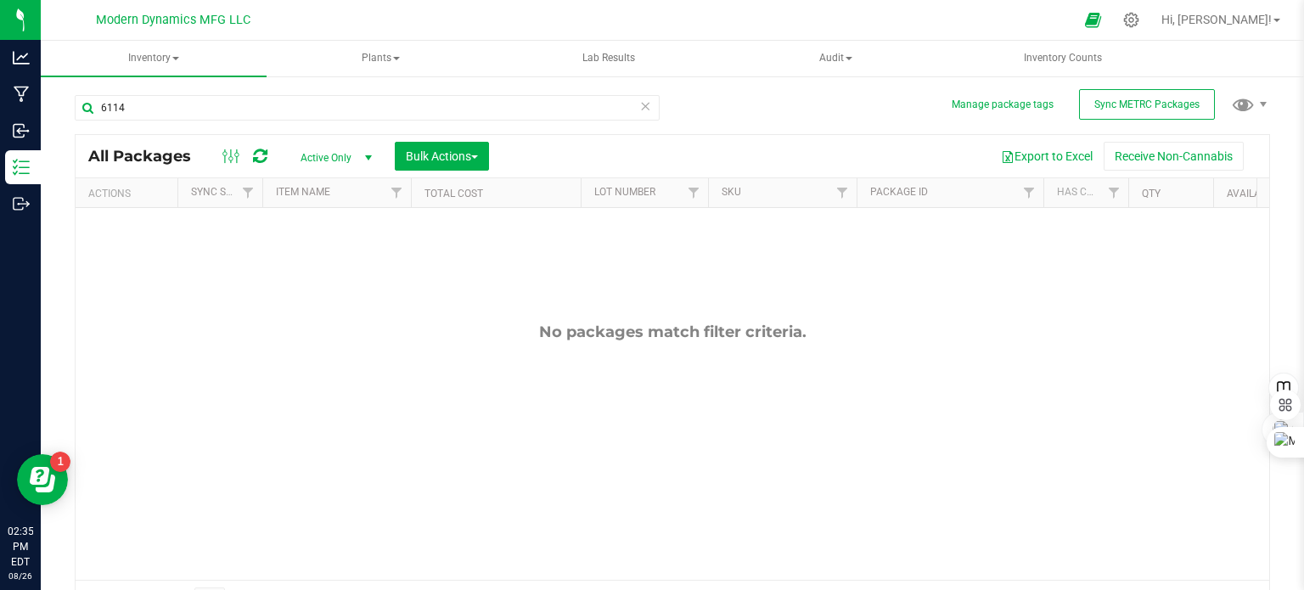
click at [365, 153] on span "select" at bounding box center [369, 158] width 14 height 14
click at [328, 260] on li "All" at bounding box center [332, 261] width 92 height 25
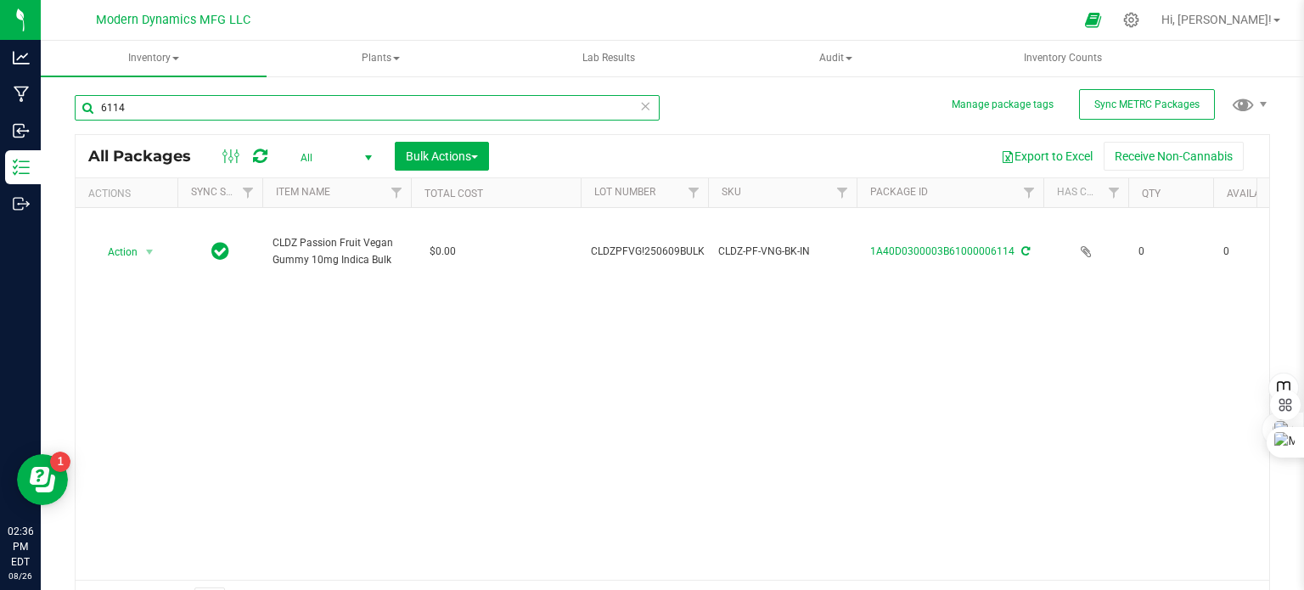
click at [146, 106] on input "6114" at bounding box center [367, 107] width 585 height 25
click at [177, 104] on input "6110" at bounding box center [367, 107] width 585 height 25
click at [180, 104] on input "6110" at bounding box center [367, 107] width 585 height 25
click at [185, 104] on input "6110" at bounding box center [367, 107] width 585 height 25
drag, startPoint x: 160, startPoint y: 111, endPoint x: 84, endPoint y: 116, distance: 75.7
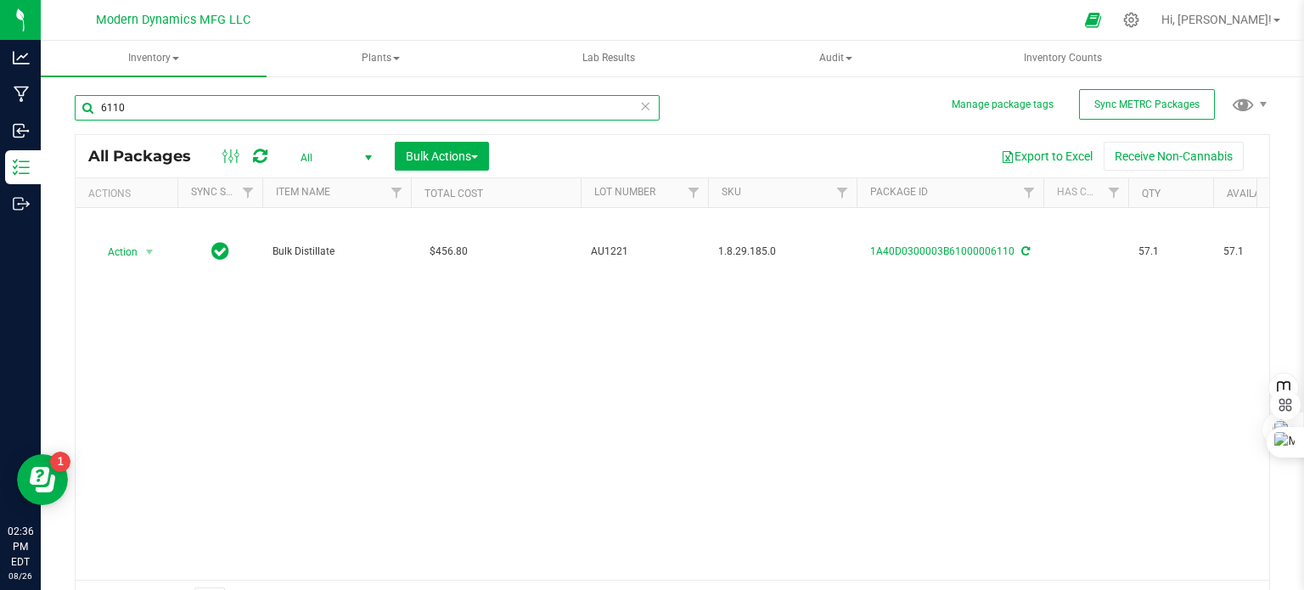
click at [84, 116] on input "6110" at bounding box center [367, 107] width 585 height 25
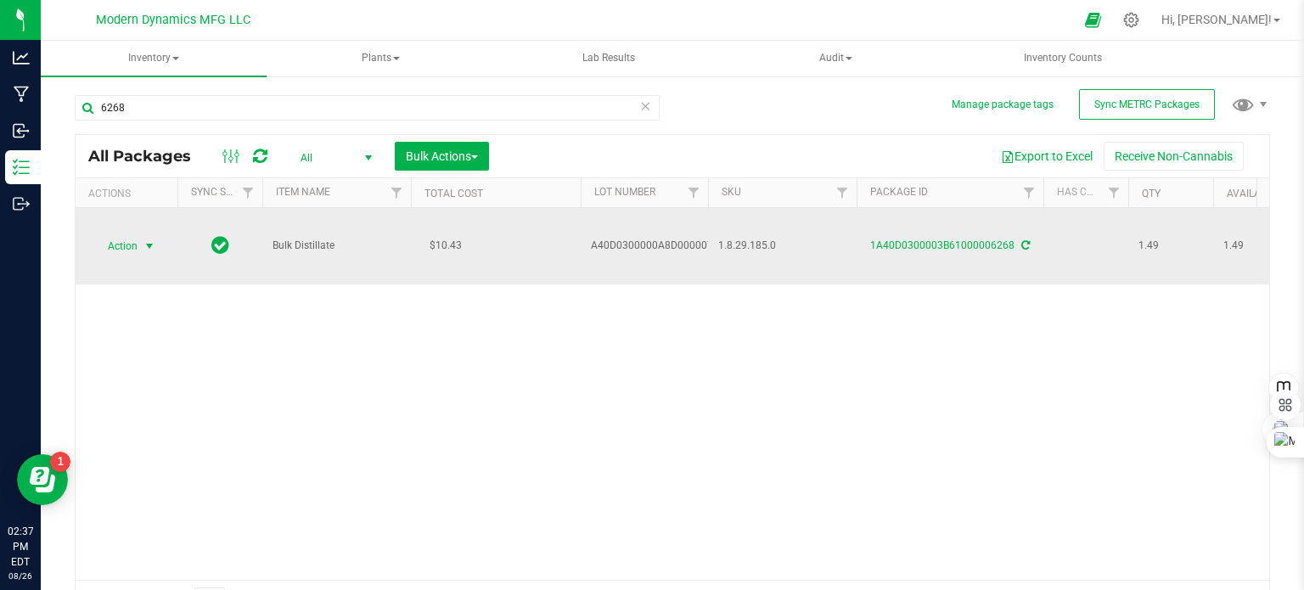
click at [148, 245] on span "select" at bounding box center [150, 246] width 14 height 14
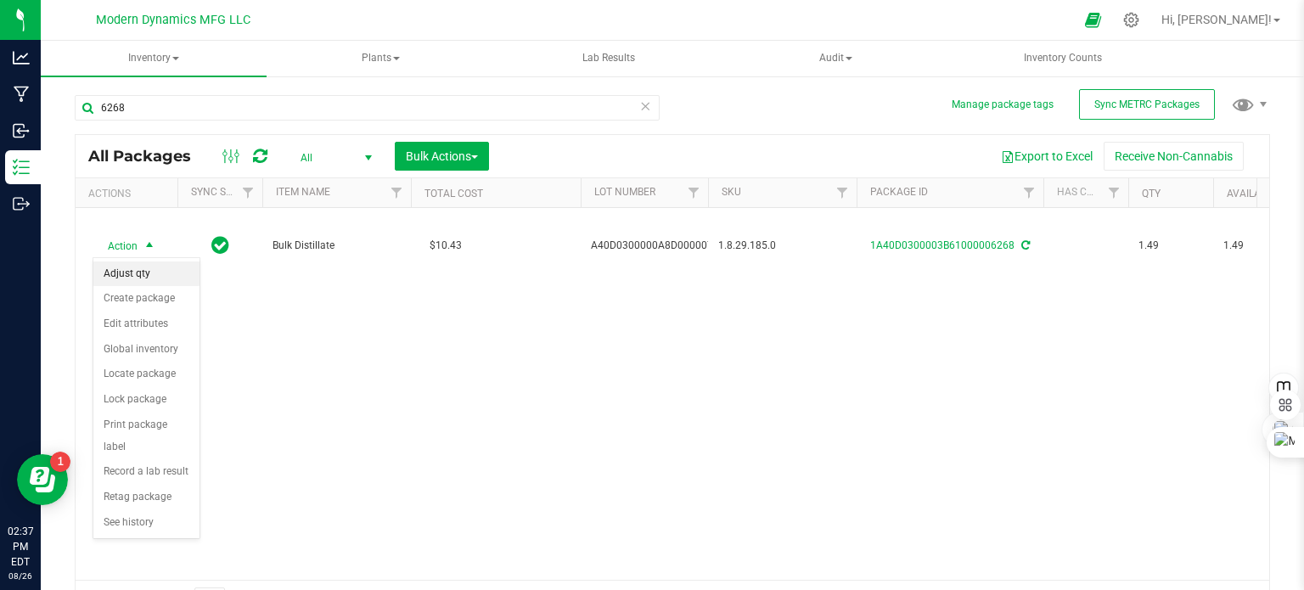
click at [133, 275] on li "Adjust qty" at bounding box center [146, 273] width 106 height 25
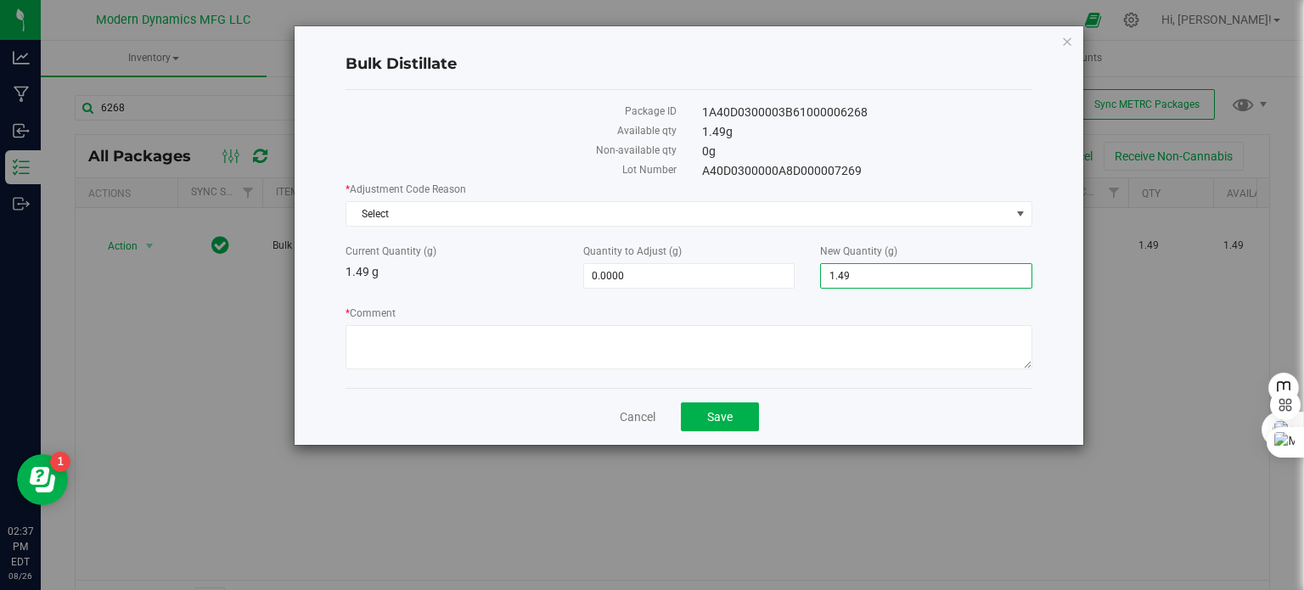
click at [910, 281] on span "1.4900 1.49" at bounding box center [926, 275] width 212 height 25
click at [910, 281] on input "1.49" at bounding box center [926, 276] width 210 height 24
click at [659, 273] on span "0.0000 0" at bounding box center [689, 275] width 212 height 25
click at [659, 273] on input "0" at bounding box center [689, 276] width 210 height 24
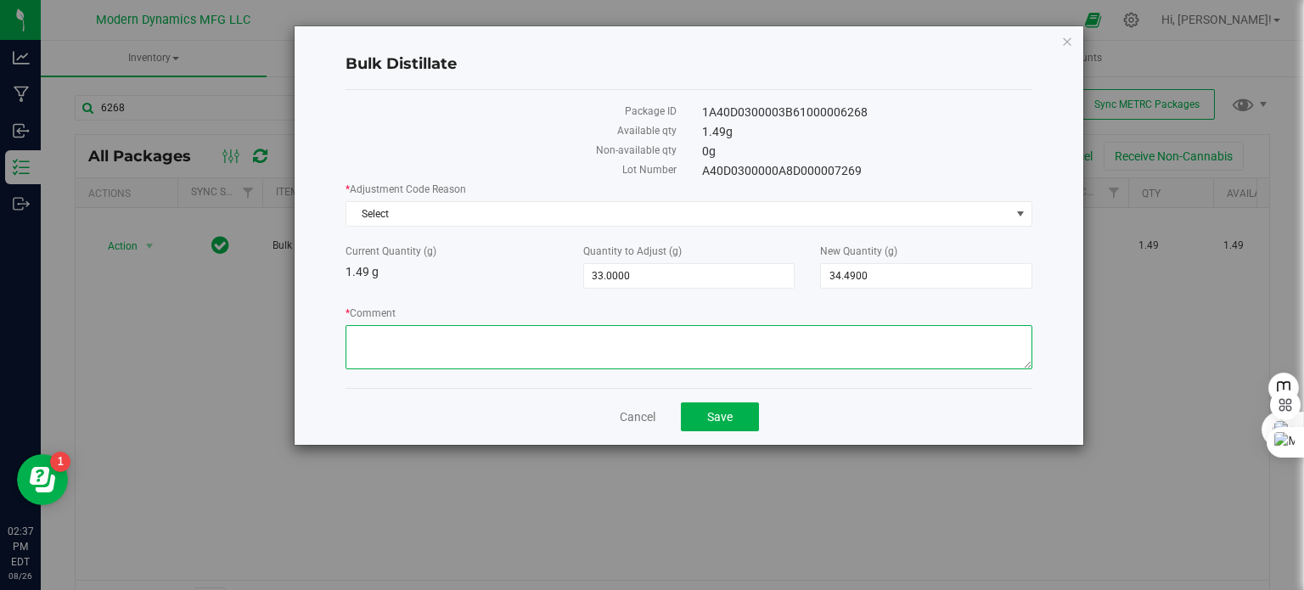
click at [547, 344] on textarea "* Comment" at bounding box center [688, 347] width 687 height 44
click at [407, 206] on span "Select" at bounding box center [678, 214] width 664 height 24
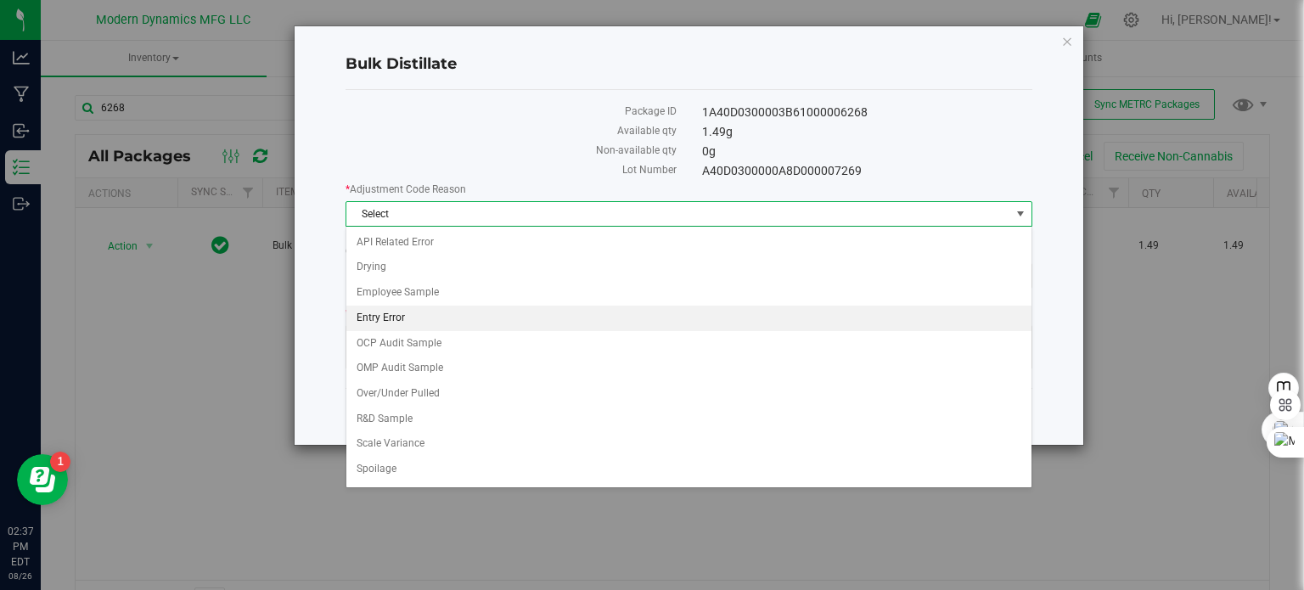
click at [424, 313] on li "Entry Error" at bounding box center [688, 318] width 685 height 25
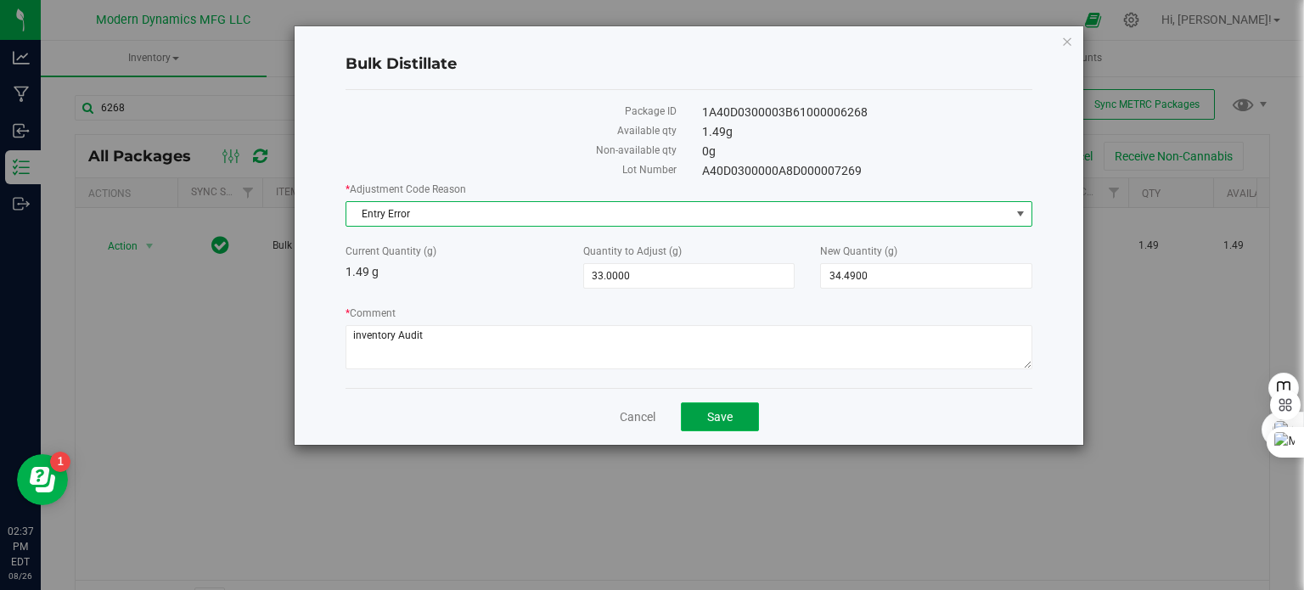
click at [742, 409] on button "Save" at bounding box center [720, 416] width 78 height 29
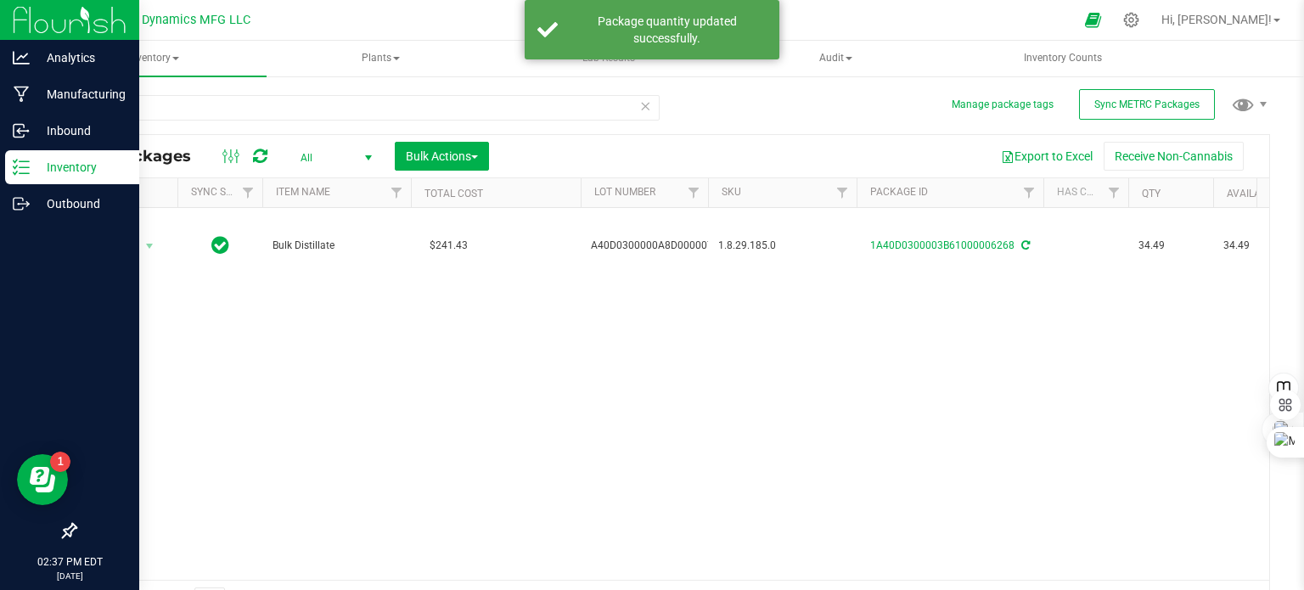
click at [8, 166] on div "Inventory" at bounding box center [72, 167] width 134 height 34
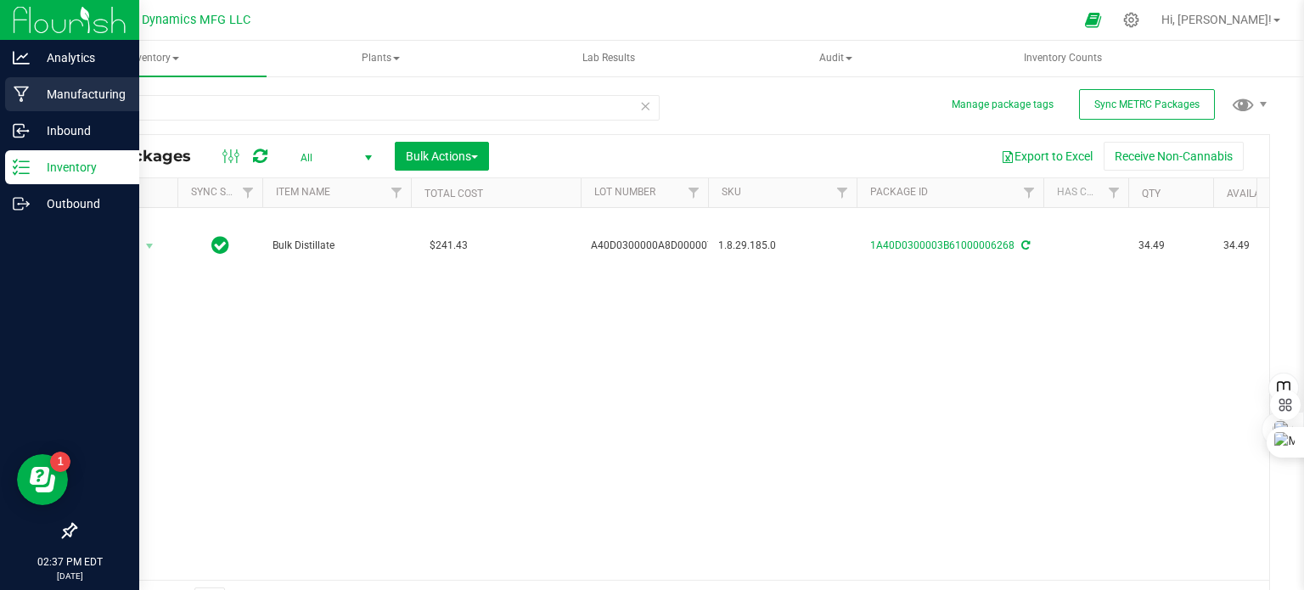
click at [14, 90] on icon at bounding box center [22, 94] width 16 height 17
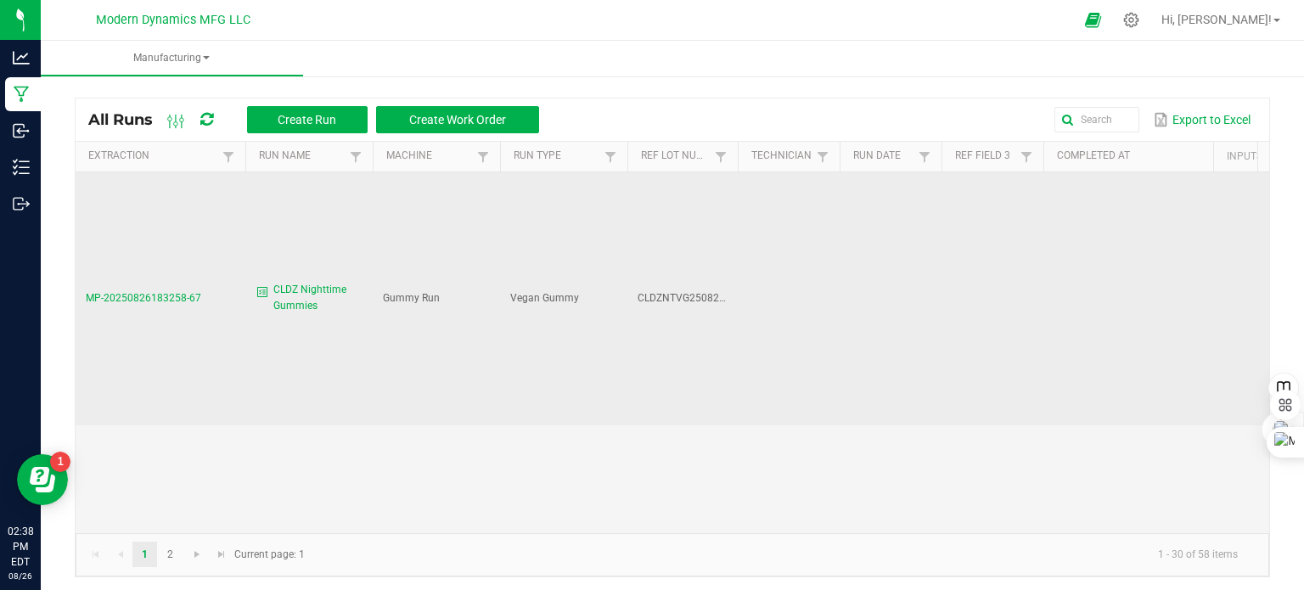
click at [306, 293] on span "CLDZ Nighttime Gummies" at bounding box center [317, 298] width 89 height 32
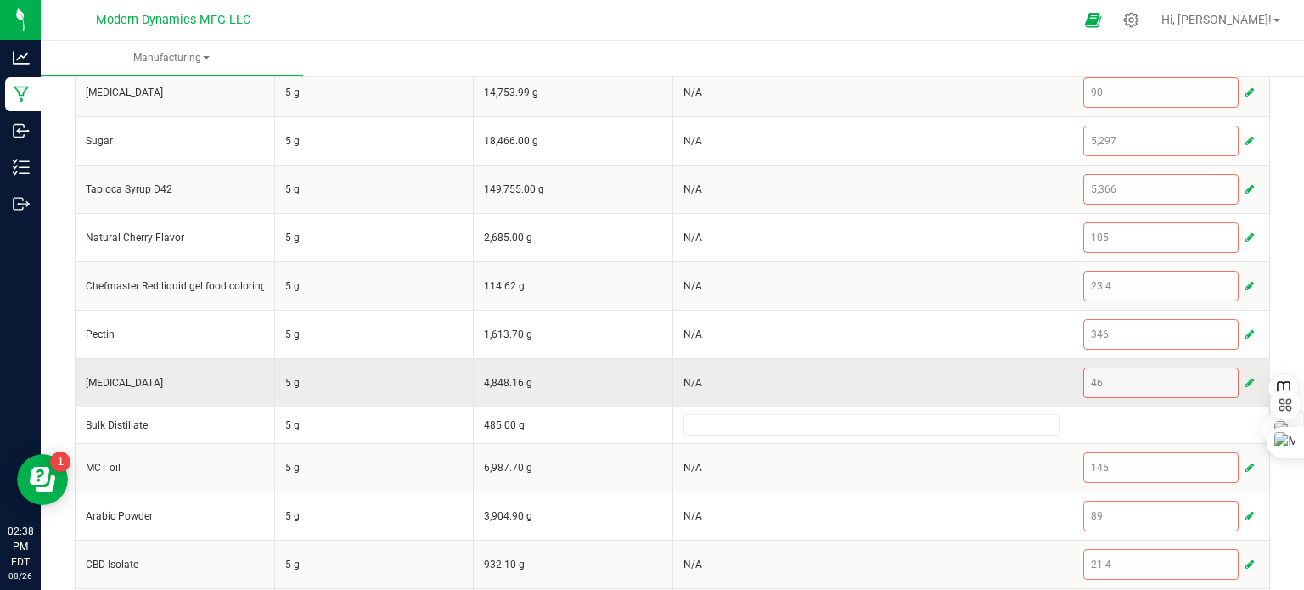
scroll to position [568, 0]
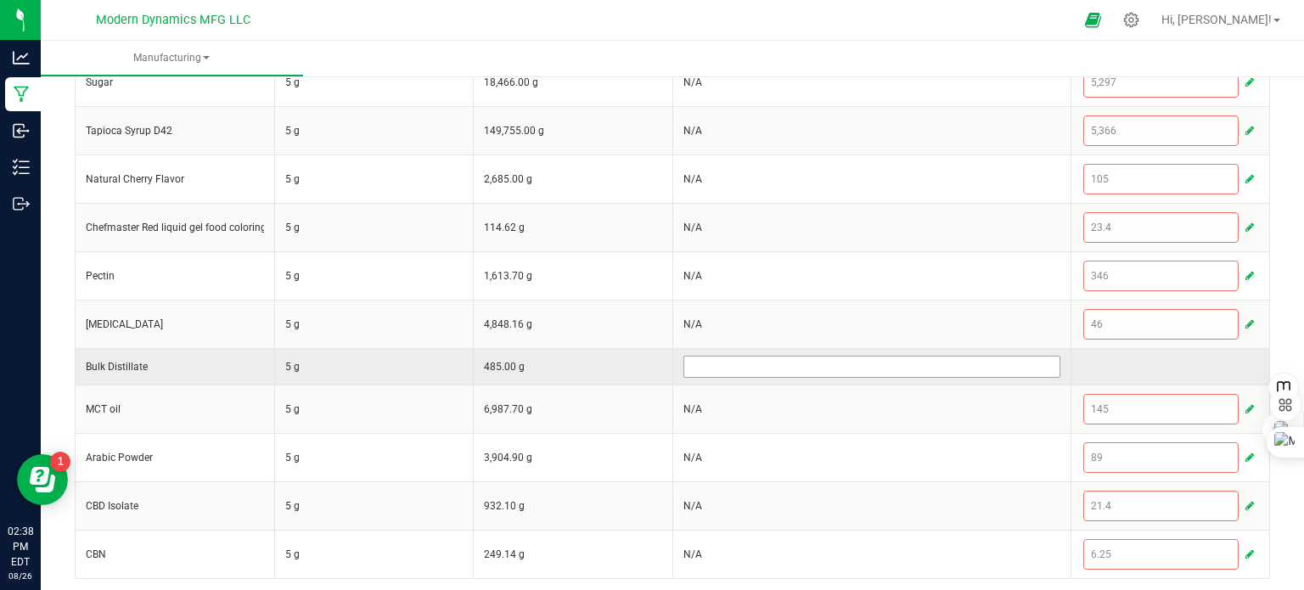
click at [891, 356] on input at bounding box center [871, 366] width 375 height 20
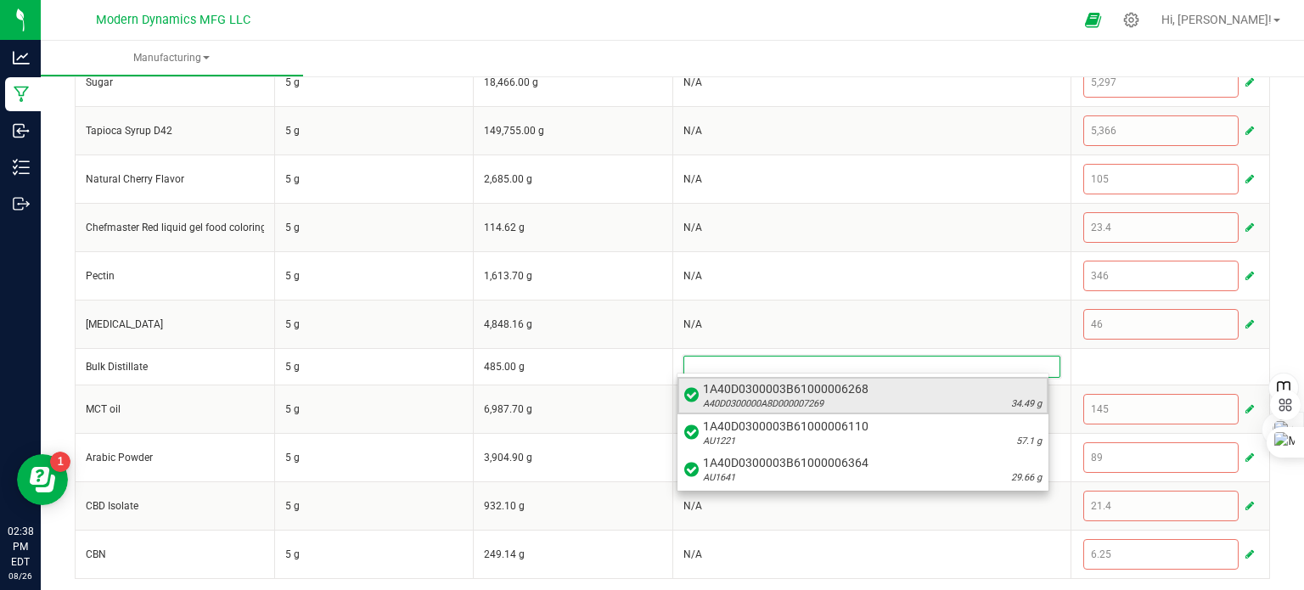
click at [877, 384] on span "1A40D0300003B61000006268" at bounding box center [872, 388] width 339 height 17
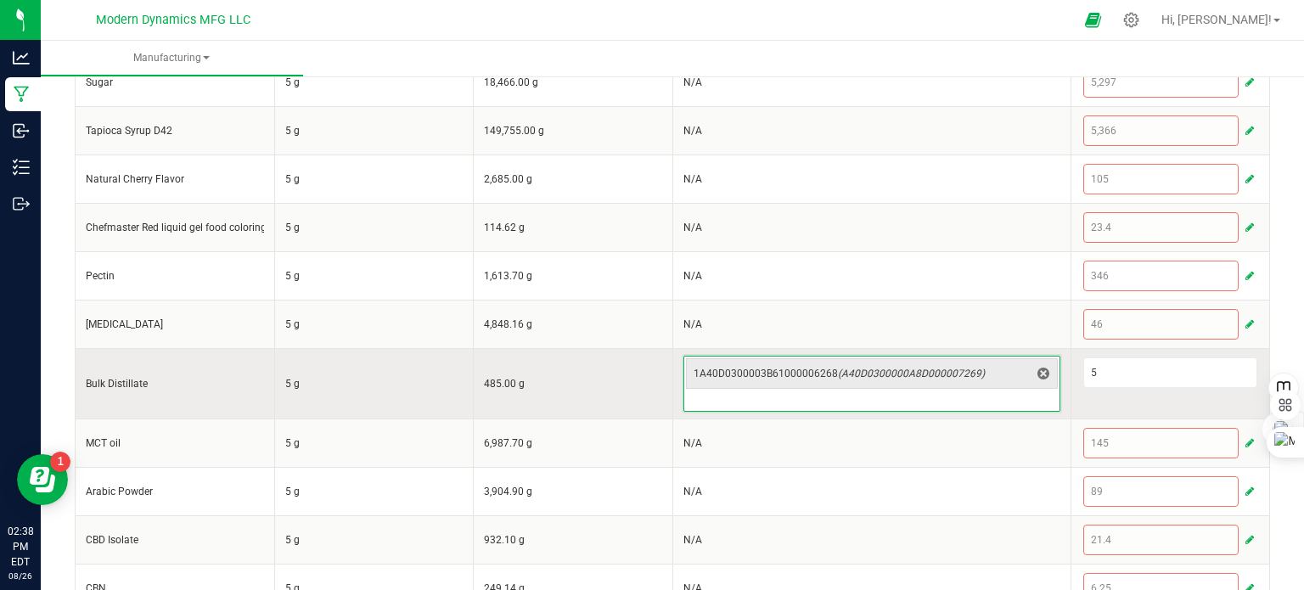
click at [1096, 356] on div "5" at bounding box center [1170, 373] width 178 height 34
click at [1097, 372] on input "5" at bounding box center [1170, 372] width 173 height 29
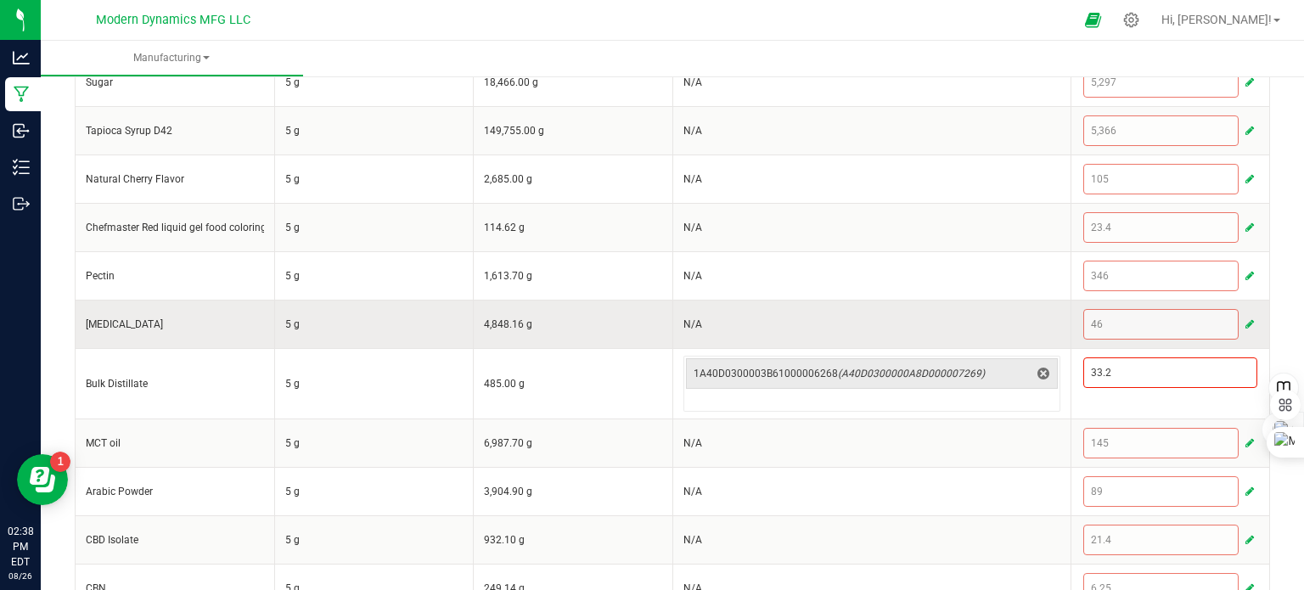
click at [912, 309] on td "N/A" at bounding box center [871, 324] width 398 height 48
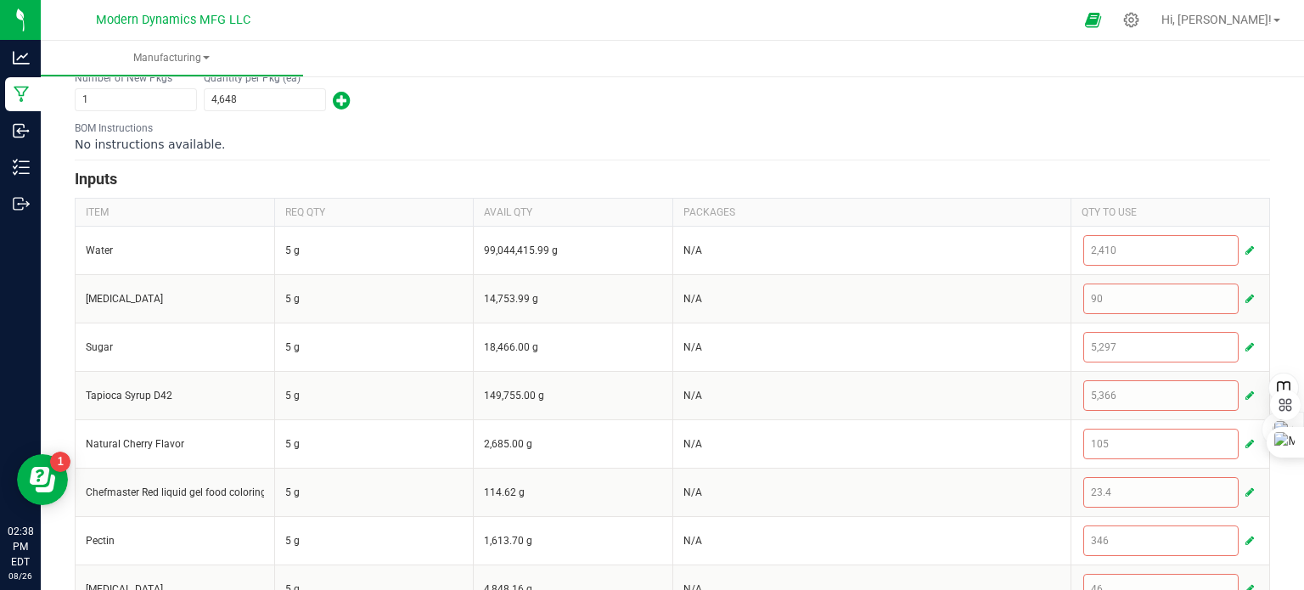
scroll to position [0, 0]
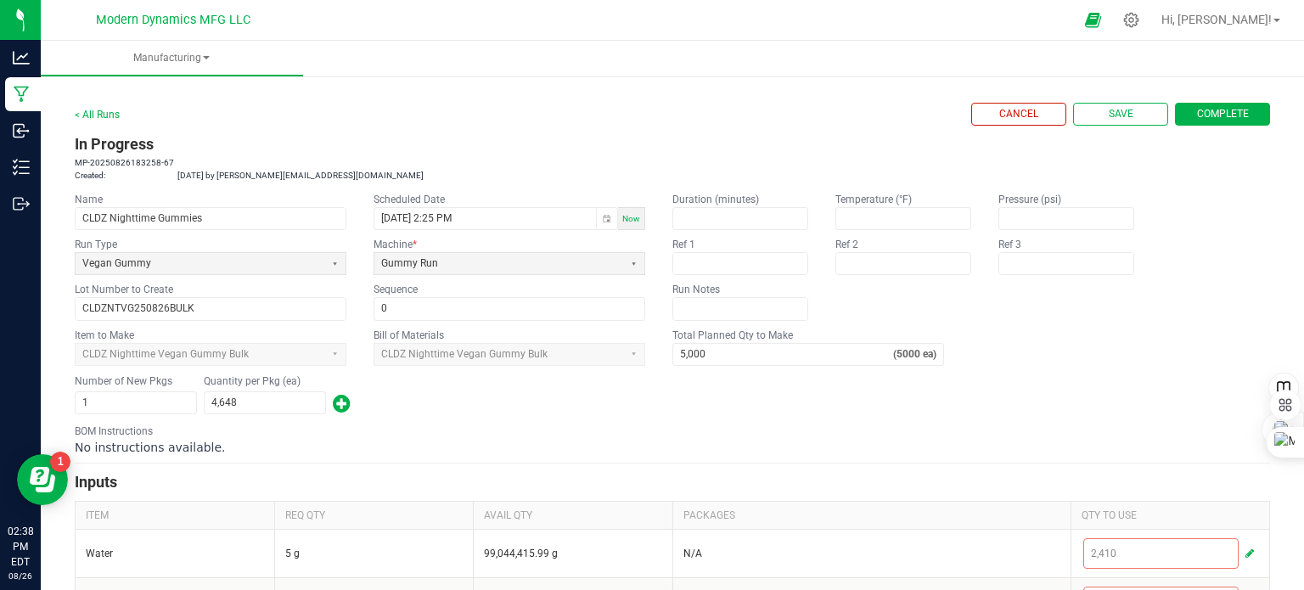
click at [1197, 118] on span "Complete" at bounding box center [1223, 114] width 52 height 14
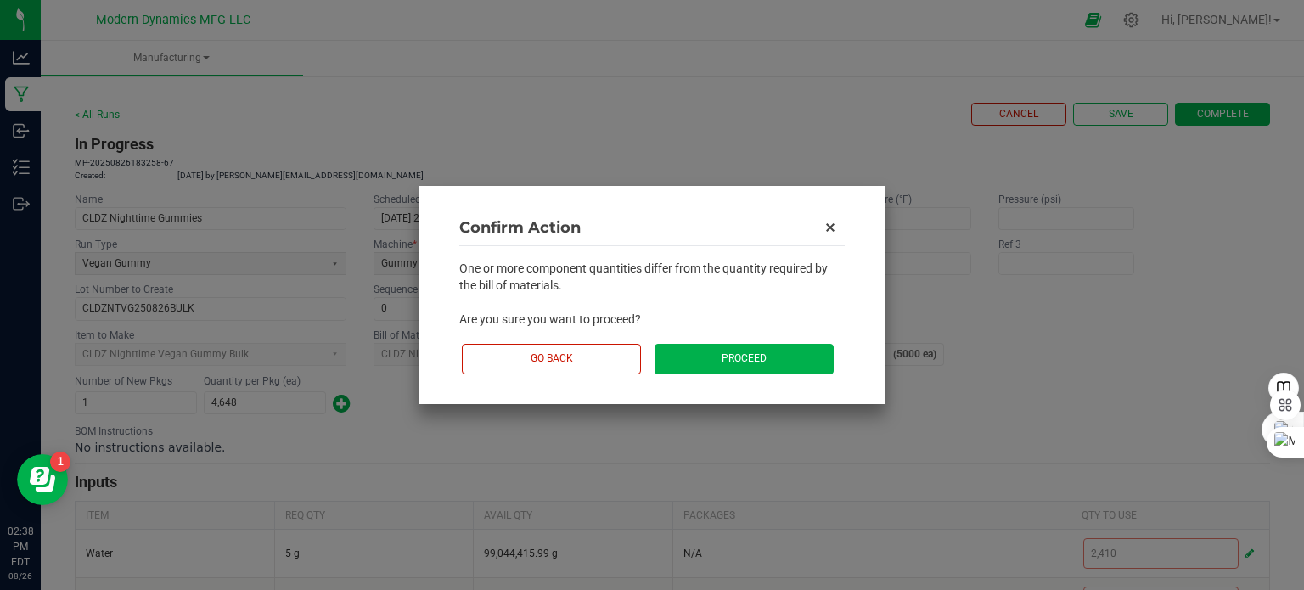
click at [738, 357] on button "Proceed" at bounding box center [743, 359] width 179 height 30
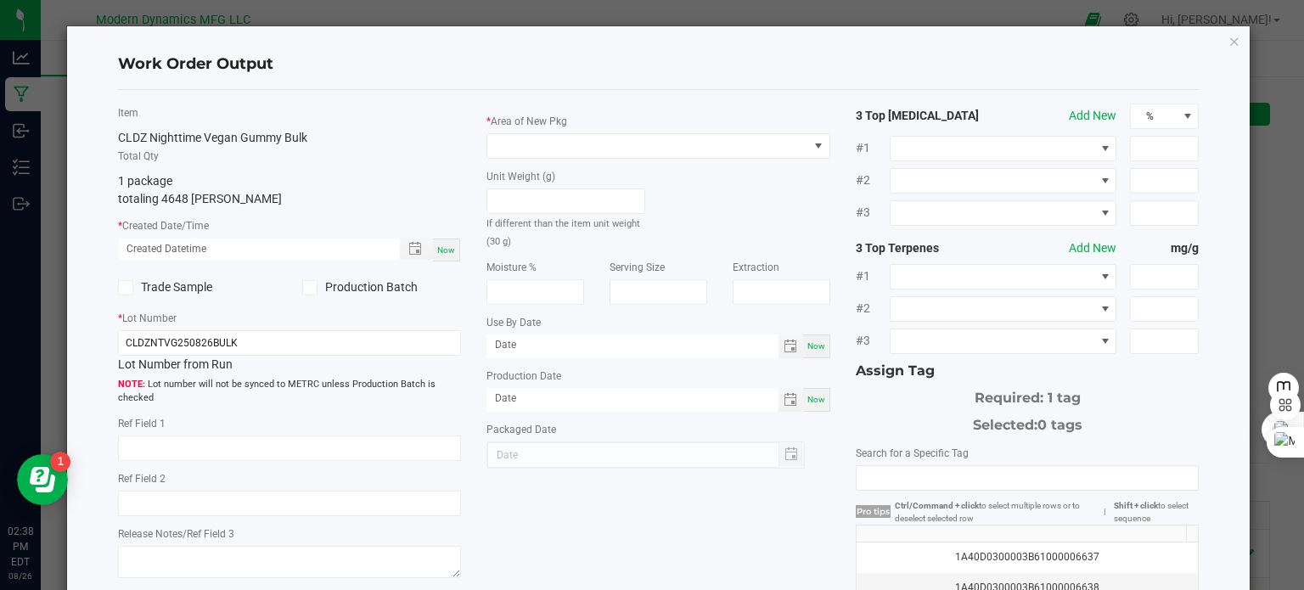
click at [441, 250] on span "Now" at bounding box center [446, 249] width 18 height 9
click at [306, 288] on icon at bounding box center [309, 288] width 11 height 0
click at [0, 0] on input "Production Batch" at bounding box center [0, 0] width 0 height 0
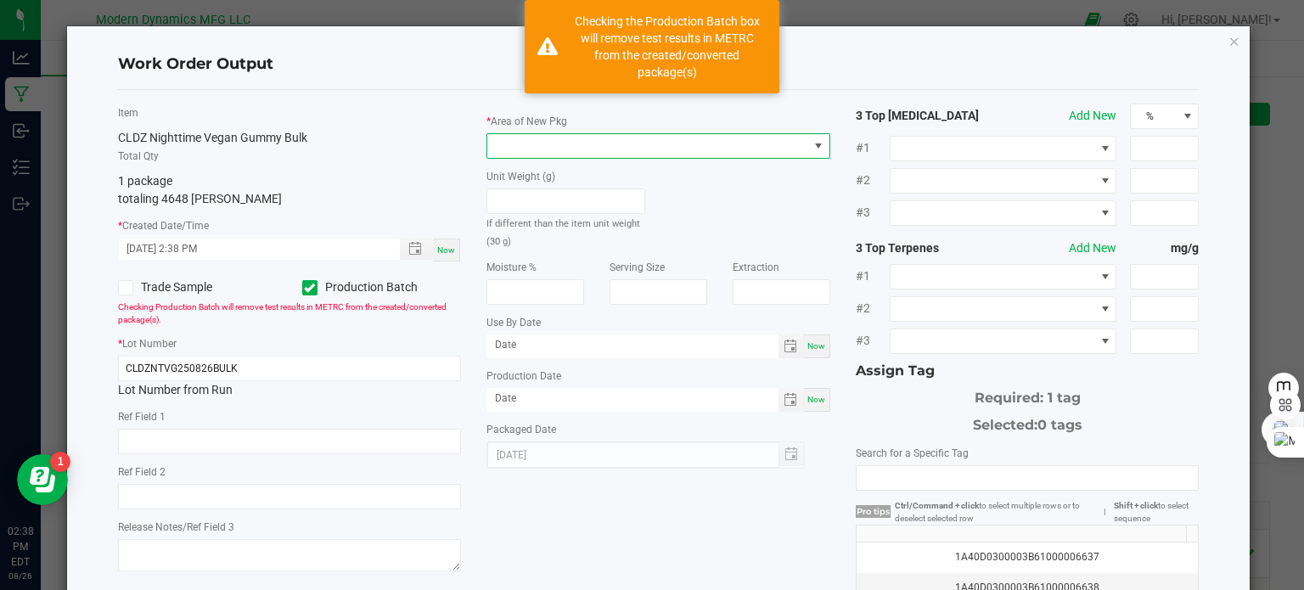
click at [596, 147] on span at bounding box center [647, 146] width 321 height 24
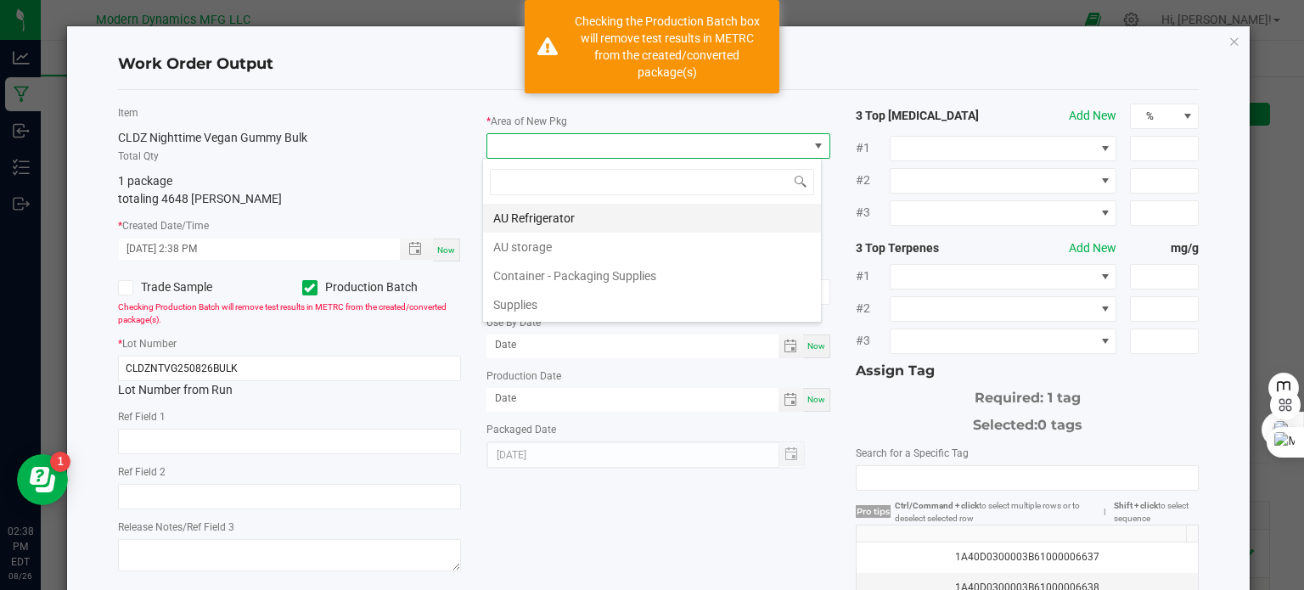
scroll to position [25, 340]
click at [558, 254] on li "AU storage" at bounding box center [652, 247] width 338 height 29
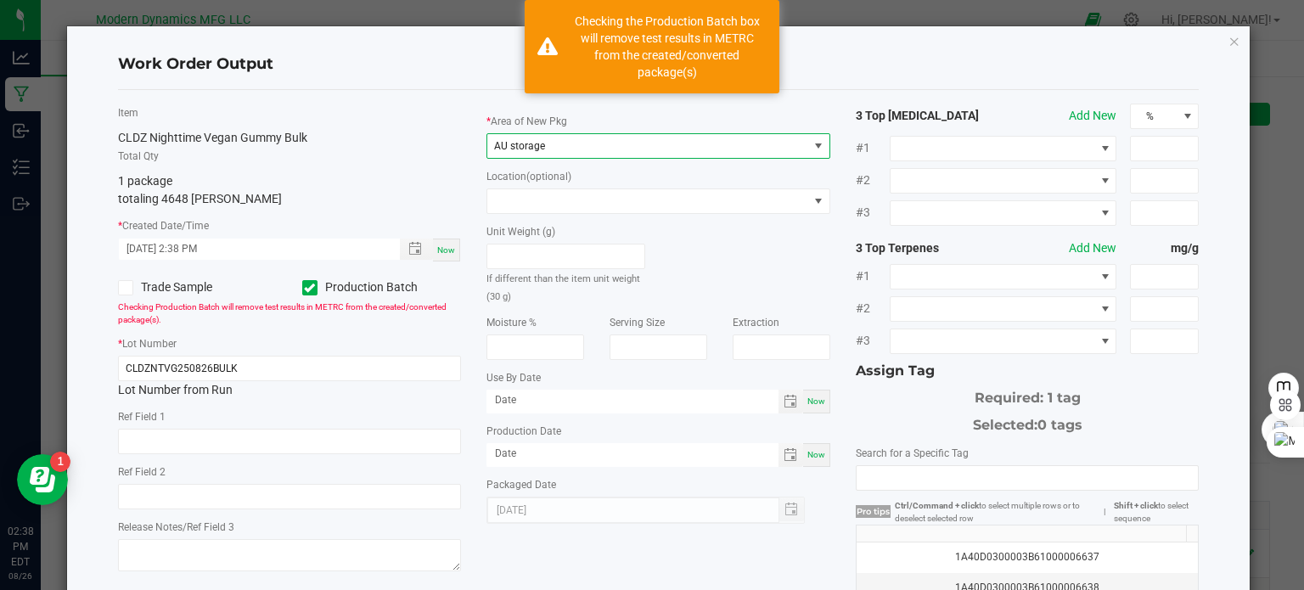
scroll to position [85, 0]
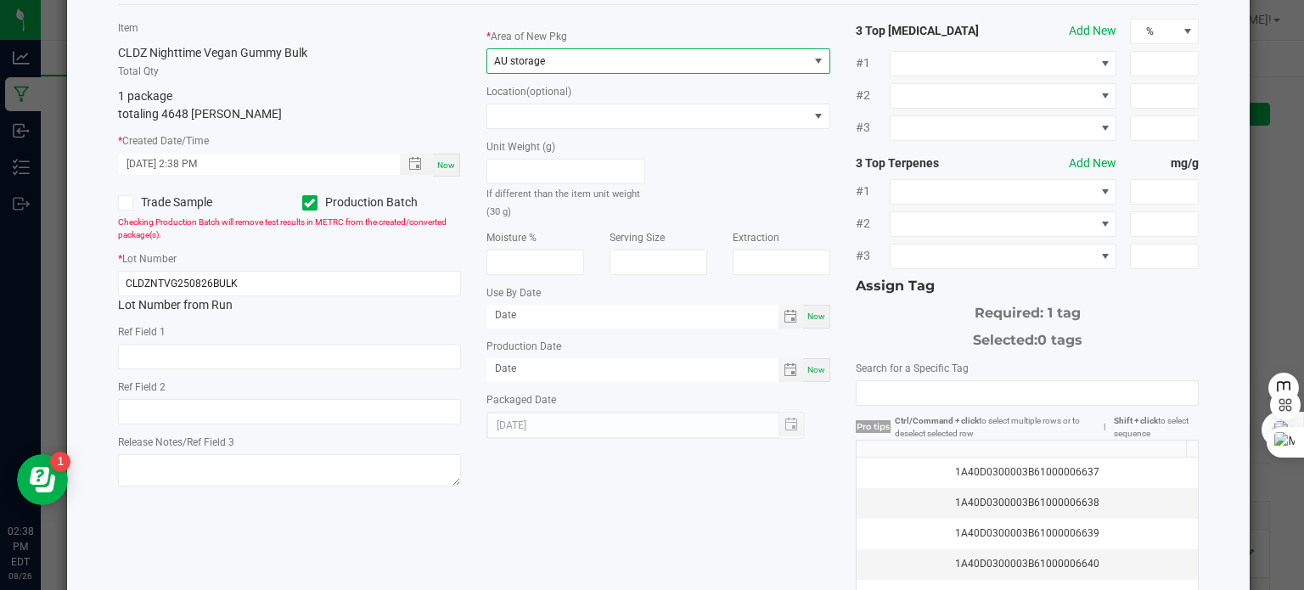
click at [807, 365] on span "Now" at bounding box center [816, 369] width 18 height 9
click at [807, 317] on span "Now" at bounding box center [816, 316] width 18 height 9
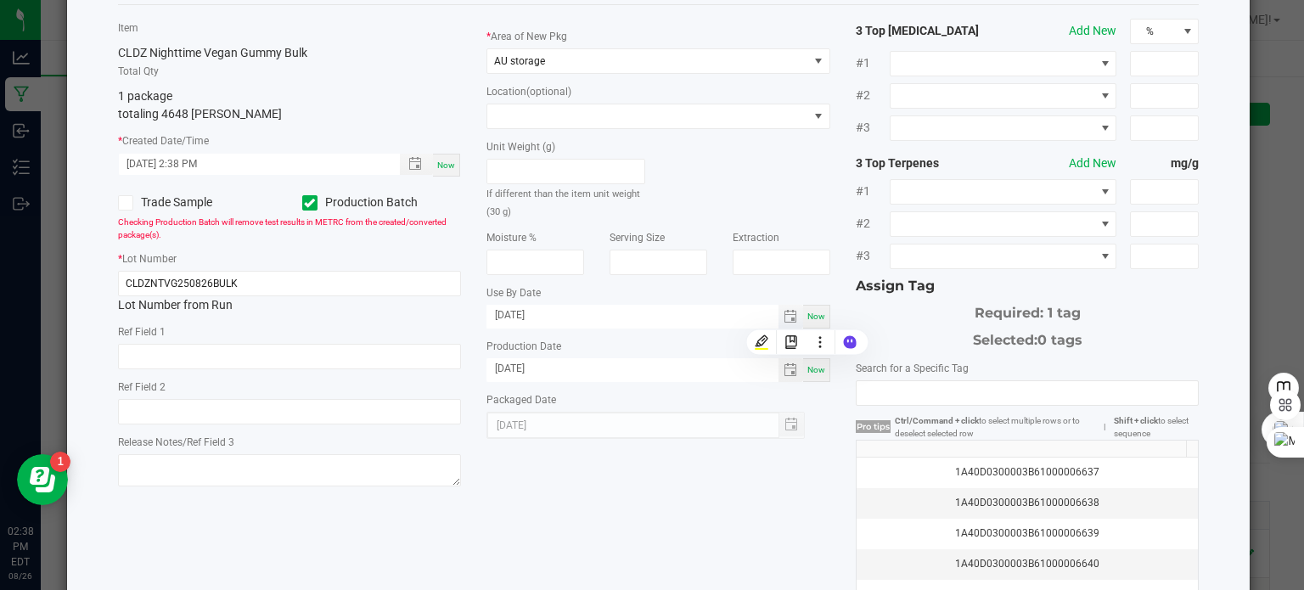
click at [542, 315] on input "[DATE]" at bounding box center [632, 315] width 292 height 21
click at [440, 319] on div "Item CLDZ Nighttime Vegan Gummy Bulk Total Qty 1 package totaling 4648 [PERSON_…" at bounding box center [289, 255] width 369 height 473
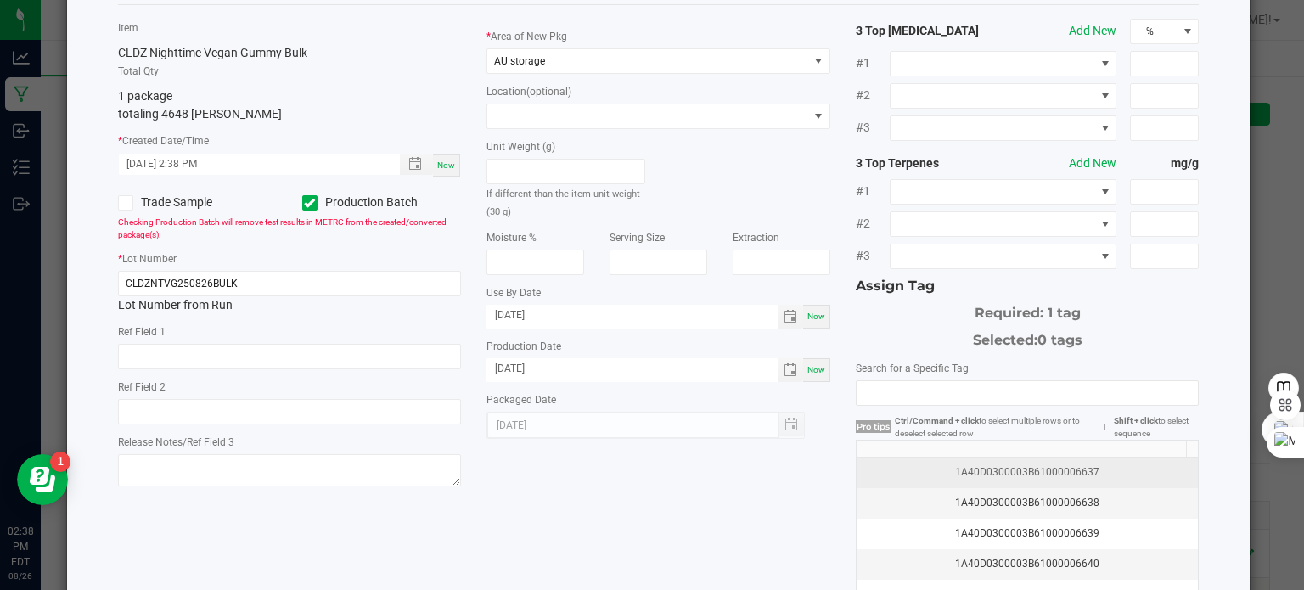
click at [1050, 471] on div "1A40D0300003B61000006637" at bounding box center [1028, 472] width 322 height 16
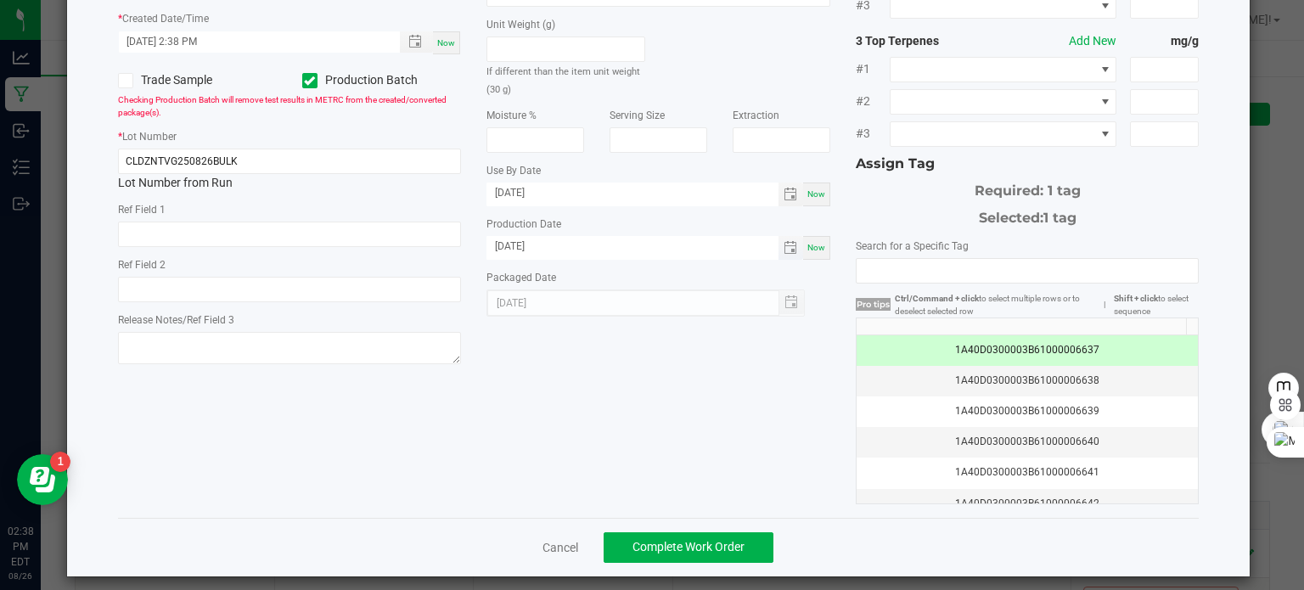
scroll to position [216, 0]
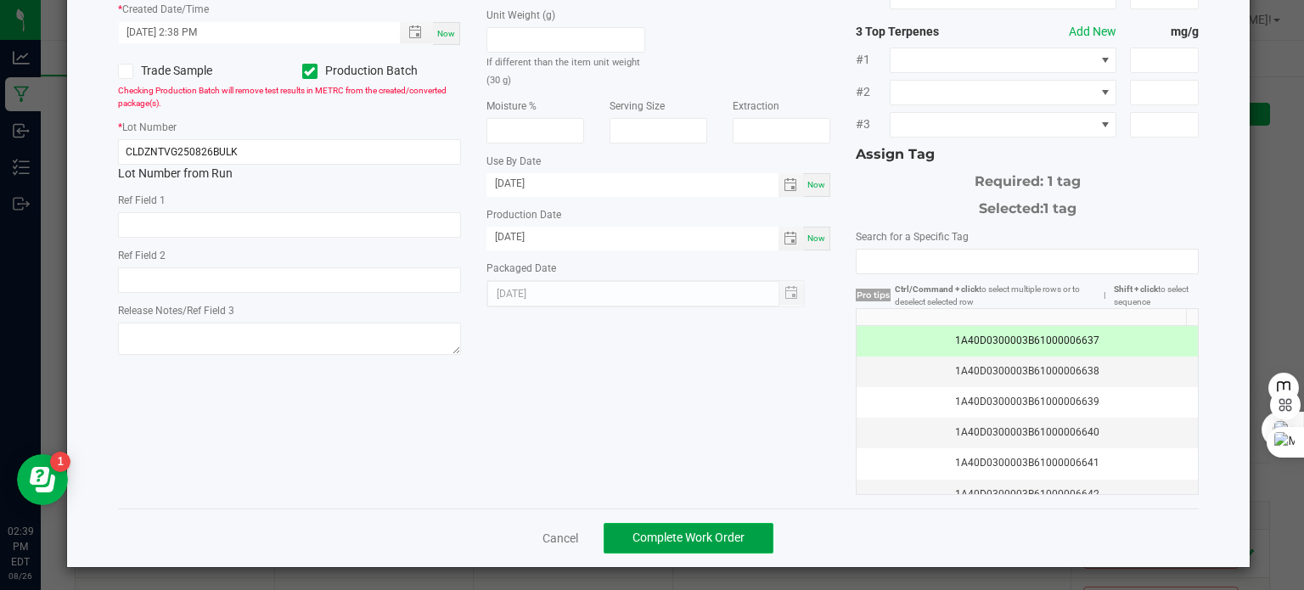
click at [746, 537] on button "Complete Work Order" at bounding box center [688, 538] width 170 height 31
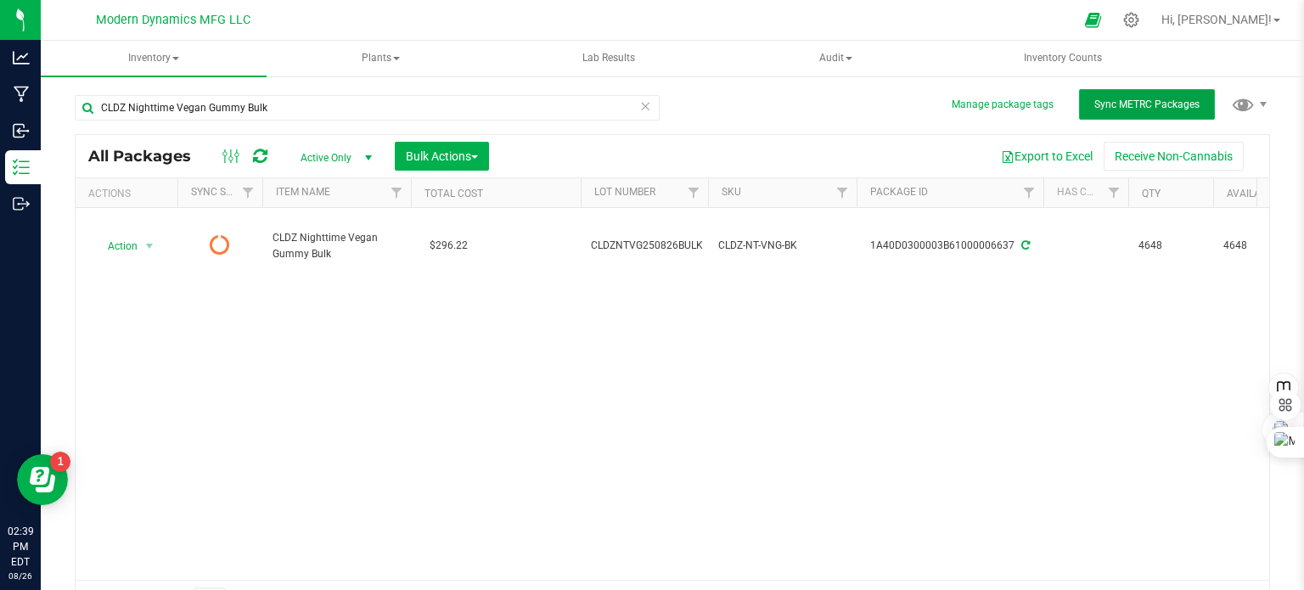
click at [1134, 104] on span "Sync METRC Packages" at bounding box center [1146, 104] width 105 height 12
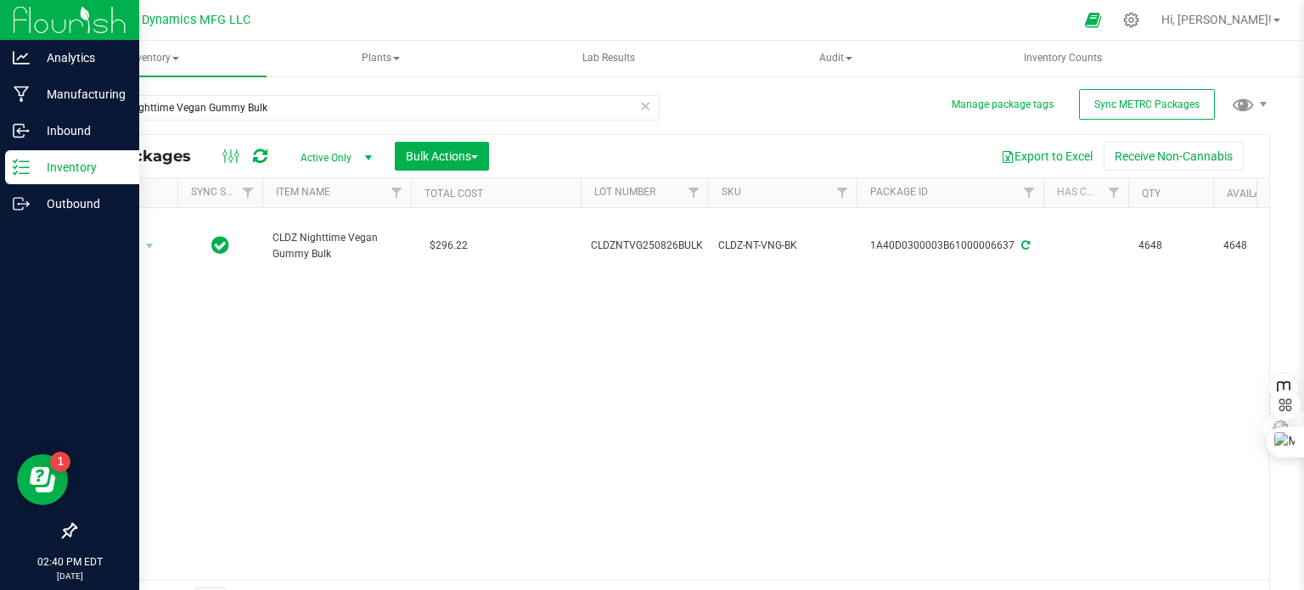
click at [19, 179] on div "Inventory" at bounding box center [72, 167] width 134 height 34
